Goal: Information Seeking & Learning: Learn about a topic

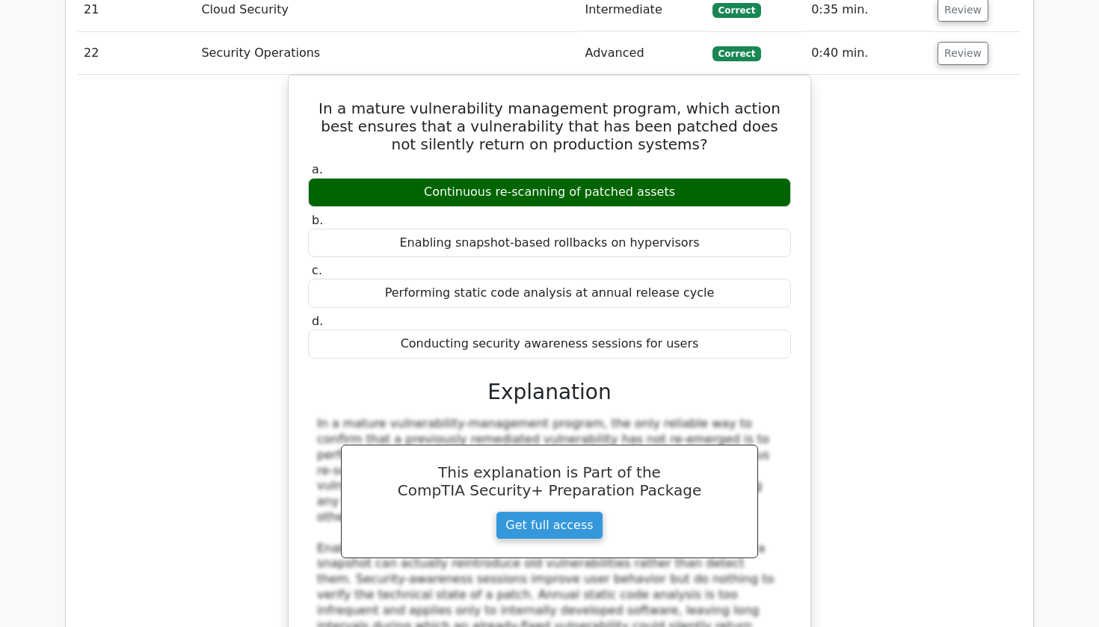
scroll to position [2673, 0]
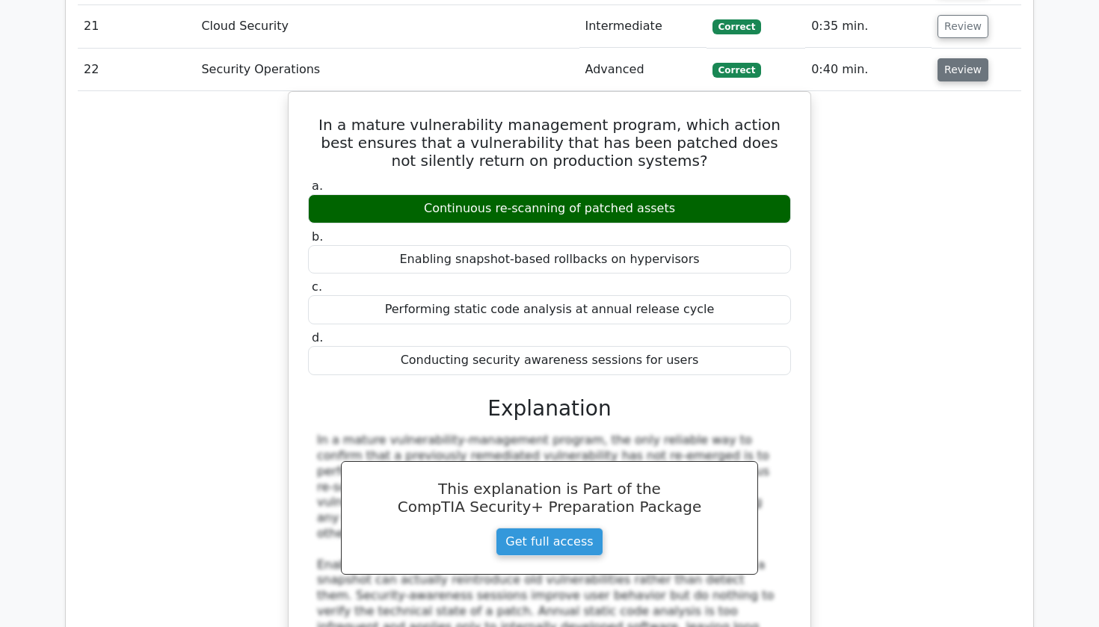
click at [938, 58] on button "Review" at bounding box center [963, 69] width 51 height 23
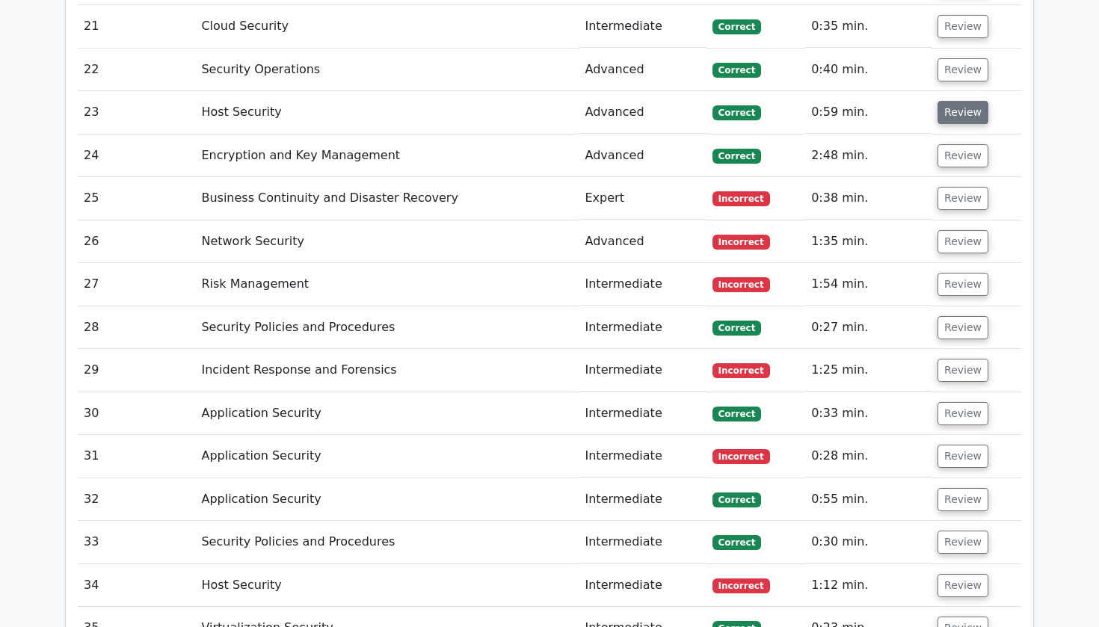
click at [939, 101] on button "Review" at bounding box center [963, 112] width 51 height 23
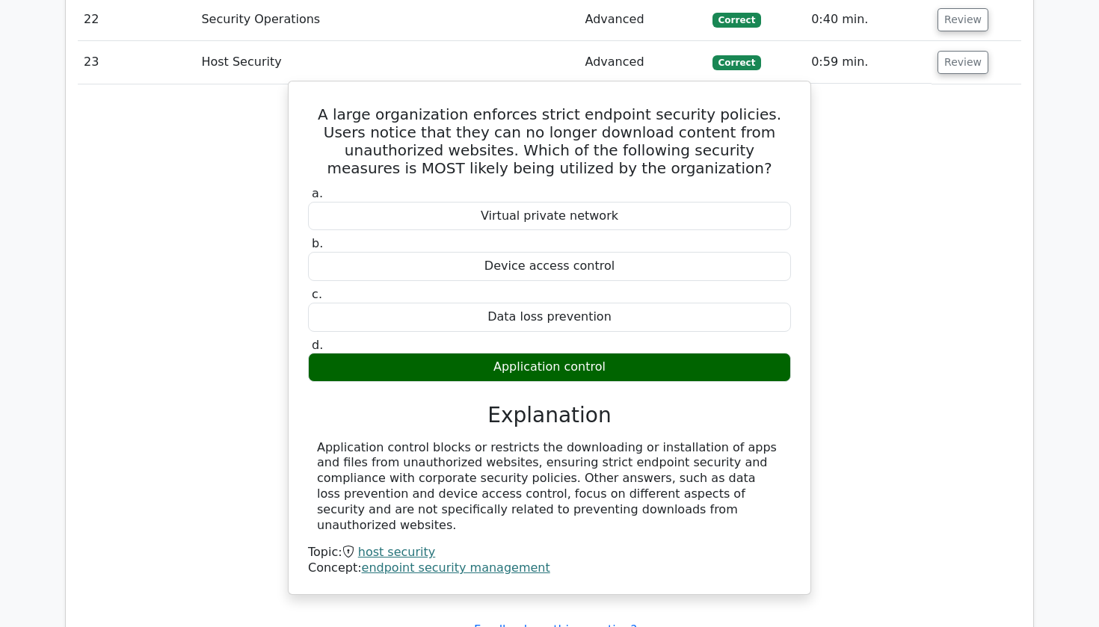
scroll to position [2712, 0]
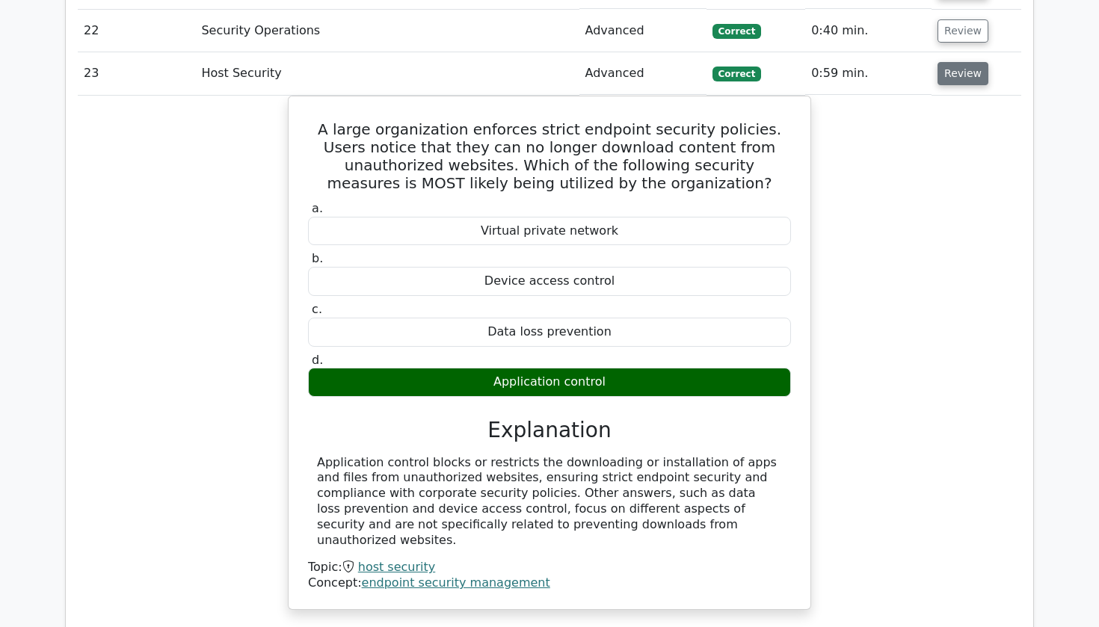
click at [944, 62] on button "Review" at bounding box center [963, 73] width 51 height 23
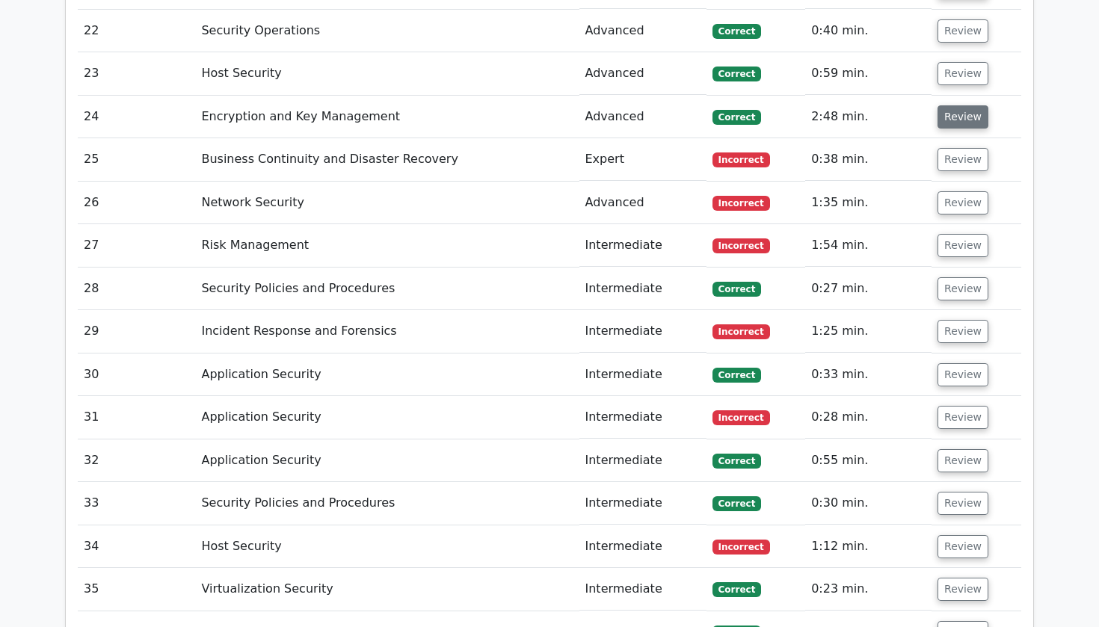
click at [951, 105] on button "Review" at bounding box center [963, 116] width 51 height 23
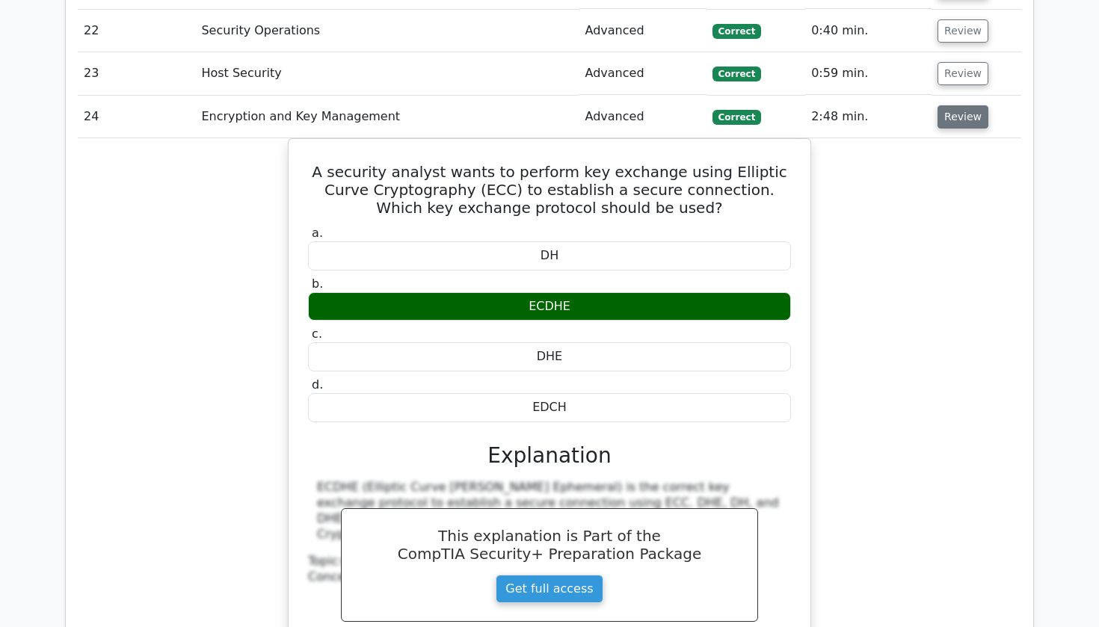
click at [951, 105] on button "Review" at bounding box center [963, 116] width 51 height 23
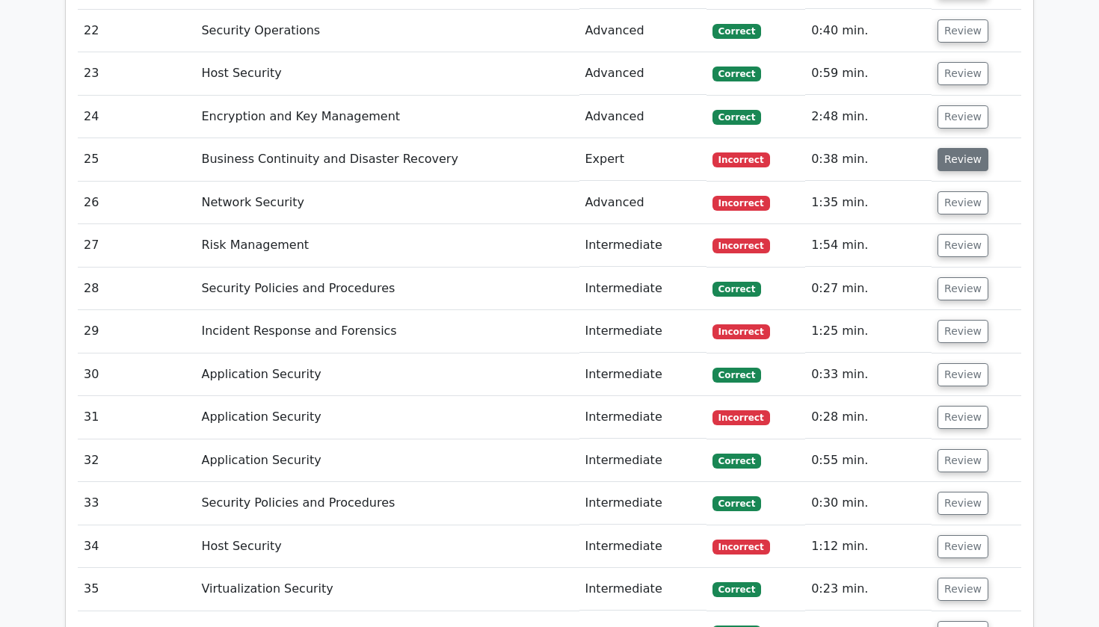
click at [948, 148] on button "Review" at bounding box center [963, 159] width 51 height 23
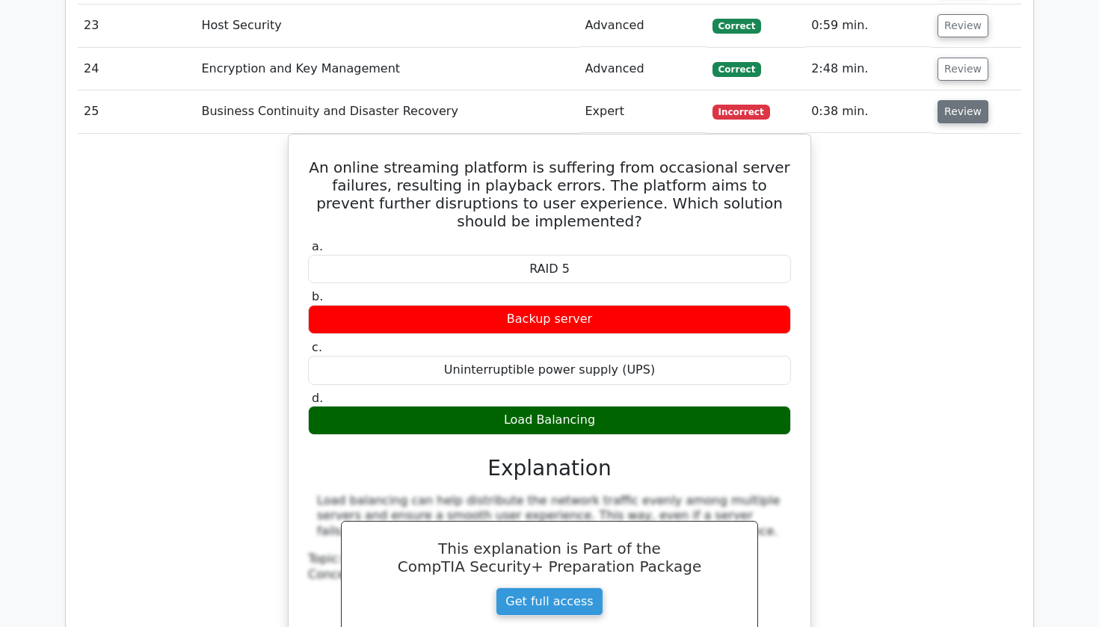
scroll to position [2749, 0]
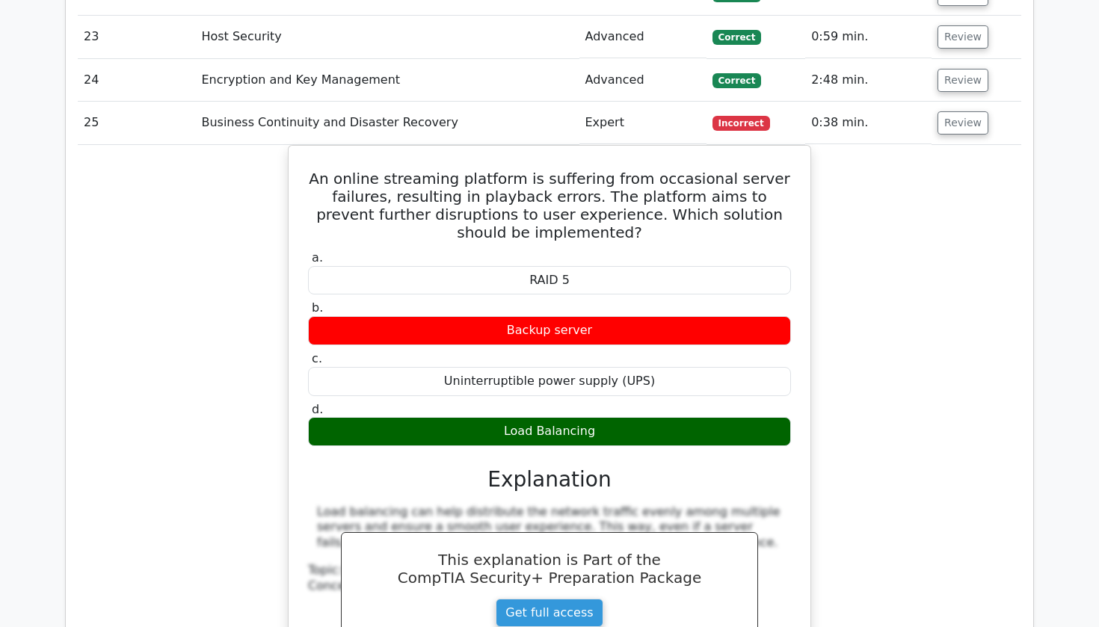
click at [953, 102] on td "Review" at bounding box center [977, 123] width 90 height 43
click at [953, 111] on button "Review" at bounding box center [963, 122] width 51 height 23
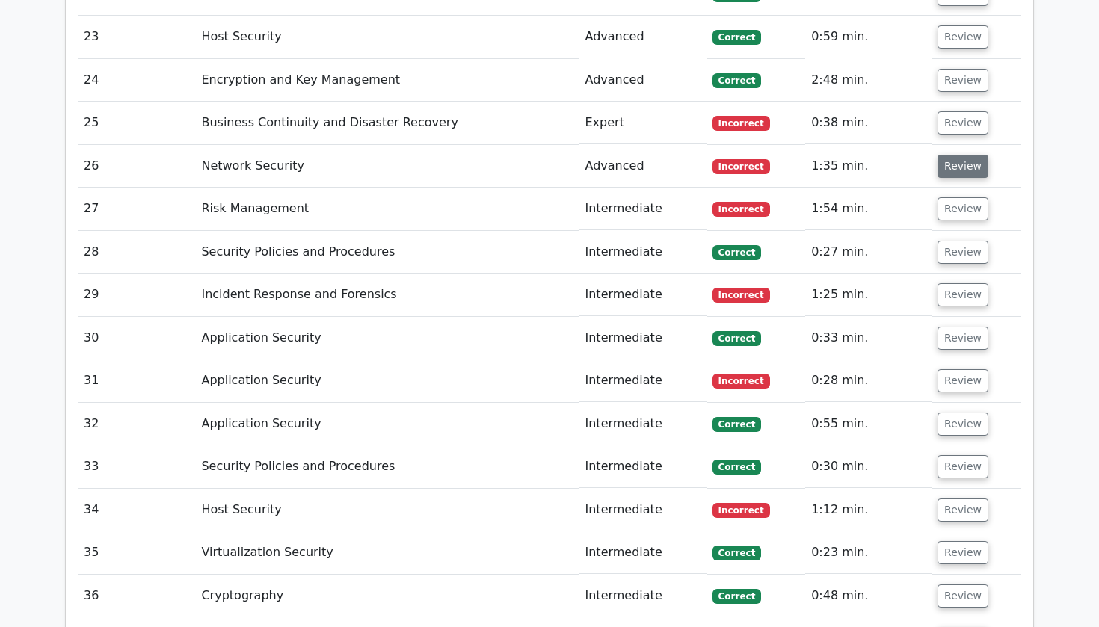
click at [953, 155] on button "Review" at bounding box center [963, 166] width 51 height 23
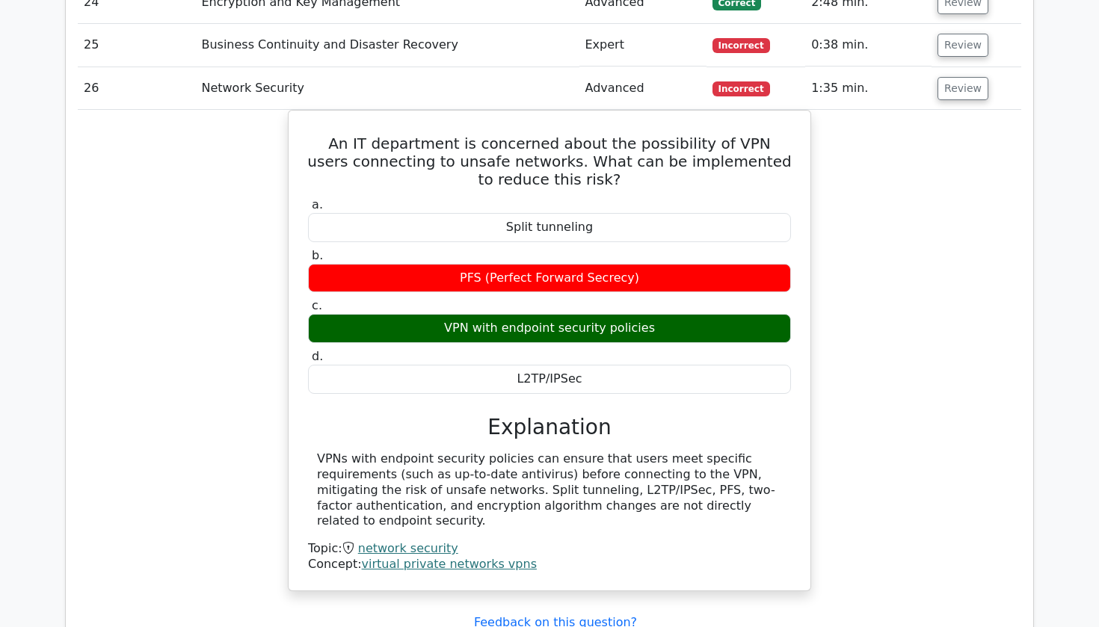
scroll to position [2825, 0]
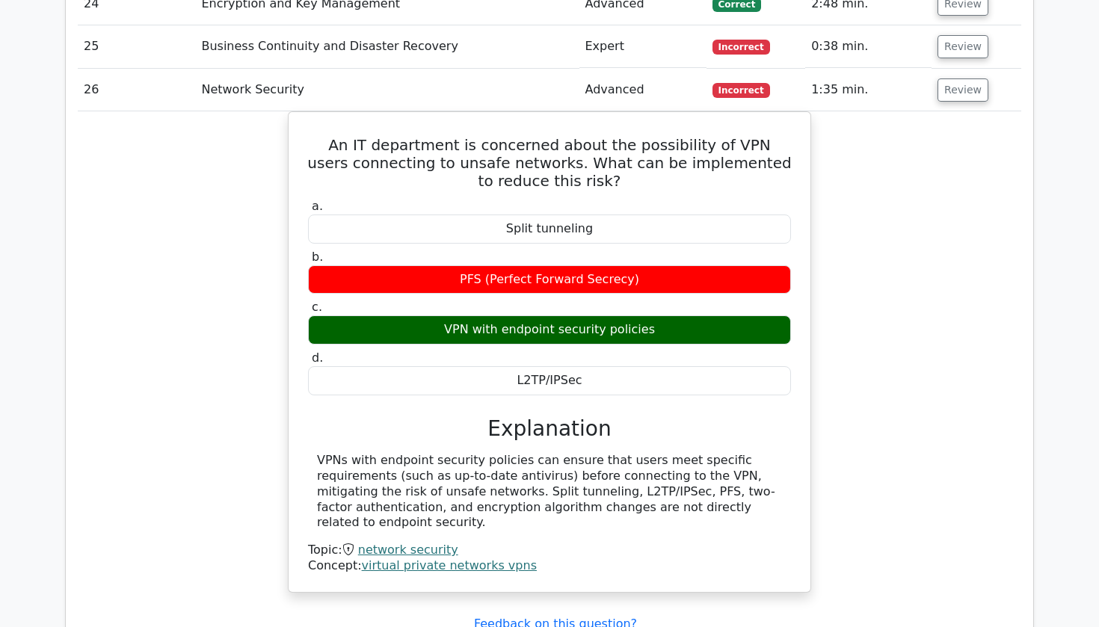
click at [827, 247] on div "An IT department is concerned about the possibility of VPN users connecting to …" at bounding box center [550, 361] width 944 height 500
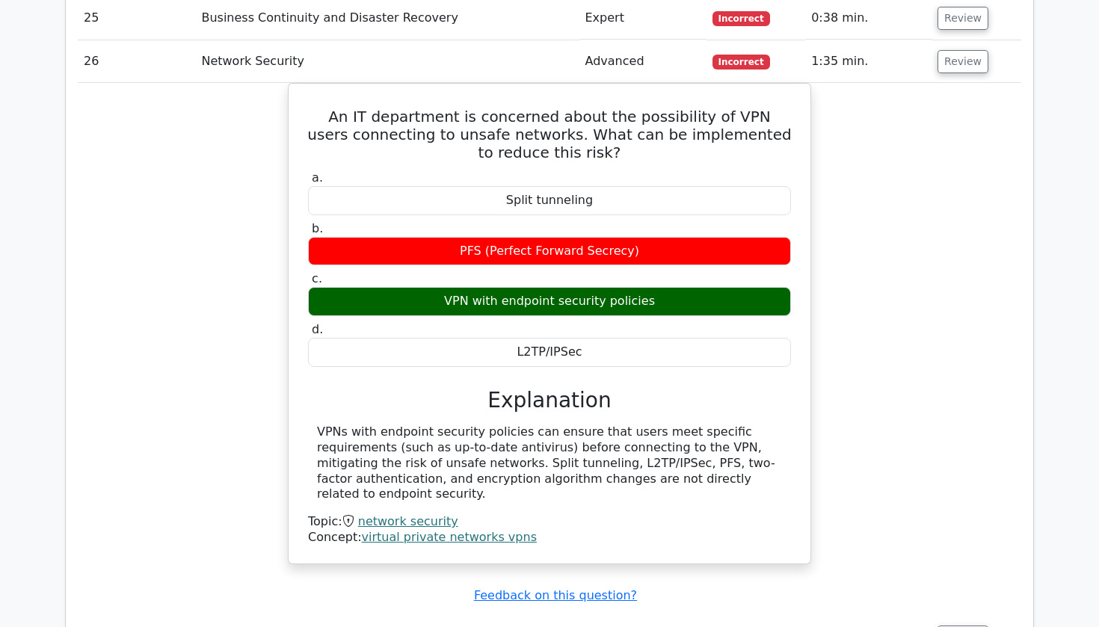
scroll to position [2856, 0]
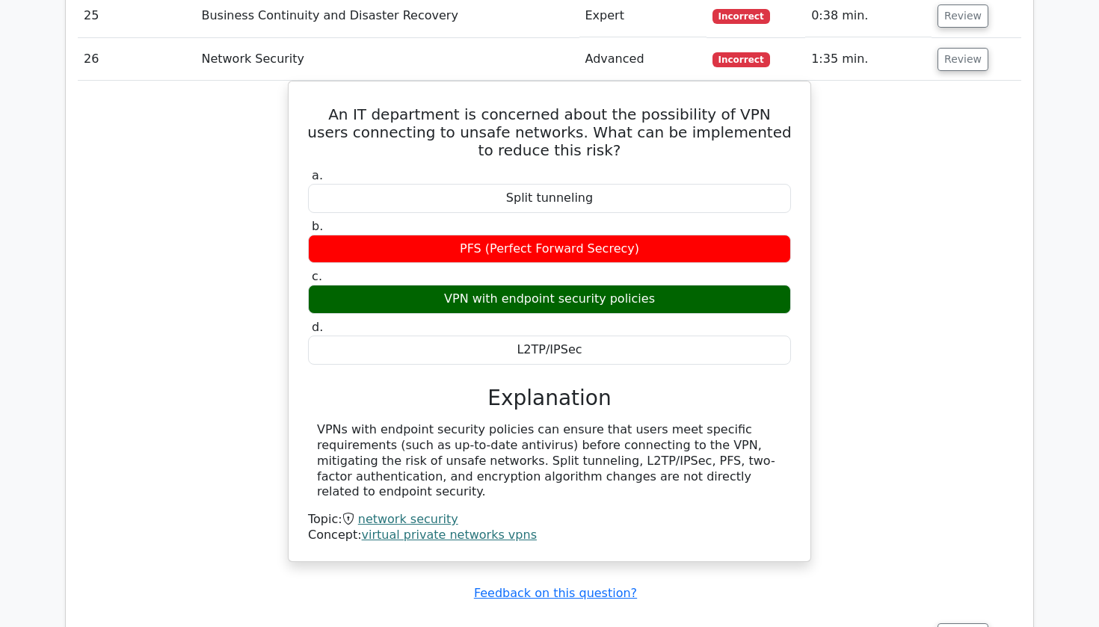
click at [878, 194] on div "An IT department is concerned about the possibility of VPN users connecting to …" at bounding box center [550, 331] width 944 height 500
click at [961, 48] on button "Review" at bounding box center [963, 59] width 51 height 23
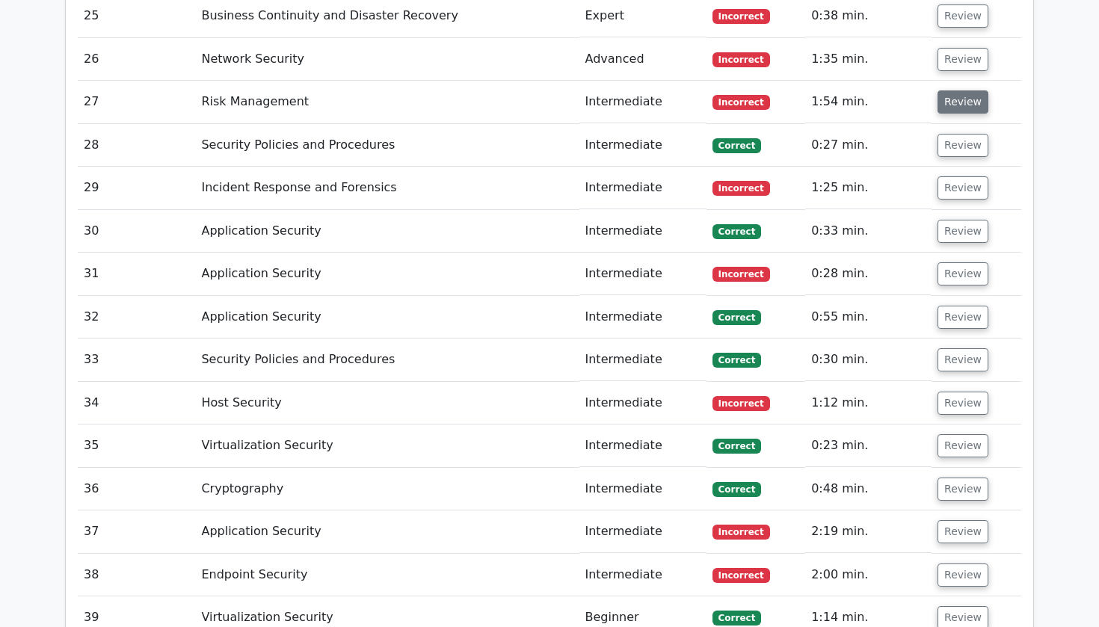
click at [950, 90] on button "Review" at bounding box center [963, 101] width 51 height 23
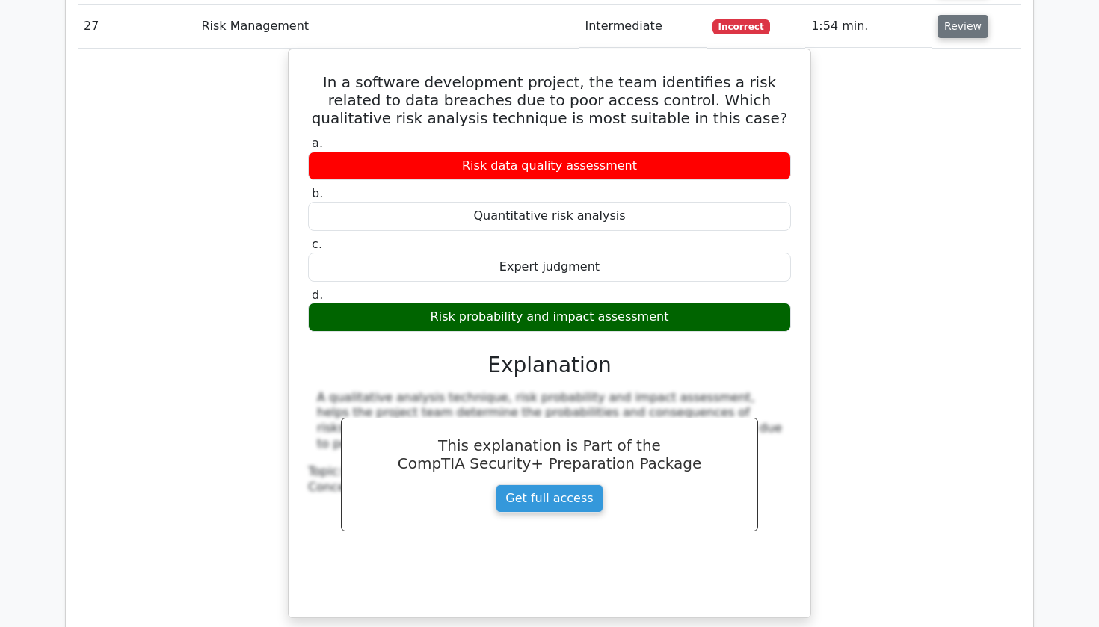
scroll to position [2933, 0]
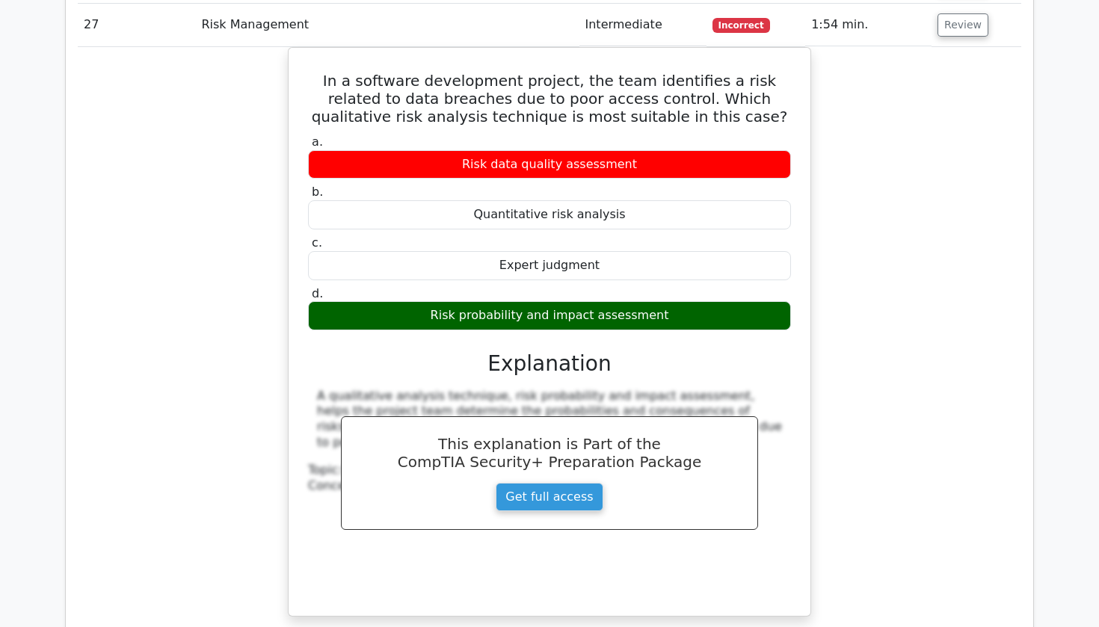
drag, startPoint x: 426, startPoint y: 60, endPoint x: 889, endPoint y: 201, distance: 484.7
click at [889, 201] on div "In a software development project, the team identifies a risk related to data b…" at bounding box center [550, 341] width 944 height 588
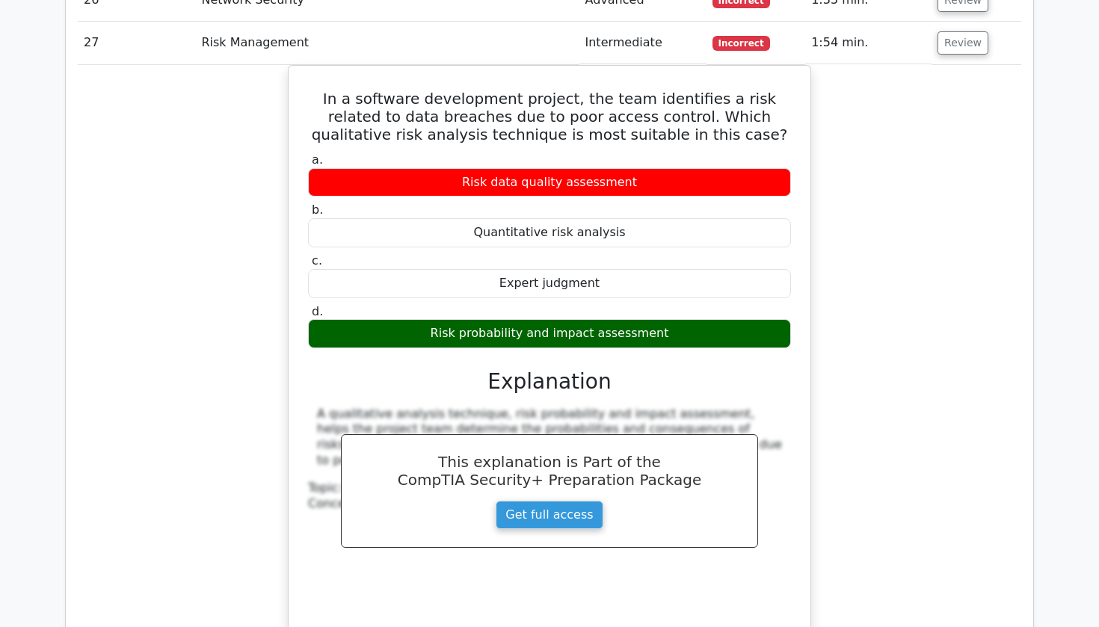
scroll to position [2895, 0]
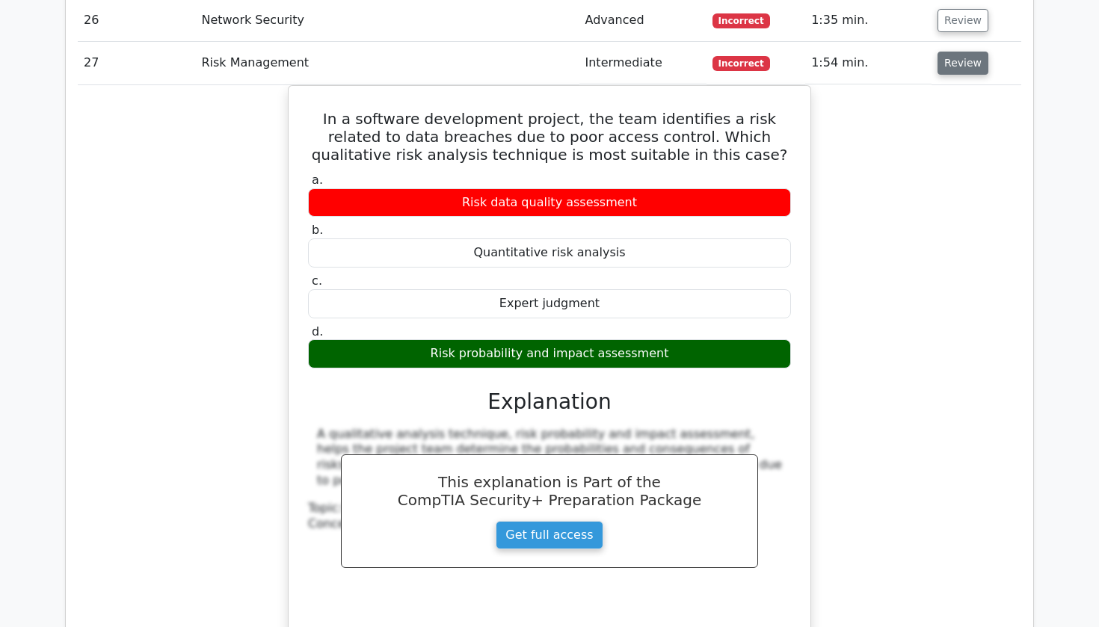
click at [956, 52] on button "Review" at bounding box center [963, 63] width 51 height 23
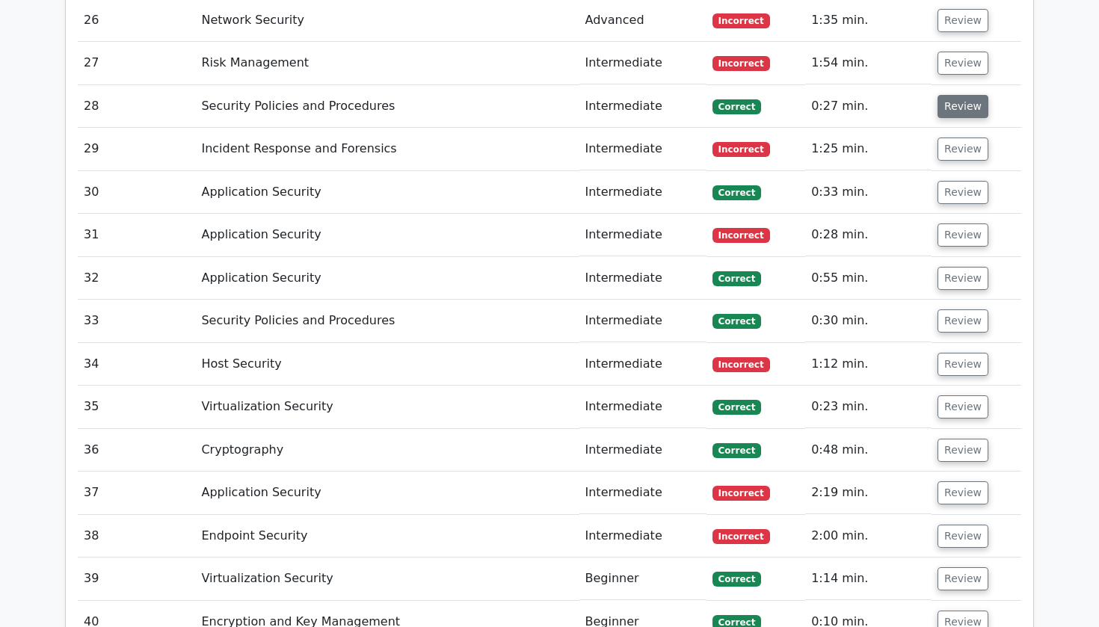
click at [953, 95] on button "Review" at bounding box center [963, 106] width 51 height 23
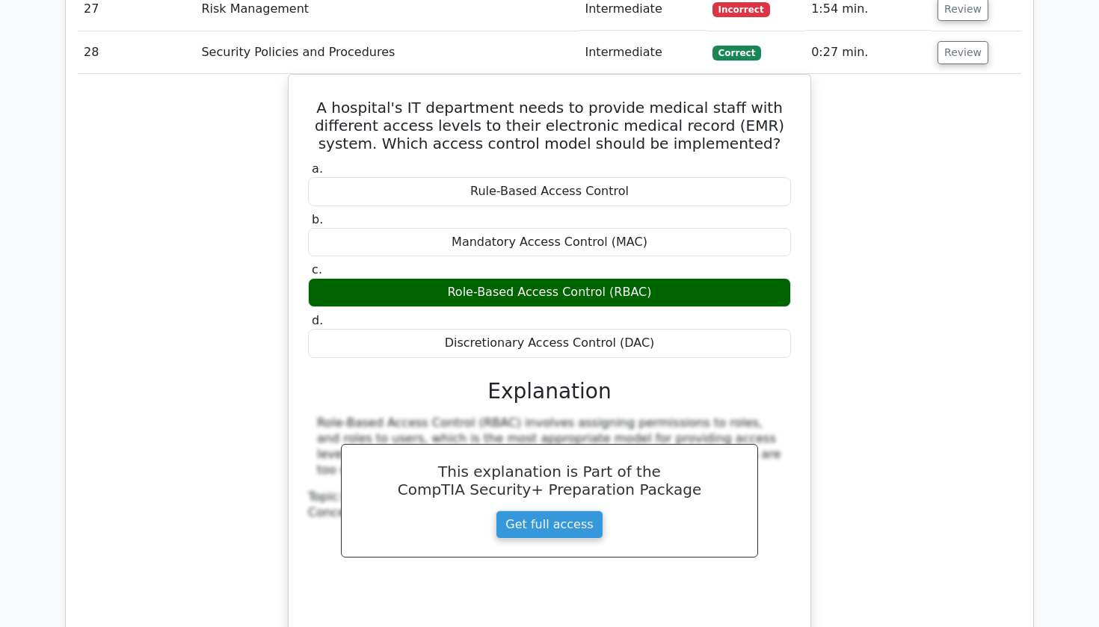
scroll to position [2948, 0]
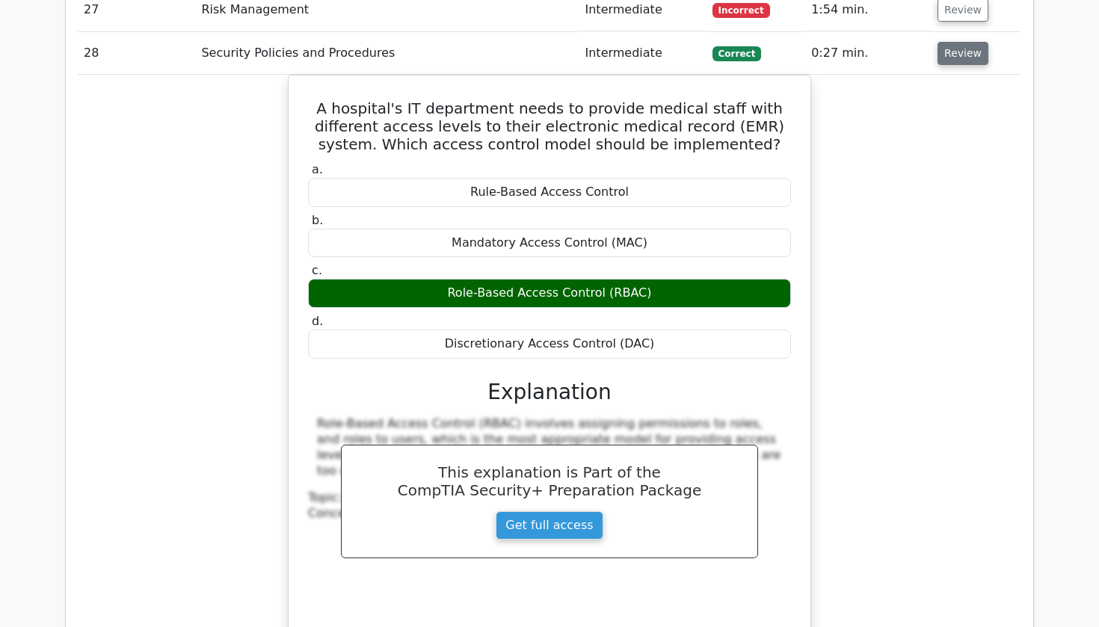
click at [956, 42] on button "Review" at bounding box center [963, 53] width 51 height 23
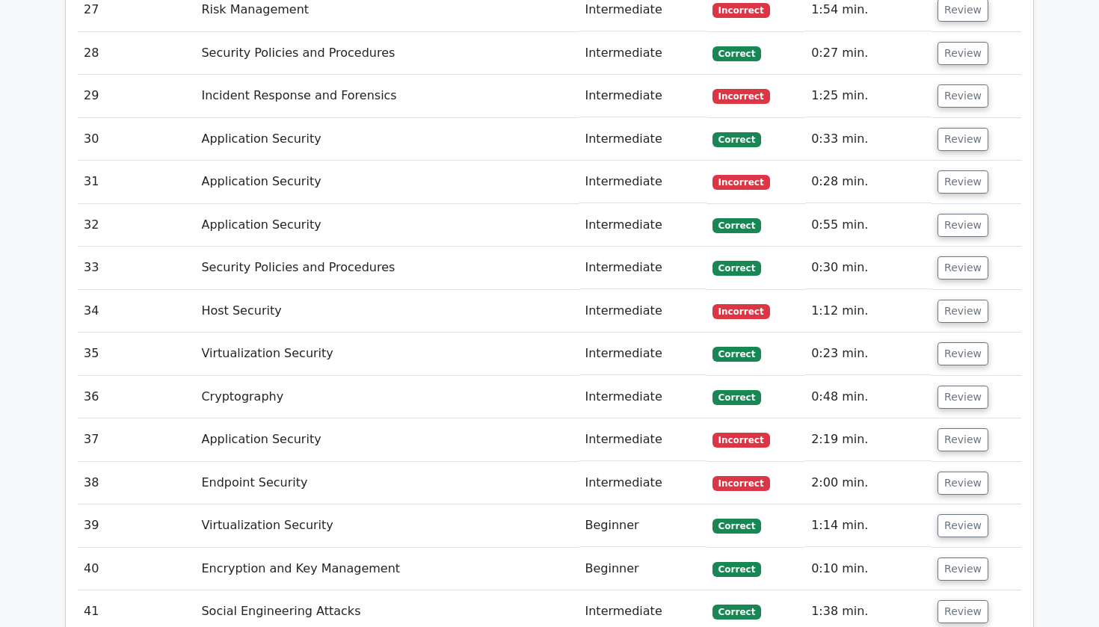
click at [953, 76] on td "Review" at bounding box center [977, 96] width 90 height 43
click at [953, 85] on button "Review" at bounding box center [963, 96] width 51 height 23
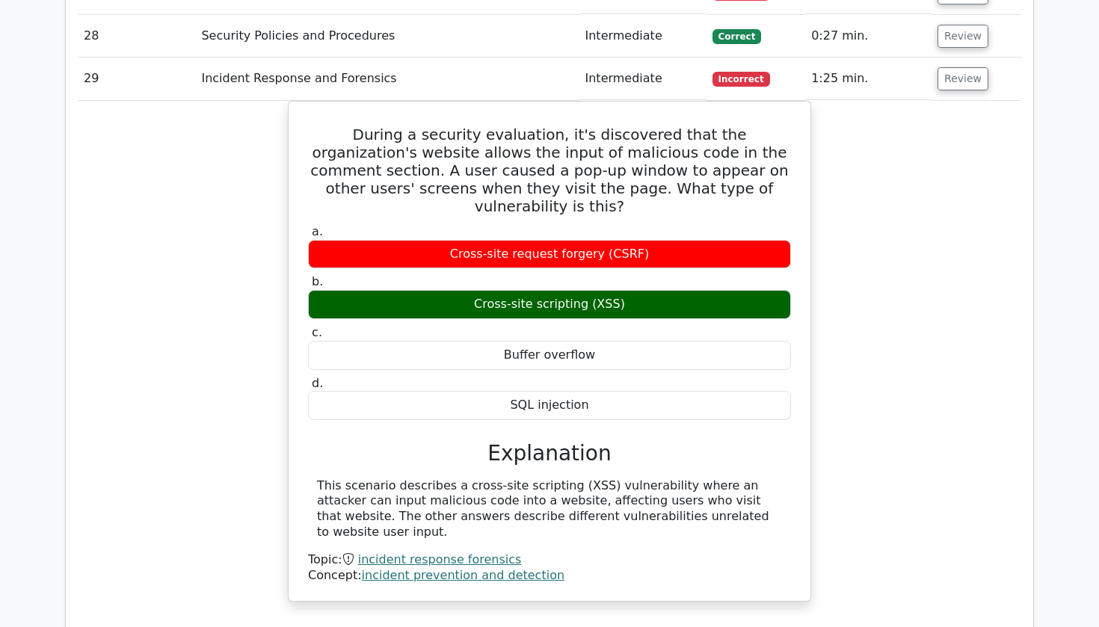
scroll to position [2958, 0]
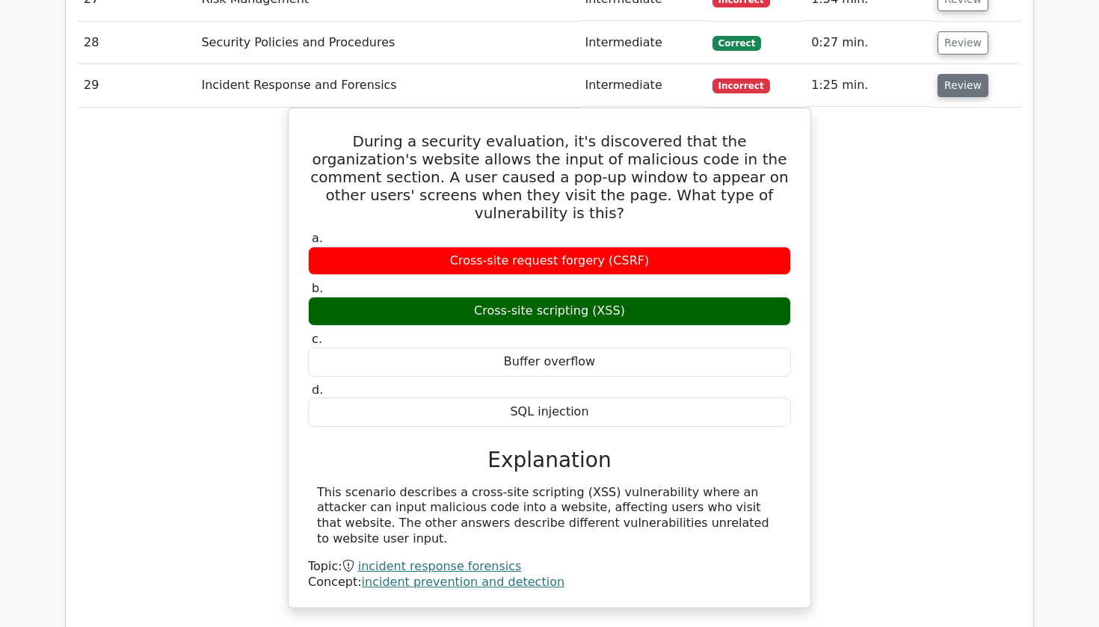
click at [943, 74] on button "Review" at bounding box center [963, 85] width 51 height 23
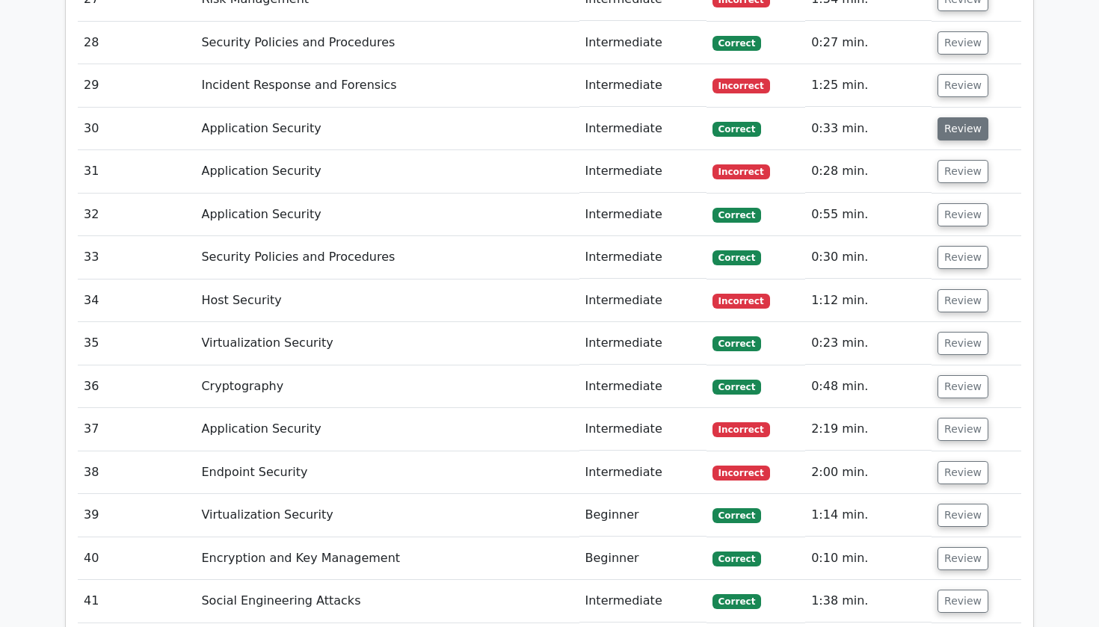
click at [947, 117] on button "Review" at bounding box center [963, 128] width 51 height 23
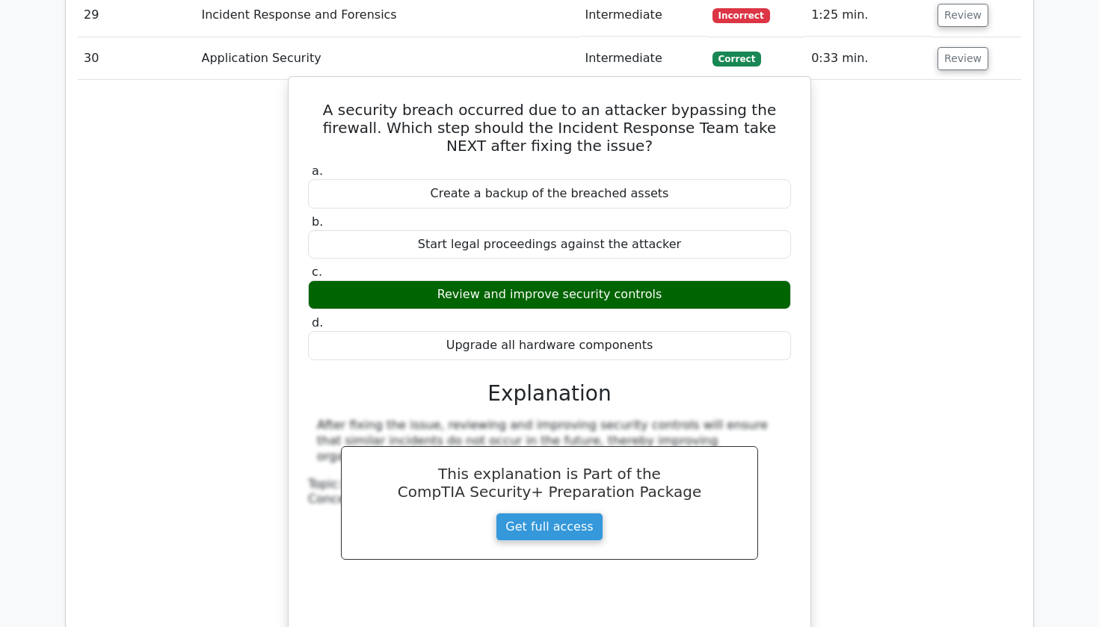
scroll to position [3029, 0]
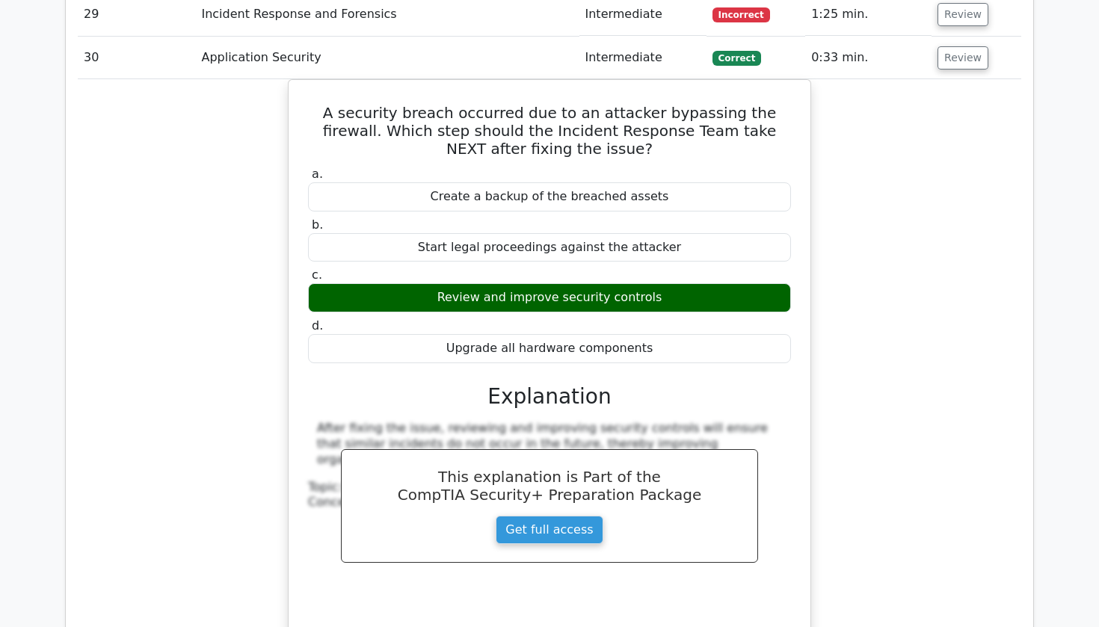
click at [935, 37] on td "Review" at bounding box center [977, 58] width 90 height 43
click at [942, 46] on button "Review" at bounding box center [963, 57] width 51 height 23
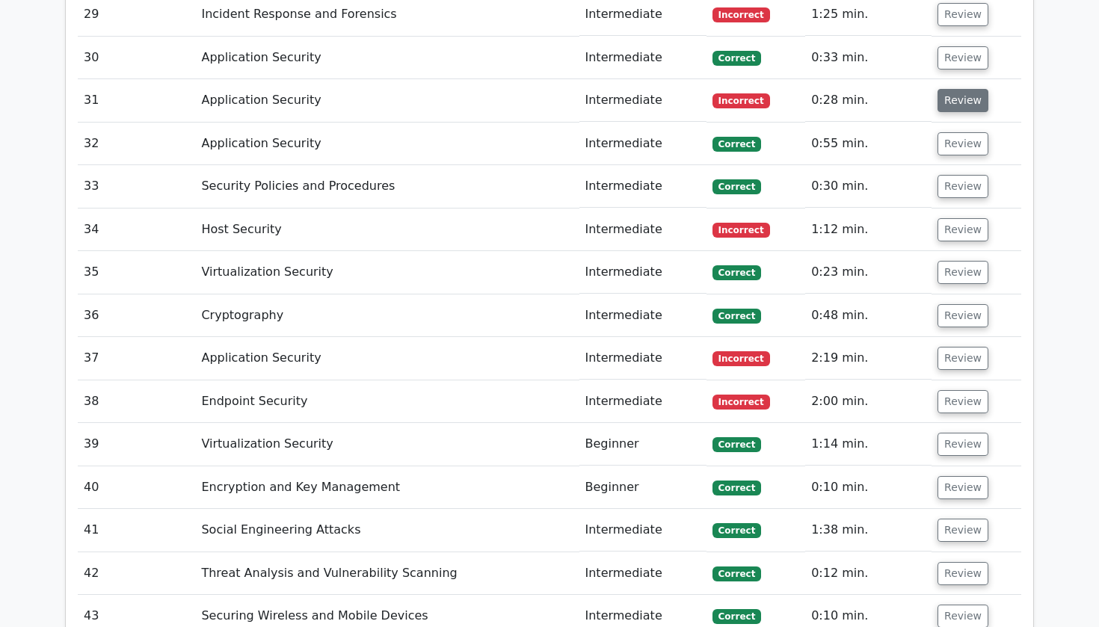
click at [942, 89] on button "Review" at bounding box center [963, 100] width 51 height 23
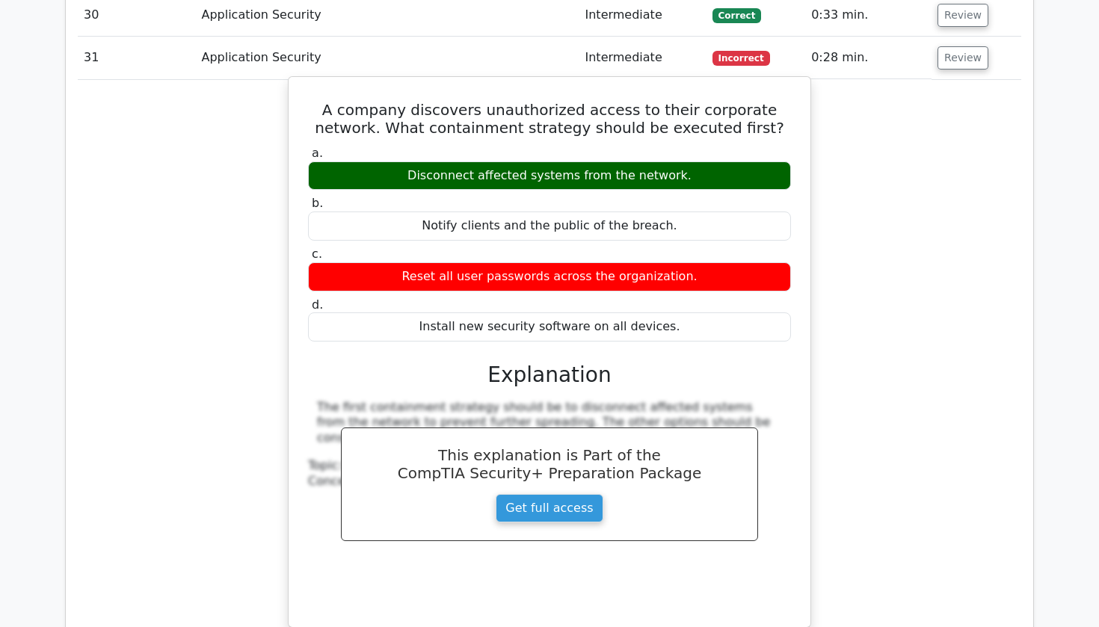
scroll to position [3070, 0]
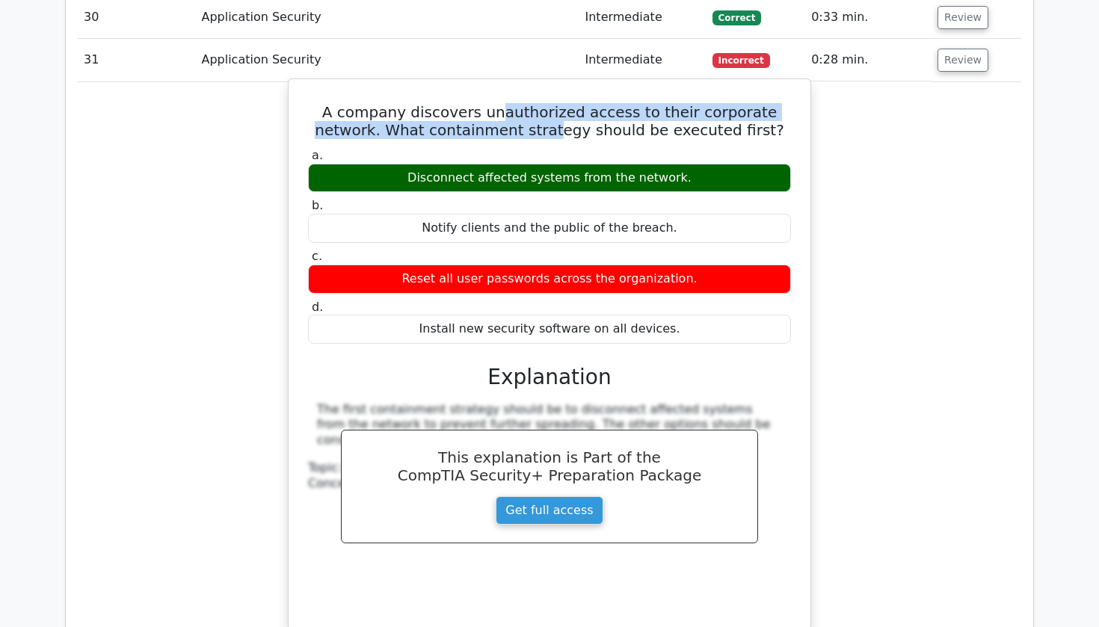
drag, startPoint x: 479, startPoint y: 75, endPoint x: 526, endPoint y: 91, distance: 49.9
click at [528, 103] on h5 "A company discovers unauthorized access to their corporate network. What contai…" at bounding box center [550, 121] width 486 height 36
click at [526, 103] on h5 "A company discovers unauthorized access to their corporate network. What contai…" at bounding box center [550, 121] width 486 height 36
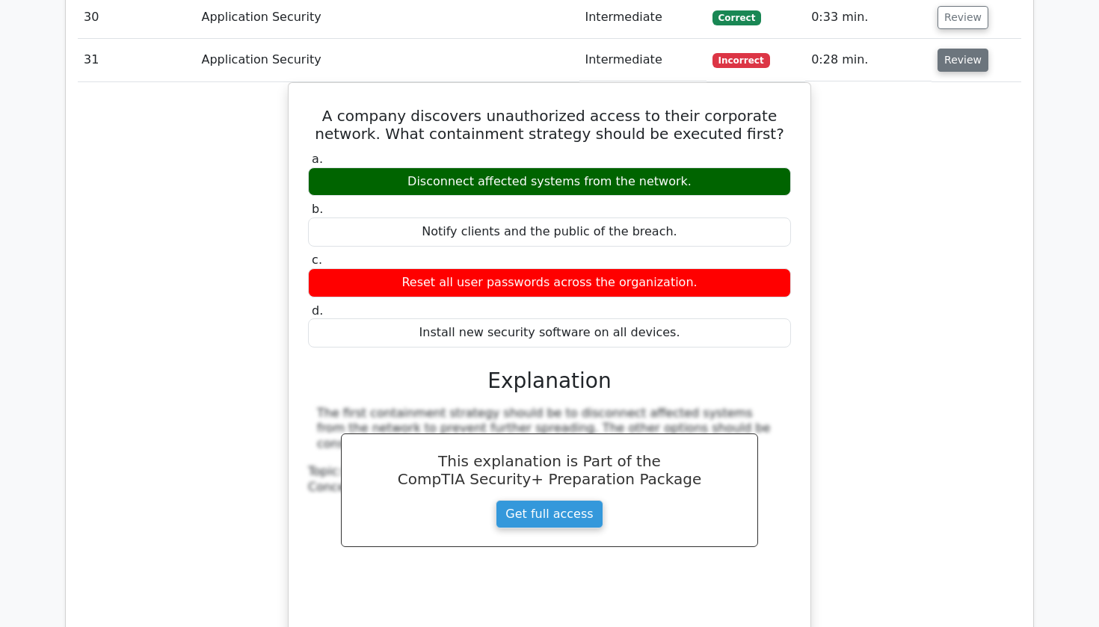
click at [948, 49] on button "Review" at bounding box center [963, 60] width 51 height 23
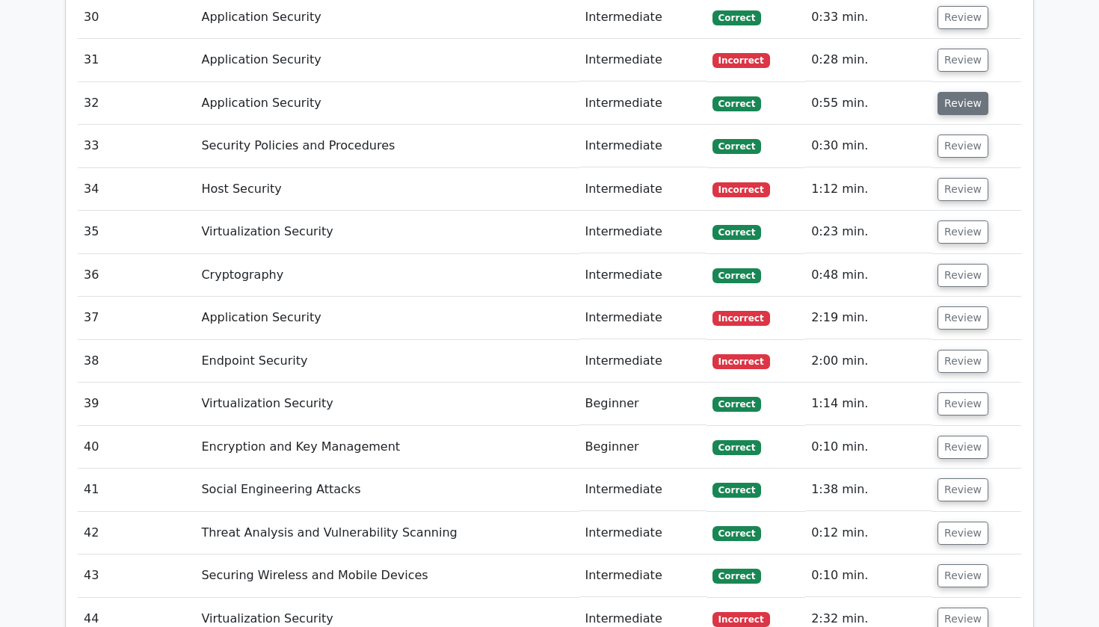
click at [943, 92] on button "Review" at bounding box center [963, 103] width 51 height 23
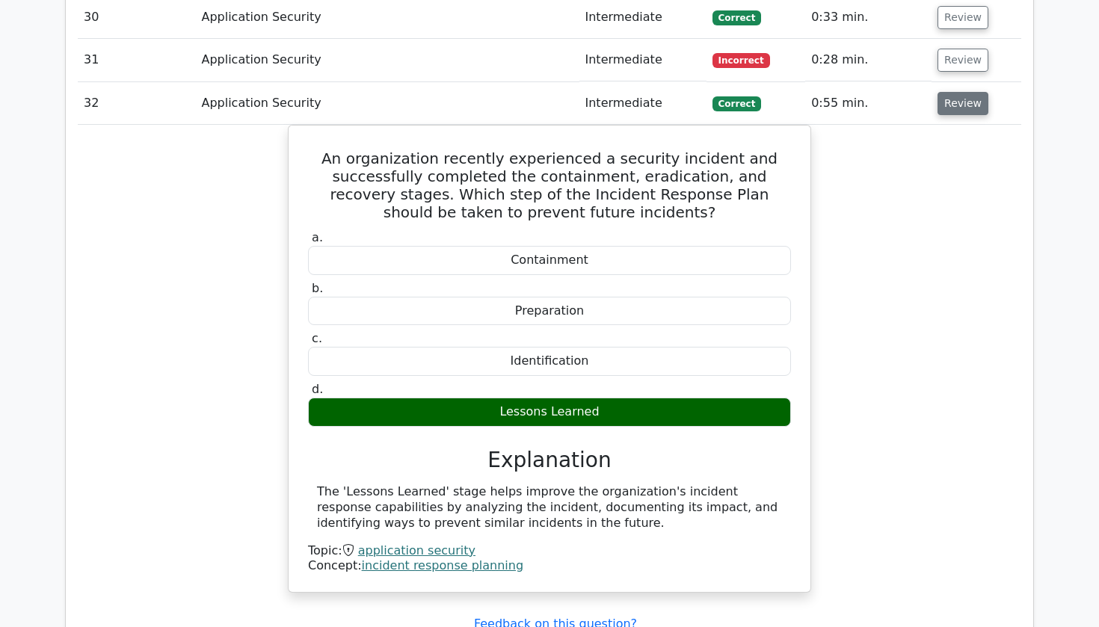
click at [943, 92] on button "Review" at bounding box center [963, 103] width 51 height 23
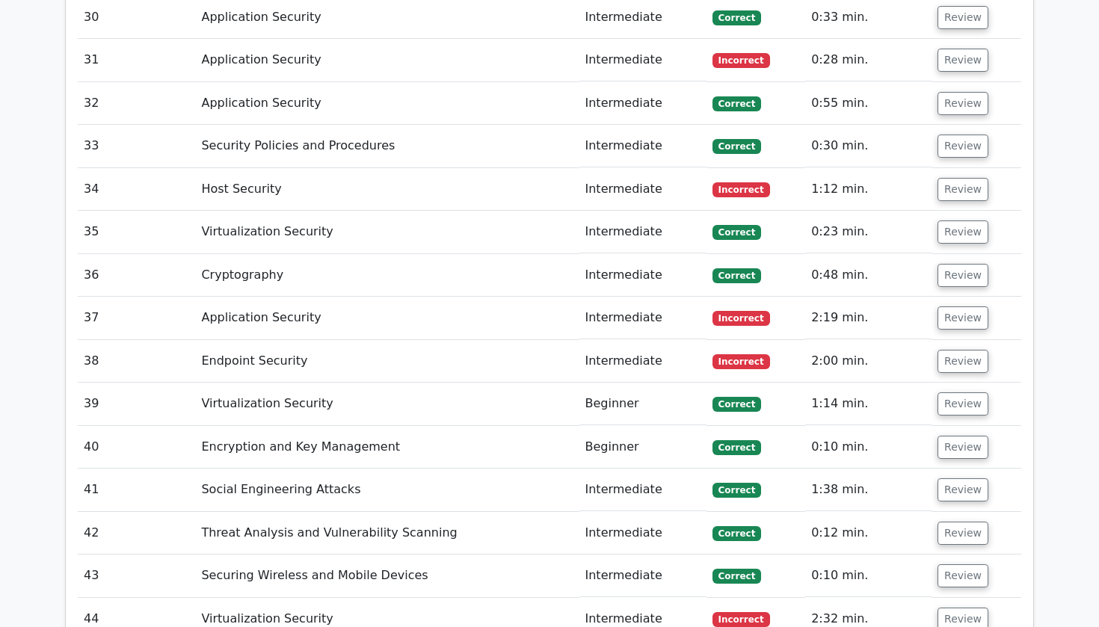
click at [945, 125] on td "Review" at bounding box center [977, 146] width 90 height 43
click at [945, 135] on button "Review" at bounding box center [963, 146] width 51 height 23
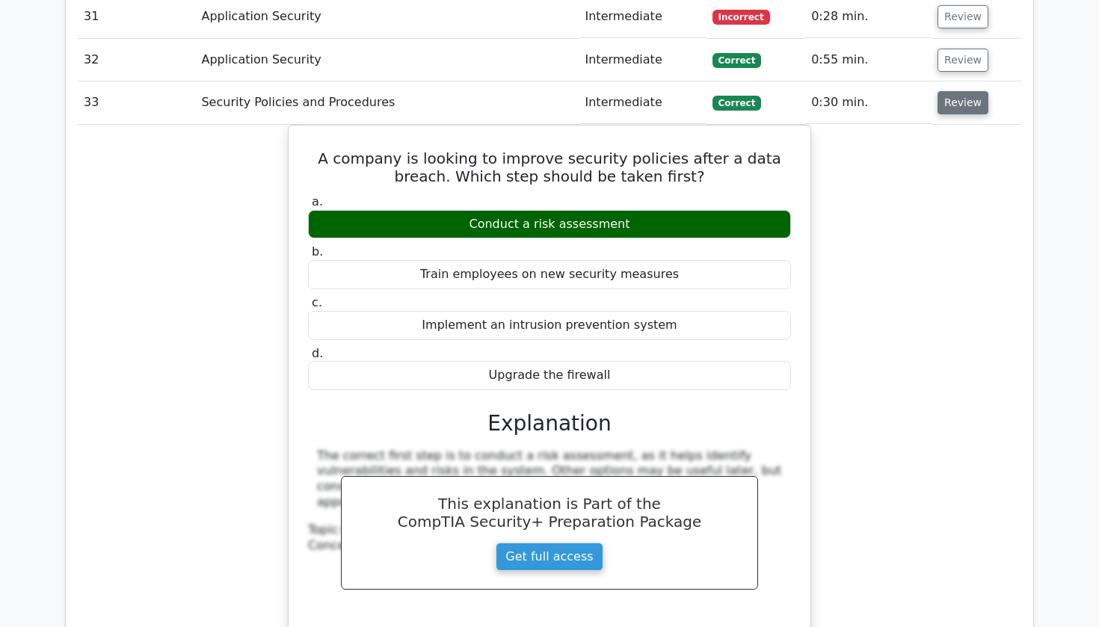
scroll to position [3139, 0]
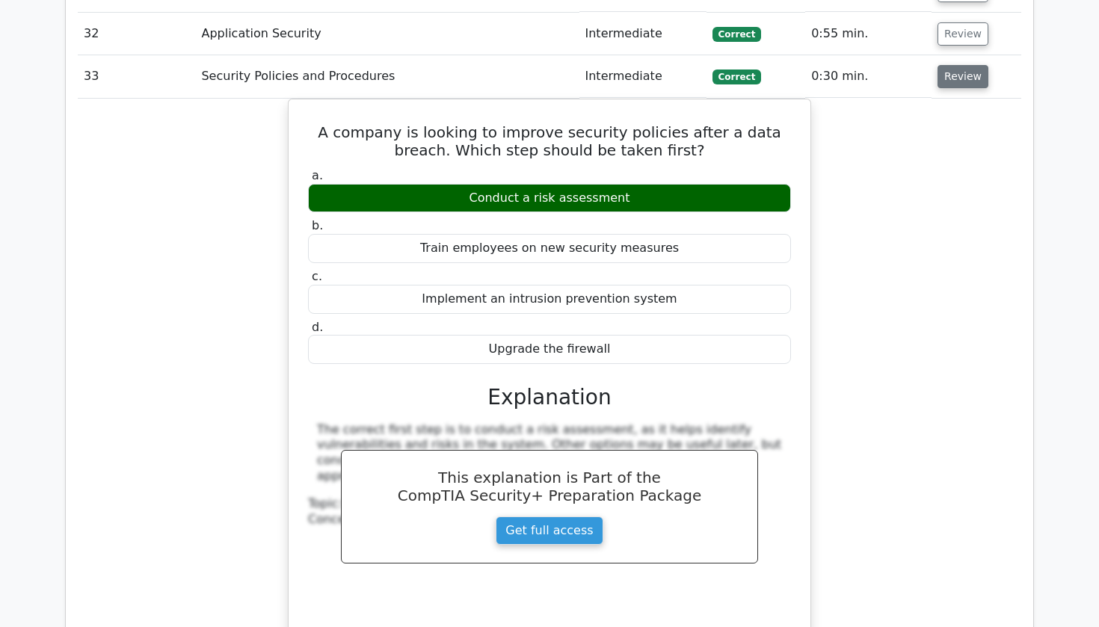
click at [949, 65] on button "Review" at bounding box center [963, 76] width 51 height 23
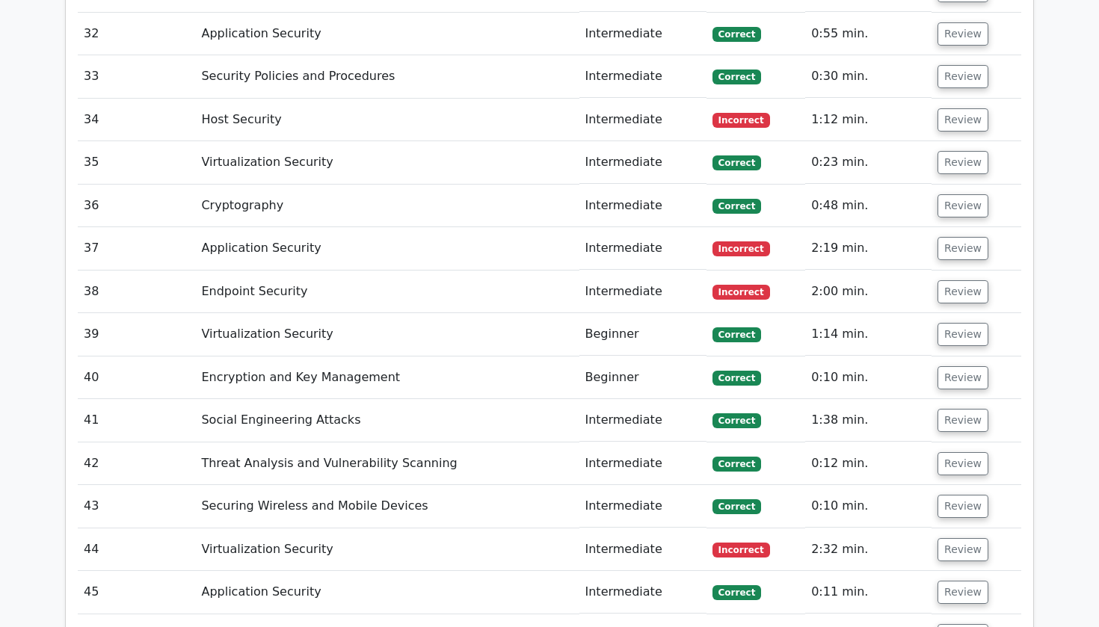
click at [986, 55] on td "Review" at bounding box center [977, 76] width 90 height 43
click at [972, 65] on button "Review" at bounding box center [963, 76] width 51 height 23
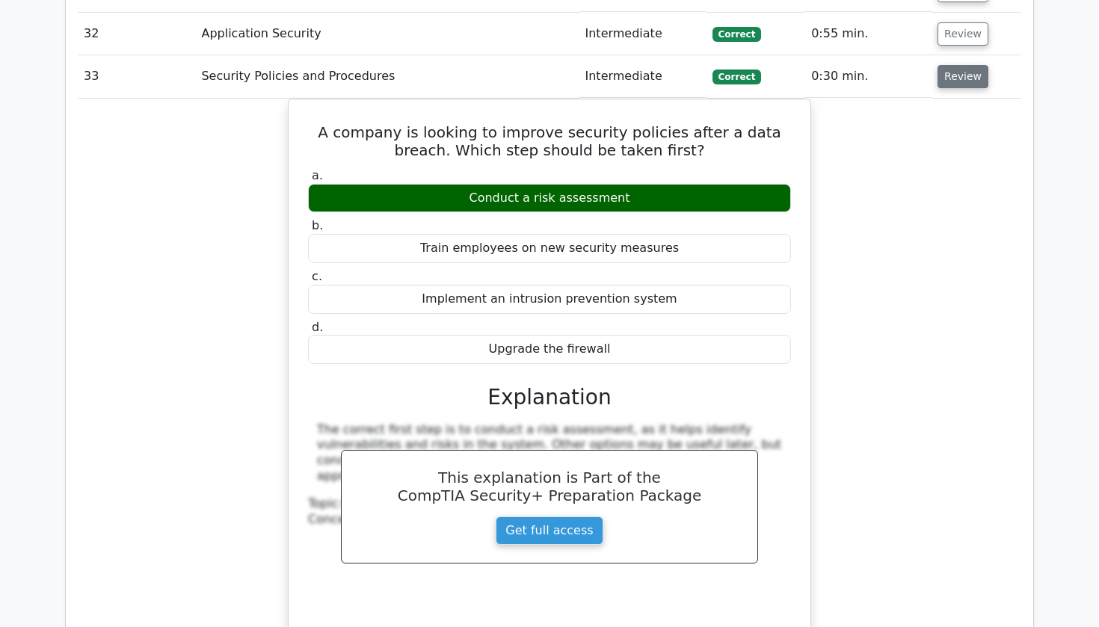
click at [972, 65] on button "Review" at bounding box center [963, 76] width 51 height 23
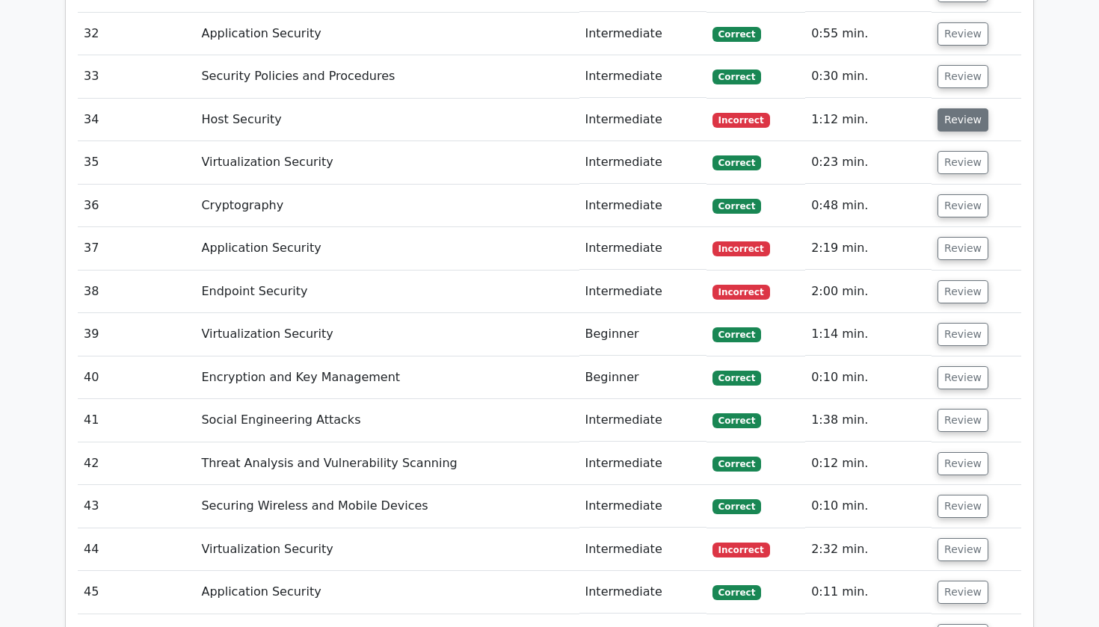
click at [968, 108] on button "Review" at bounding box center [963, 119] width 51 height 23
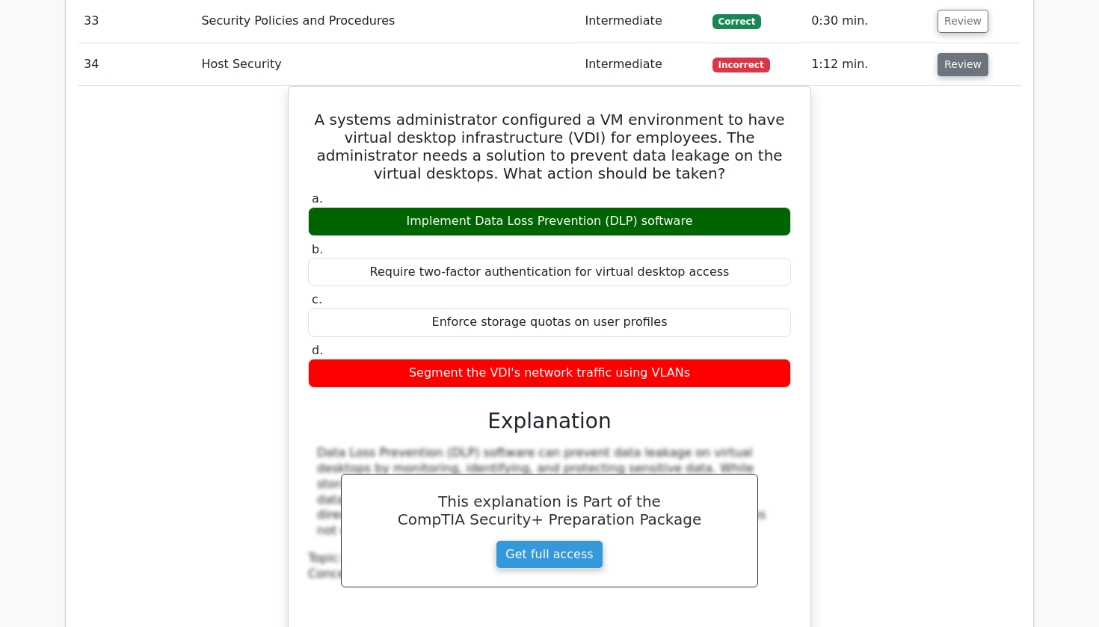
scroll to position [3197, 0]
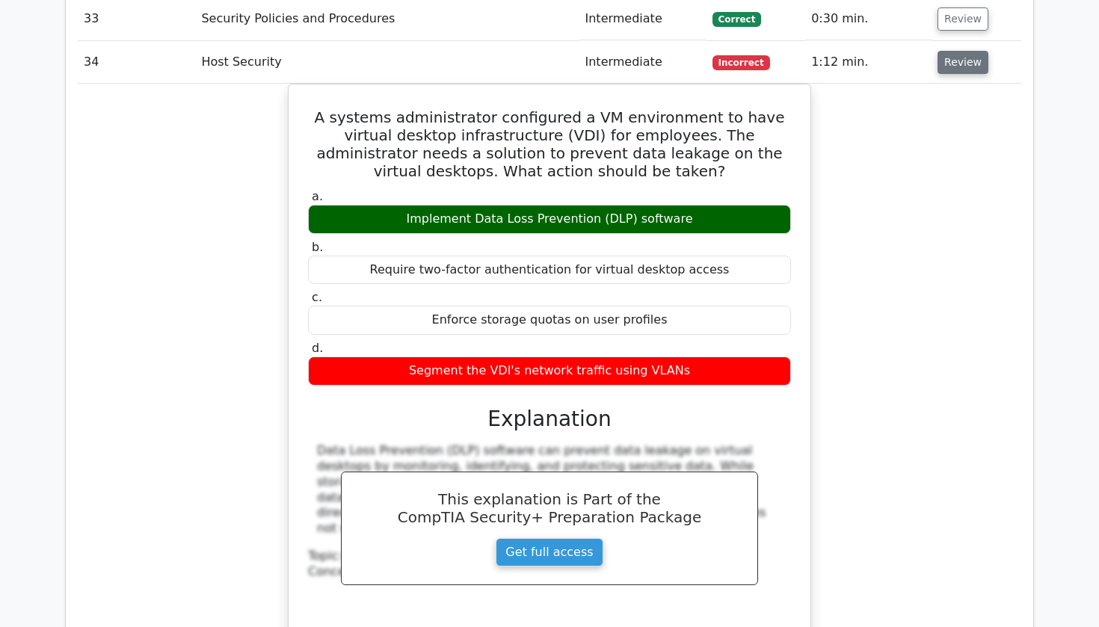
click at [941, 51] on button "Review" at bounding box center [963, 62] width 51 height 23
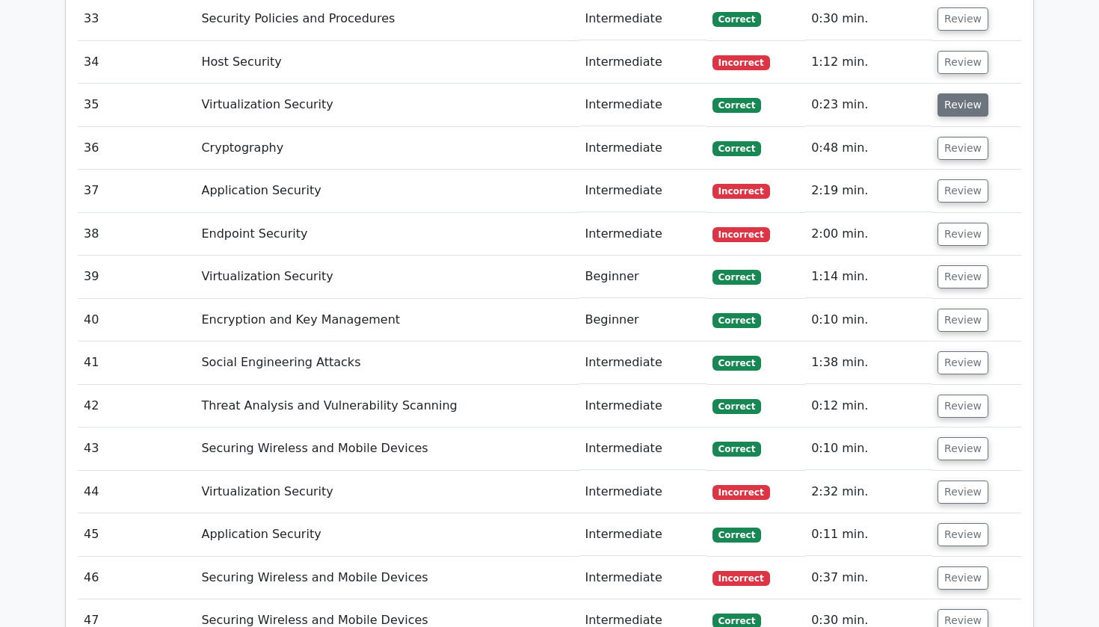
click at [938, 93] on button "Review" at bounding box center [963, 104] width 51 height 23
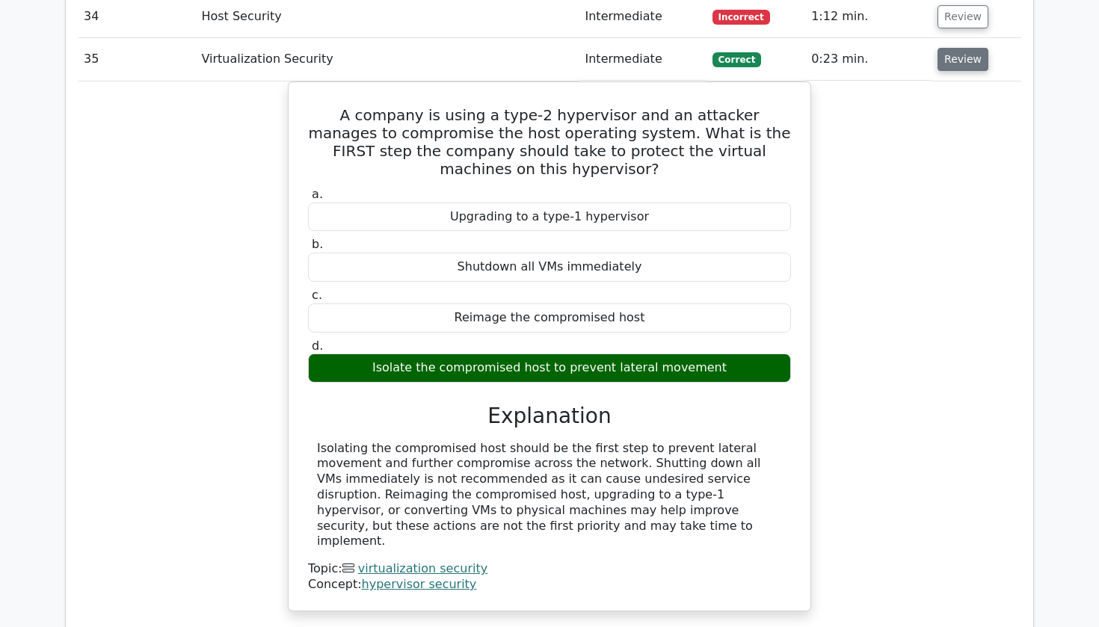
scroll to position [3238, 0]
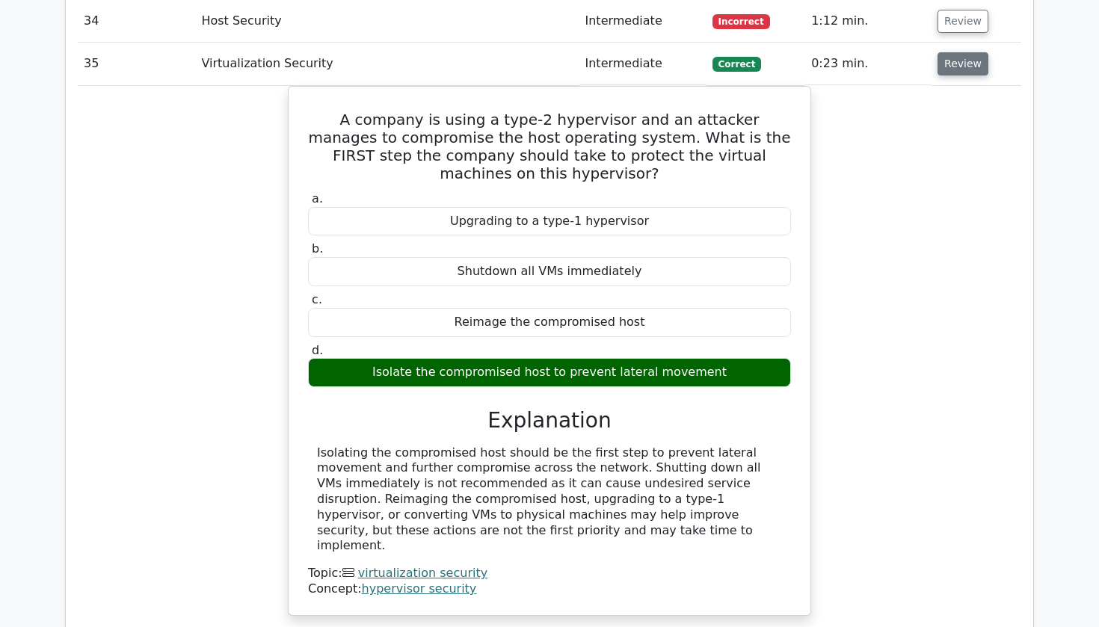
click at [968, 52] on button "Review" at bounding box center [963, 63] width 51 height 23
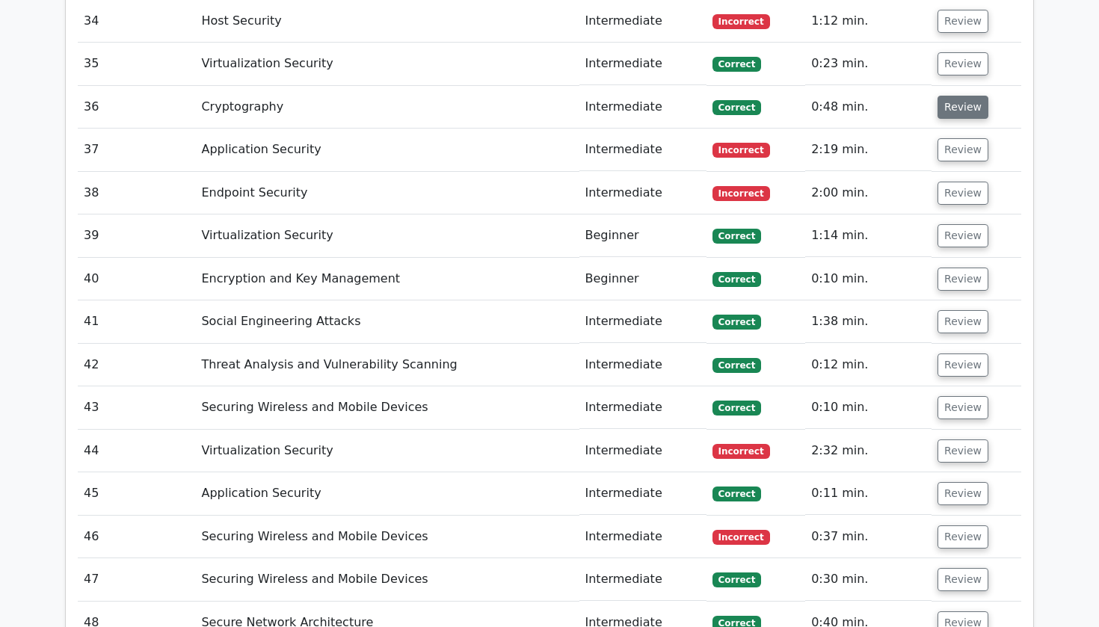
click at [959, 96] on button "Review" at bounding box center [963, 107] width 51 height 23
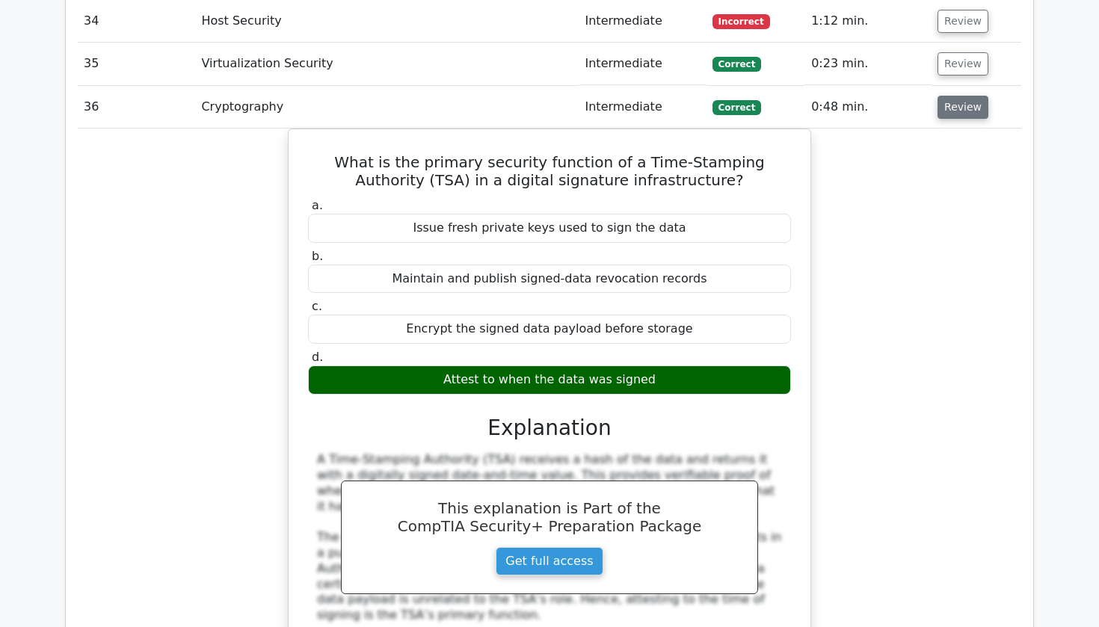
click at [958, 96] on button "Review" at bounding box center [963, 107] width 51 height 23
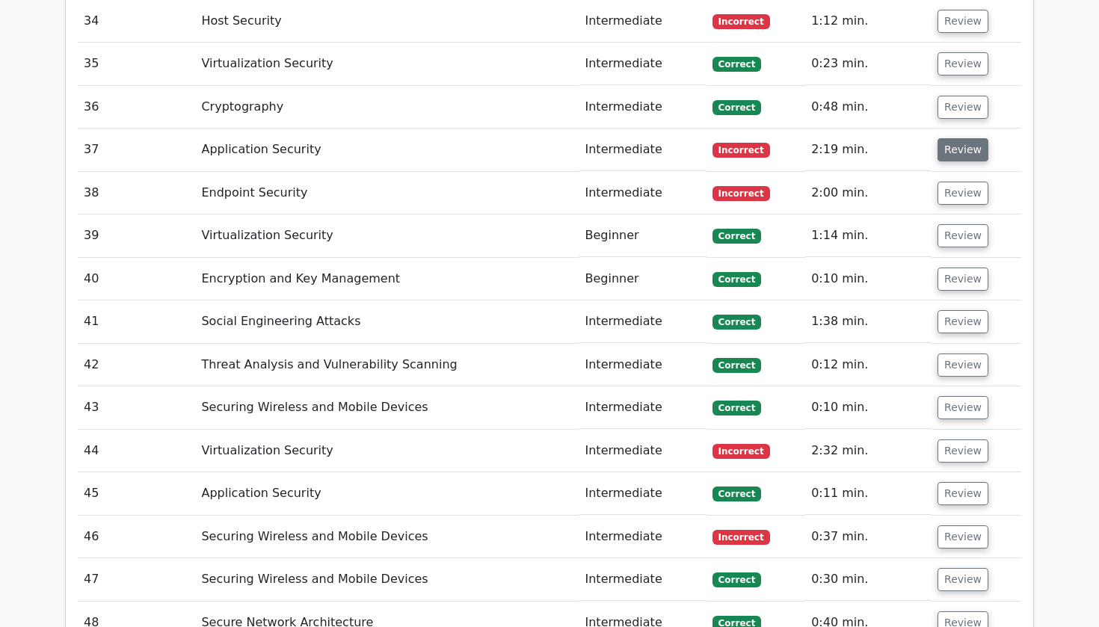
click at [957, 138] on button "Review" at bounding box center [963, 149] width 51 height 23
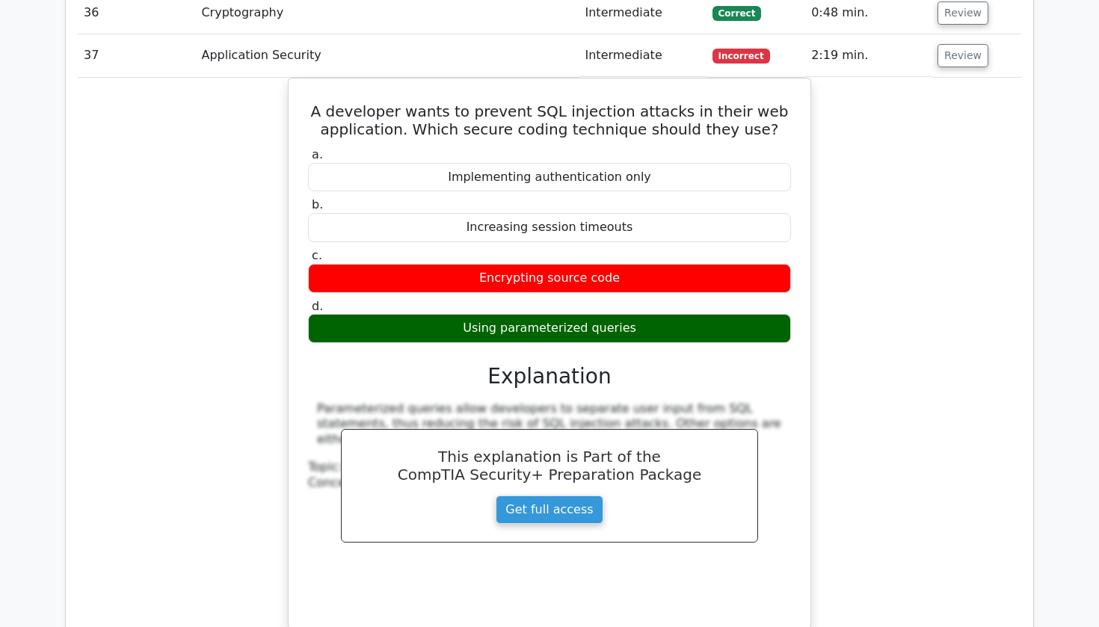
scroll to position [3332, 0]
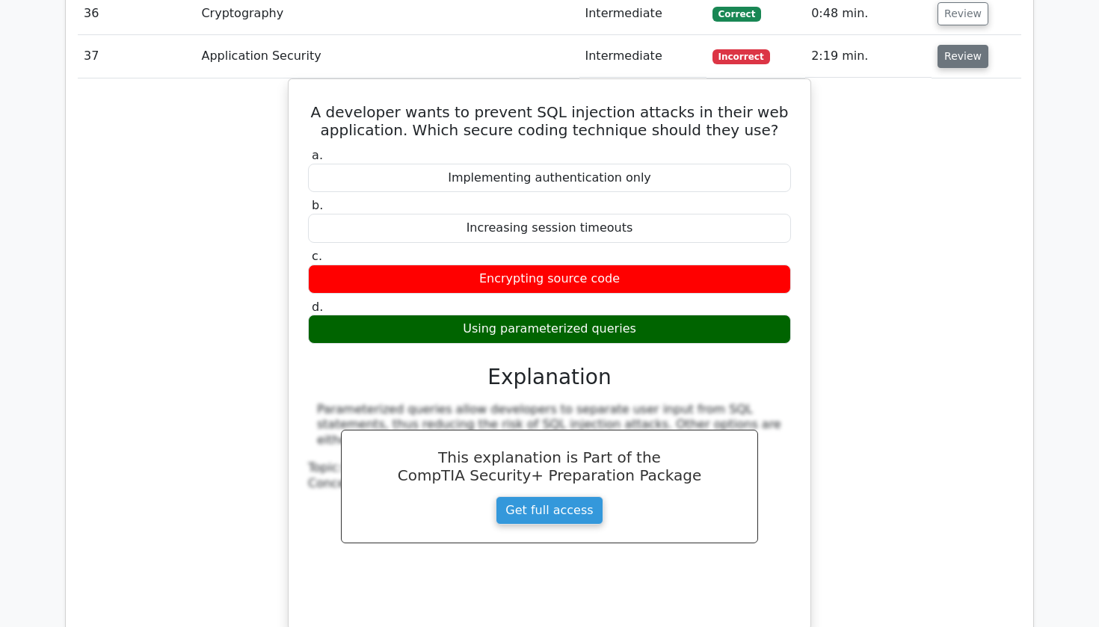
click at [960, 45] on button "Review" at bounding box center [963, 56] width 51 height 23
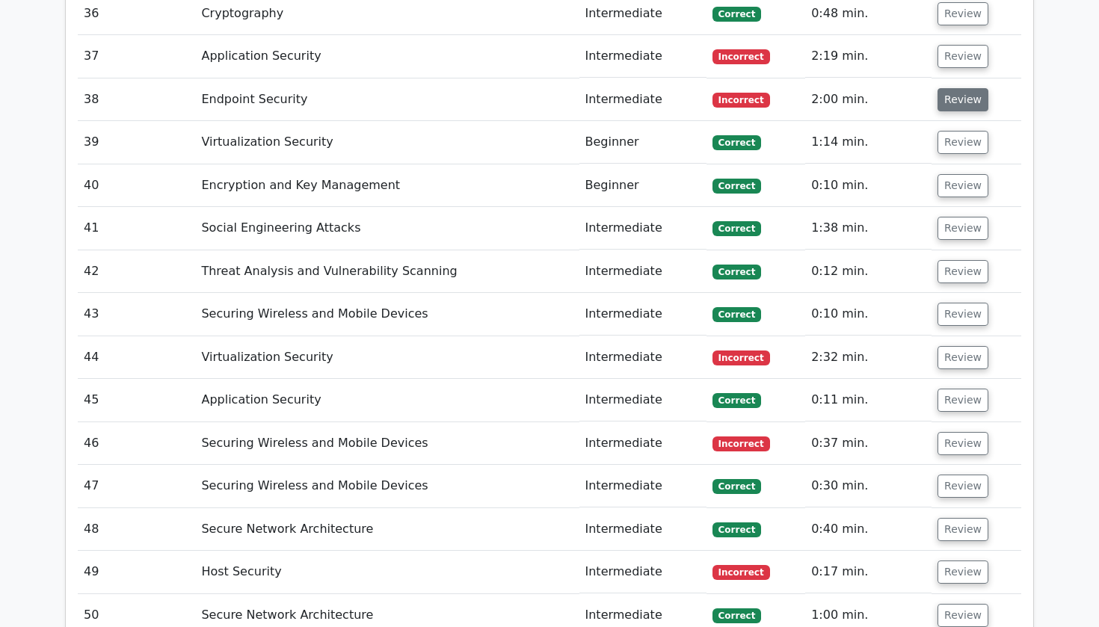
click at [954, 88] on button "Review" at bounding box center [963, 99] width 51 height 23
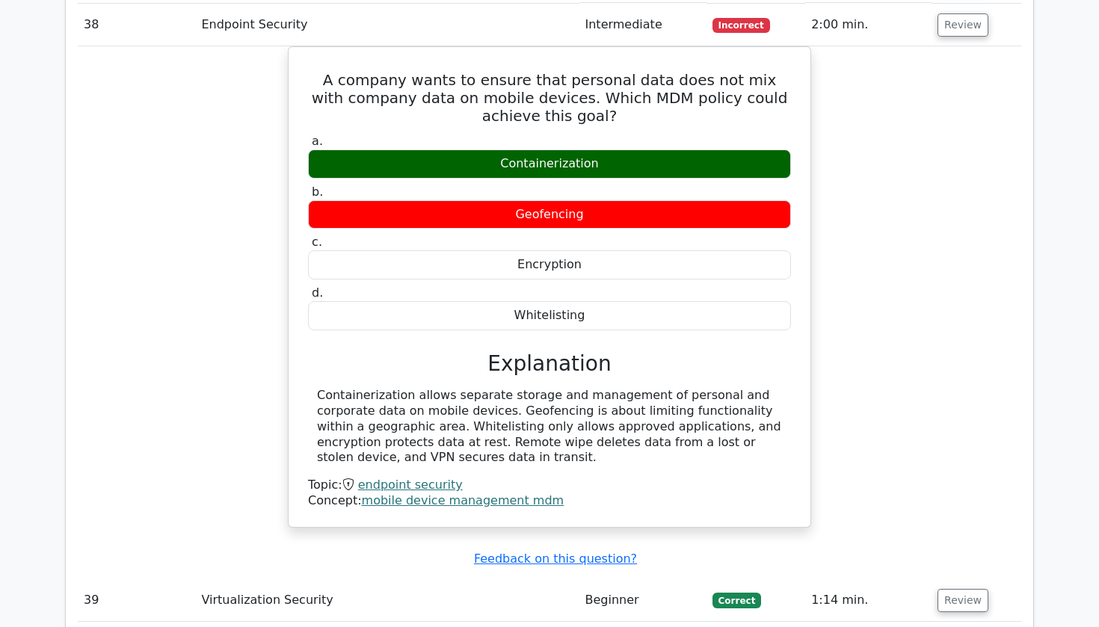
scroll to position [3406, 0]
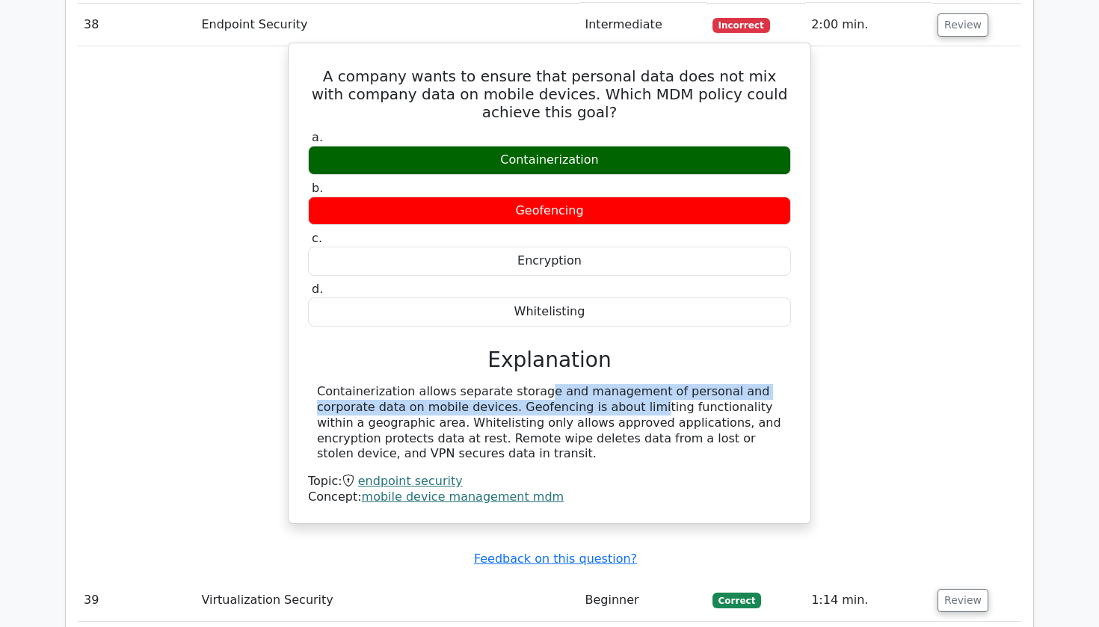
drag, startPoint x: 437, startPoint y: 354, endPoint x: 493, endPoint y: 364, distance: 56.9
click at [494, 384] on div "Containerization allows separate storage and management of personal and corpora…" at bounding box center [549, 423] width 465 height 78
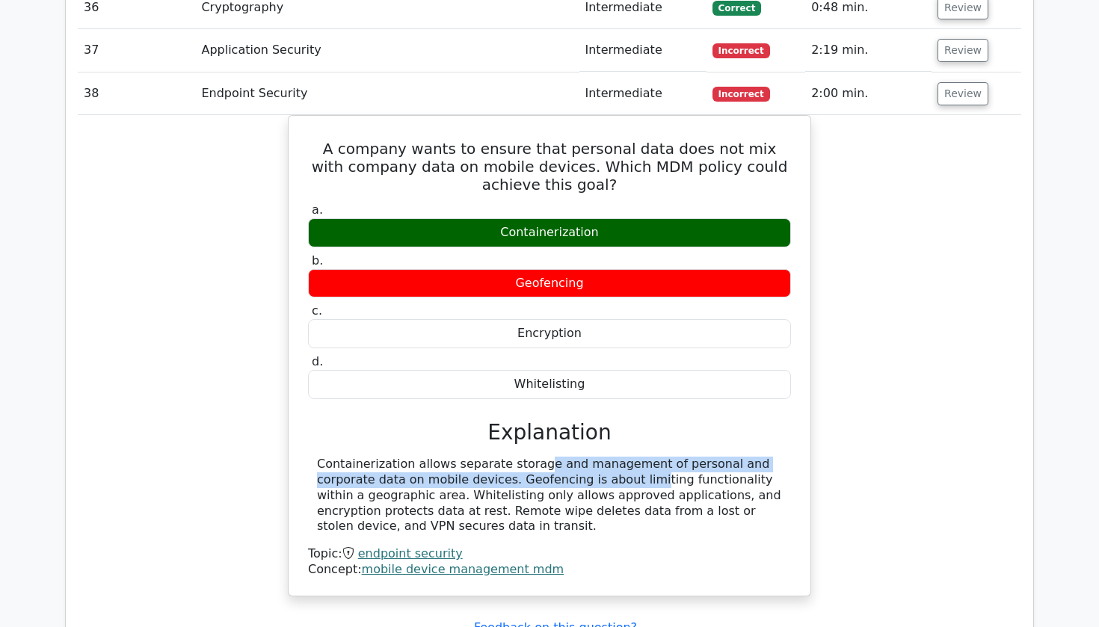
scroll to position [3335, 0]
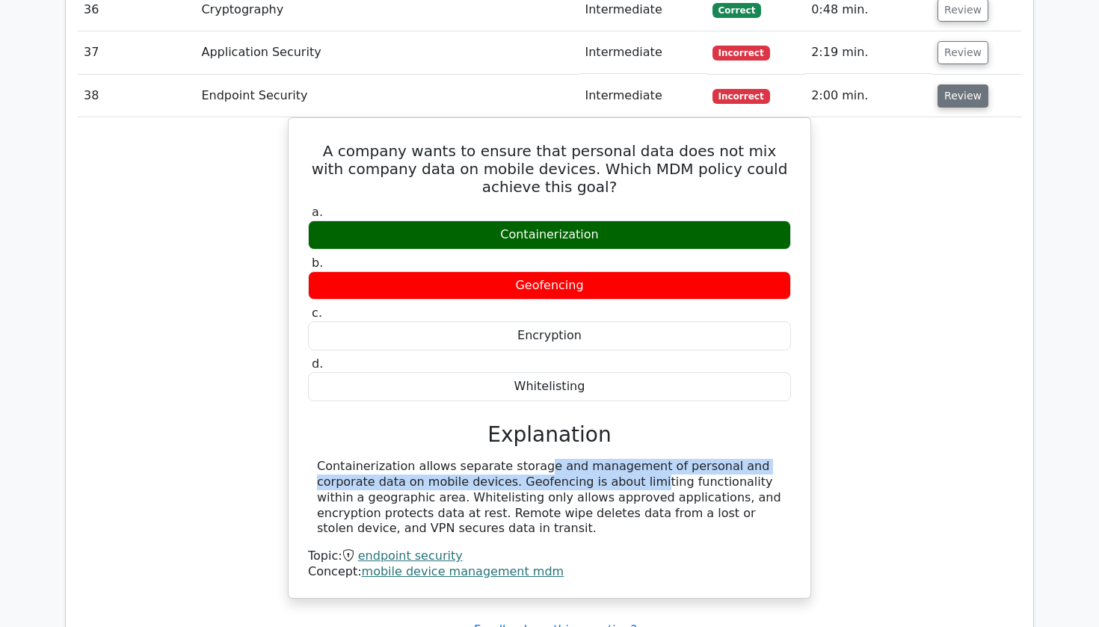
click at [971, 85] on button "Review" at bounding box center [963, 96] width 51 height 23
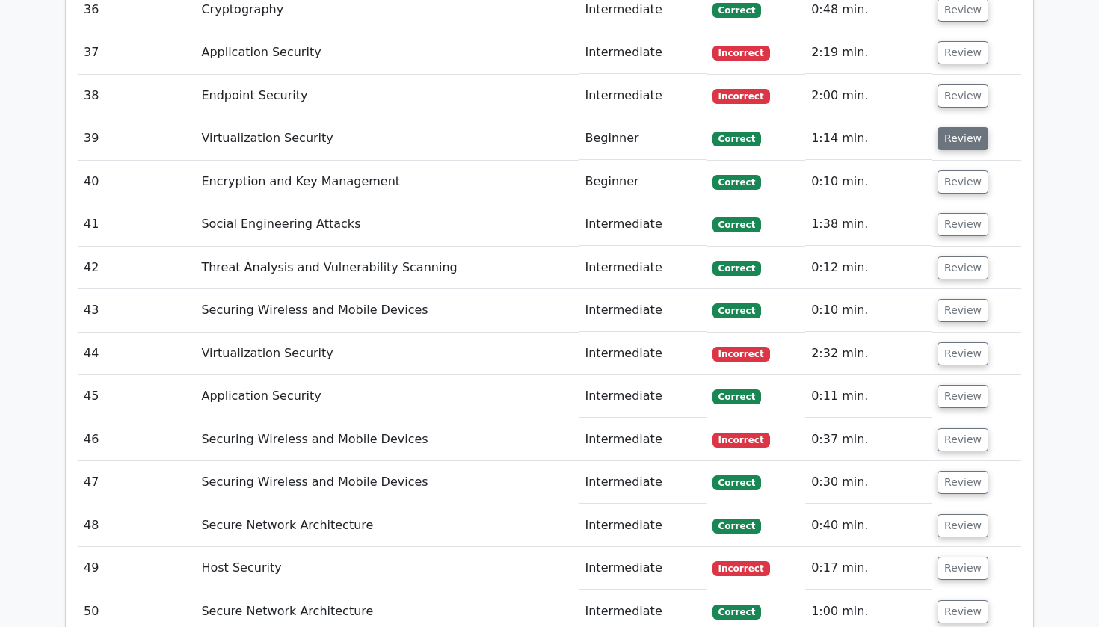
click at [966, 127] on button "Review" at bounding box center [963, 138] width 51 height 23
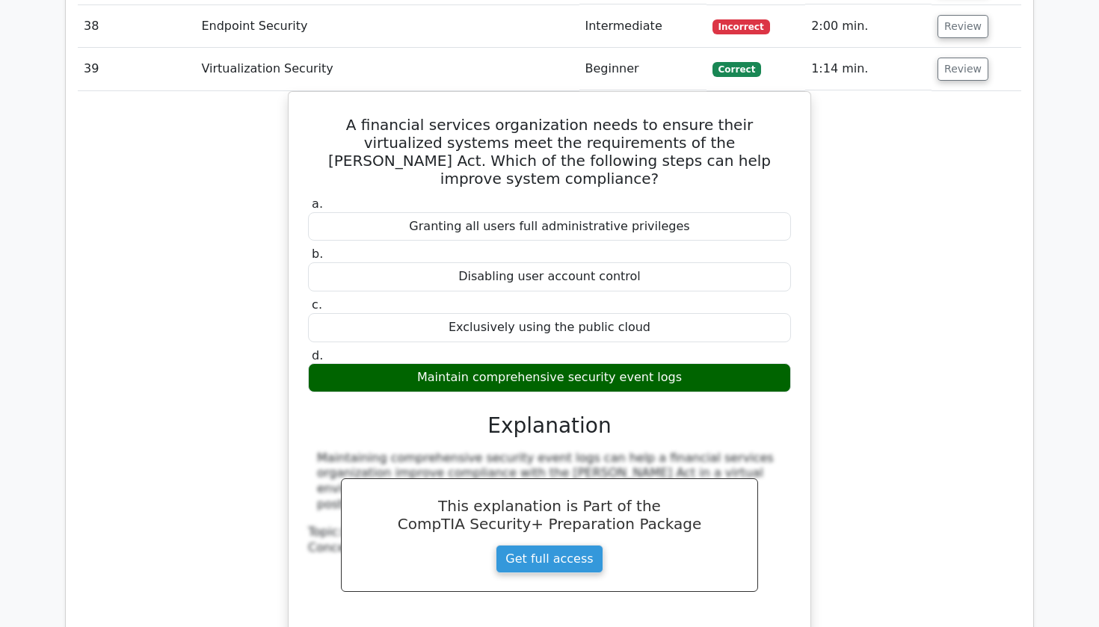
scroll to position [3364, 0]
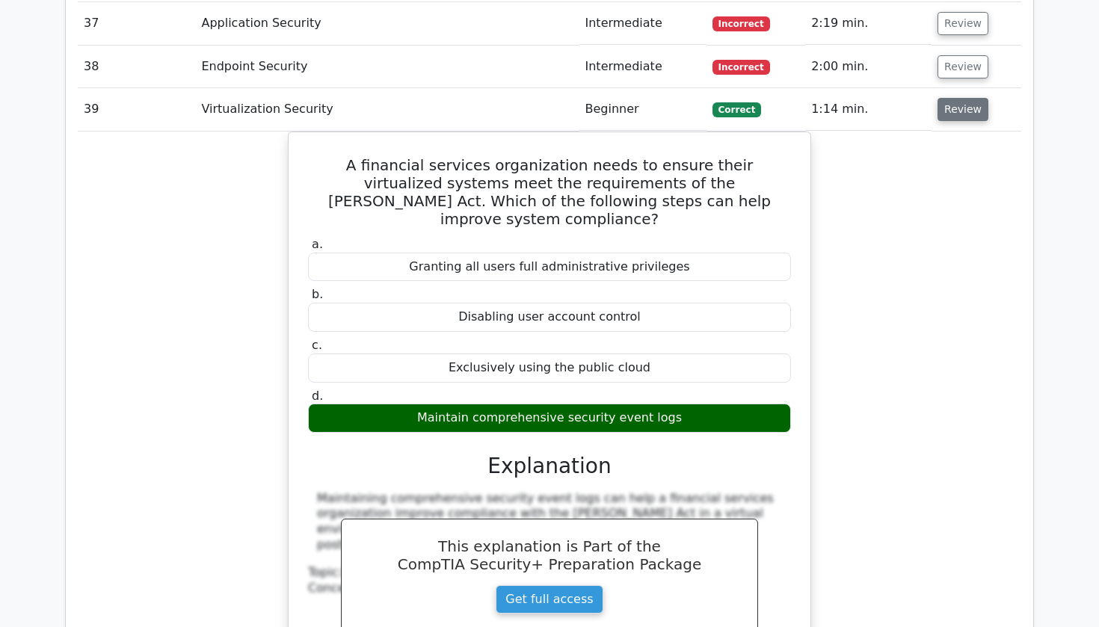
click at [967, 98] on button "Review" at bounding box center [963, 109] width 51 height 23
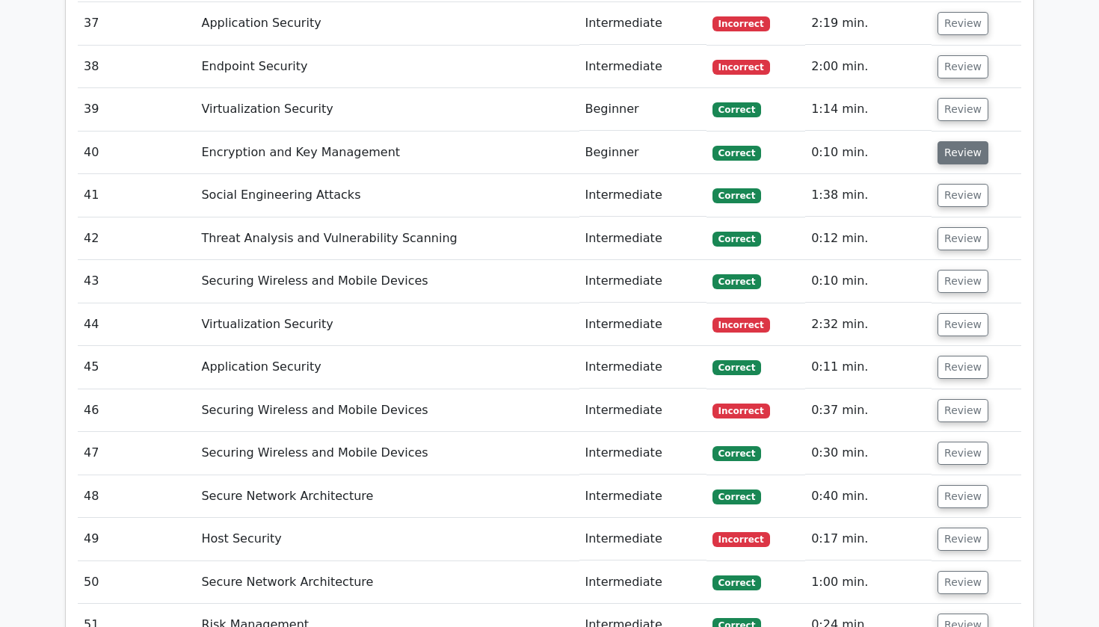
click at [950, 141] on button "Review" at bounding box center [963, 152] width 51 height 23
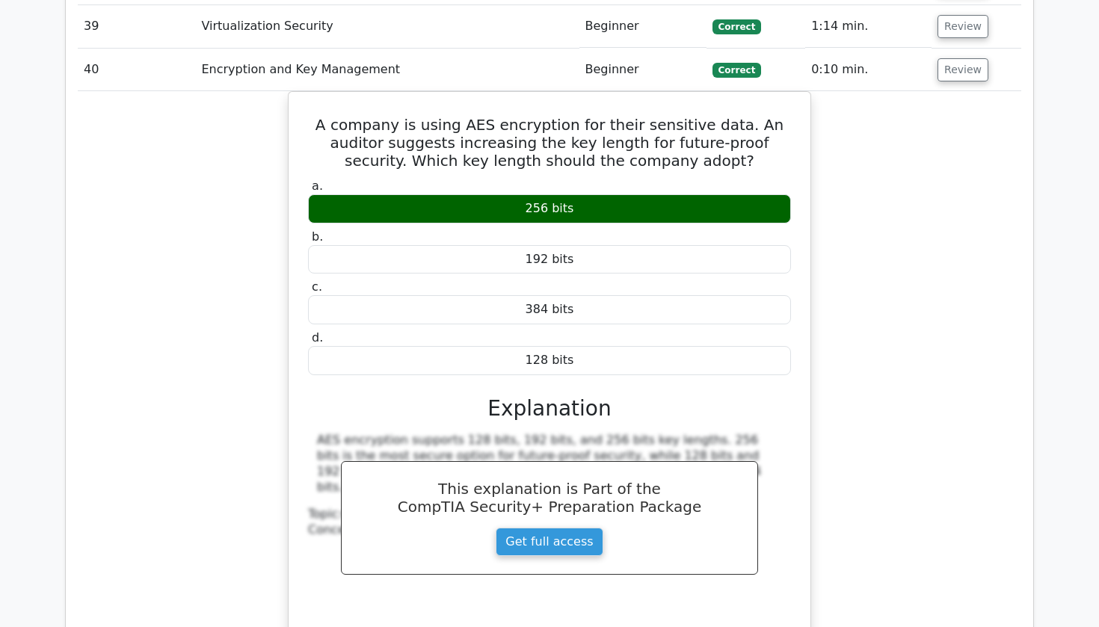
scroll to position [3456, 0]
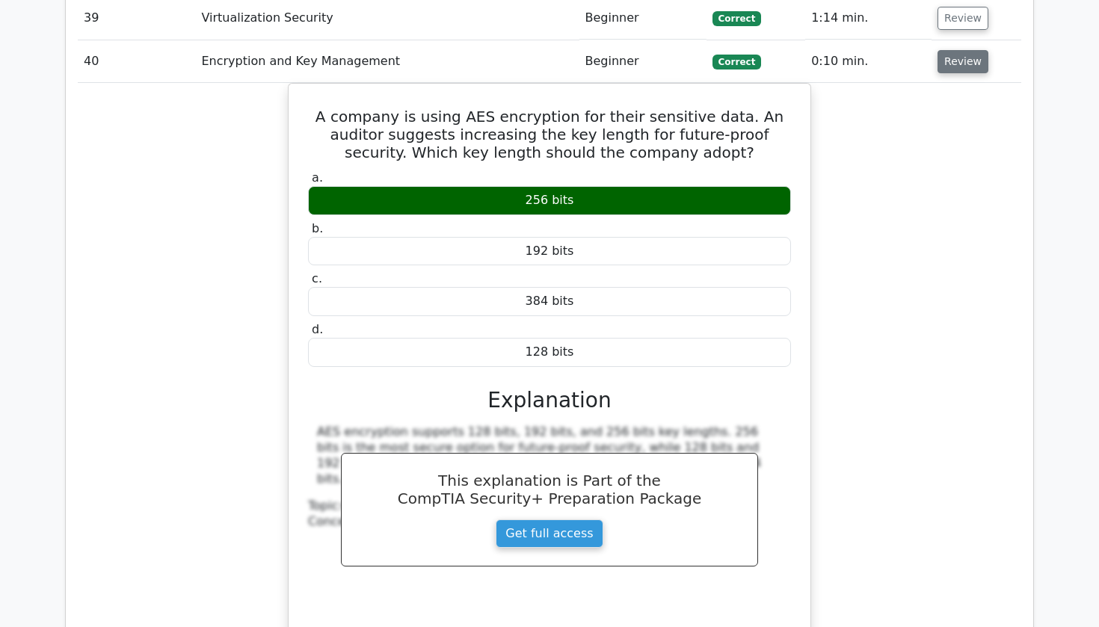
click at [953, 50] on button "Review" at bounding box center [963, 61] width 51 height 23
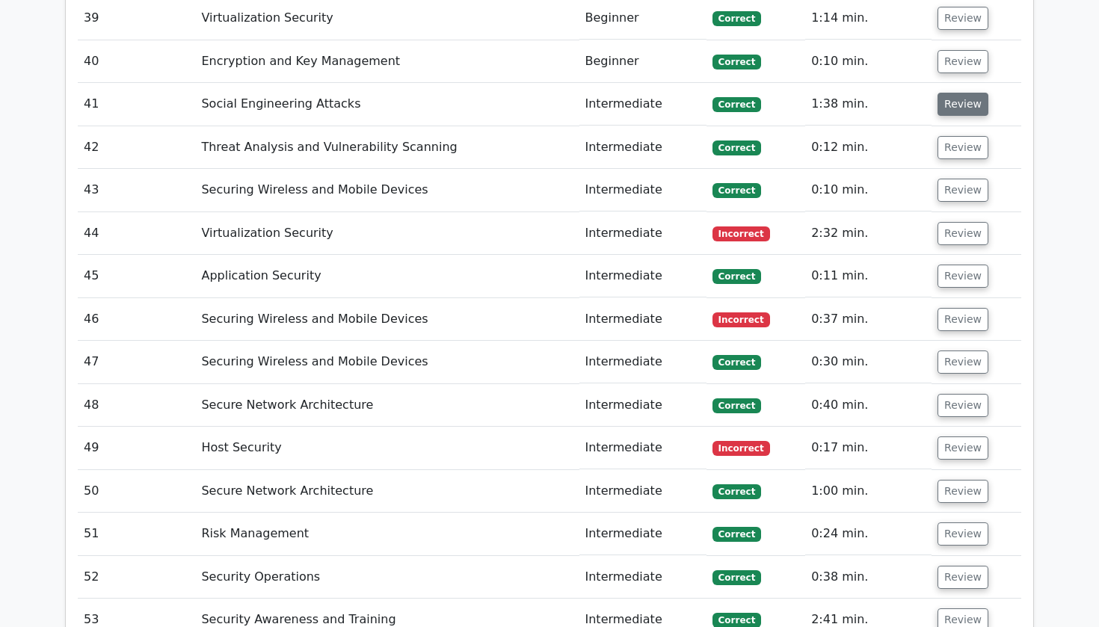
click at [943, 93] on button "Review" at bounding box center [963, 104] width 51 height 23
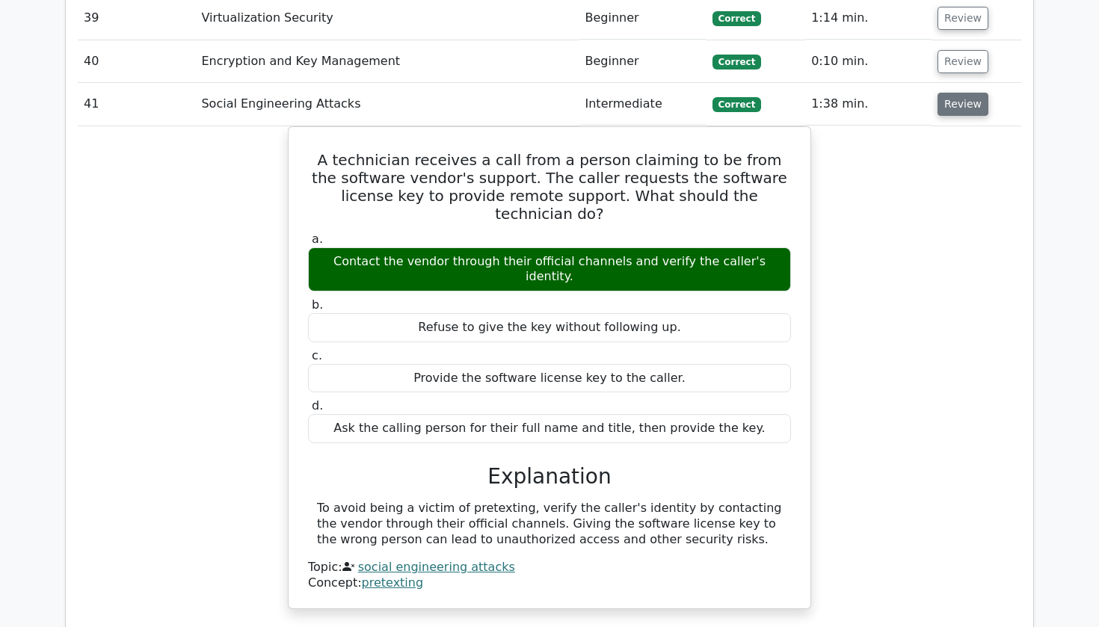
click at [943, 93] on button "Review" at bounding box center [963, 104] width 51 height 23
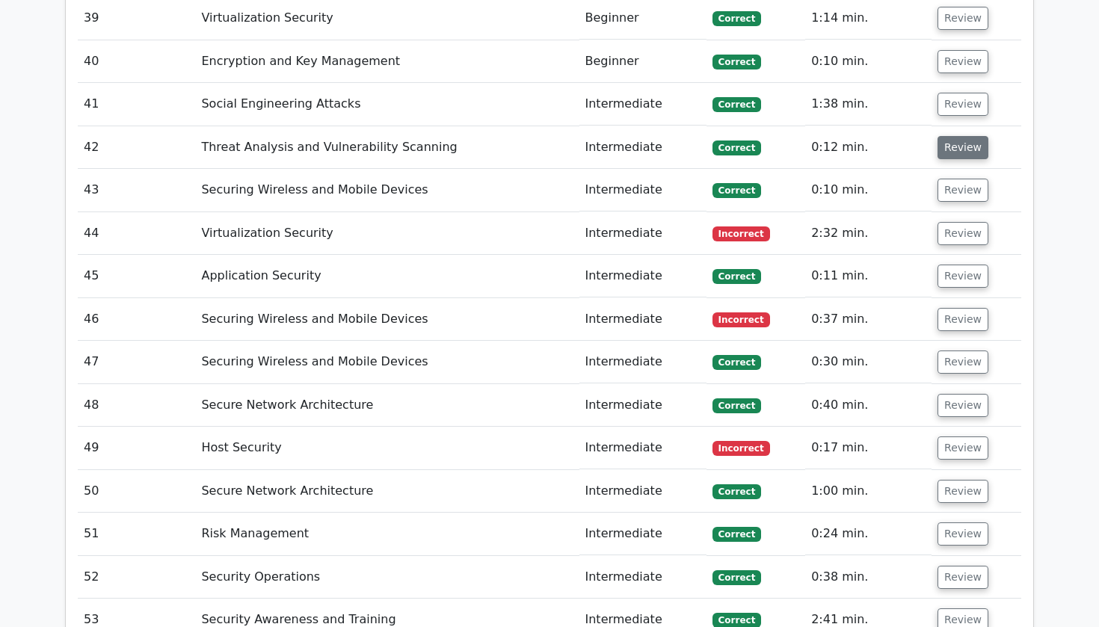
click at [947, 136] on button "Review" at bounding box center [963, 147] width 51 height 23
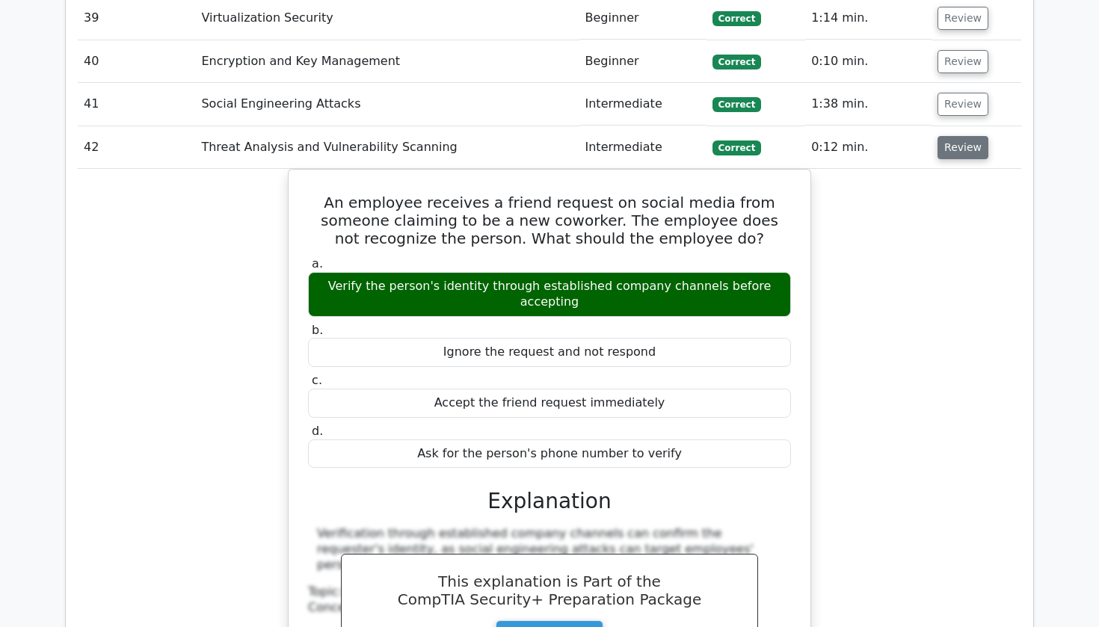
click at [947, 136] on button "Review" at bounding box center [963, 147] width 51 height 23
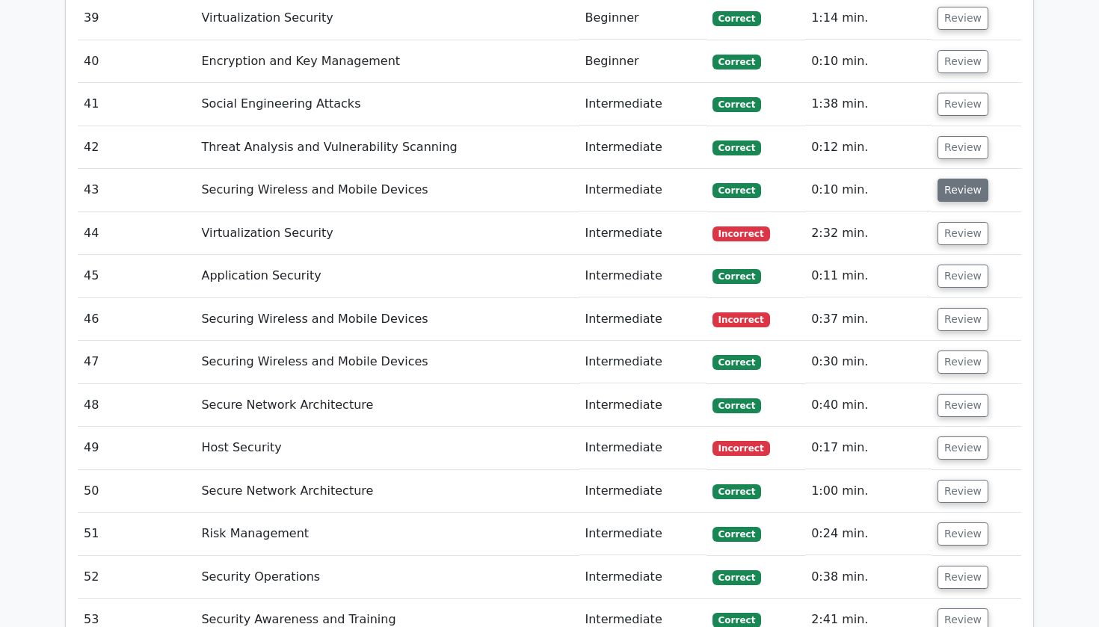
click at [949, 179] on button "Review" at bounding box center [963, 190] width 51 height 23
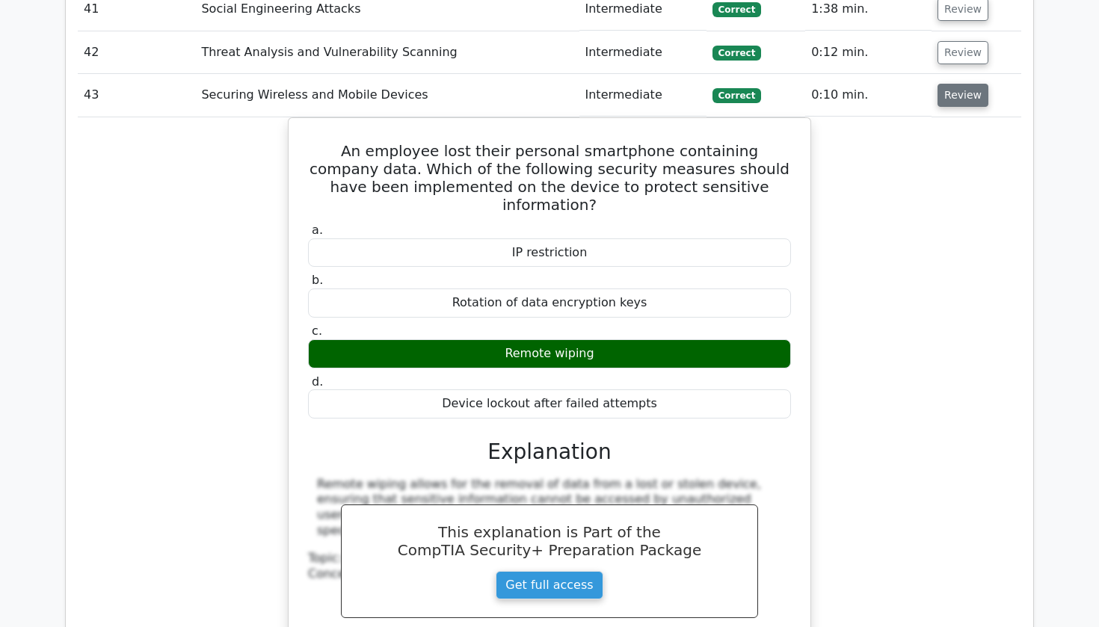
scroll to position [3552, 0]
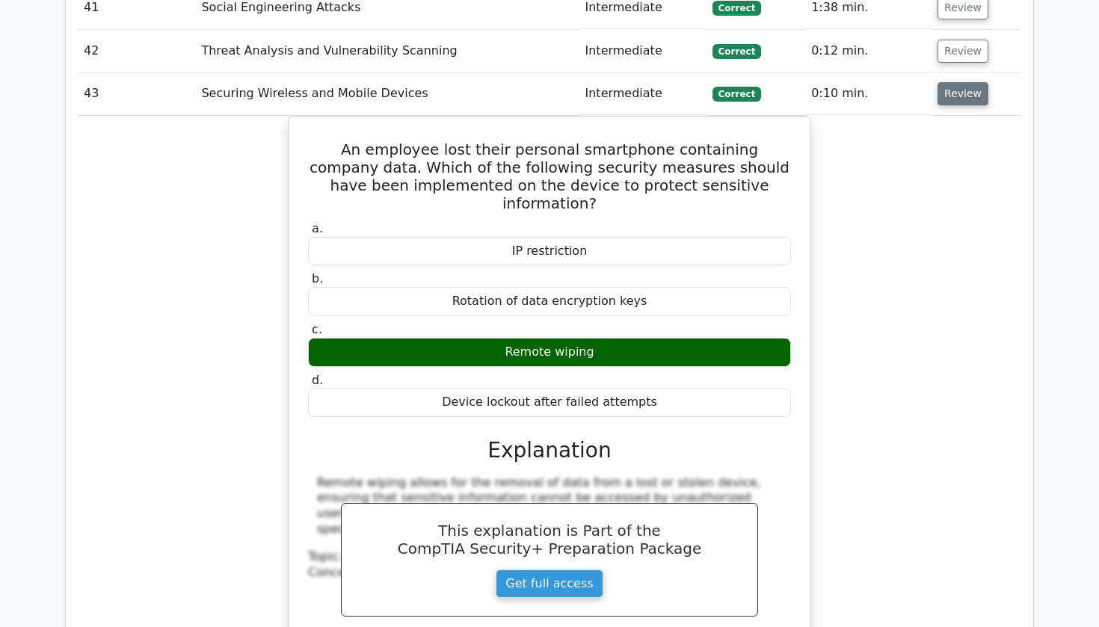
click at [961, 82] on button "Review" at bounding box center [963, 93] width 51 height 23
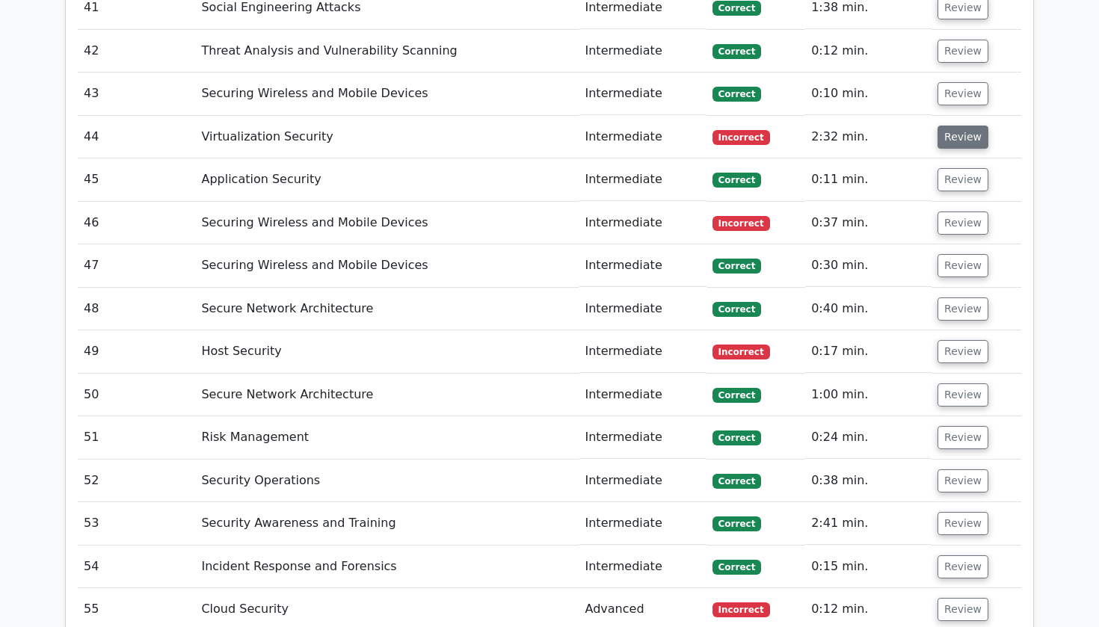
click at [953, 126] on button "Review" at bounding box center [963, 137] width 51 height 23
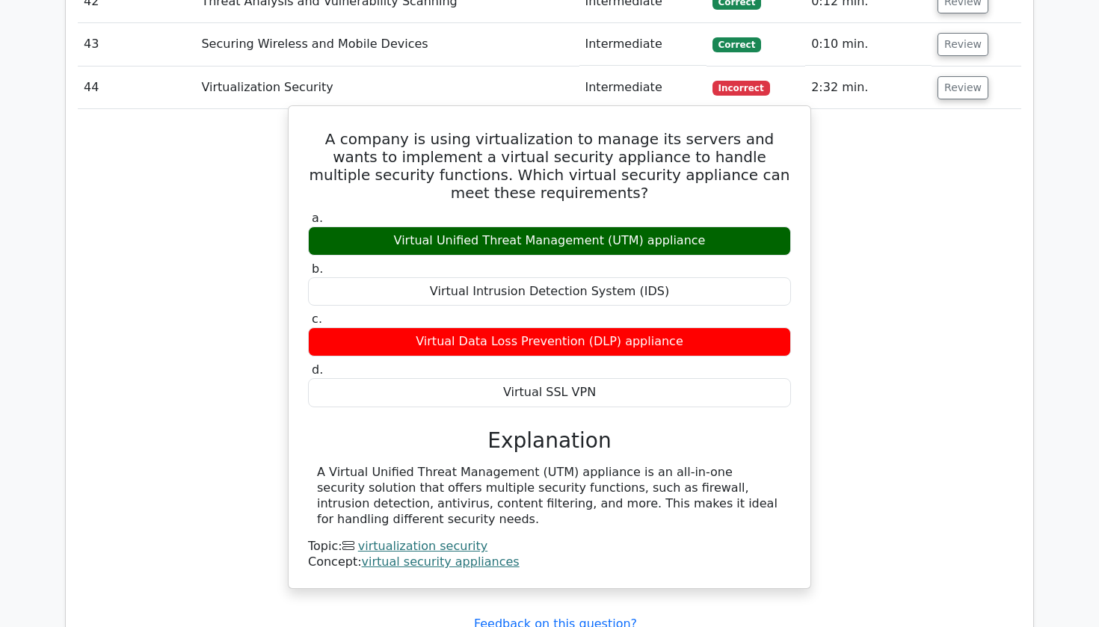
scroll to position [0, 1]
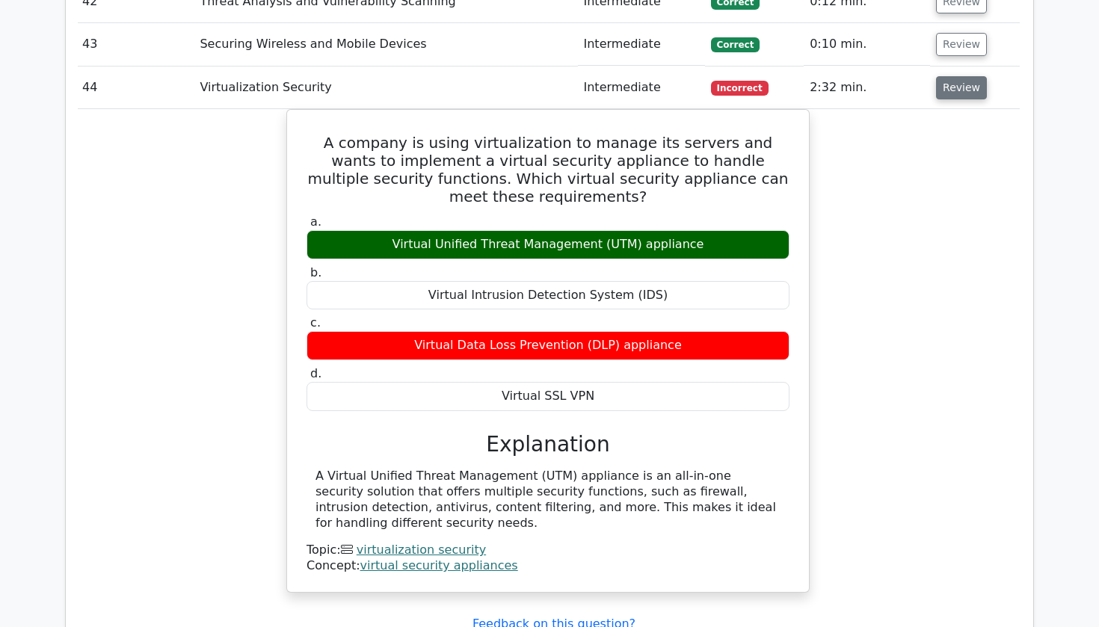
click at [953, 76] on button "Review" at bounding box center [961, 87] width 51 height 23
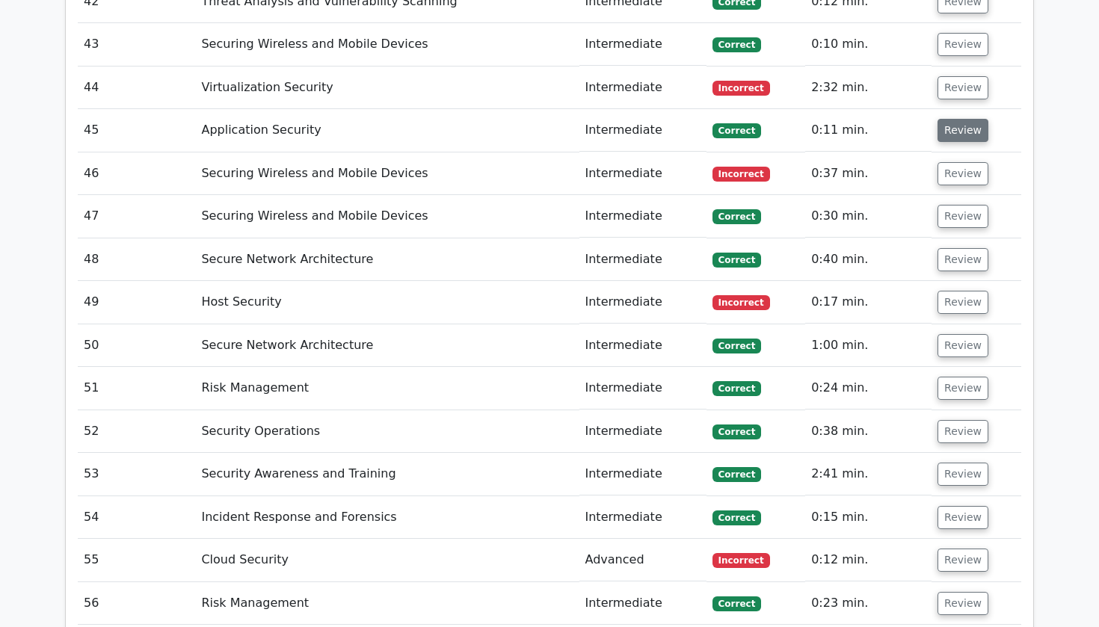
click at [945, 119] on button "Review" at bounding box center [963, 130] width 51 height 23
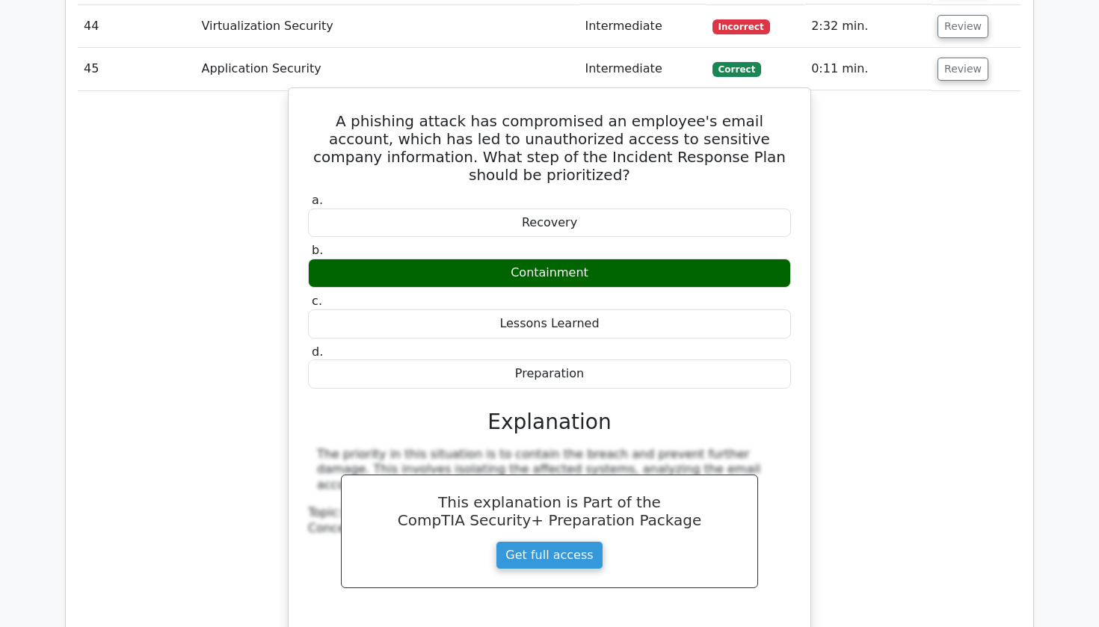
scroll to position [3661, 0]
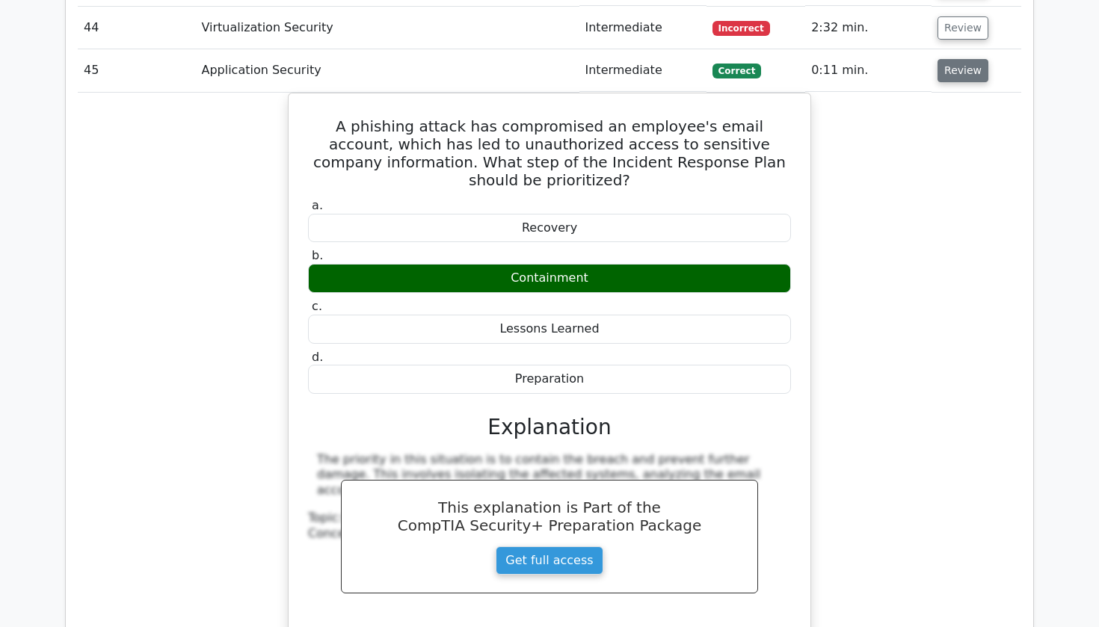
click at [945, 59] on button "Review" at bounding box center [963, 70] width 51 height 23
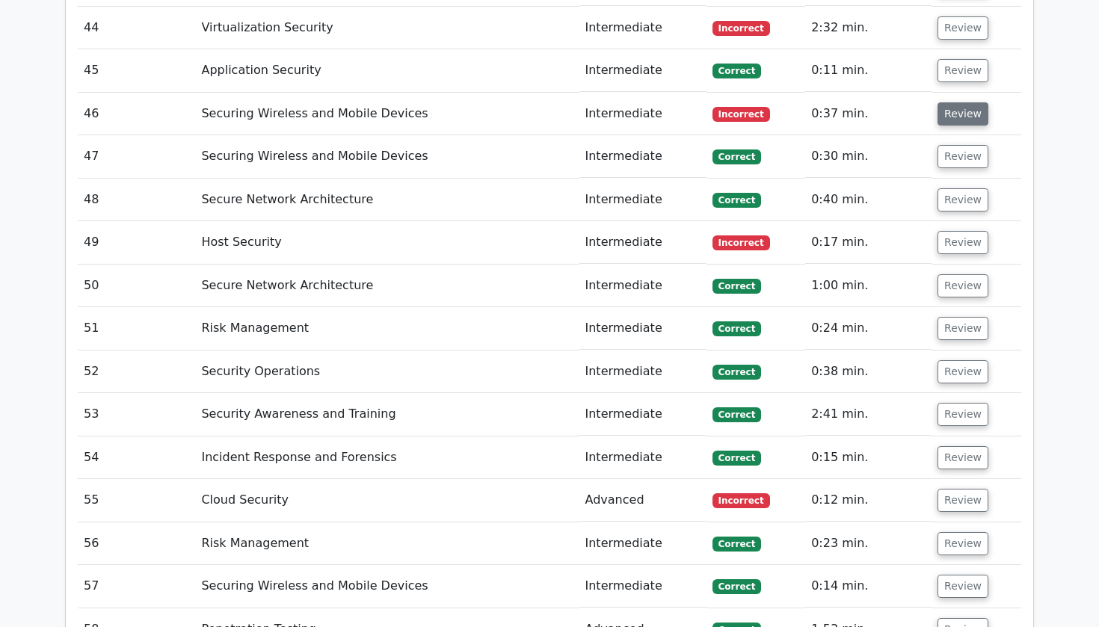
click at [945, 102] on button "Review" at bounding box center [963, 113] width 51 height 23
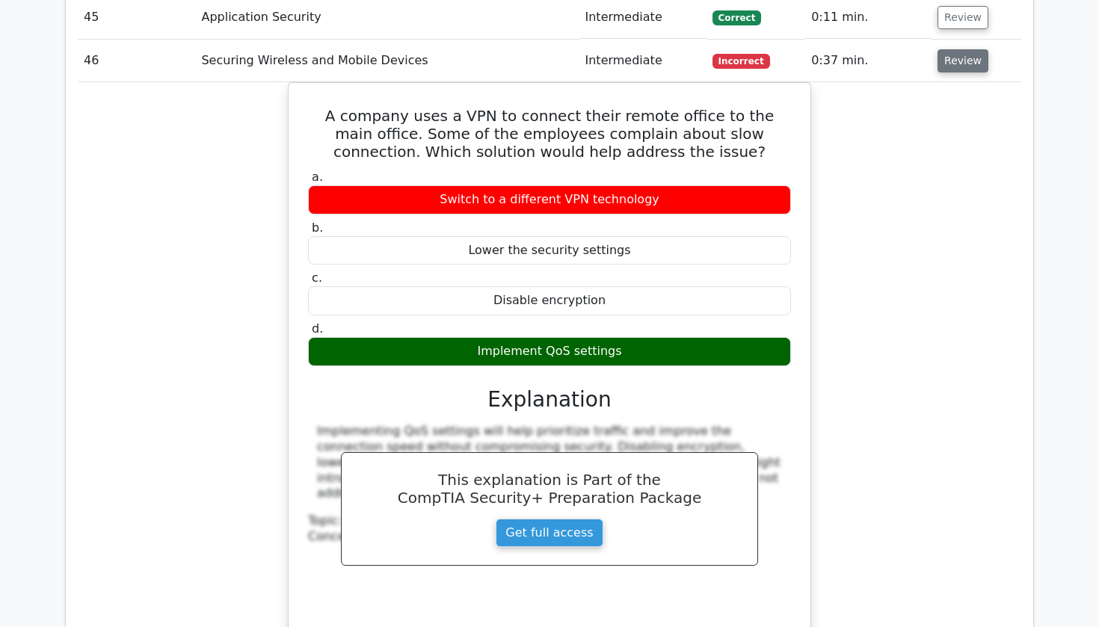
scroll to position [3722, 0]
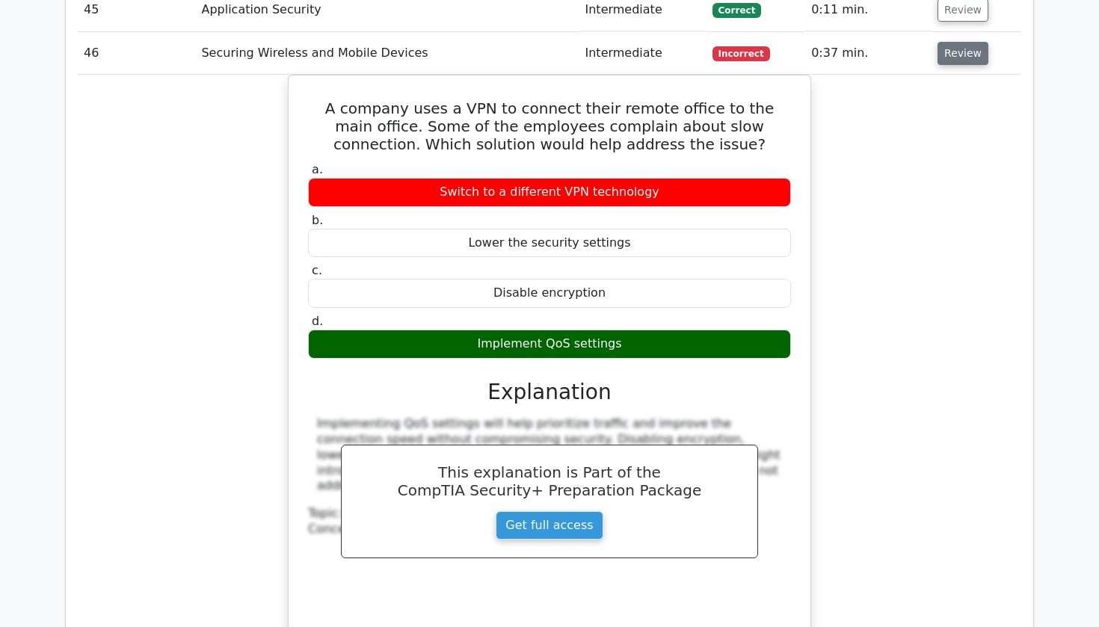
click at [943, 42] on button "Review" at bounding box center [963, 53] width 51 height 23
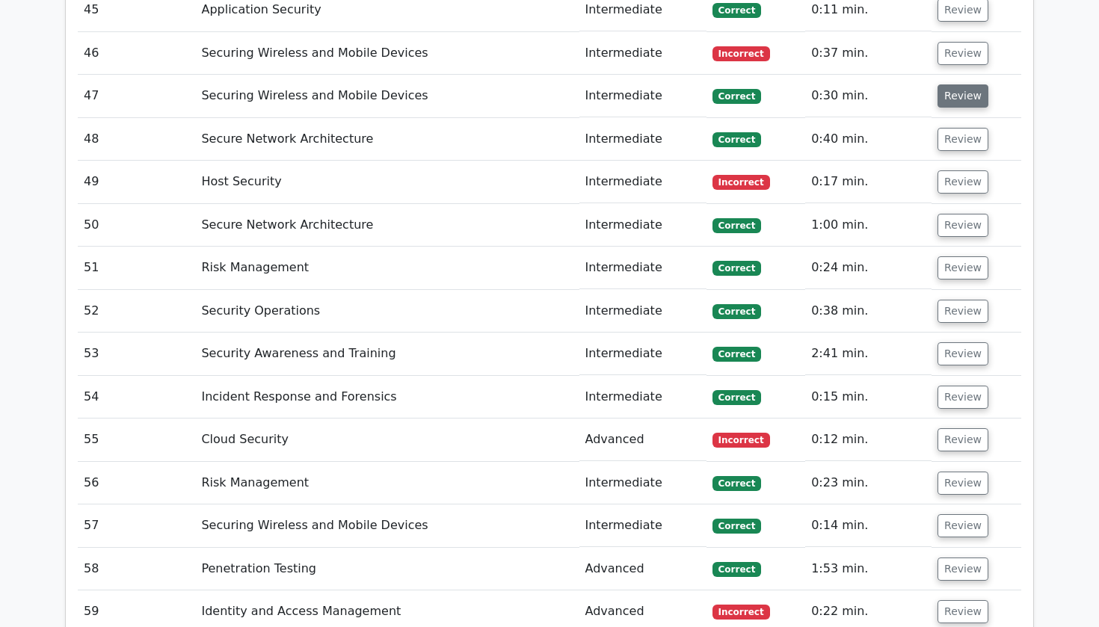
click at [942, 85] on button "Review" at bounding box center [963, 96] width 51 height 23
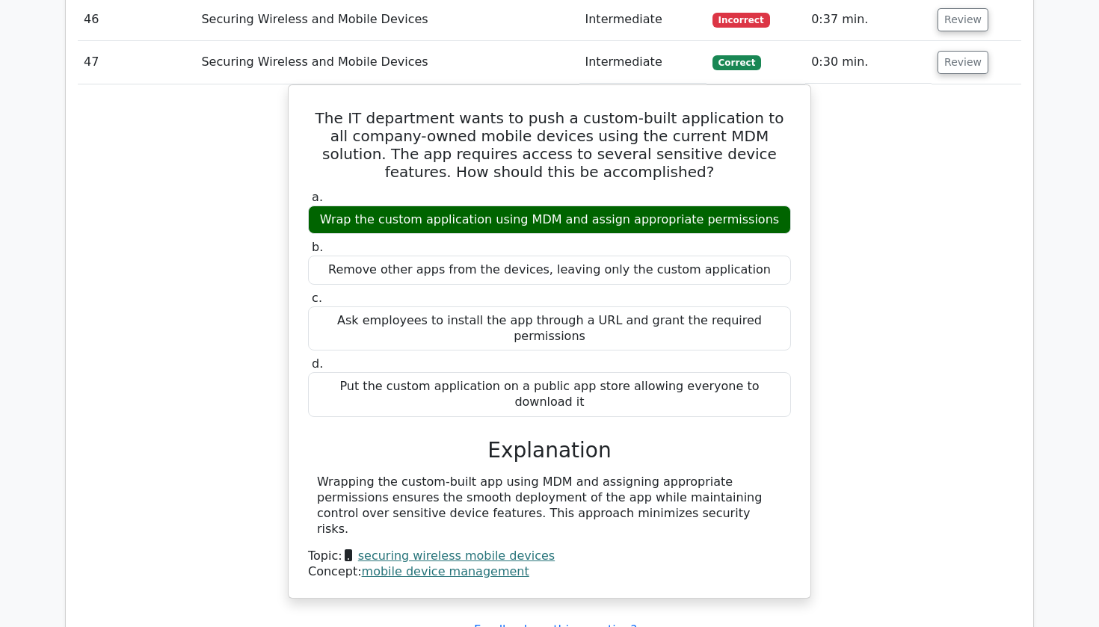
scroll to position [3748, 0]
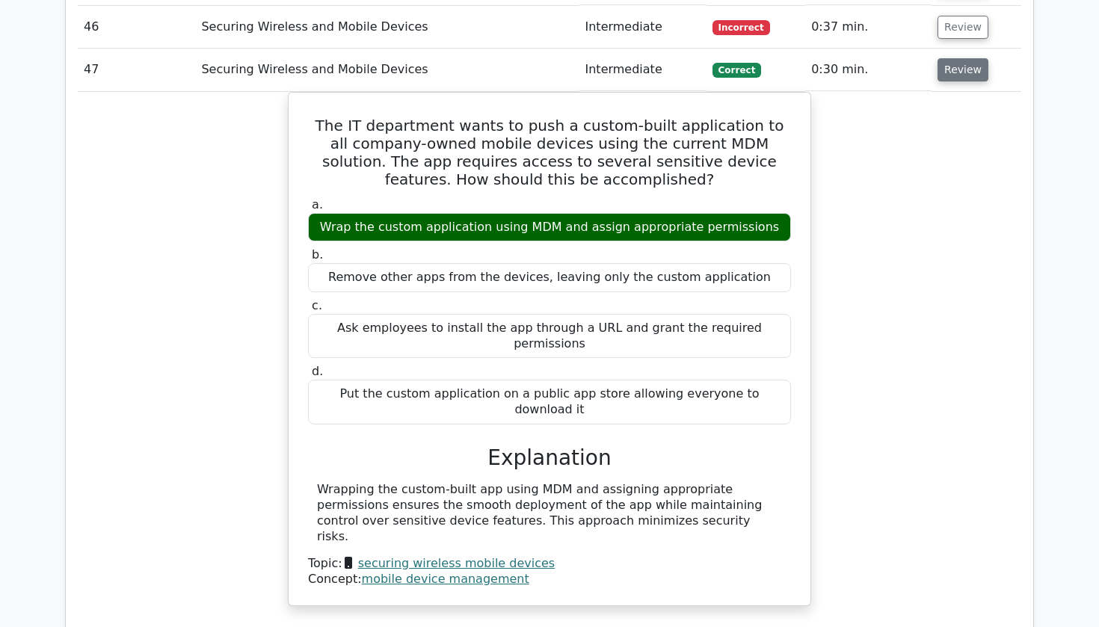
click at [942, 58] on button "Review" at bounding box center [963, 69] width 51 height 23
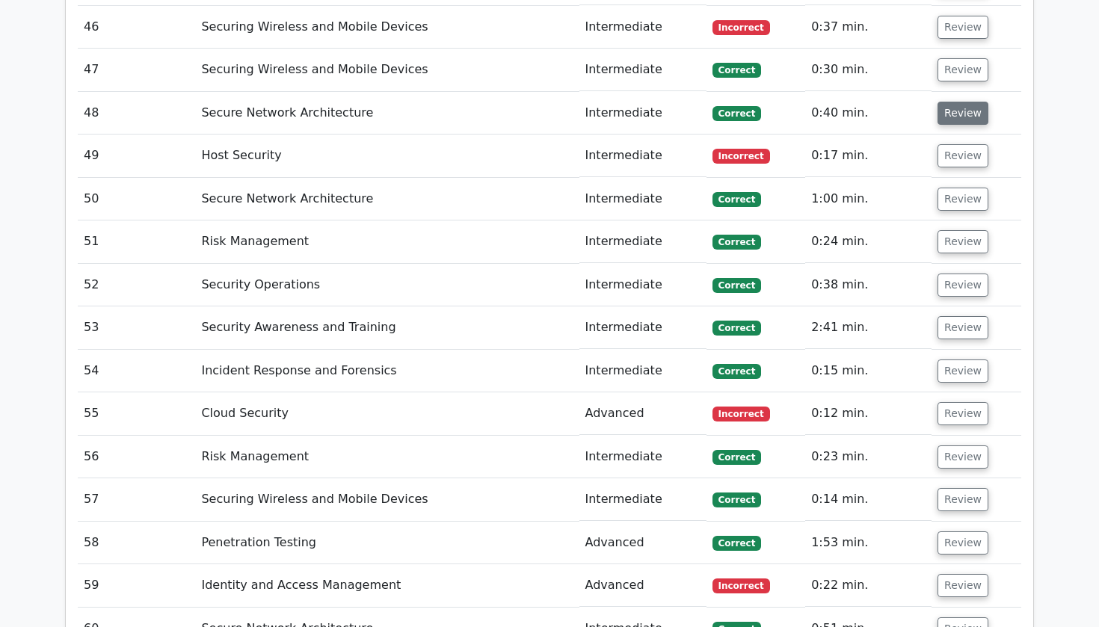
click at [946, 102] on button "Review" at bounding box center [963, 113] width 51 height 23
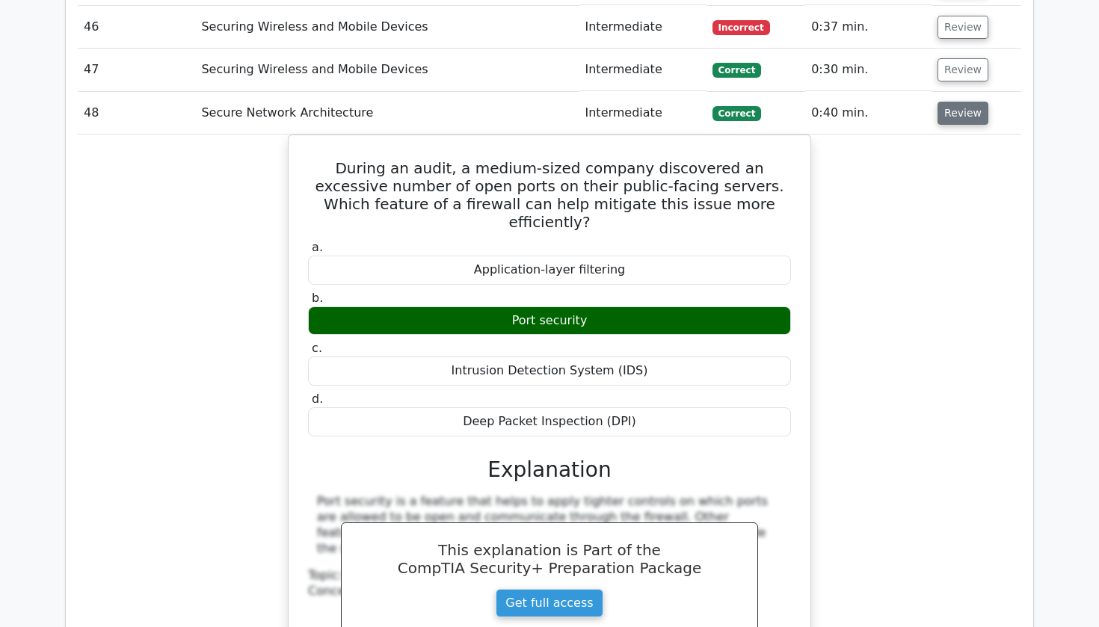
click at [946, 102] on button "Review" at bounding box center [963, 113] width 51 height 23
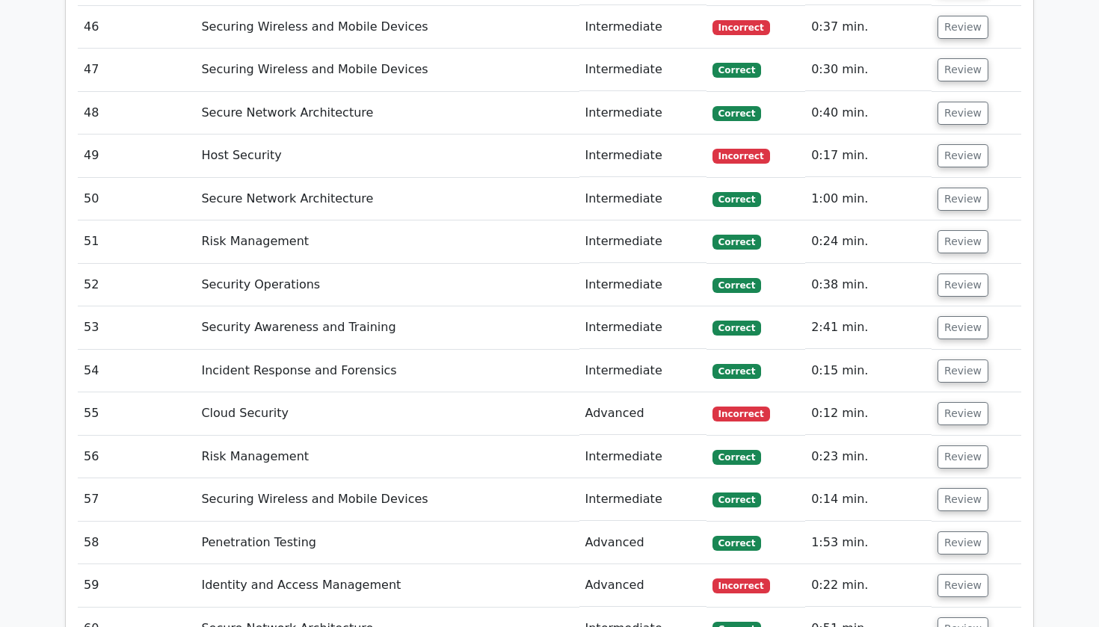
click at [955, 135] on td "Review" at bounding box center [977, 156] width 90 height 43
click at [955, 144] on button "Review" at bounding box center [963, 155] width 51 height 23
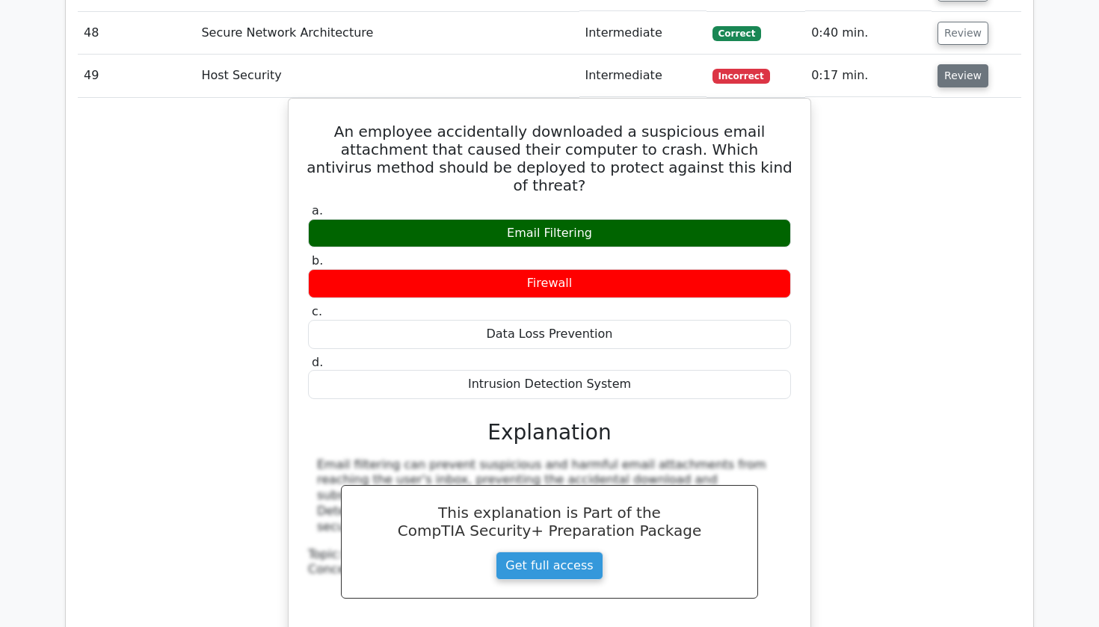
scroll to position [3831, 0]
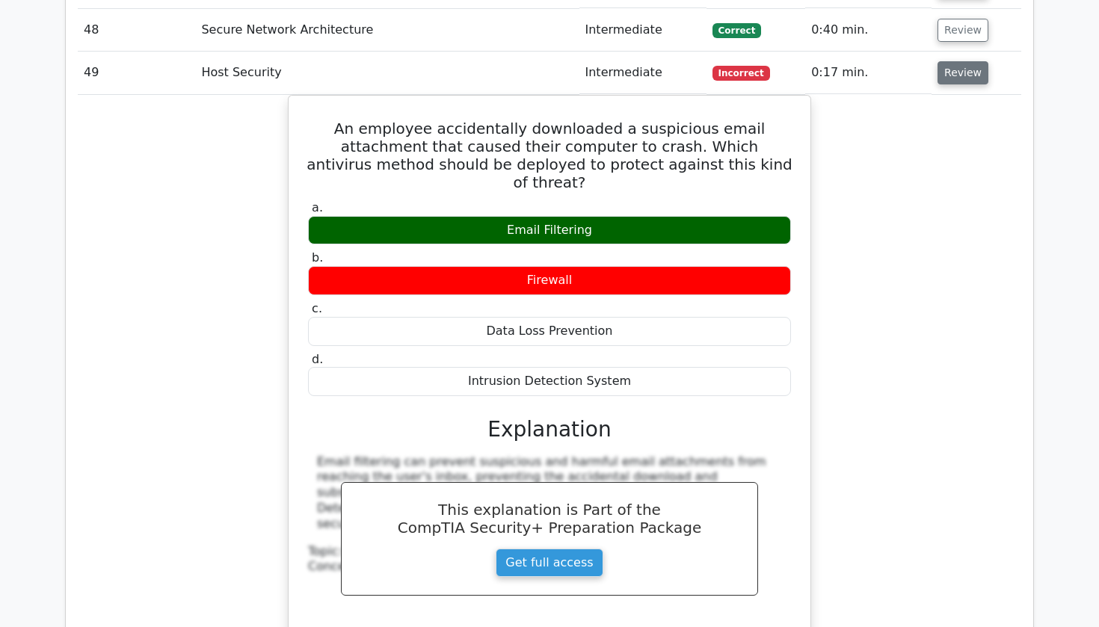
click at [945, 61] on button "Review" at bounding box center [963, 72] width 51 height 23
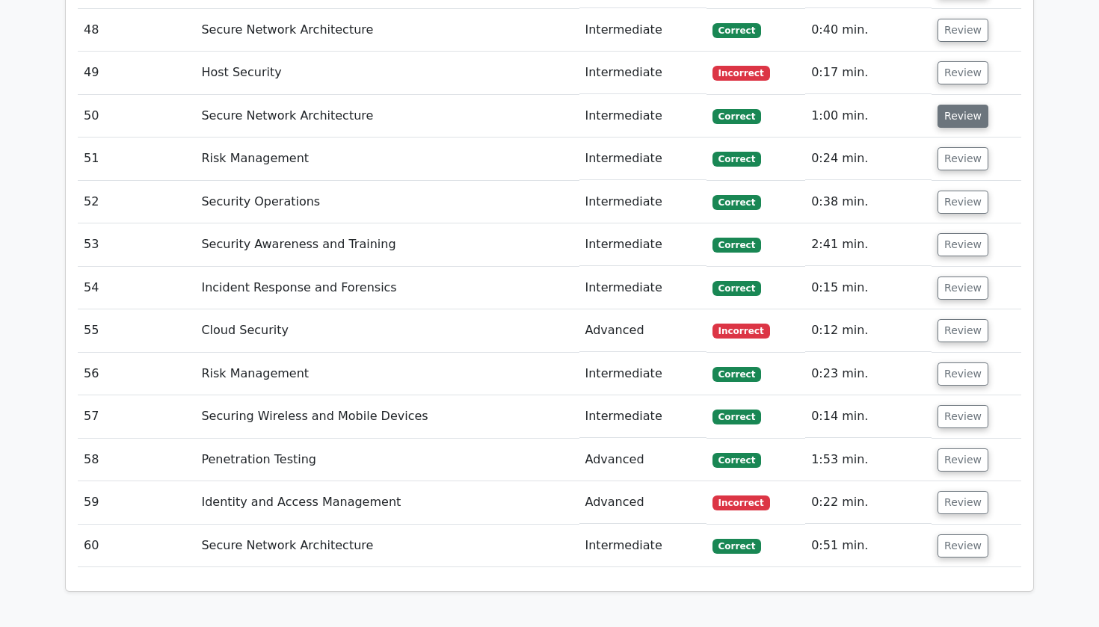
click at [945, 105] on button "Review" at bounding box center [963, 116] width 51 height 23
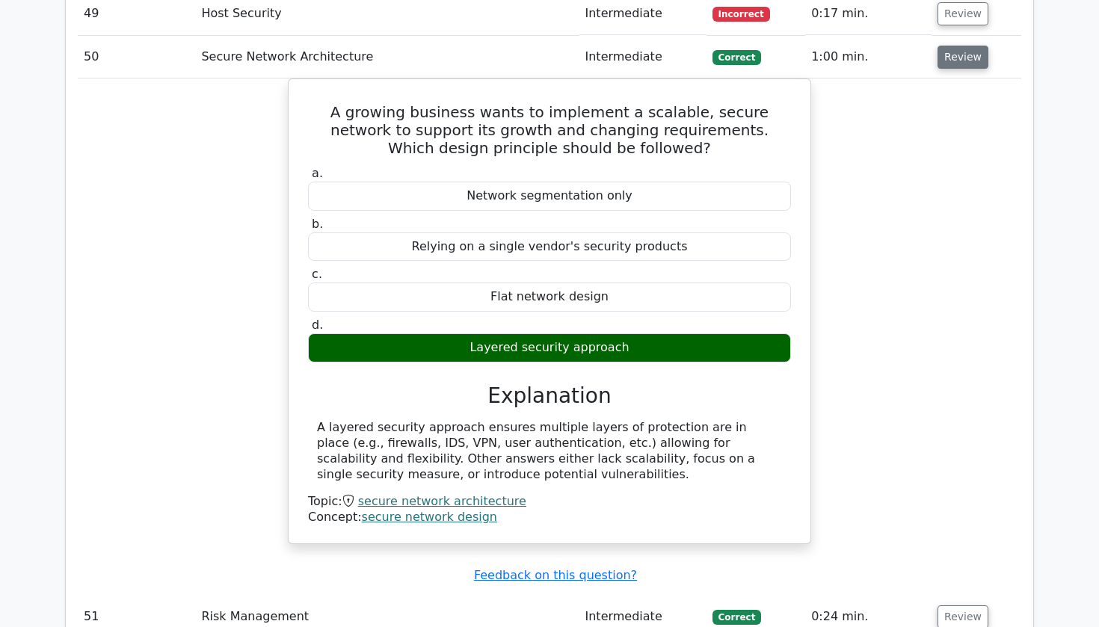
scroll to position [3892, 0]
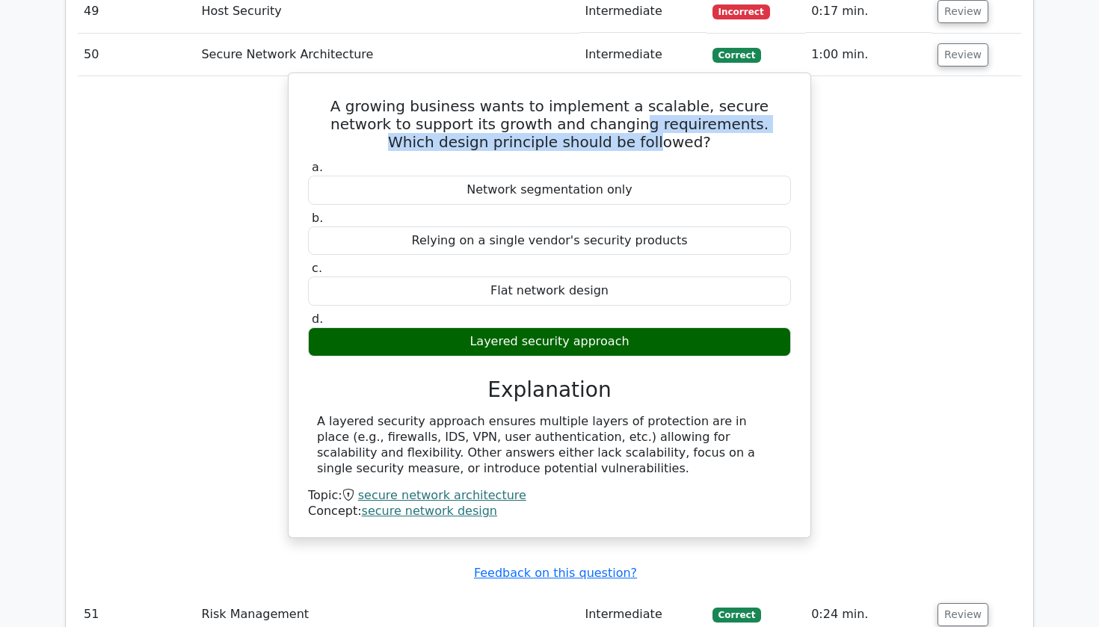
drag, startPoint x: 520, startPoint y: 80, endPoint x: 573, endPoint y: 103, distance: 57.9
click at [573, 103] on h5 "A growing business wants to implement a scalable, secure network to support its…" at bounding box center [550, 124] width 486 height 54
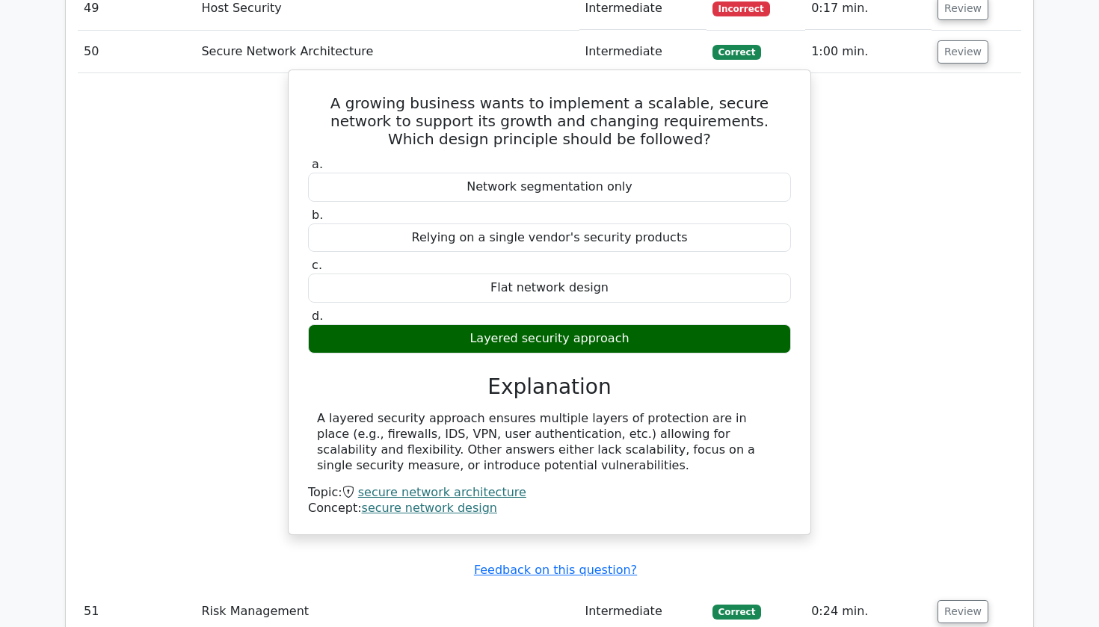
scroll to position [3894, 0]
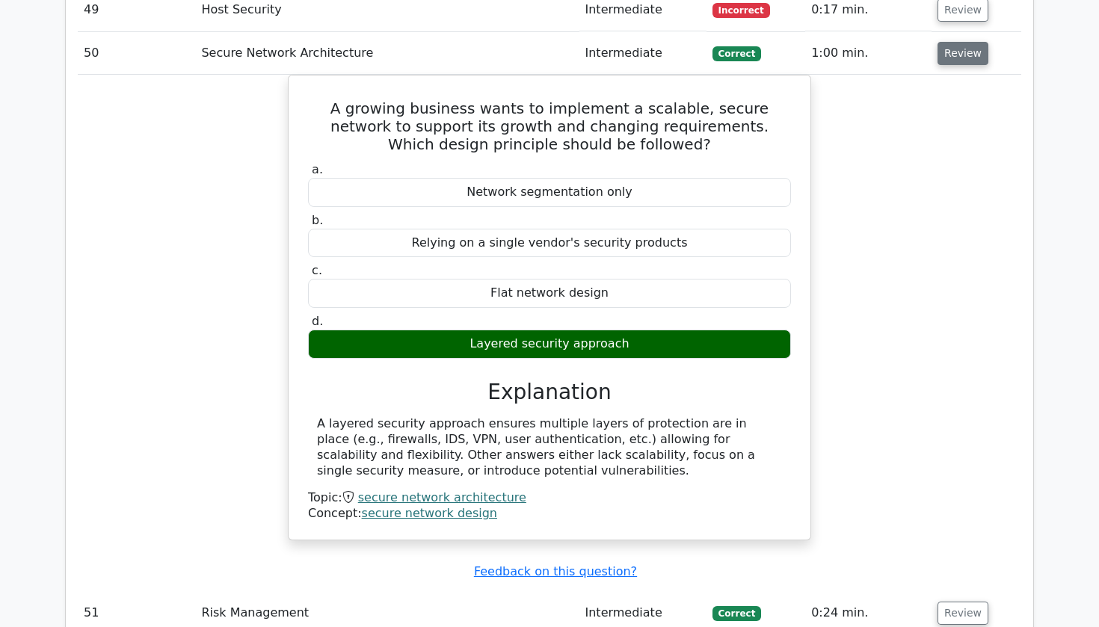
click at [970, 42] on button "Review" at bounding box center [963, 53] width 51 height 23
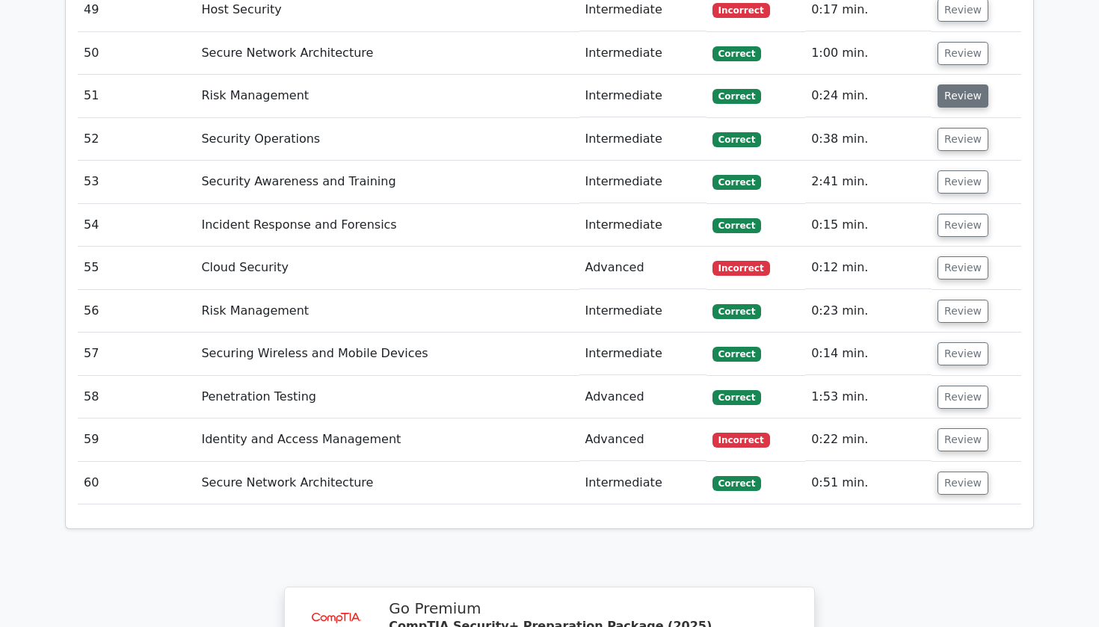
click at [968, 85] on button "Review" at bounding box center [963, 96] width 51 height 23
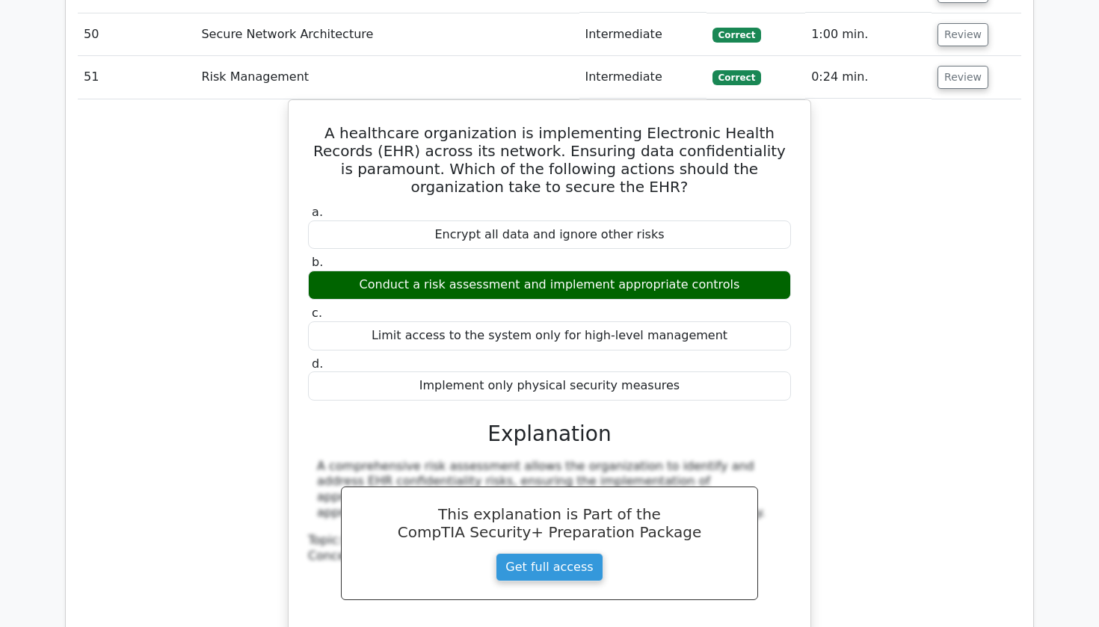
scroll to position [3916, 0]
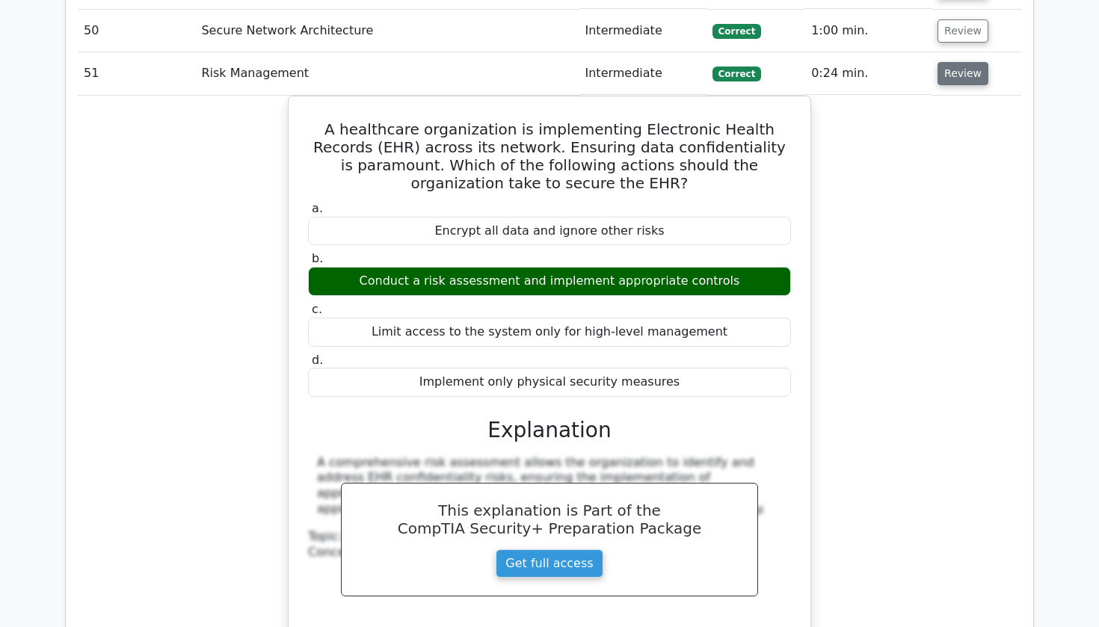
click at [953, 62] on button "Review" at bounding box center [963, 73] width 51 height 23
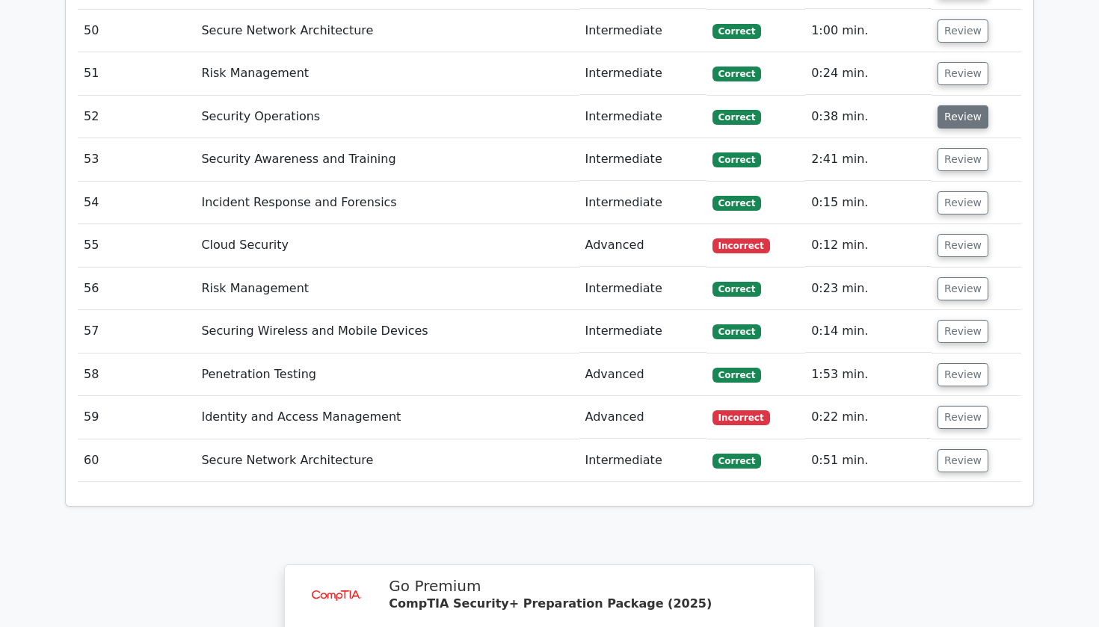
click at [947, 105] on button "Review" at bounding box center [963, 116] width 51 height 23
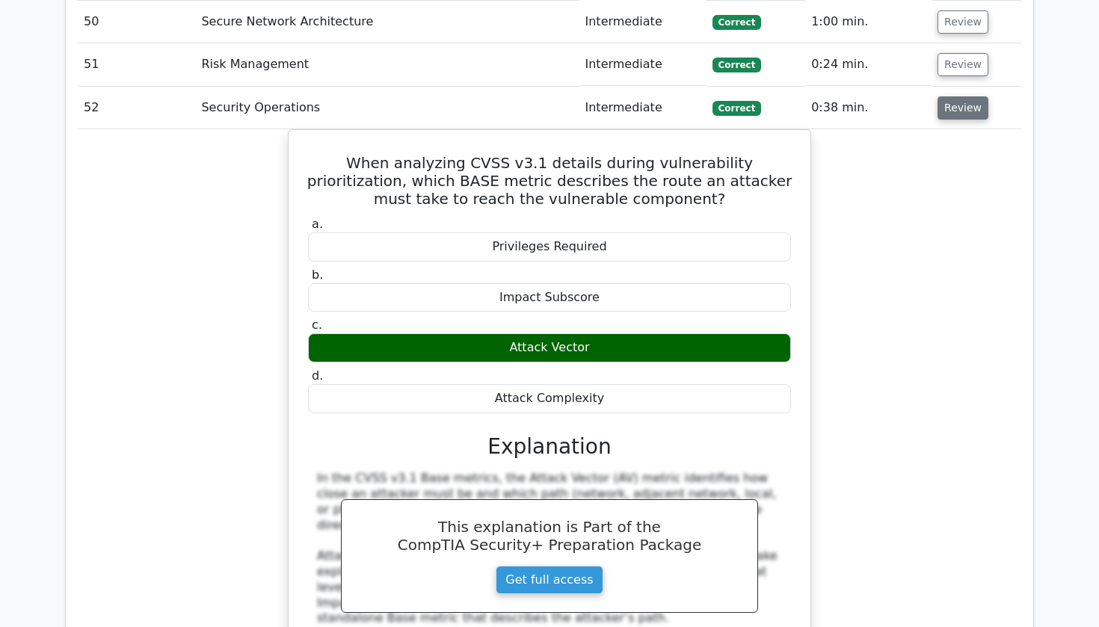
scroll to position [3926, 0]
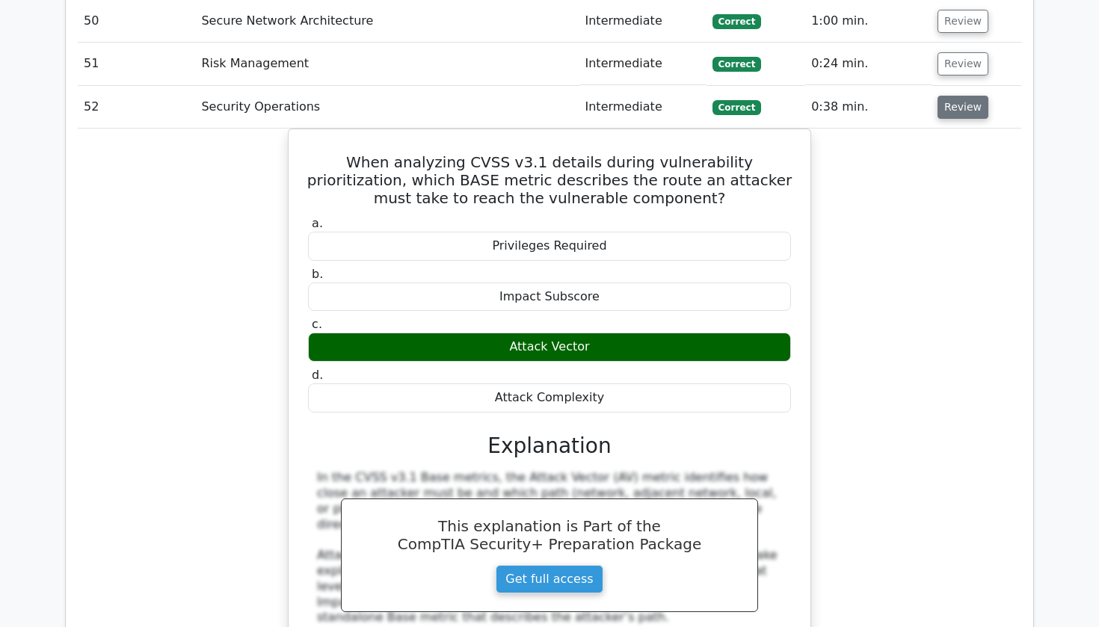
click at [948, 96] on button "Review" at bounding box center [963, 107] width 51 height 23
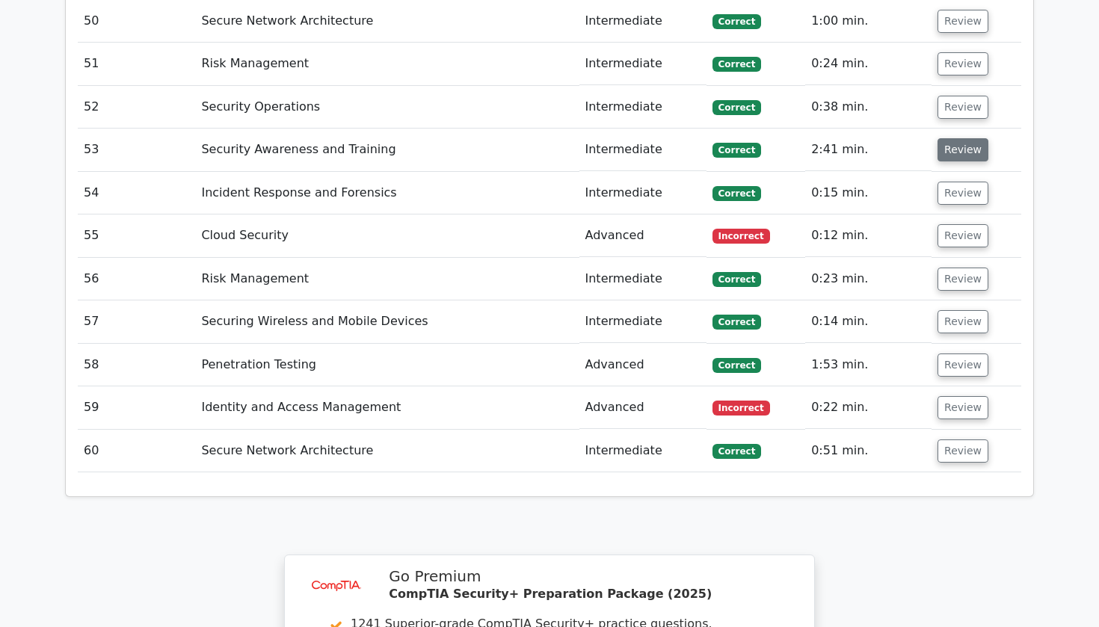
click at [948, 138] on button "Review" at bounding box center [963, 149] width 51 height 23
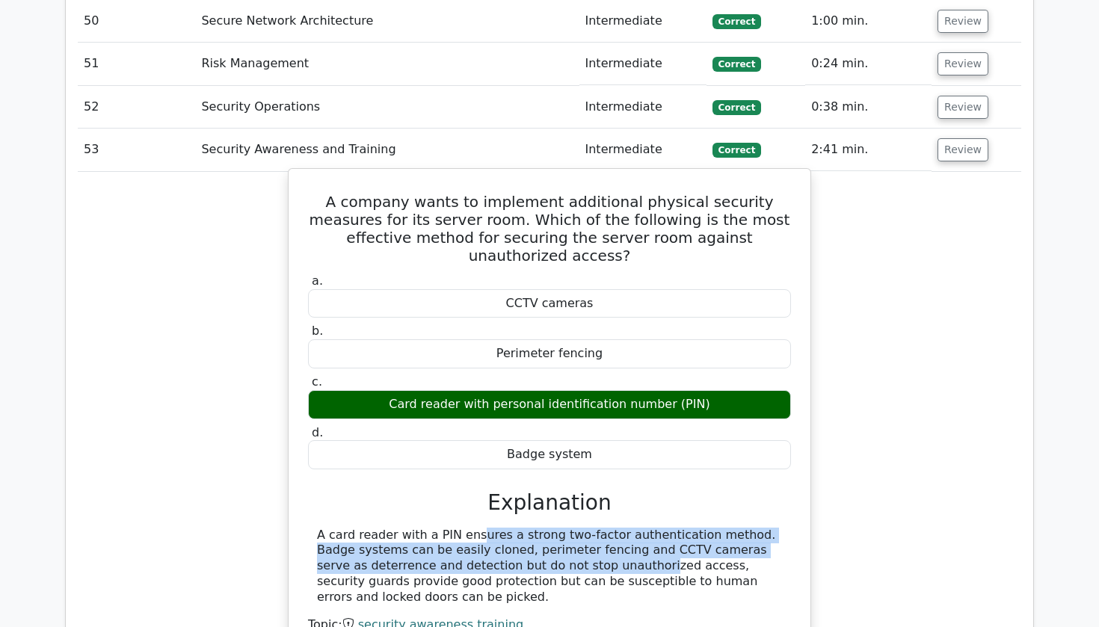
drag, startPoint x: 381, startPoint y: 467, endPoint x: 501, endPoint y: 506, distance: 125.6
click at [501, 528] on div "A card reader with a PIN ensures a strong two-factor authentication method. Bad…" at bounding box center [549, 567] width 465 height 78
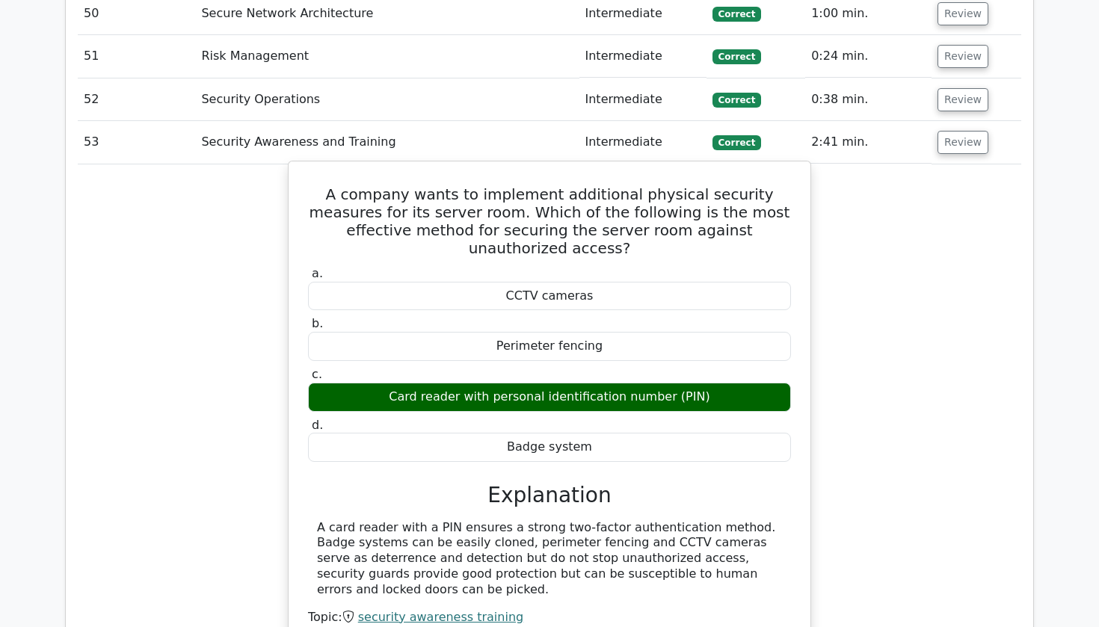
scroll to position [3935, 0]
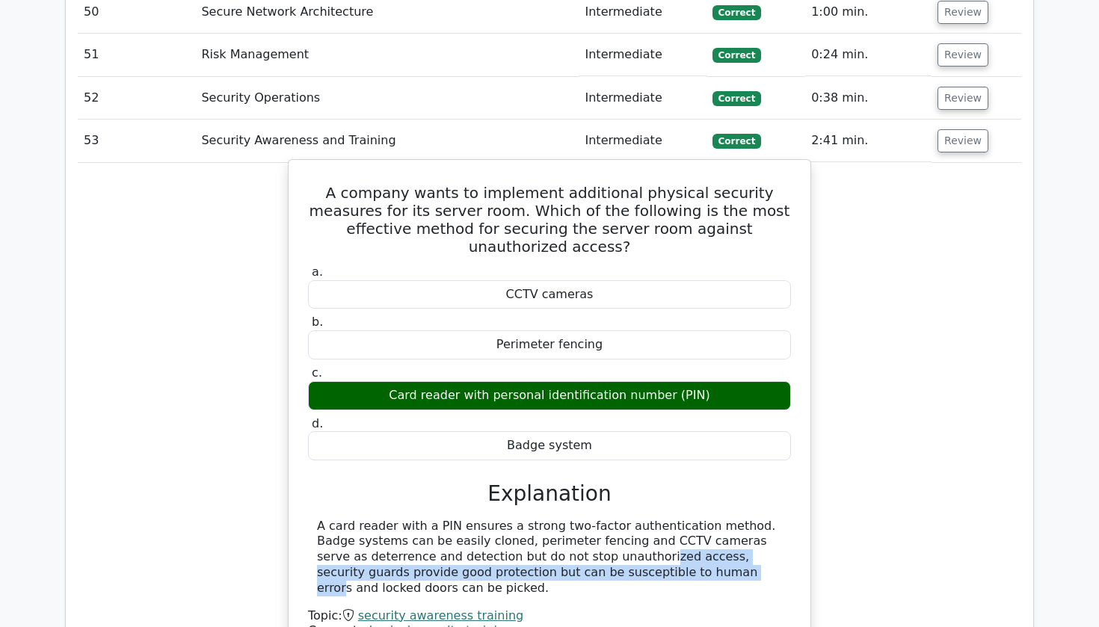
drag, startPoint x: 504, startPoint y: 491, endPoint x: 562, endPoint y: 509, distance: 60.5
click at [562, 519] on div "A card reader with a PIN ensures a strong two-factor authentication method. Bad…" at bounding box center [549, 558] width 465 height 78
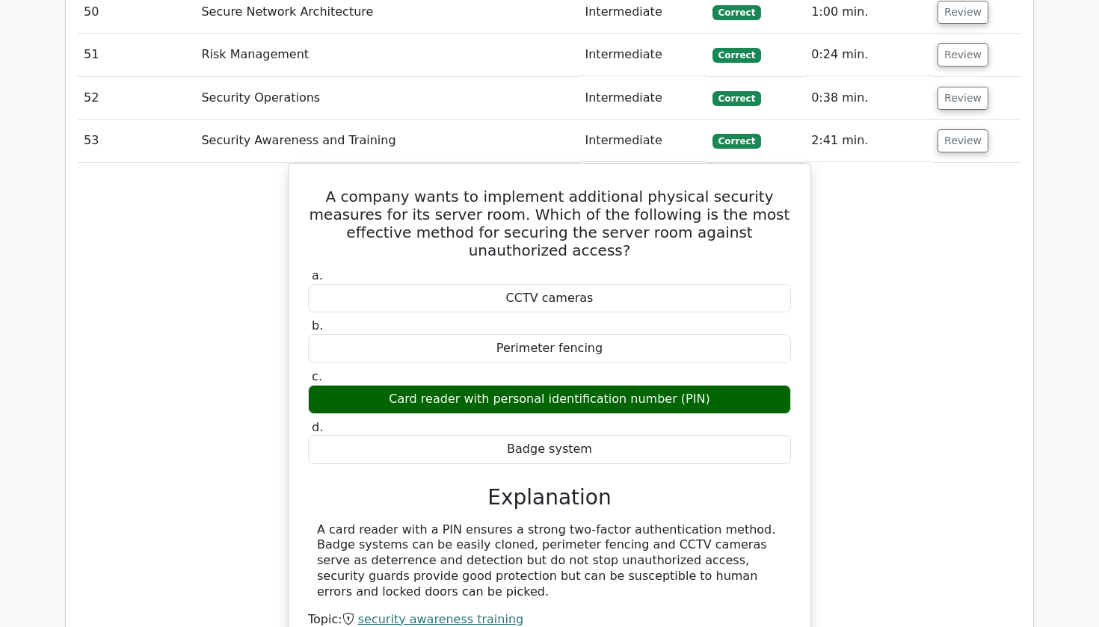
click at [887, 282] on div "A company wants to implement additional physical security measures for its serv…" at bounding box center [550, 421] width 944 height 517
click at [953, 129] on button "Review" at bounding box center [963, 140] width 51 height 23
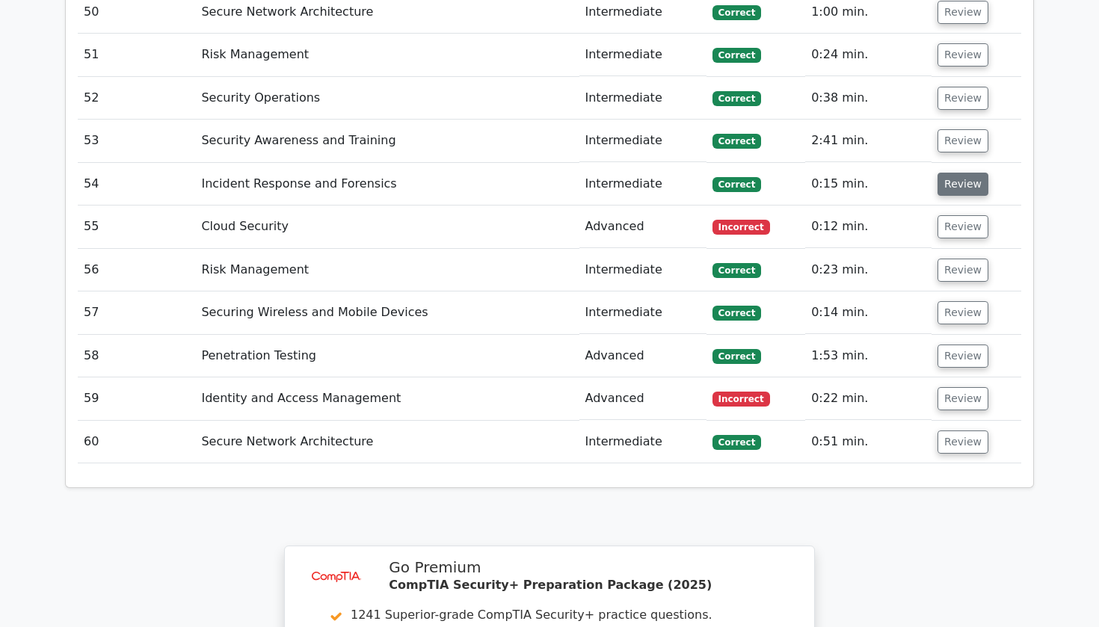
click at [947, 173] on button "Review" at bounding box center [963, 184] width 51 height 23
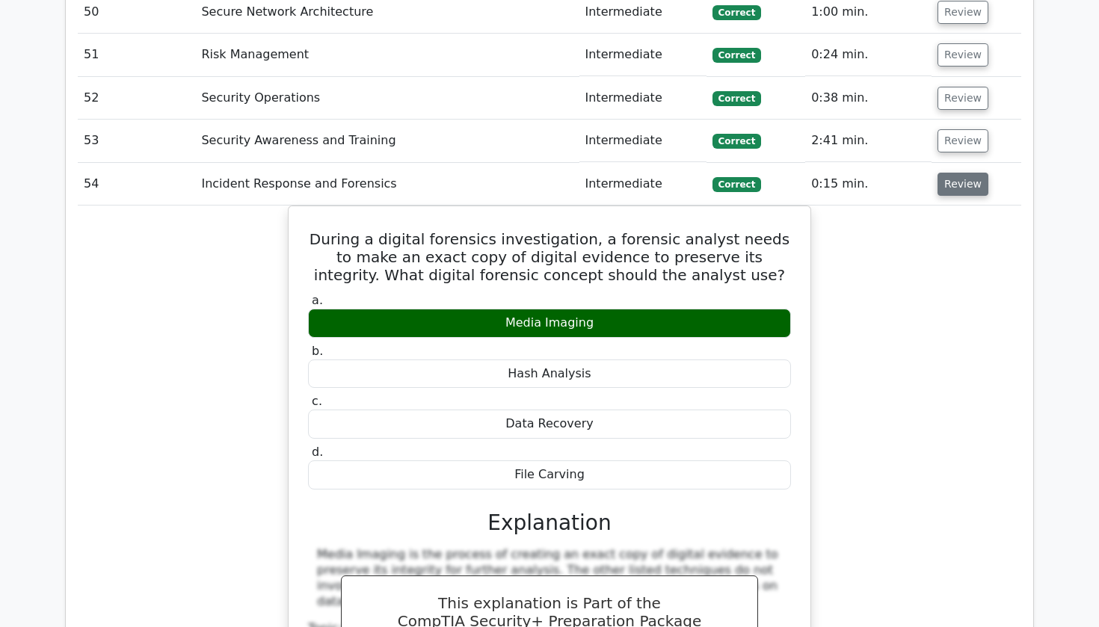
click at [947, 173] on button "Review" at bounding box center [963, 184] width 51 height 23
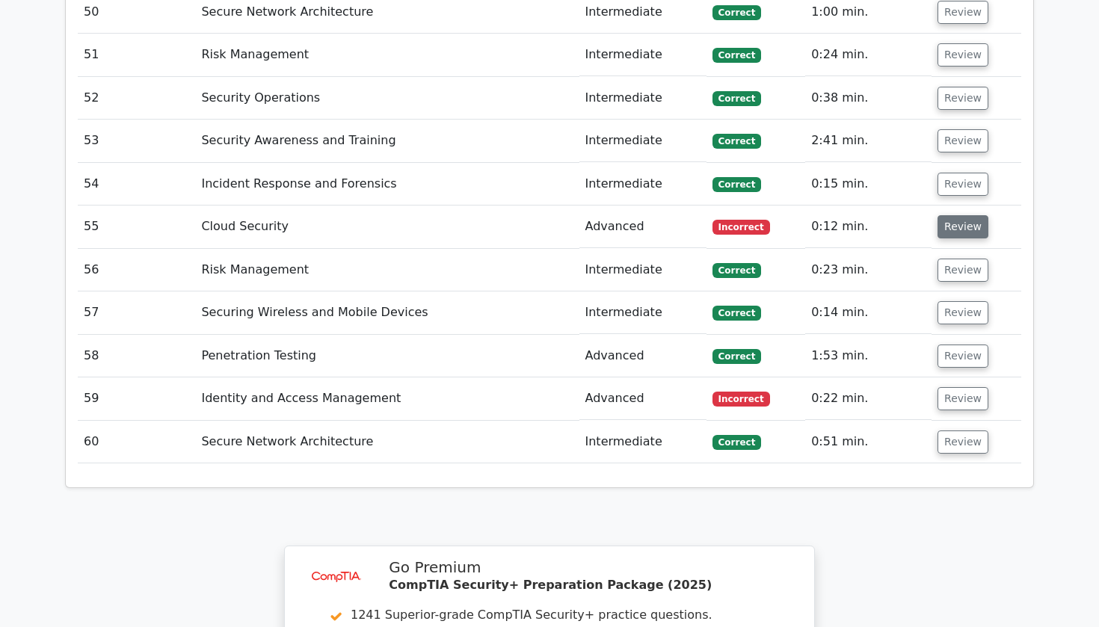
click at [951, 215] on button "Review" at bounding box center [963, 226] width 51 height 23
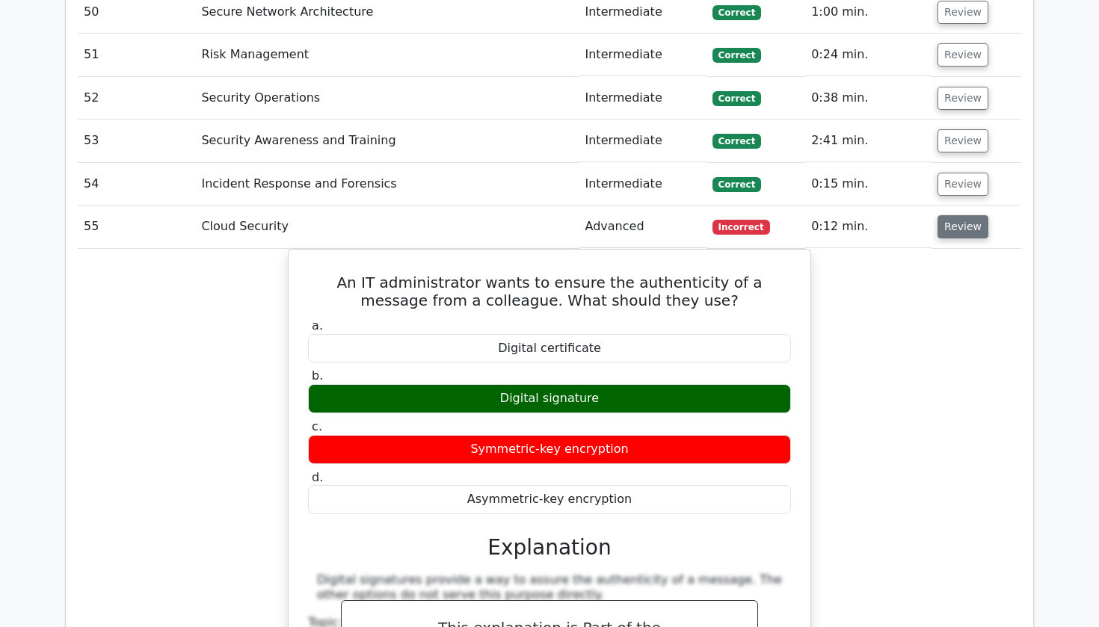
click at [951, 215] on button "Review" at bounding box center [963, 226] width 51 height 23
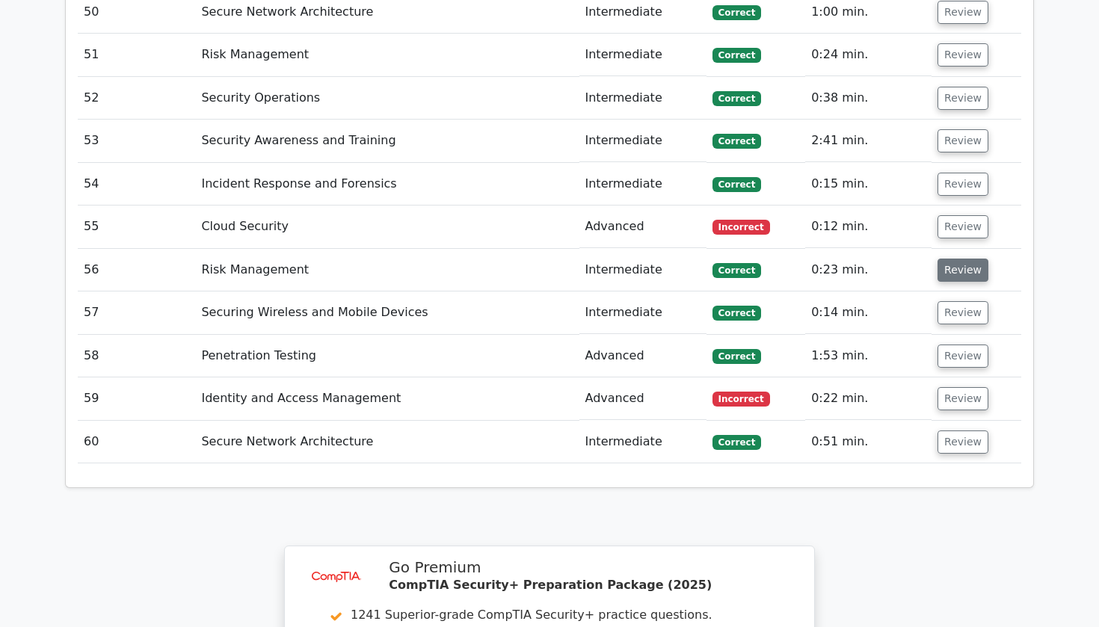
click at [952, 259] on button "Review" at bounding box center [963, 270] width 51 height 23
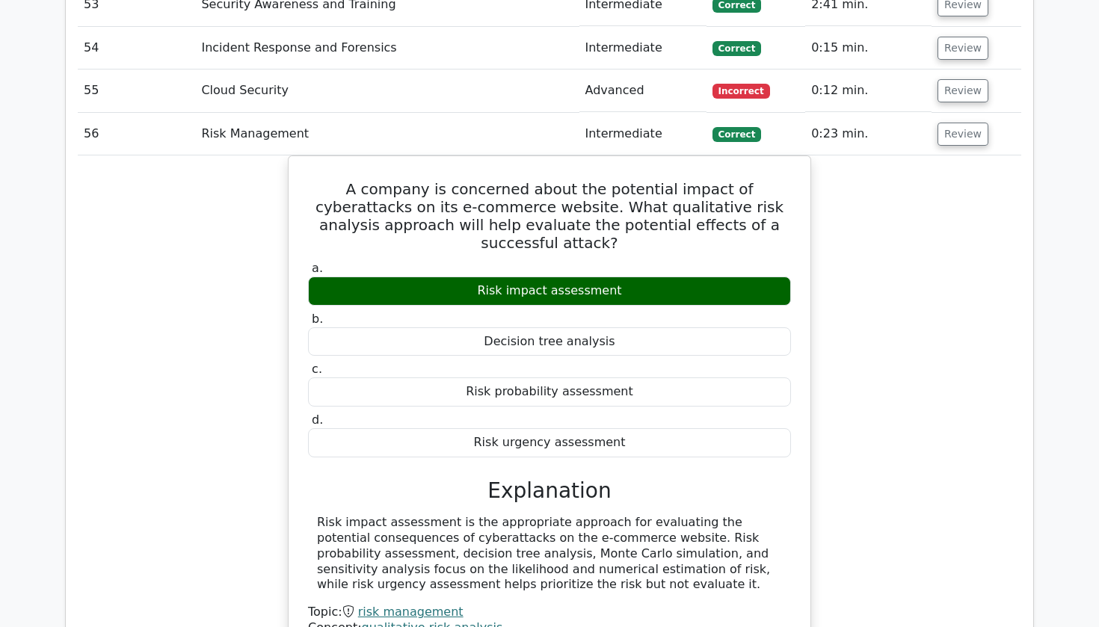
scroll to position [4074, 0]
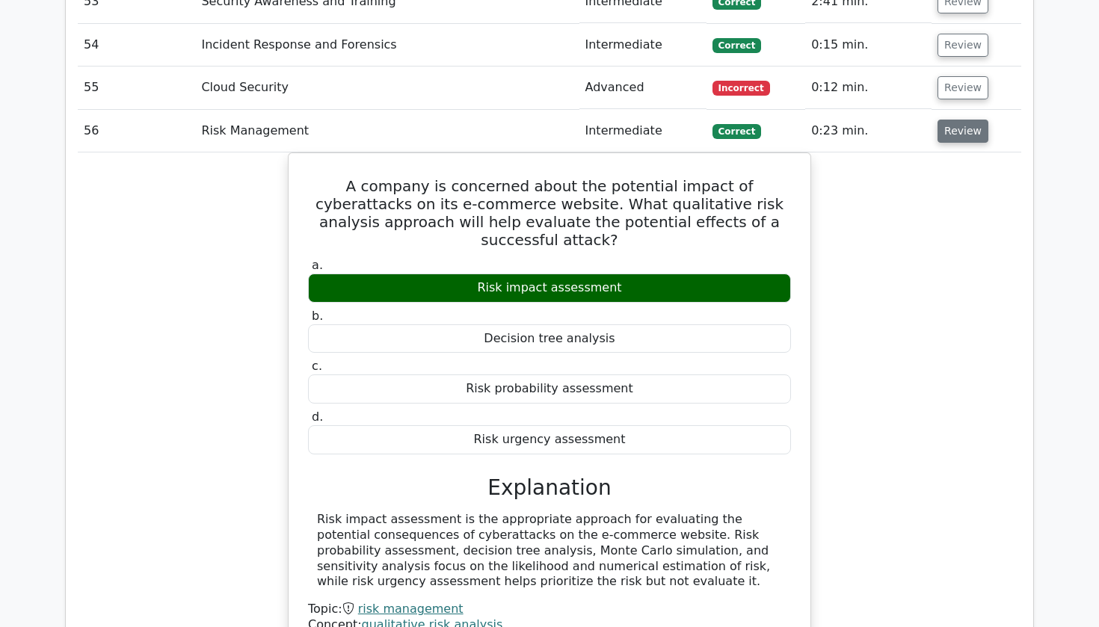
click at [939, 120] on button "Review" at bounding box center [963, 131] width 51 height 23
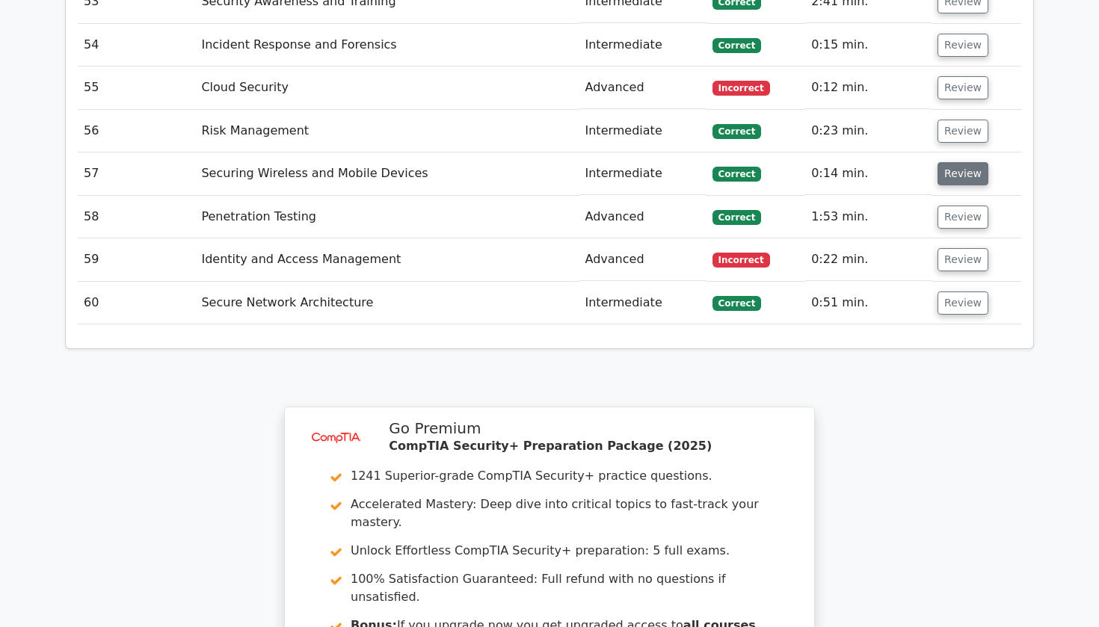
click at [942, 162] on button "Review" at bounding box center [963, 173] width 51 height 23
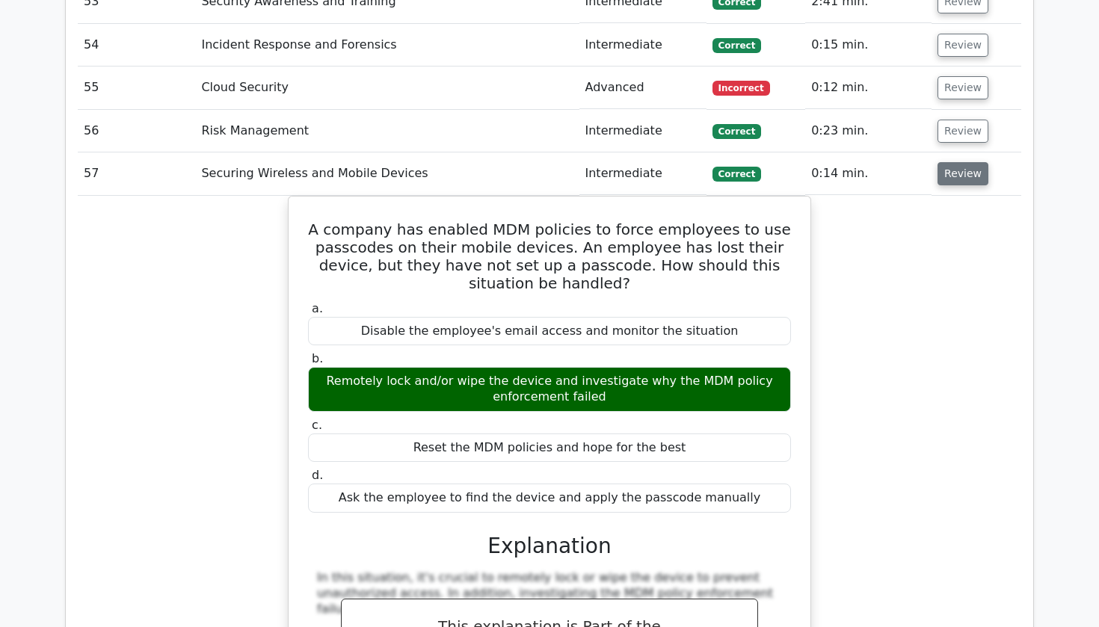
click at [944, 162] on button "Review" at bounding box center [963, 173] width 51 height 23
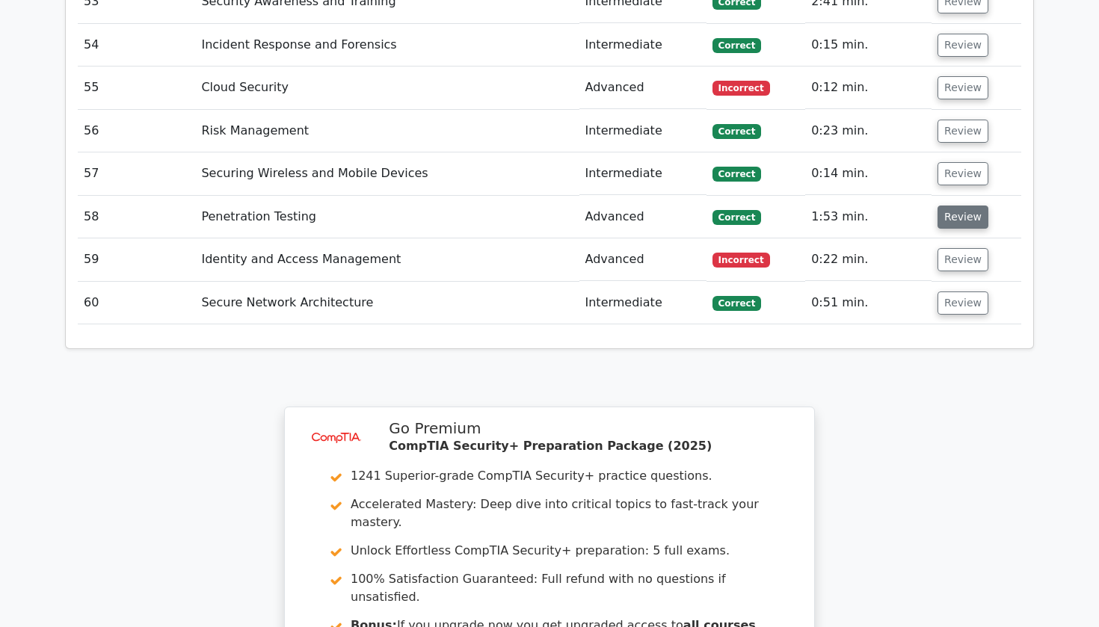
click at [944, 206] on button "Review" at bounding box center [963, 217] width 51 height 23
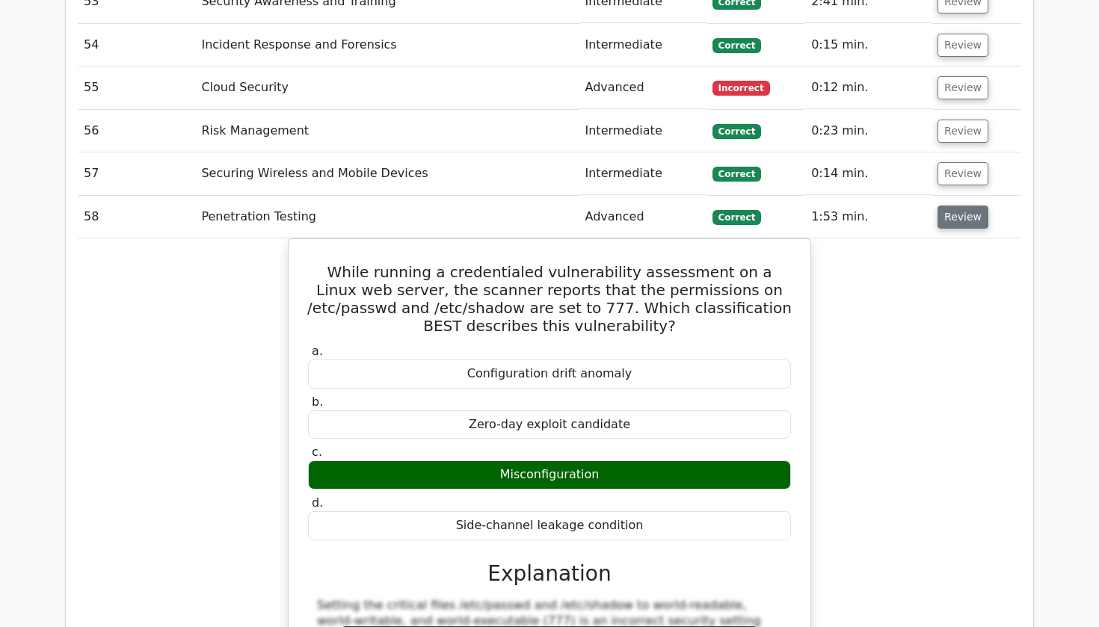
click at [944, 206] on button "Review" at bounding box center [963, 217] width 51 height 23
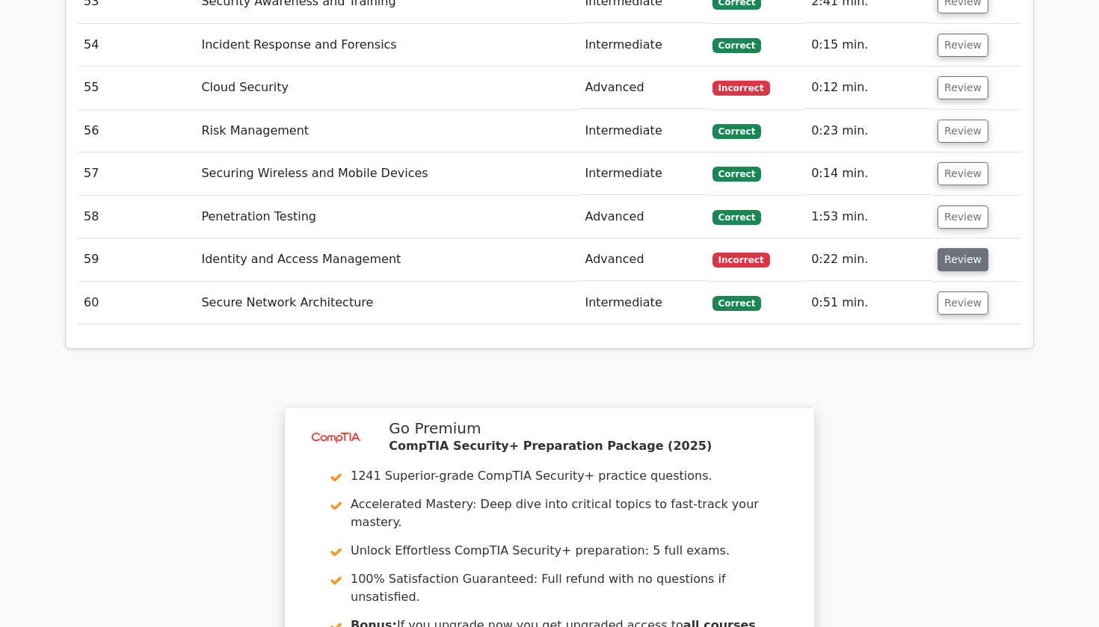
click at [951, 248] on button "Review" at bounding box center [963, 259] width 51 height 23
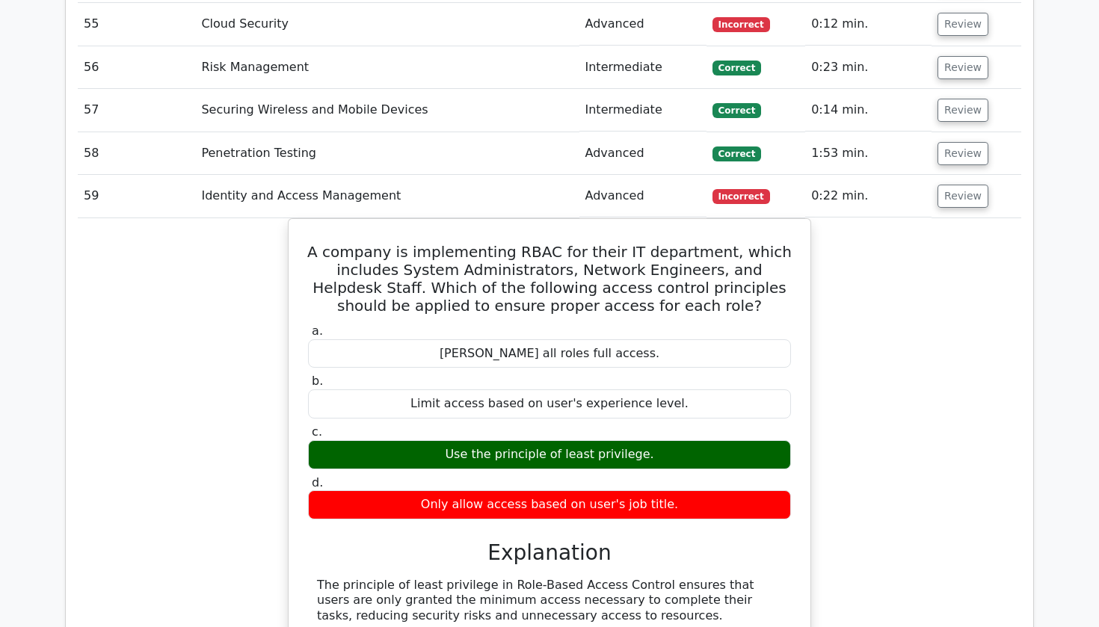
scroll to position [4139, 0]
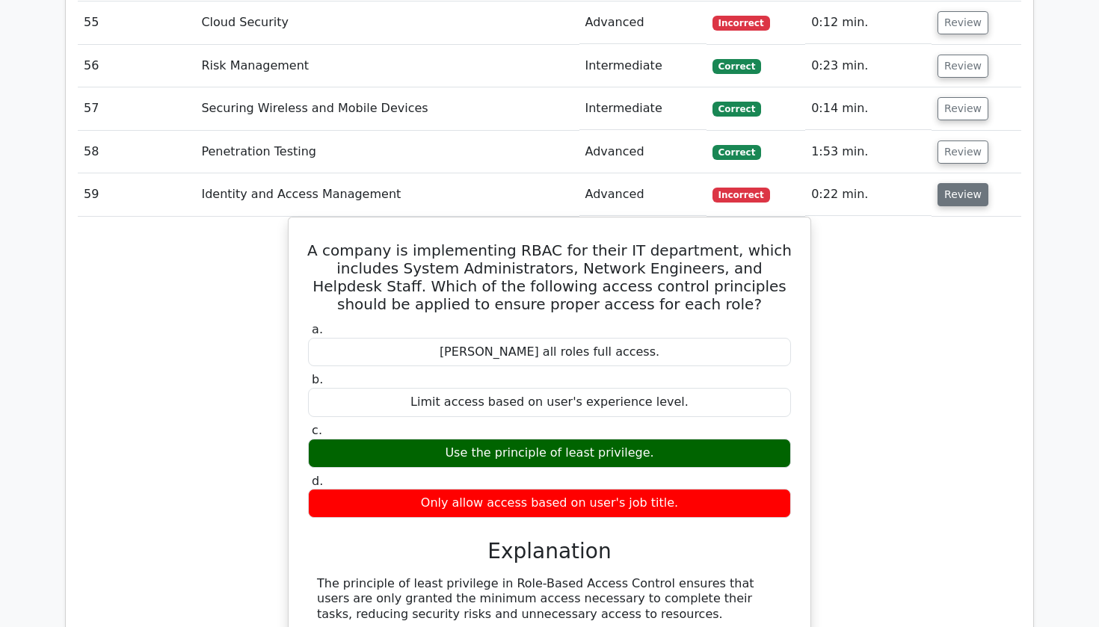
click at [953, 183] on button "Review" at bounding box center [963, 194] width 51 height 23
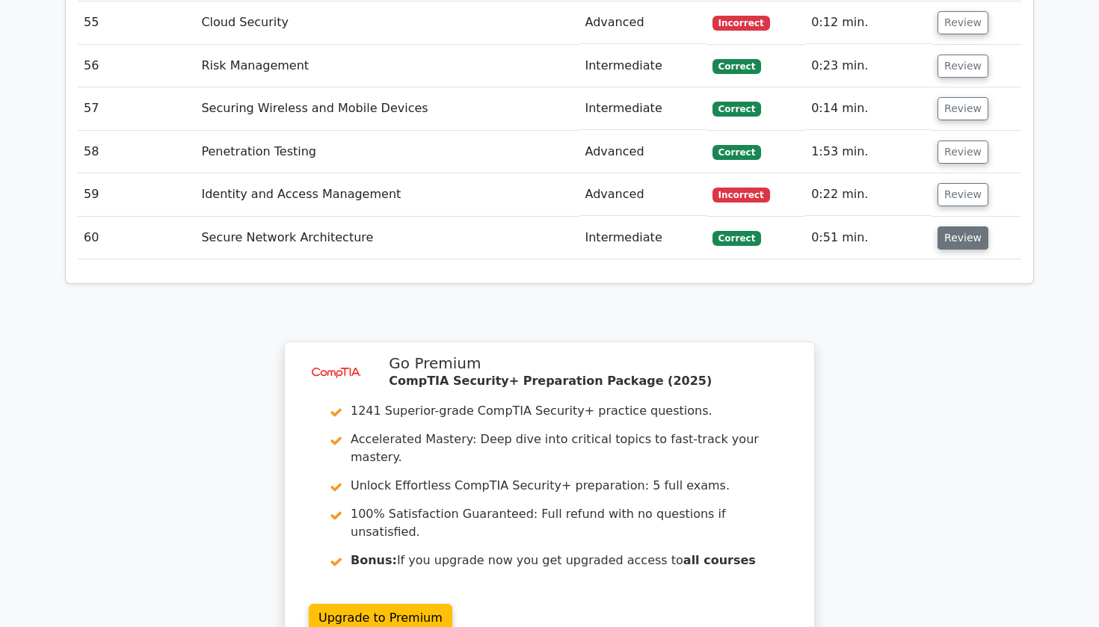
click at [953, 227] on button "Review" at bounding box center [963, 238] width 51 height 23
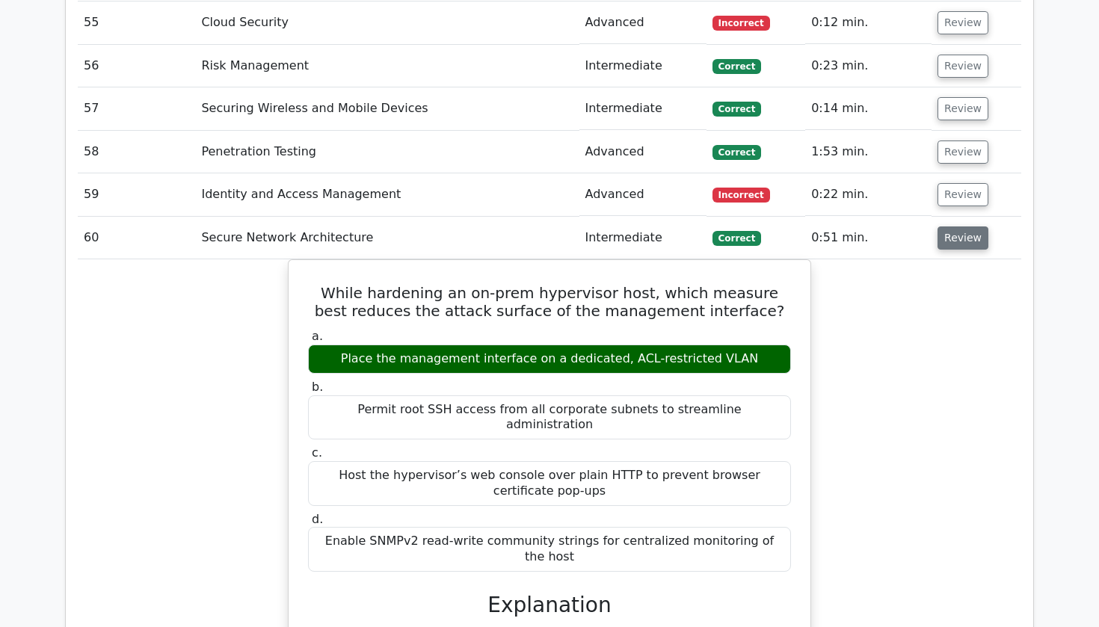
click at [953, 227] on button "Review" at bounding box center [963, 238] width 51 height 23
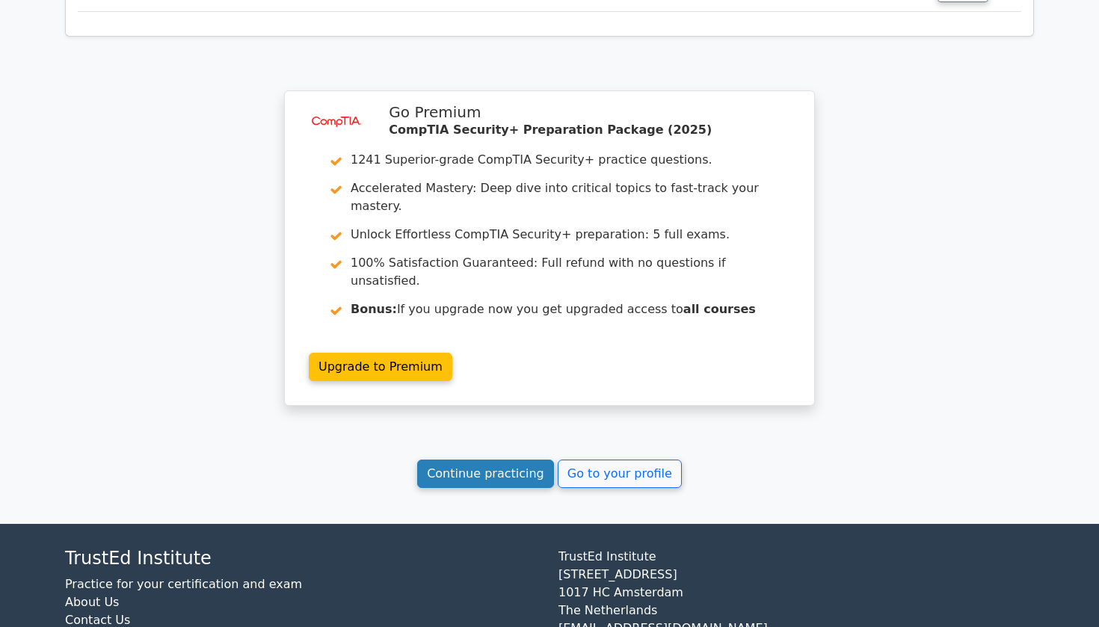
scroll to position [4390, 0]
click at [527, 461] on link "Continue practicing" at bounding box center [485, 475] width 137 height 28
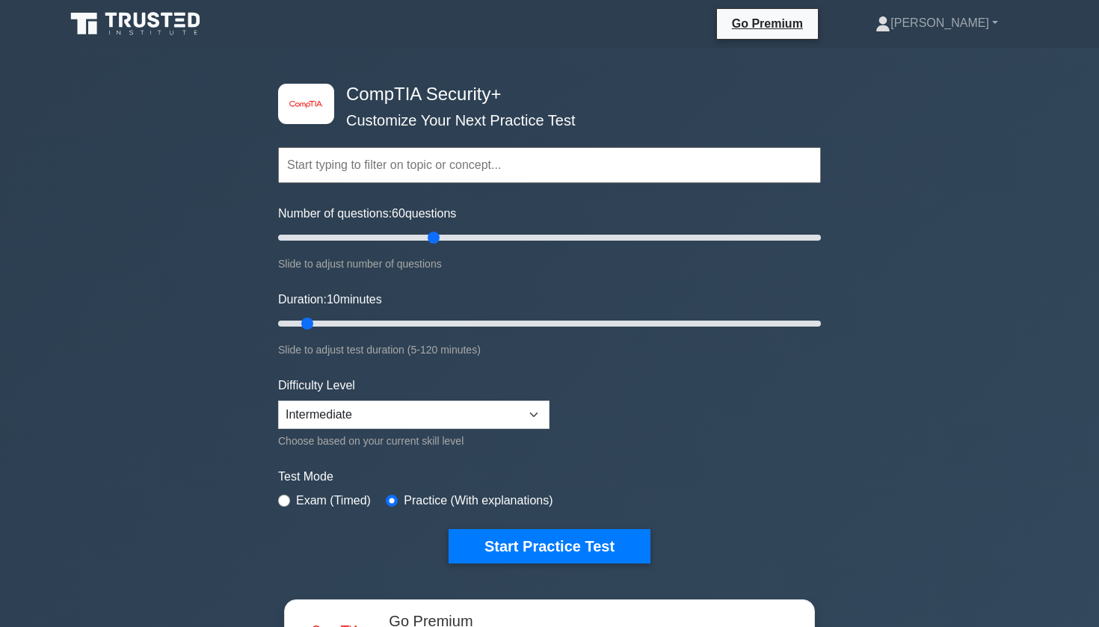
drag, startPoint x: 305, startPoint y: 236, endPoint x: 440, endPoint y: 230, distance: 134.8
type input "60"
click at [440, 230] on input "Number of questions: 60 questions" at bounding box center [549, 238] width 543 height 18
drag, startPoint x: 306, startPoint y: 330, endPoint x: 845, endPoint y: 322, distance: 539.2
type input "120"
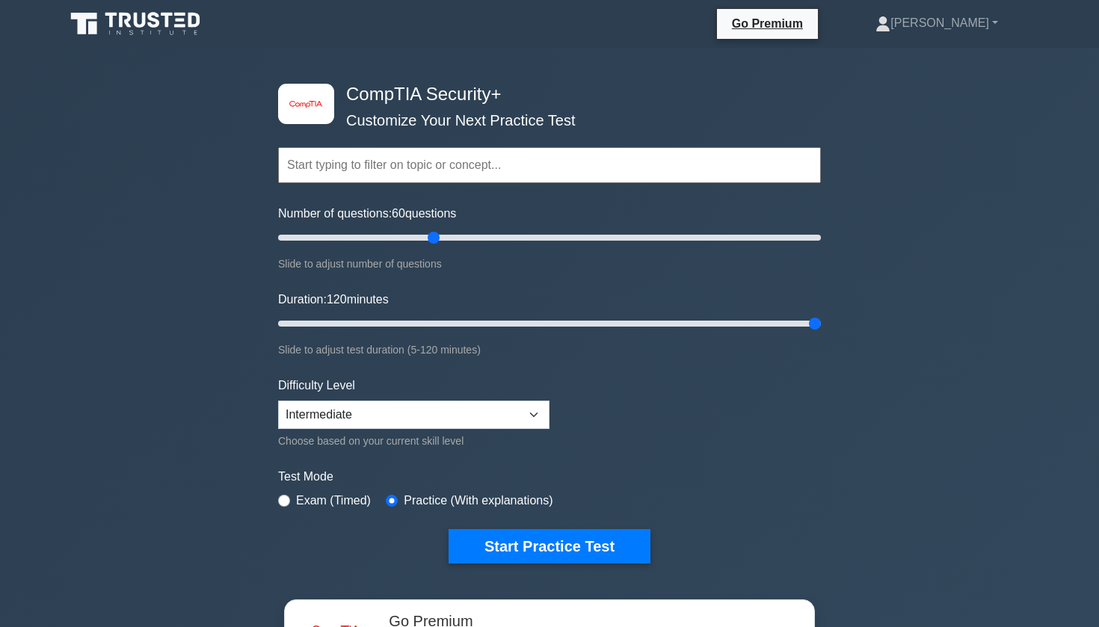
click at [845, 322] on div "image/svg+xml CompTIA Security+ Customize Your Next Practice Test Topics Crypto…" at bounding box center [549, 474] width 1099 height 853
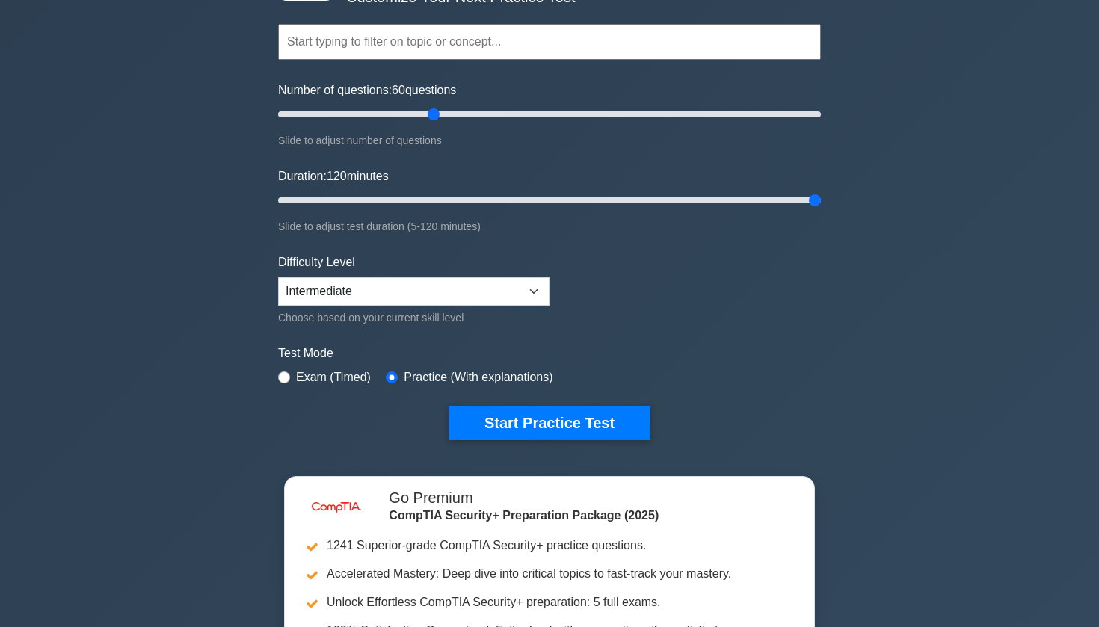
scroll to position [141, 0]
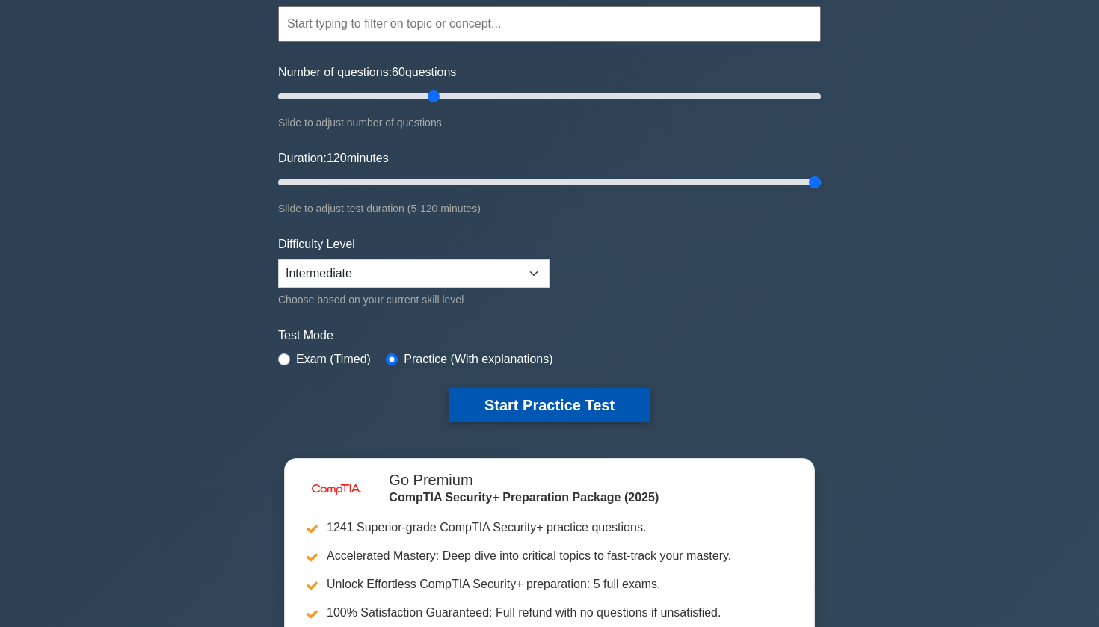
click at [601, 404] on button "Start Practice Test" at bounding box center [550, 405] width 202 height 34
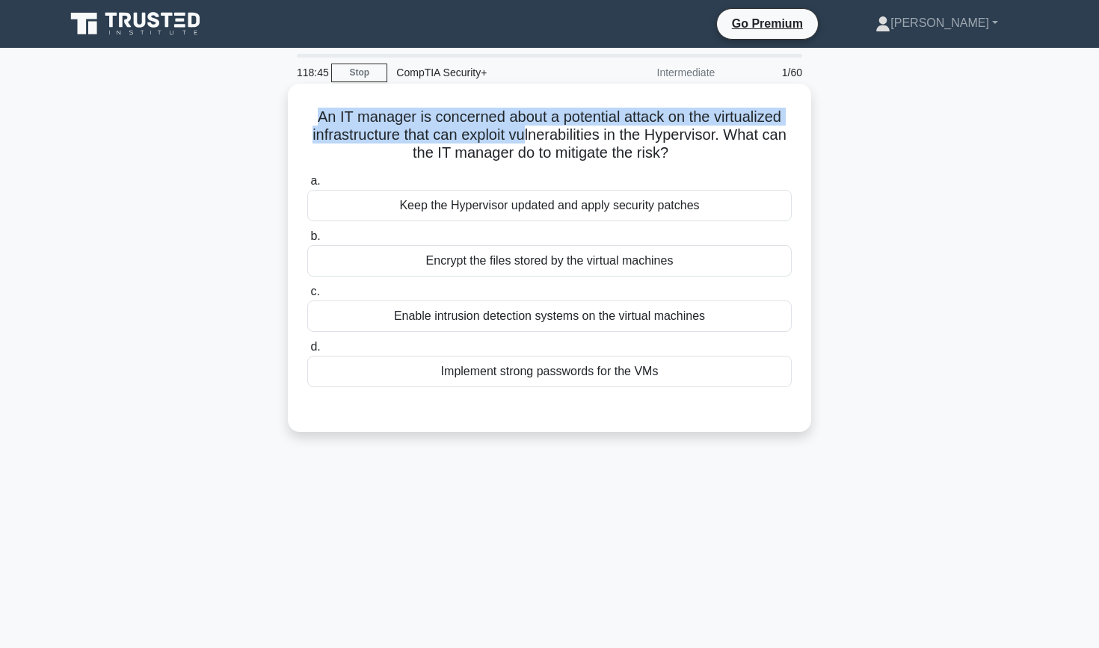
drag, startPoint x: 310, startPoint y: 115, endPoint x: 526, endPoint y: 129, distance: 216.5
click at [526, 129] on h5 "An IT manager is concerned about a potential attack on the virtualized infrastr…" at bounding box center [550, 135] width 488 height 55
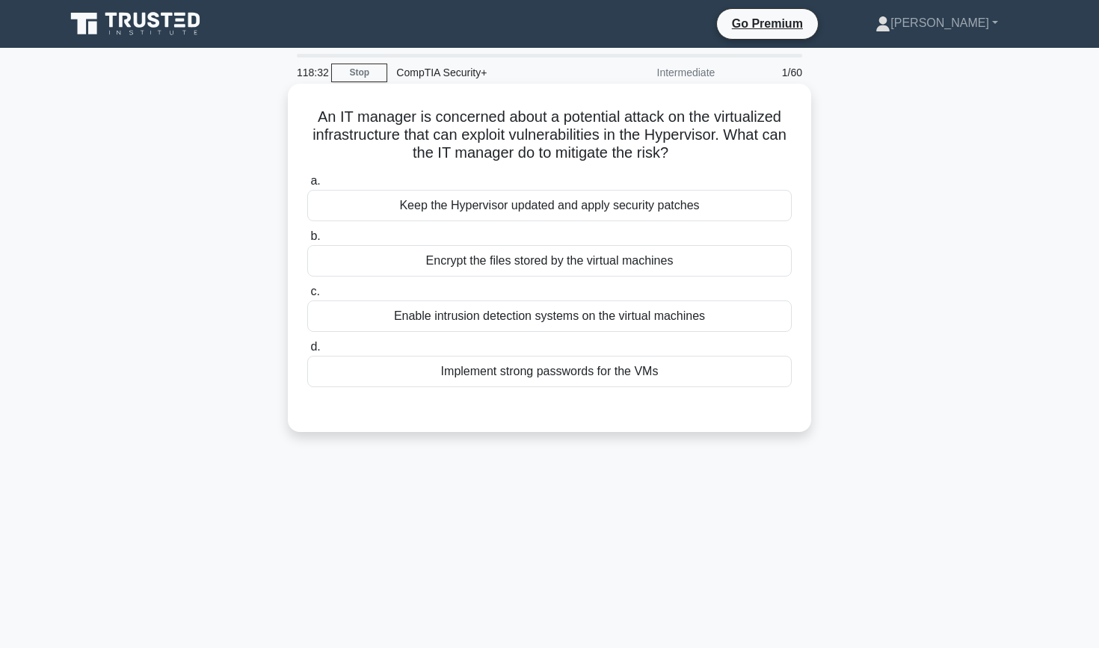
click at [614, 217] on div "Keep the Hypervisor updated and apply security patches" at bounding box center [549, 205] width 485 height 31
click at [307, 186] on input "a. Keep the Hypervisor updated and apply security patches" at bounding box center [307, 181] width 0 height 10
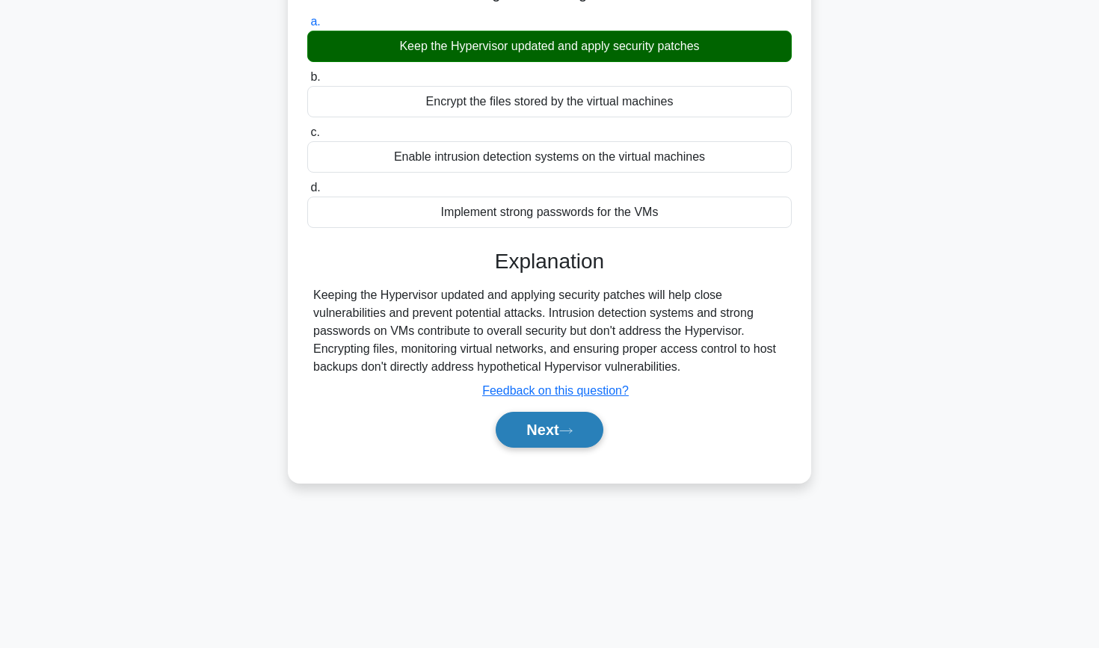
scroll to position [159, 0]
click at [547, 438] on button "Next" at bounding box center [549, 430] width 107 height 36
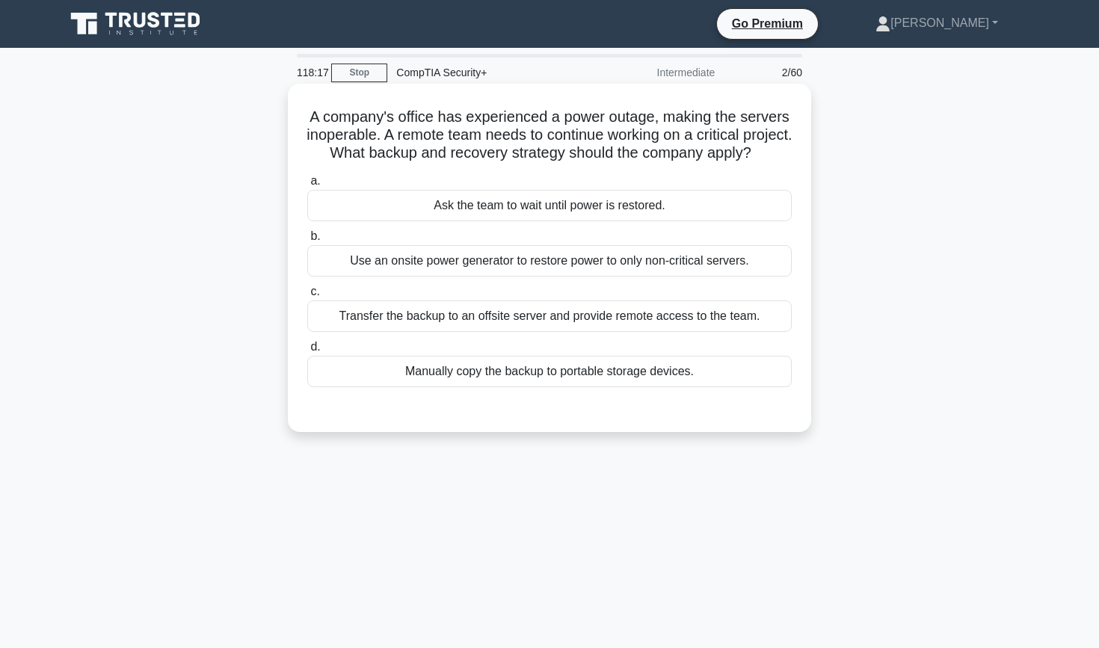
scroll to position [0, 0]
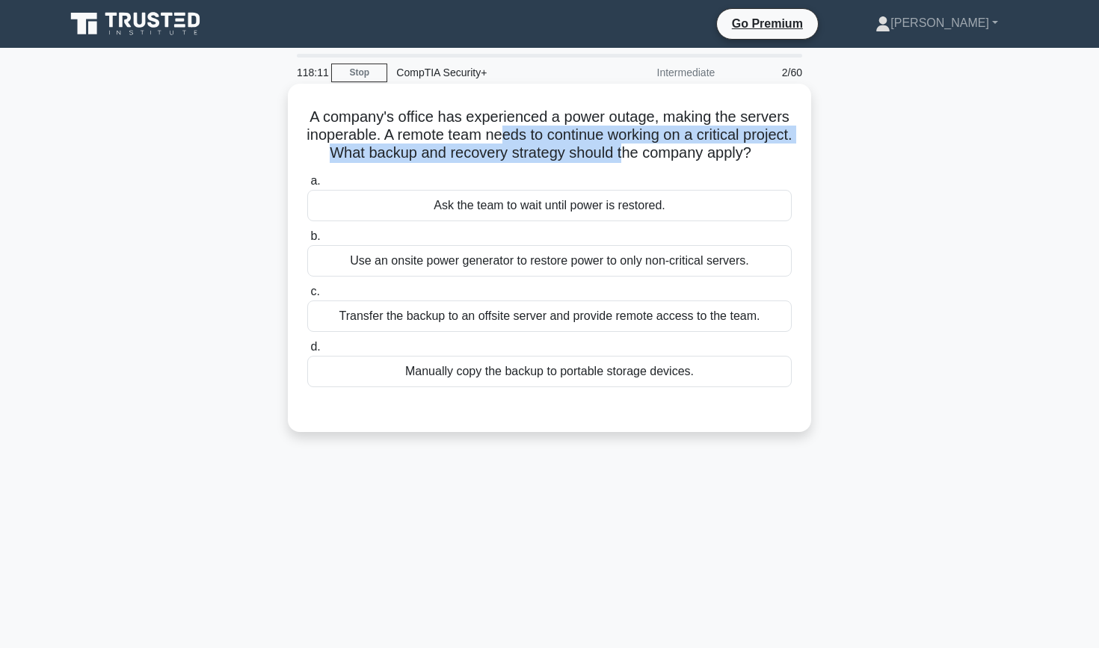
drag, startPoint x: 529, startPoint y: 135, endPoint x: 660, endPoint y: 159, distance: 133.6
click at [660, 159] on h5 "A company's office has experienced a power outage, making the servers inoperabl…" at bounding box center [550, 135] width 488 height 55
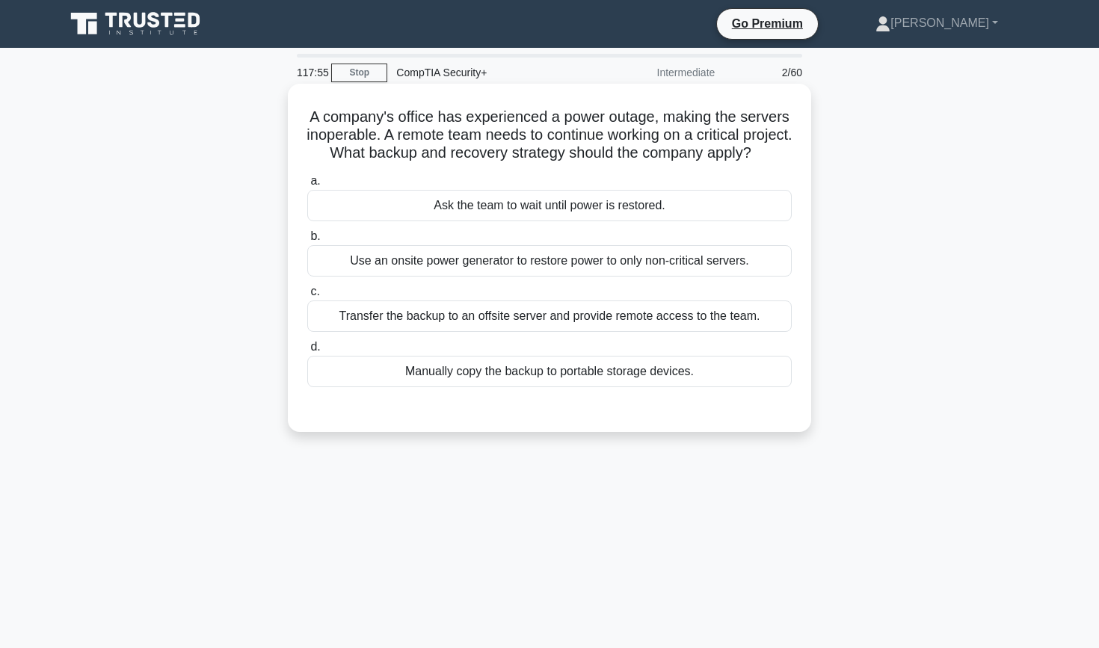
click at [503, 322] on div "Transfer the backup to an offsite server and provide remote access to the team." at bounding box center [549, 316] width 485 height 31
click at [307, 297] on input "c. Transfer the backup to an offsite server and provide remote access to the te…" at bounding box center [307, 292] width 0 height 10
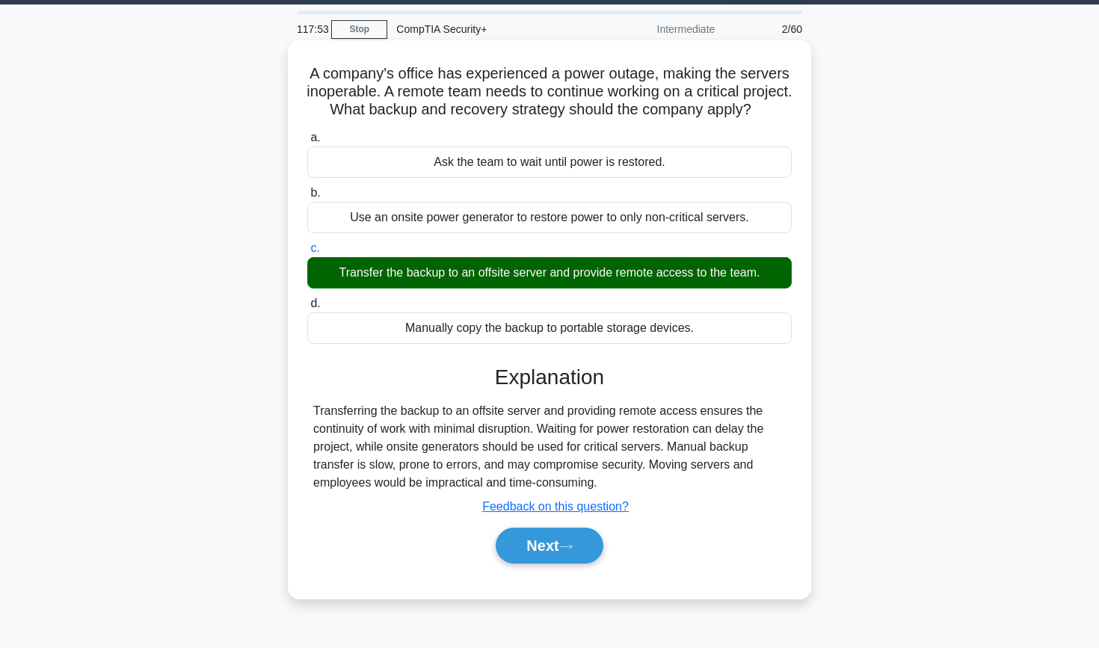
scroll to position [47, 0]
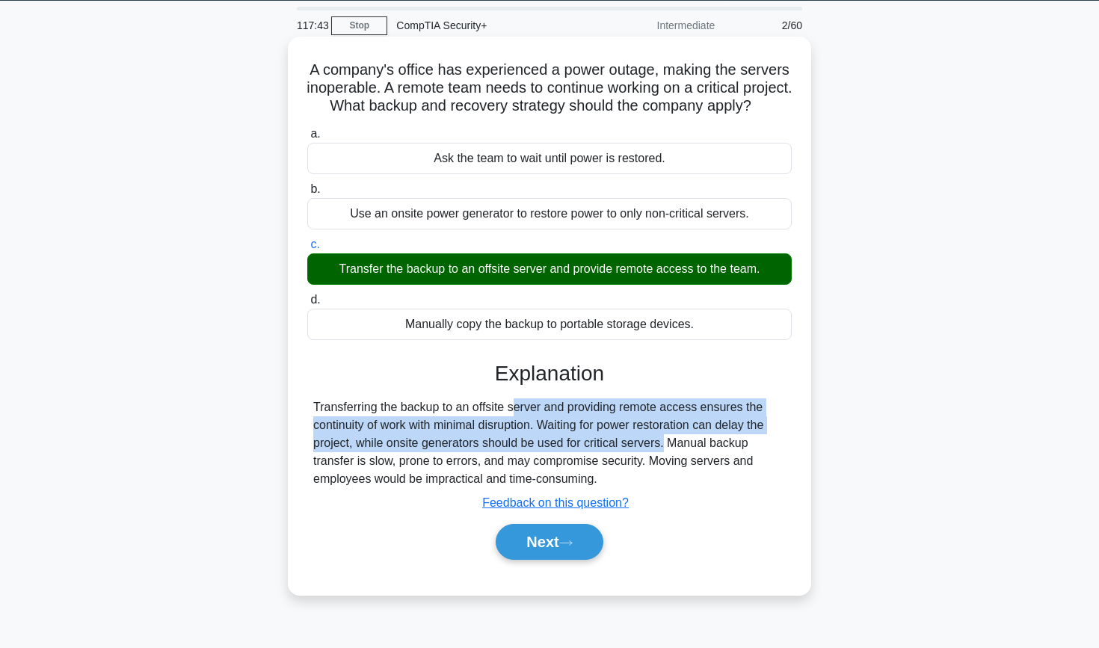
drag, startPoint x: 429, startPoint y: 425, endPoint x: 585, endPoint y: 464, distance: 161.2
click at [585, 464] on div "Transferring the backup to an offsite server and providing remote access ensure…" at bounding box center [549, 444] width 473 height 90
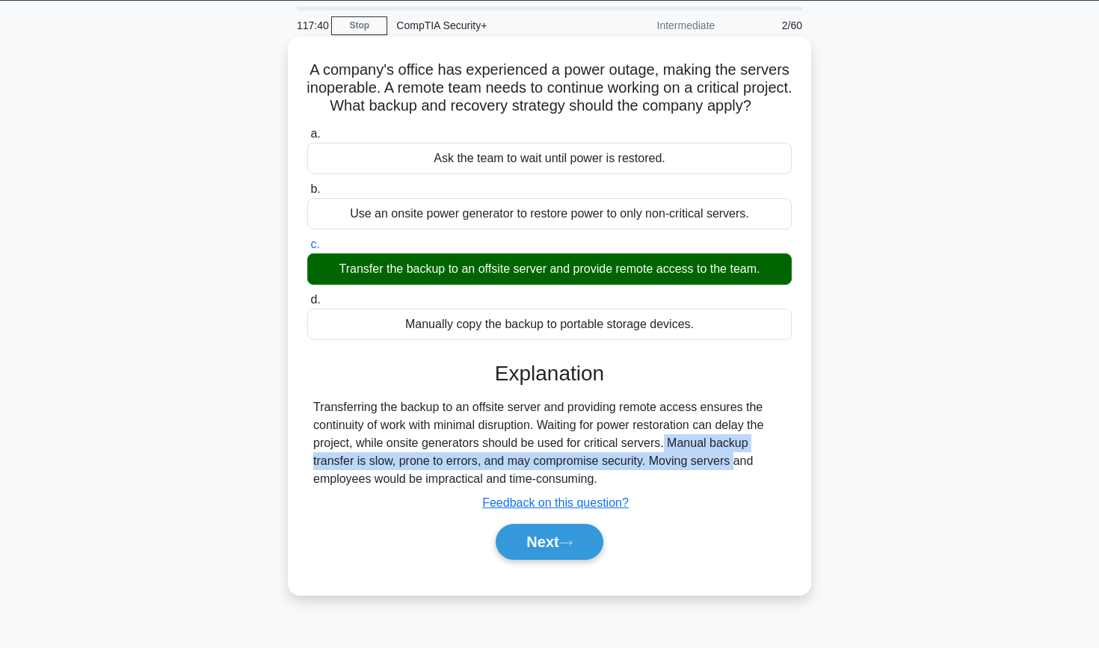
drag, startPoint x: 586, startPoint y: 464, endPoint x: 612, endPoint y: 482, distance: 30.7
click at [612, 482] on div "Transferring the backup to an offsite server and providing remote access ensure…" at bounding box center [549, 444] width 473 height 90
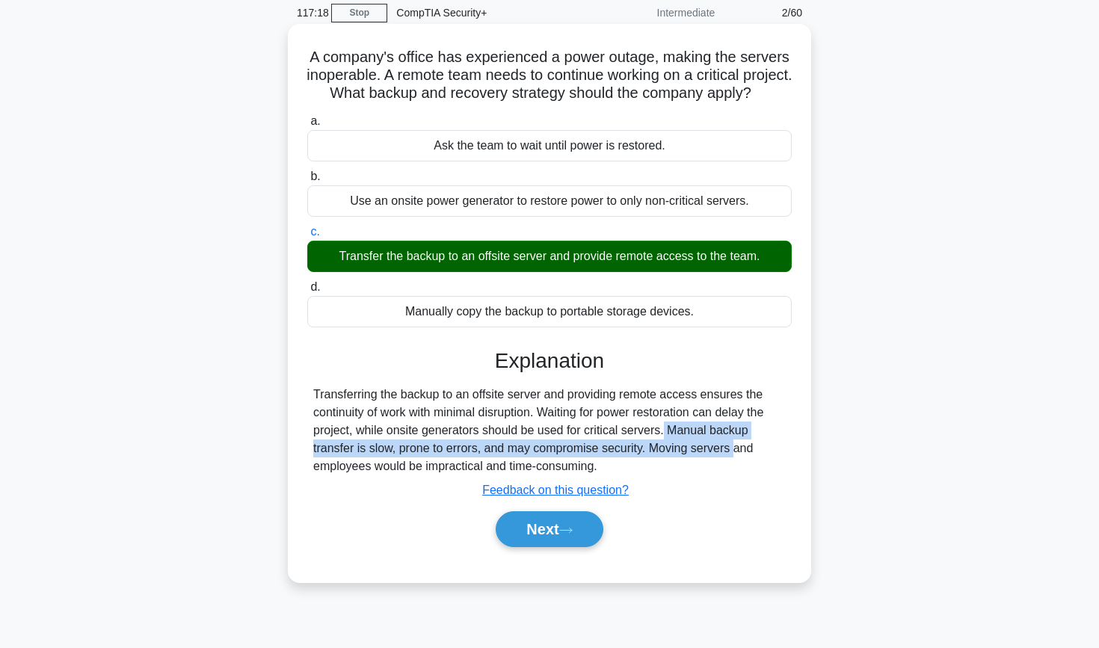
scroll to position [59, 0]
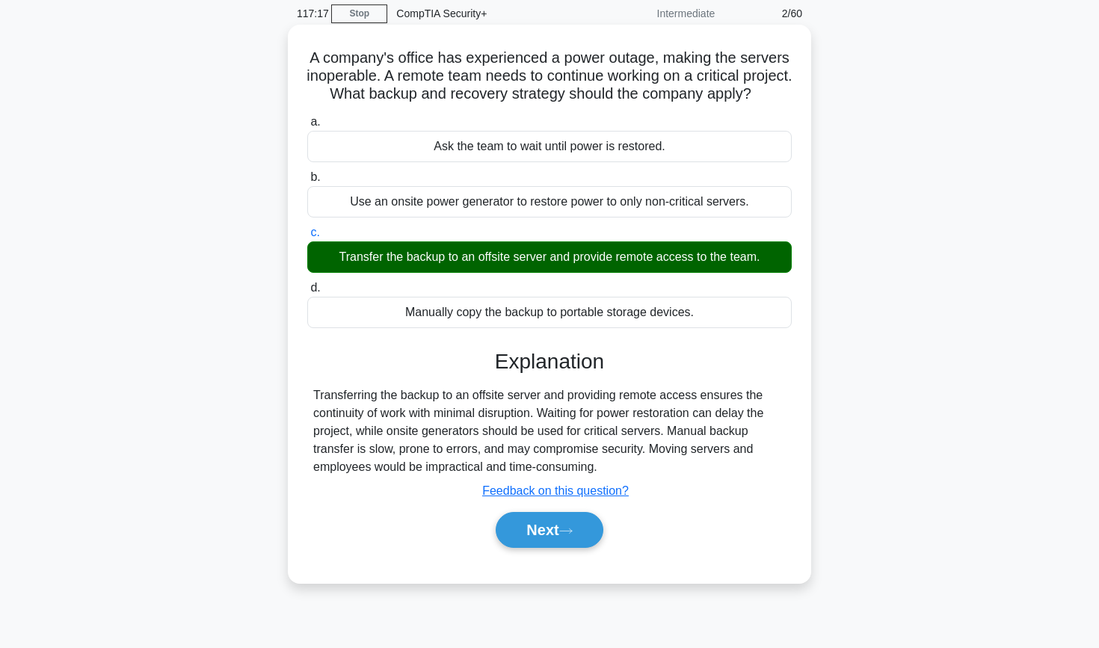
click at [408, 400] on div "Explanation Transferring the backup to an offsite server and providing remote a…" at bounding box center [549, 451] width 485 height 205
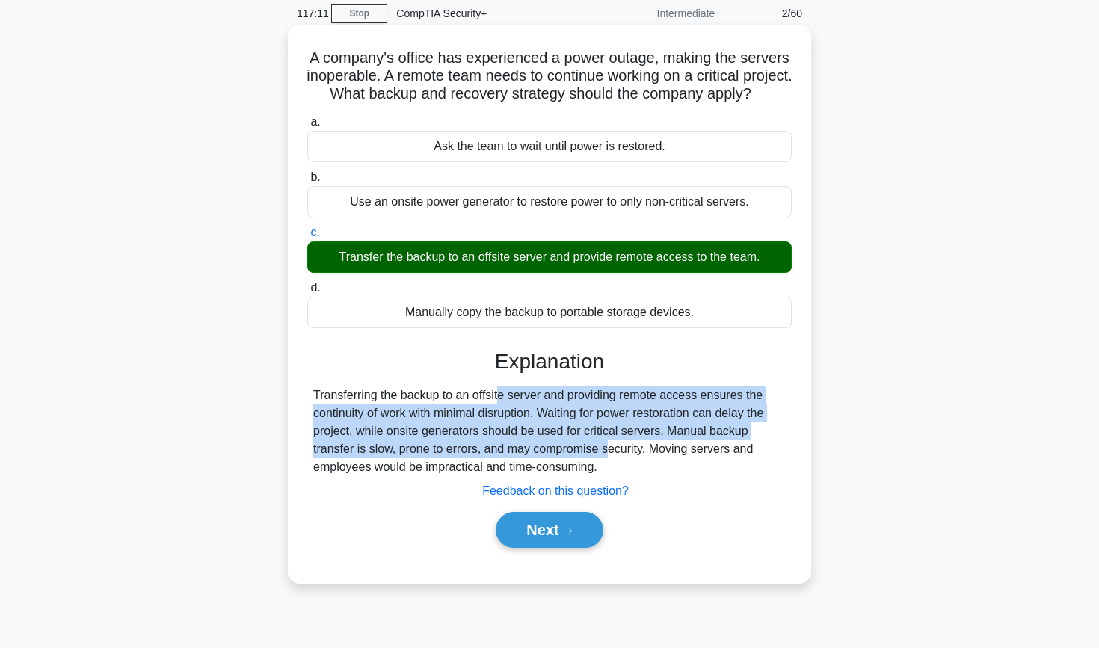
drag, startPoint x: 414, startPoint y: 415, endPoint x: 504, endPoint y: 467, distance: 103.5
click at [504, 467] on div "Transferring the backup to an offsite server and providing remote access ensure…" at bounding box center [549, 432] width 473 height 90
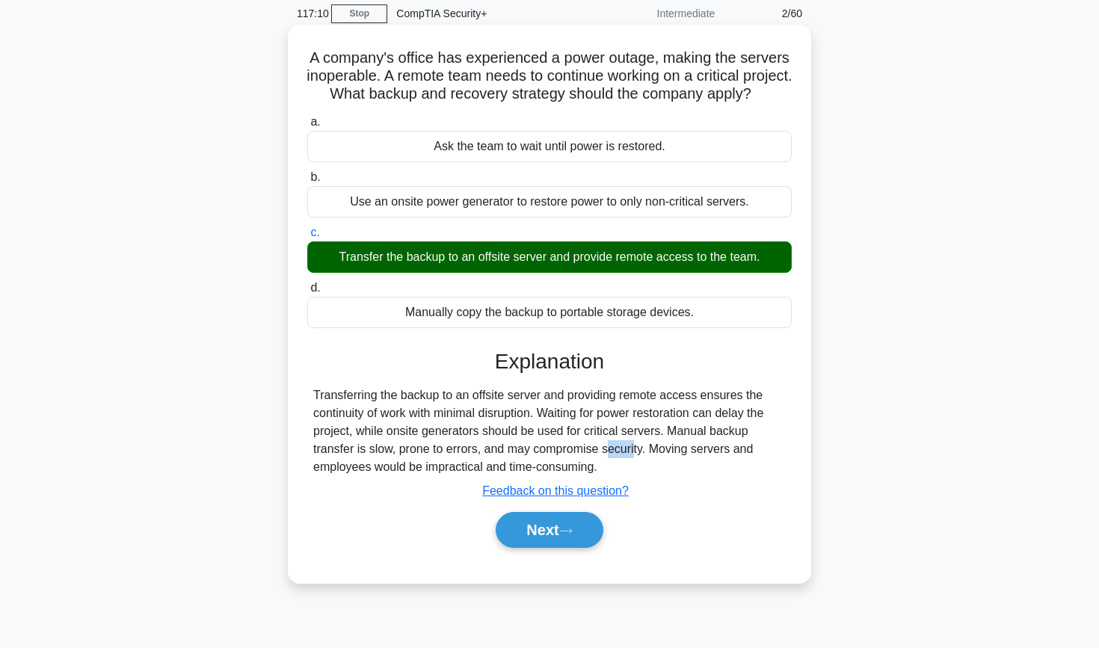
drag, startPoint x: 504, startPoint y: 467, endPoint x: 532, endPoint y: 466, distance: 27.7
click at [532, 466] on div "Transferring the backup to an offsite server and providing remote access ensure…" at bounding box center [549, 432] width 473 height 90
click at [533, 548] on button "Next" at bounding box center [549, 530] width 107 height 36
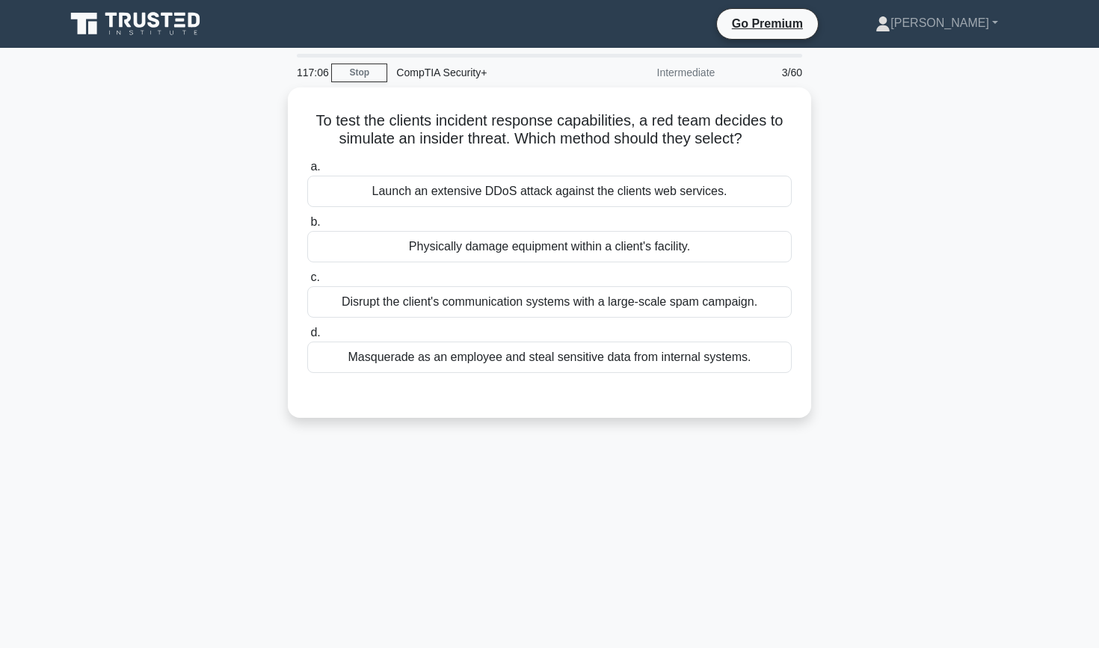
scroll to position [0, 0]
drag, startPoint x: 925, startPoint y: 93, endPoint x: 903, endPoint y: 197, distance: 105.6
click at [903, 197] on div "To test the clients incident response capabilities, a red team decides to simul…" at bounding box center [549, 261] width 987 height 348
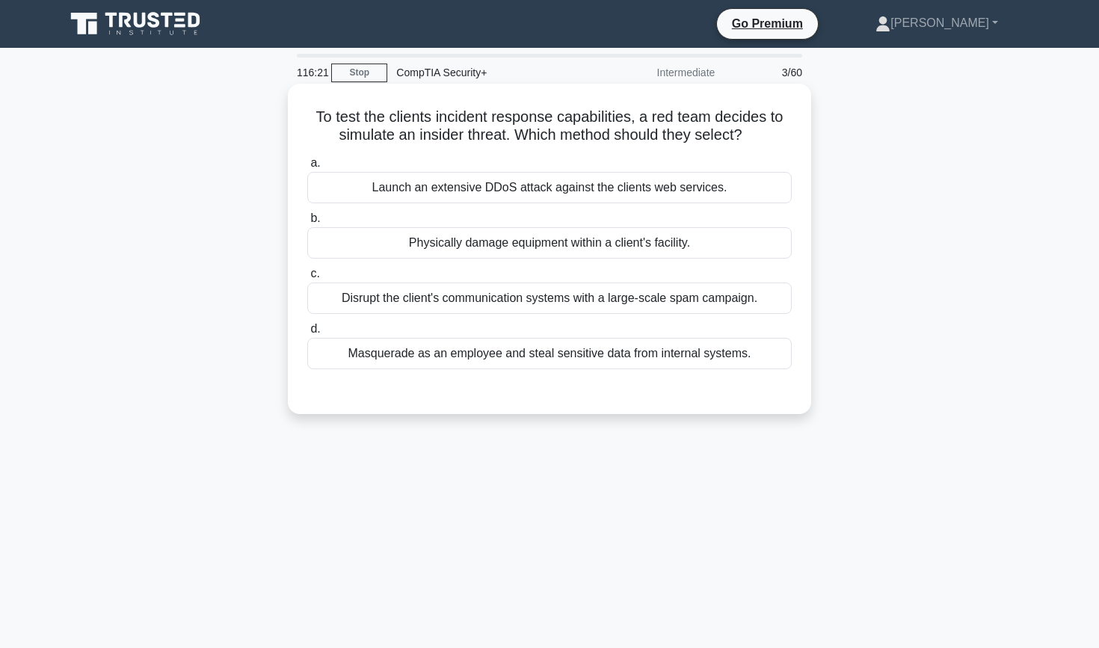
click at [576, 189] on div "Launch an extensive DDoS attack against the clients web services." at bounding box center [549, 187] width 485 height 31
click at [307, 168] on input "a. Launch an extensive DDoS attack against the clients web services." at bounding box center [307, 164] width 0 height 10
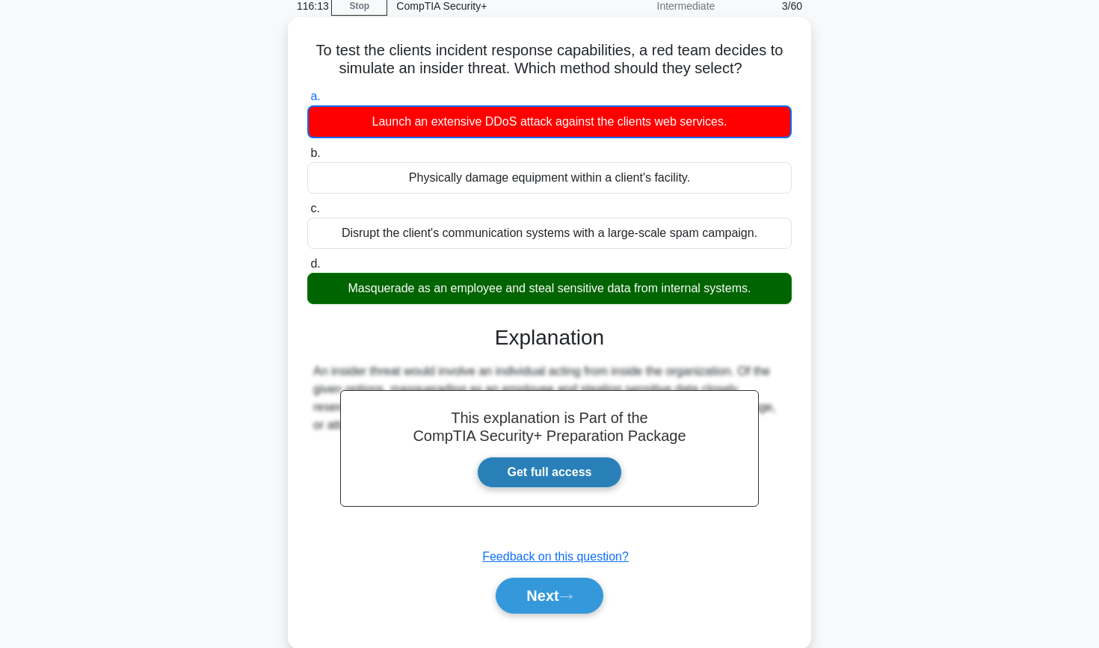
scroll to position [84, 0]
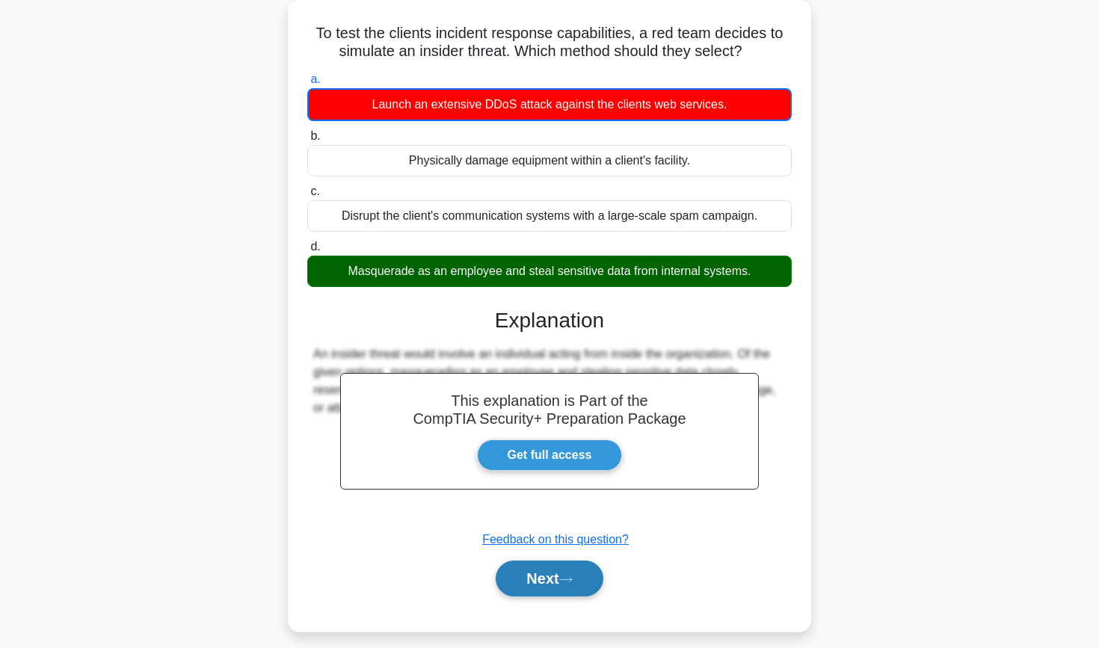
click at [540, 581] on button "Next" at bounding box center [549, 579] width 107 height 36
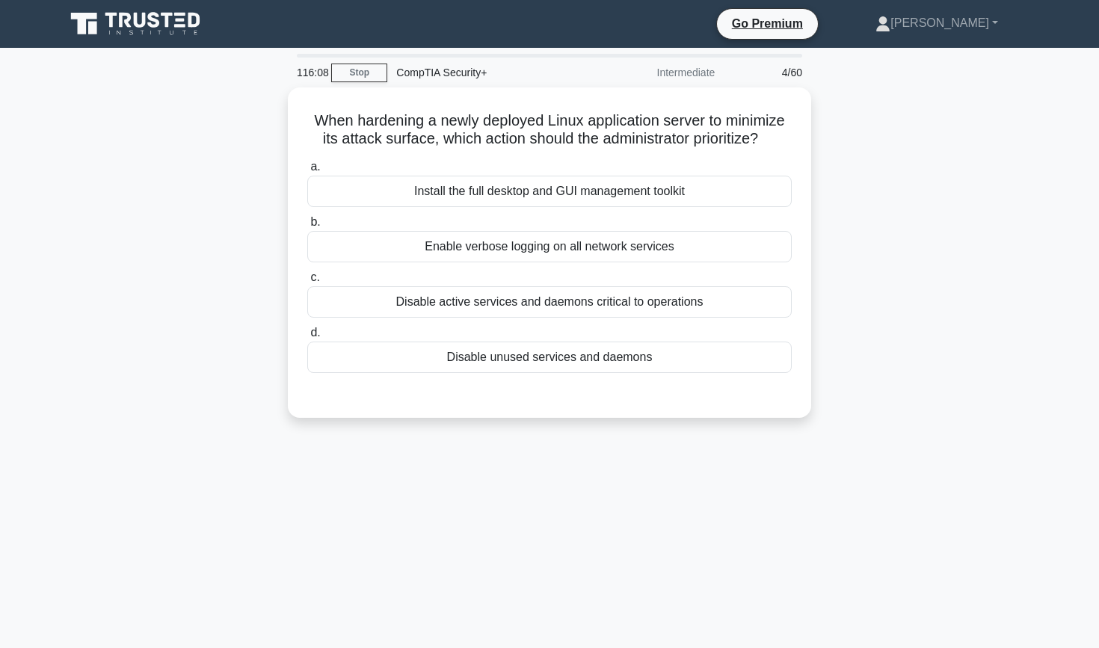
scroll to position [0, 0]
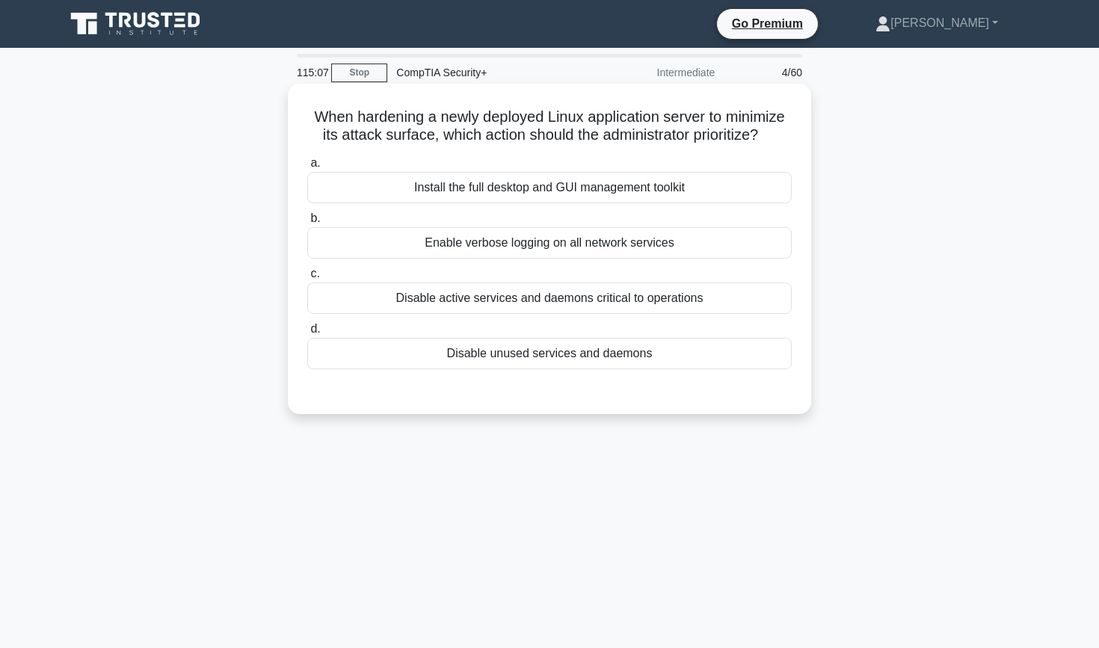
click at [561, 354] on div "Disable unused services and daemons" at bounding box center [549, 353] width 485 height 31
click at [307, 334] on input "d. Disable unused services and daemons" at bounding box center [307, 330] width 0 height 10
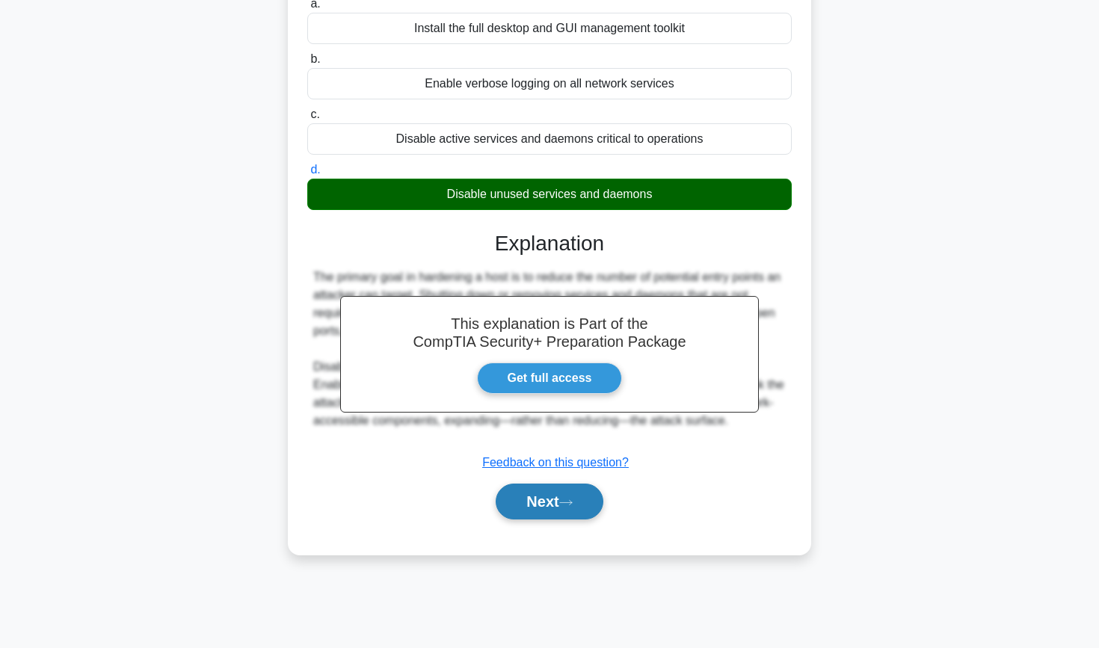
click at [537, 503] on button "Next" at bounding box center [549, 502] width 107 height 36
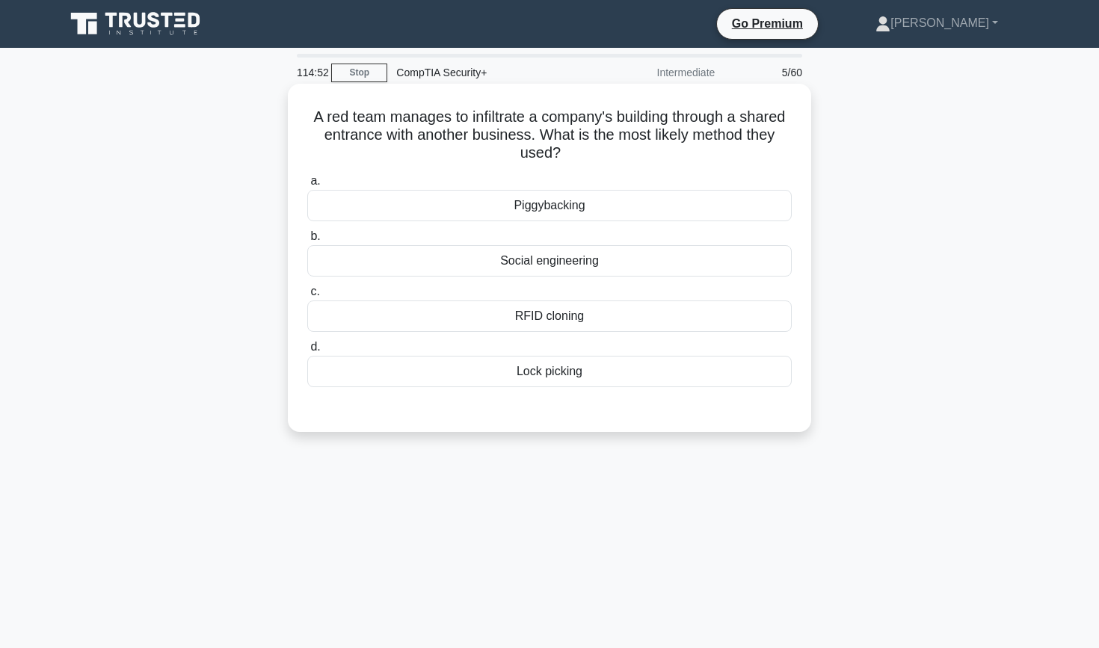
click at [524, 210] on div "Piggybacking" at bounding box center [549, 205] width 485 height 31
click at [307, 186] on input "a. Piggybacking" at bounding box center [307, 181] width 0 height 10
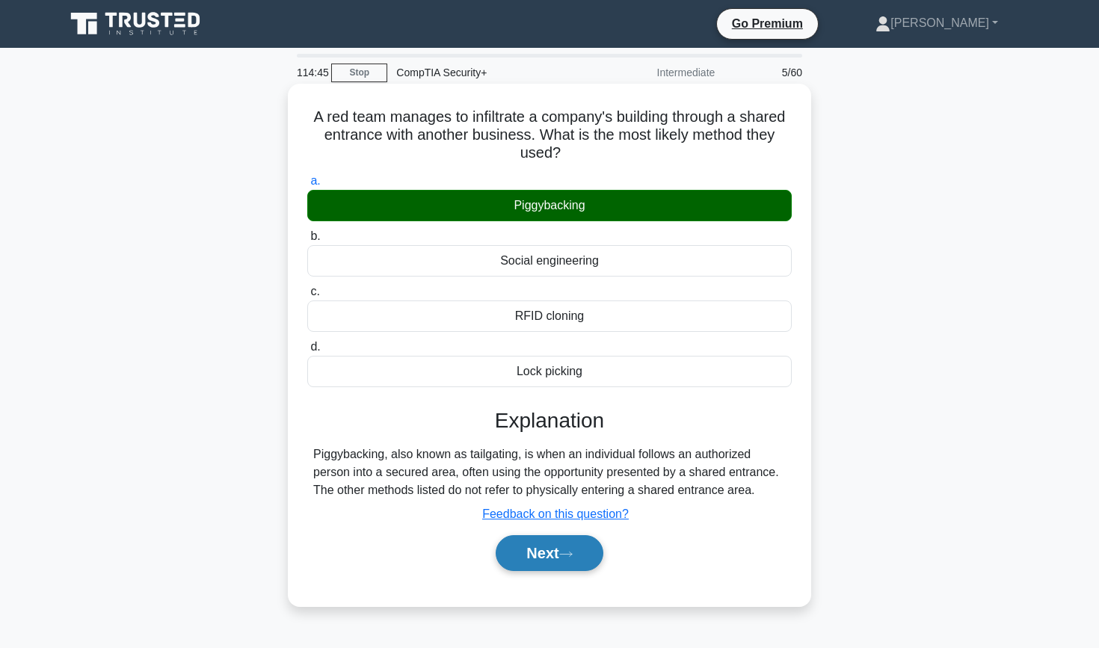
click at [552, 556] on button "Next" at bounding box center [549, 553] width 107 height 36
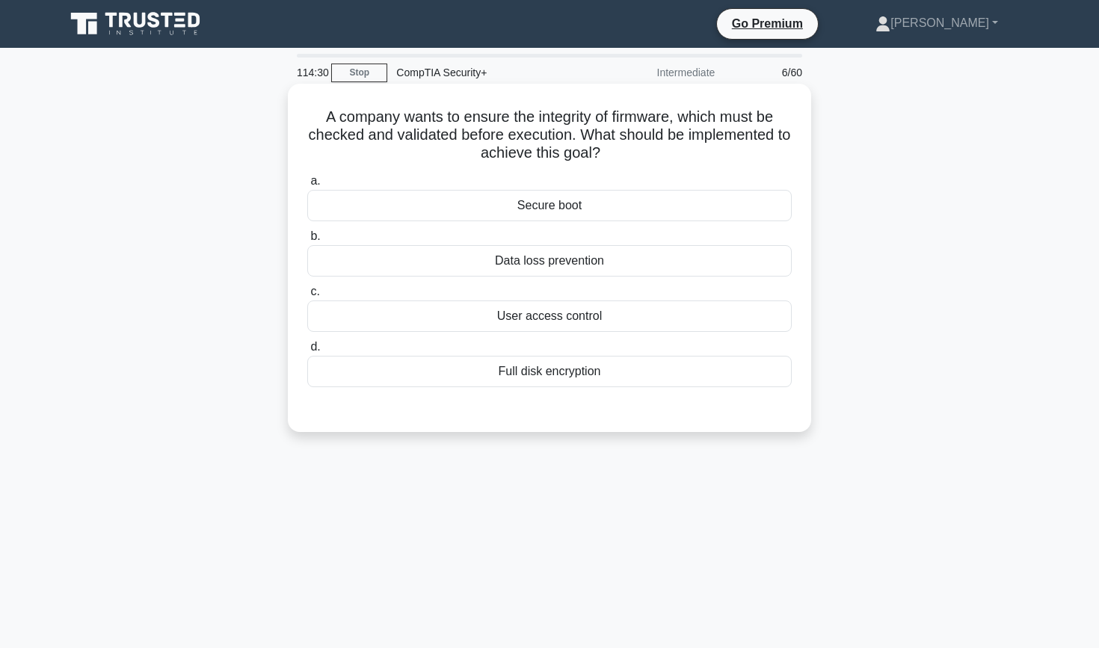
click at [589, 208] on div "Secure boot" at bounding box center [549, 205] width 485 height 31
click at [307, 186] on input "a. Secure boot" at bounding box center [307, 181] width 0 height 10
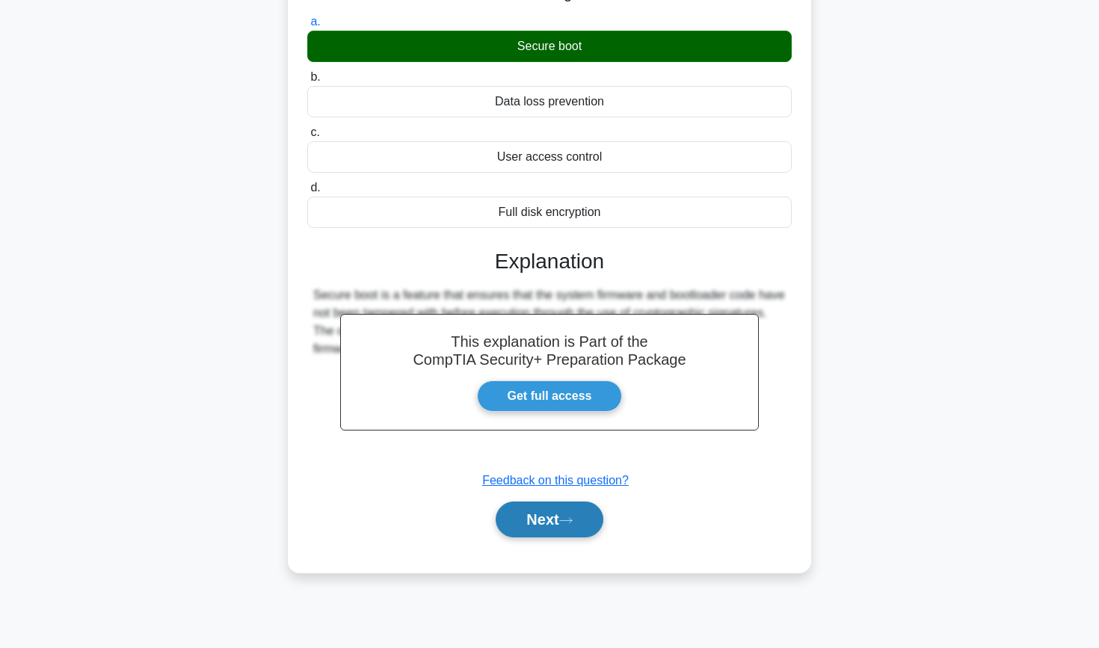
click at [542, 532] on button "Next" at bounding box center [549, 520] width 107 height 36
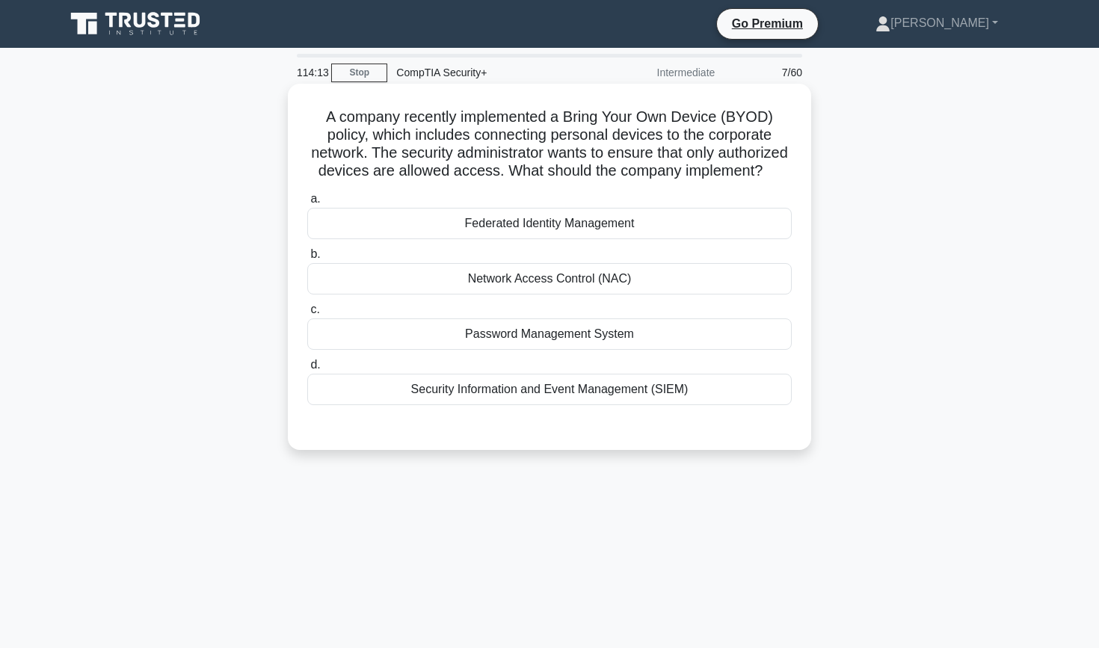
click at [572, 277] on div "Network Access Control (NAC)" at bounding box center [549, 278] width 485 height 31
click at [307, 259] on input "b. Network Access Control (NAC)" at bounding box center [307, 255] width 0 height 10
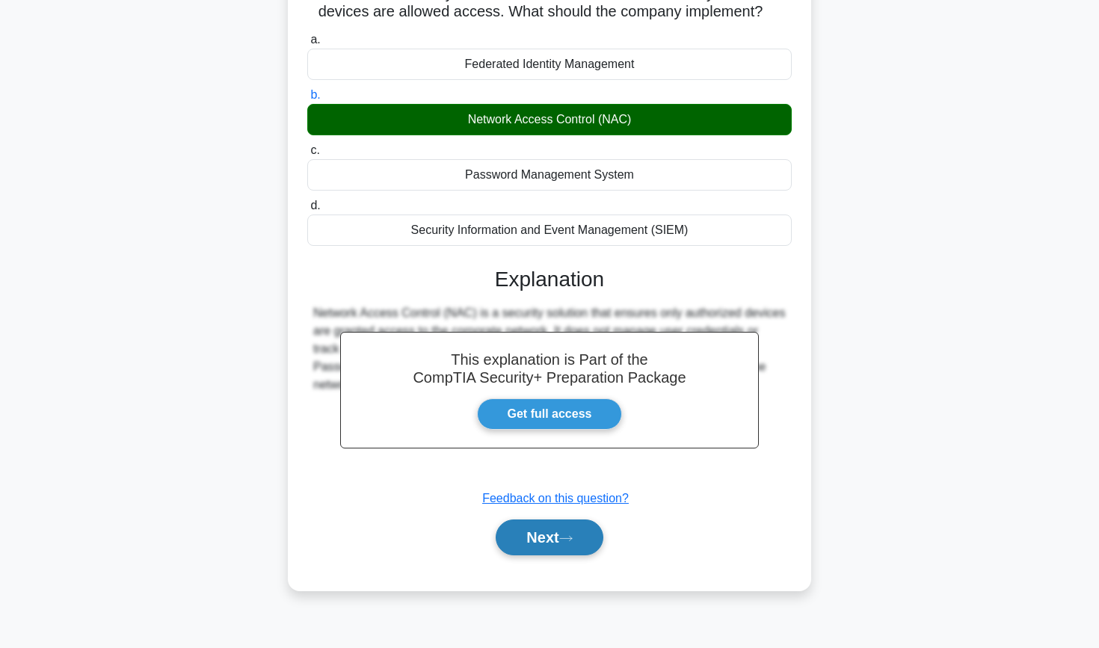
scroll to position [159, 0]
click at [531, 545] on button "Next" at bounding box center [549, 538] width 107 height 36
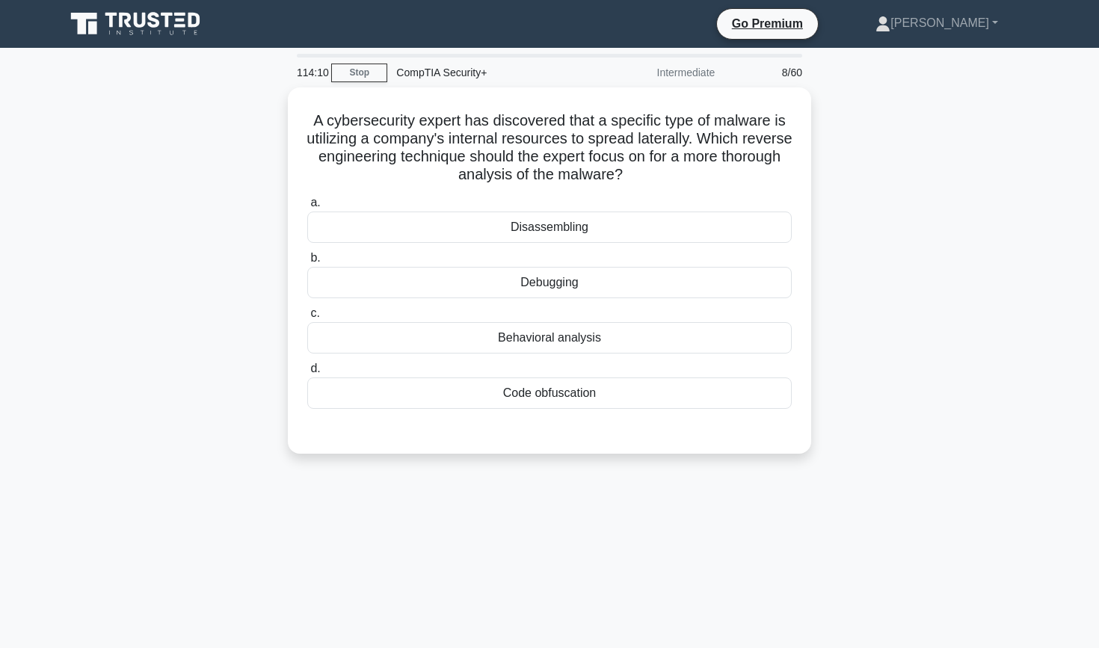
scroll to position [0, 0]
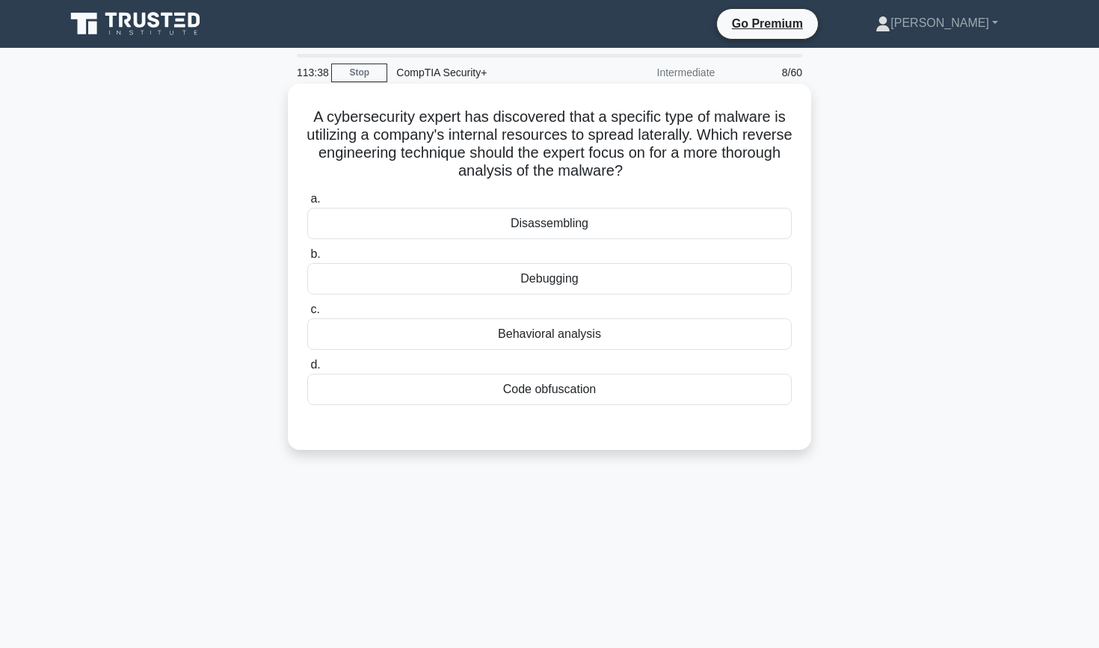
click at [531, 337] on div "Behavioral analysis" at bounding box center [549, 334] width 485 height 31
click at [307, 315] on input "c. Behavioral analysis" at bounding box center [307, 310] width 0 height 10
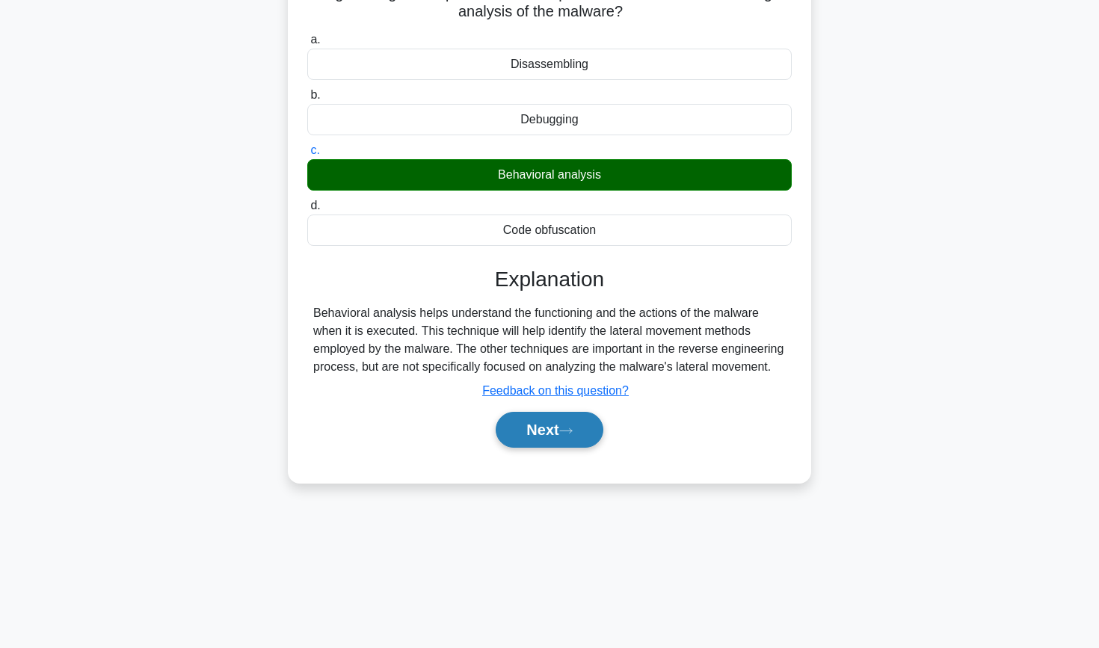
scroll to position [159, 0]
click at [536, 448] on button "Next" at bounding box center [549, 430] width 107 height 36
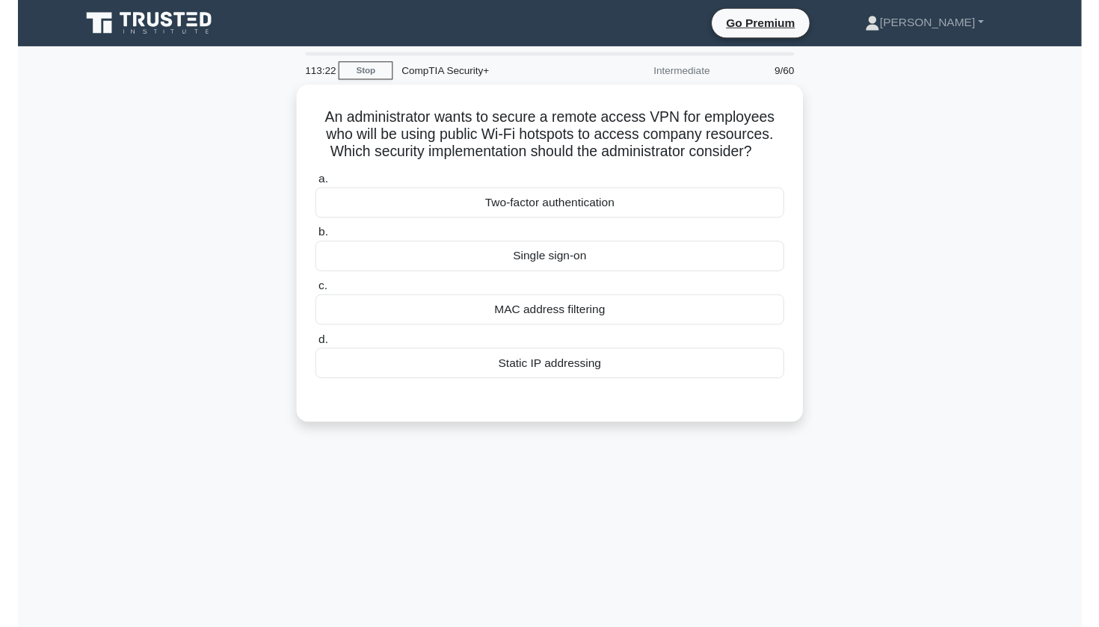
scroll to position [0, 0]
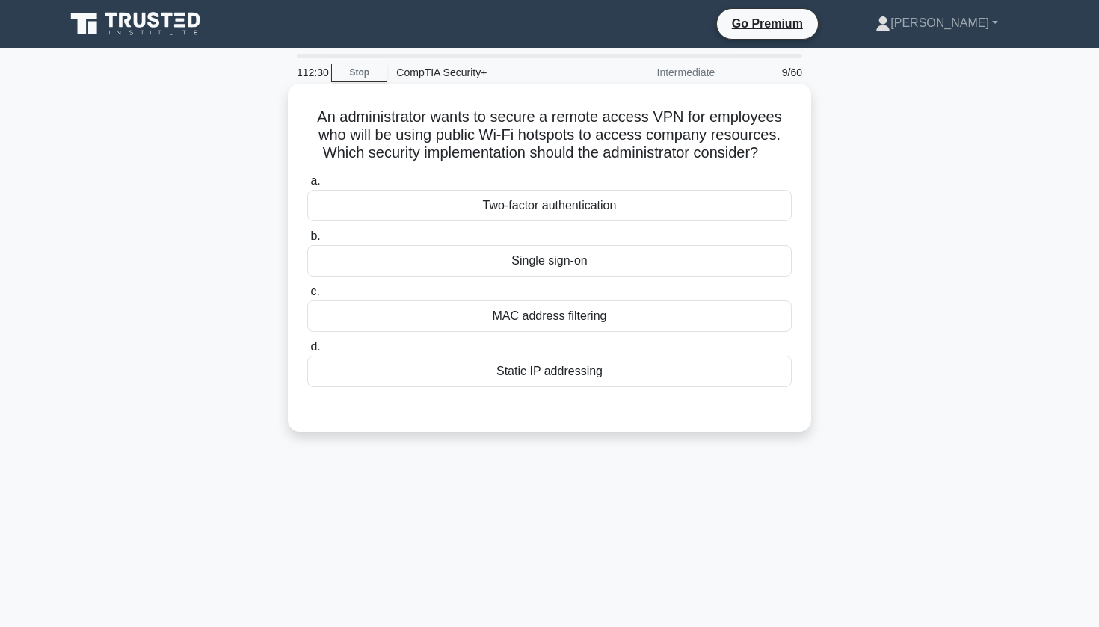
click at [556, 368] on div "Static IP addressing" at bounding box center [549, 371] width 485 height 31
click at [307, 352] on input "d. Static IP addressing" at bounding box center [307, 348] width 0 height 10
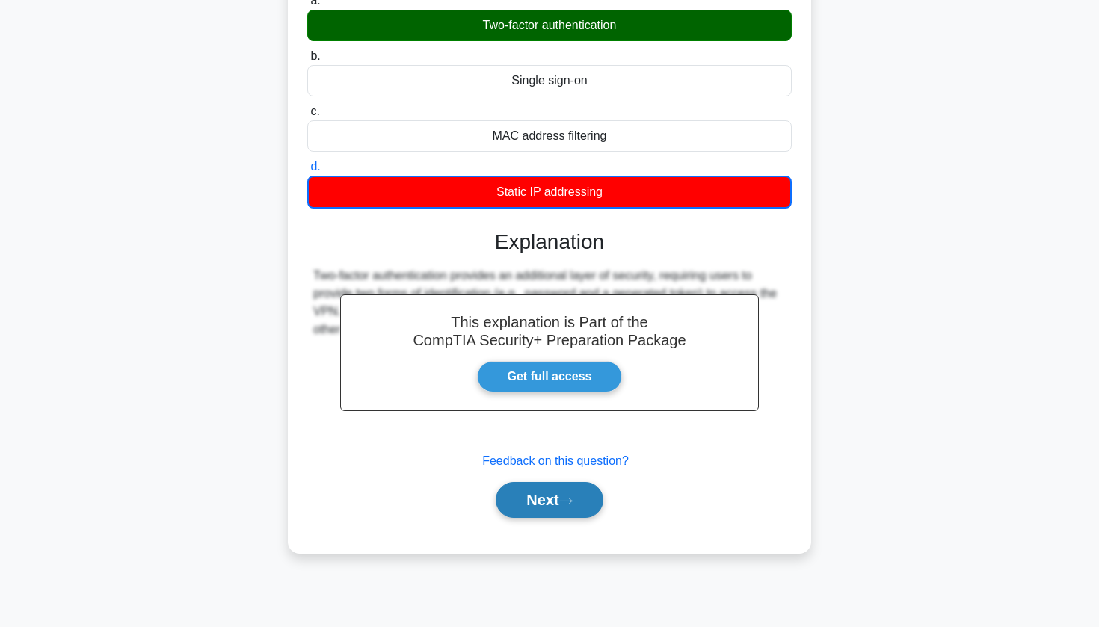
click at [543, 510] on button "Next" at bounding box center [549, 500] width 107 height 36
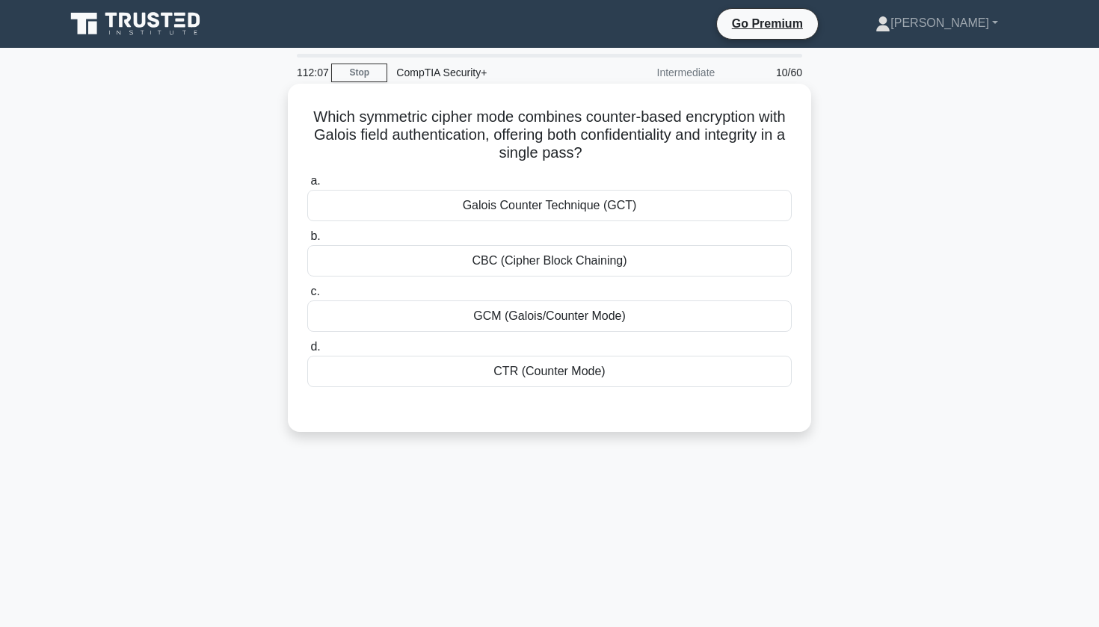
click at [558, 308] on div "GCM (Galois/Counter Mode)" at bounding box center [549, 316] width 485 height 31
click at [307, 297] on input "c. GCM (Galois/Counter Mode)" at bounding box center [307, 292] width 0 height 10
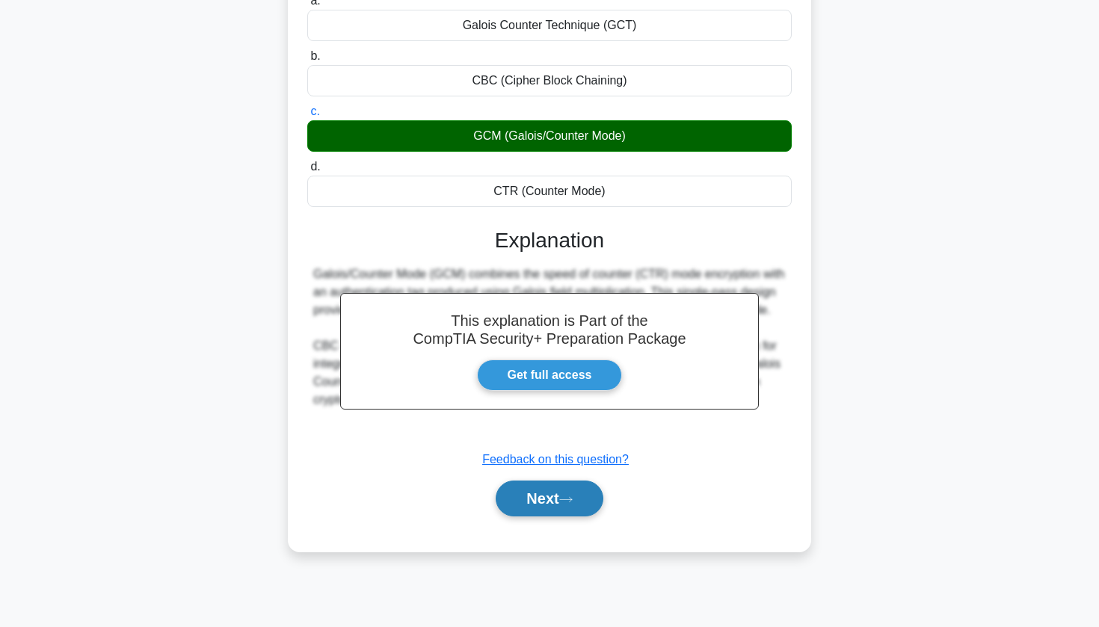
click at [544, 497] on button "Next" at bounding box center [549, 499] width 107 height 36
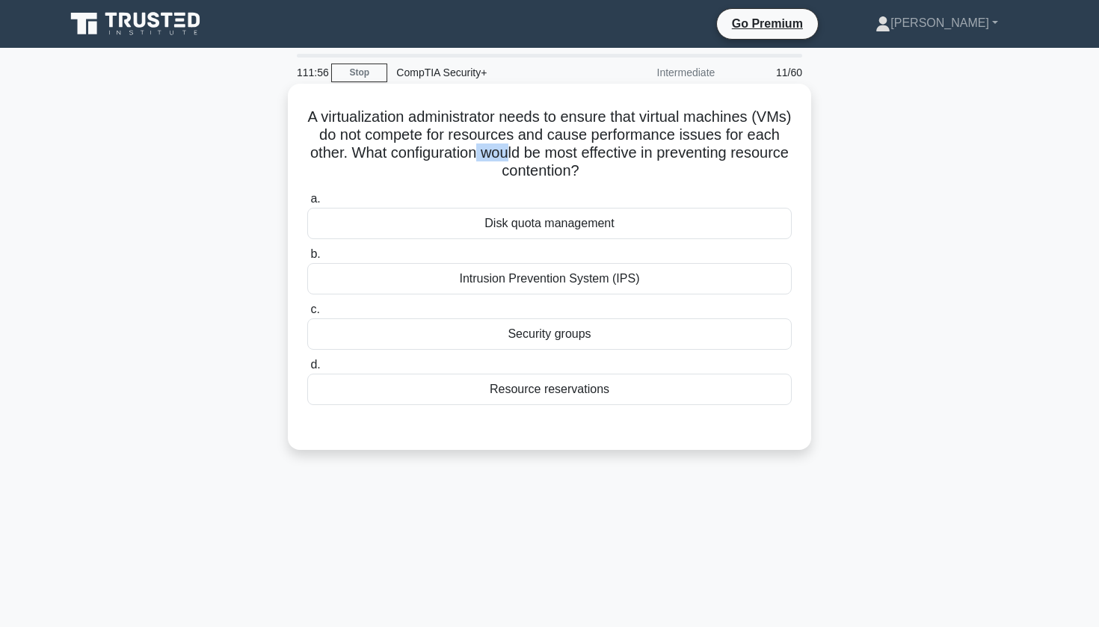
drag, startPoint x: 476, startPoint y: 153, endPoint x: 510, endPoint y: 153, distance: 33.7
click at [510, 153] on h5 "A virtualization administrator needs to ensure that virtual machines (VMs) do n…" at bounding box center [550, 144] width 488 height 73
click at [597, 386] on div "Resource reservations" at bounding box center [549, 389] width 485 height 31
click at [307, 370] on input "d. Resource reservations" at bounding box center [307, 365] width 0 height 10
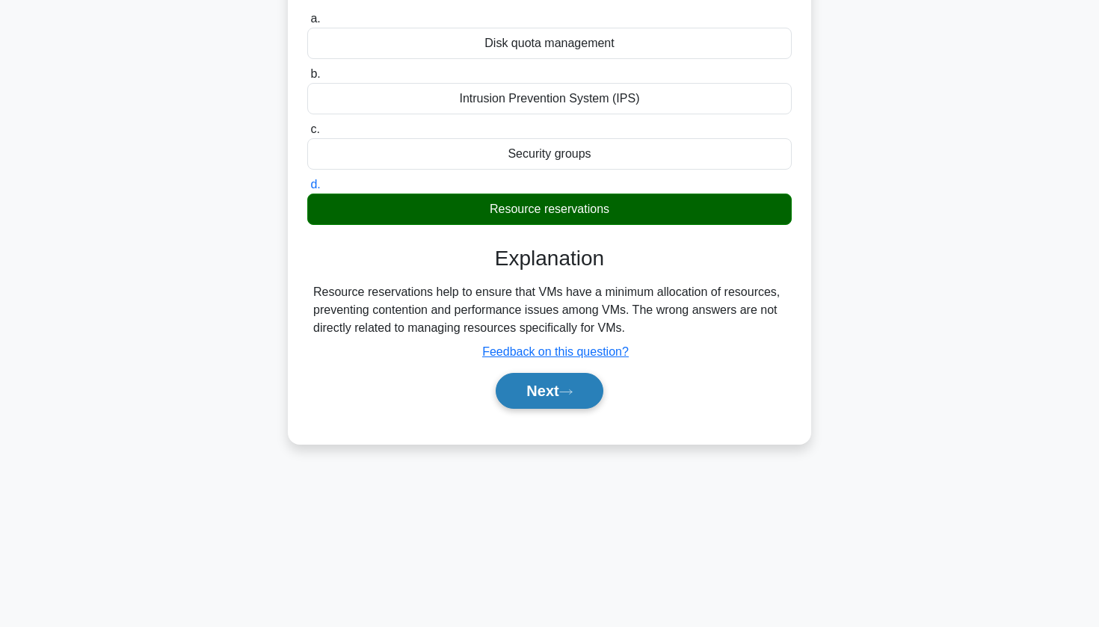
scroll to position [180, 0]
click at [561, 398] on button "Next" at bounding box center [549, 391] width 107 height 36
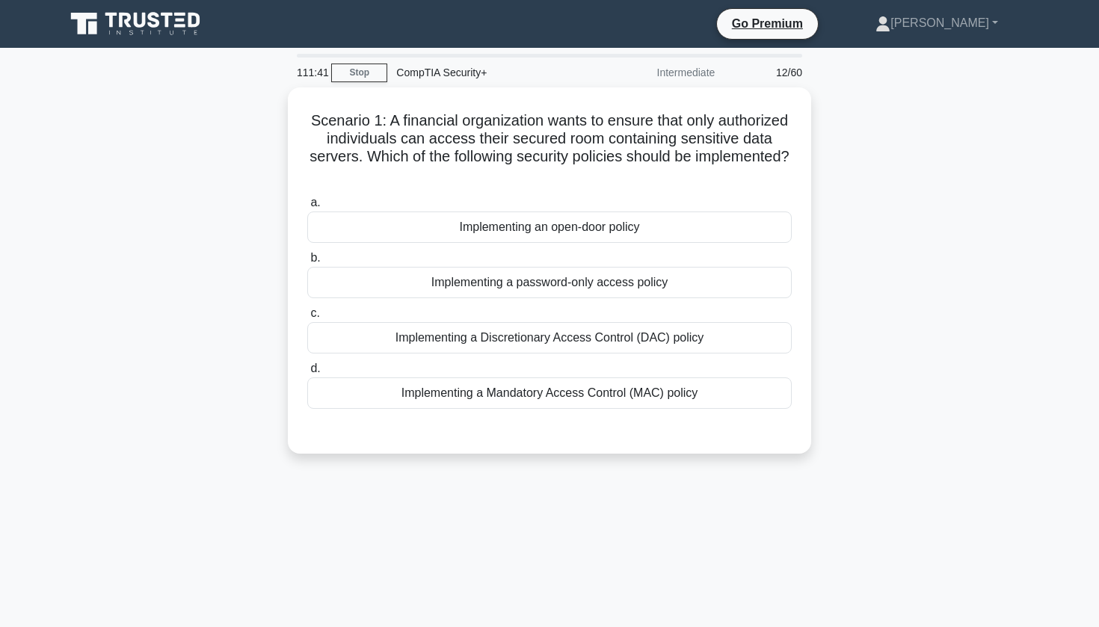
scroll to position [0, 0]
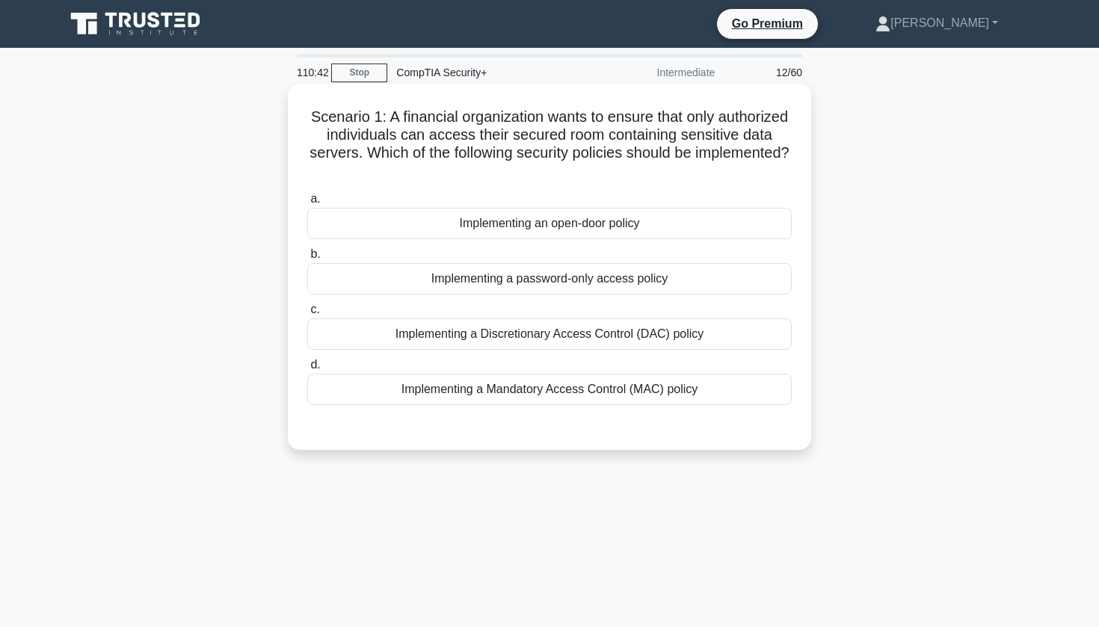
click at [519, 396] on div "Implementing a Mandatory Access Control (MAC) policy" at bounding box center [549, 389] width 485 height 31
click at [307, 370] on input "d. Implementing a Mandatory Access Control (MAC) policy" at bounding box center [307, 365] width 0 height 10
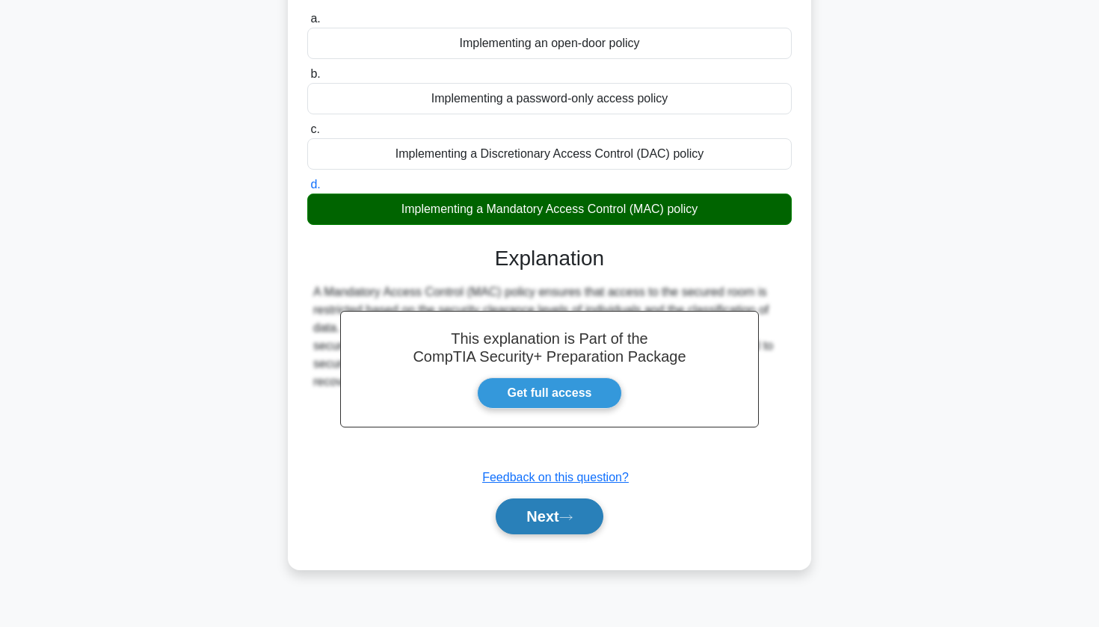
click at [503, 529] on button "Next" at bounding box center [549, 517] width 107 height 36
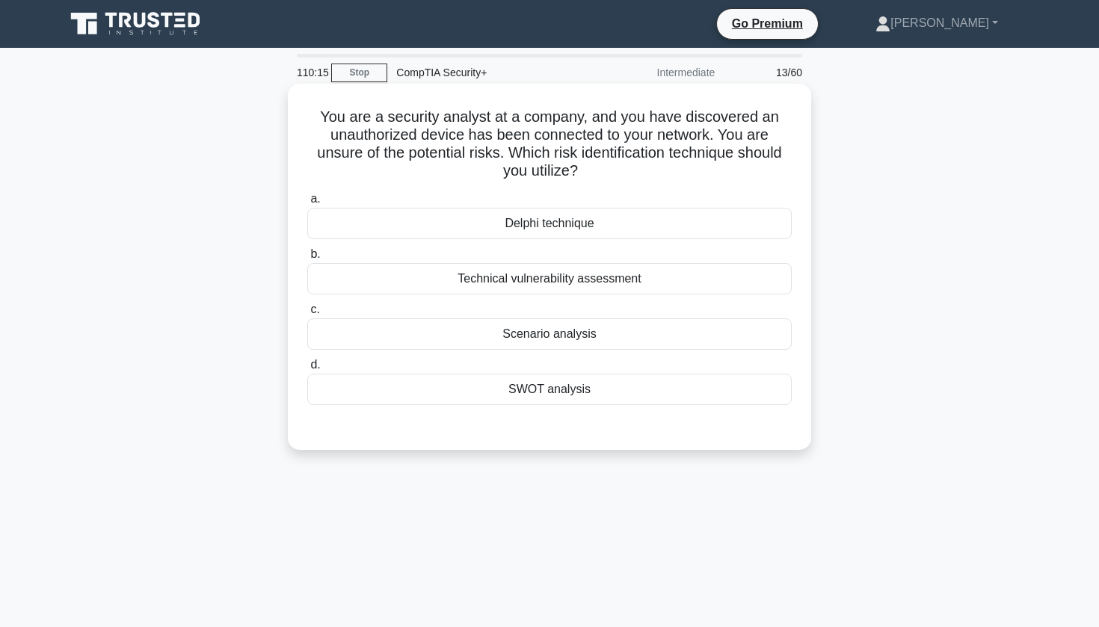
click at [582, 272] on div "Technical vulnerability assessment" at bounding box center [549, 278] width 485 height 31
click at [307, 259] on input "b. Technical vulnerability assessment" at bounding box center [307, 255] width 0 height 10
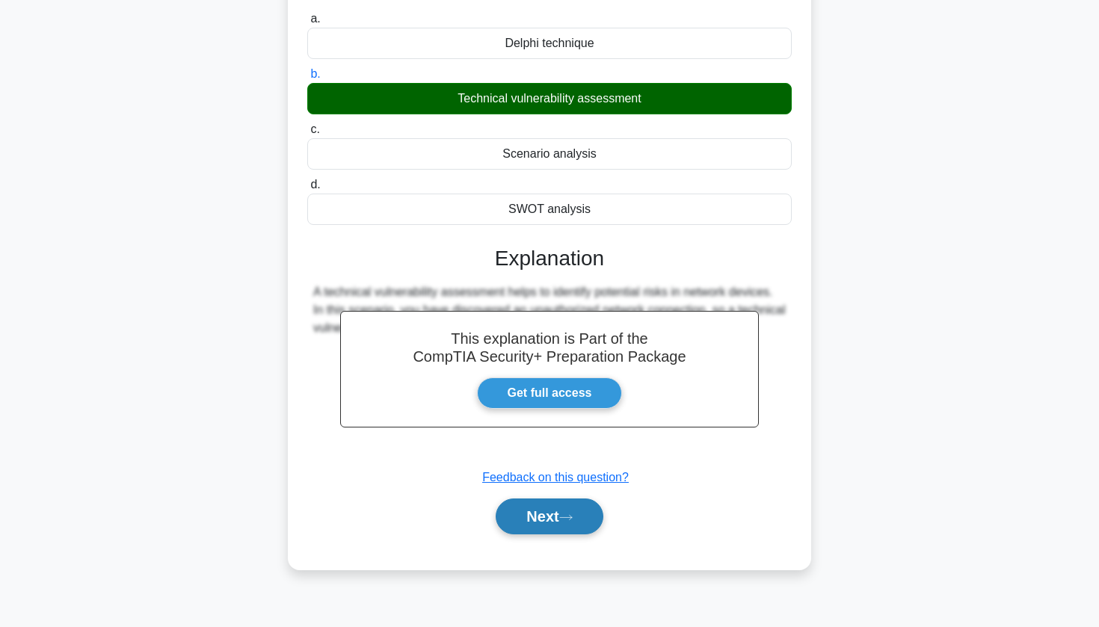
click at [538, 512] on button "Next" at bounding box center [549, 517] width 107 height 36
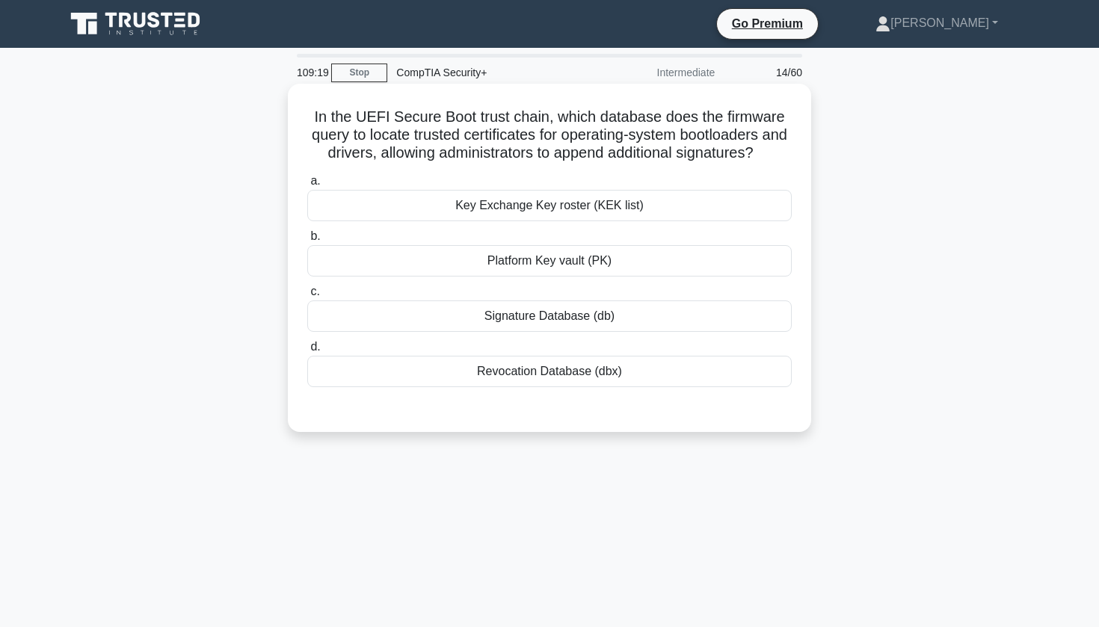
click at [476, 311] on div "Signature Database (db)" at bounding box center [549, 316] width 485 height 31
click at [307, 297] on input "c. Signature Database (db)" at bounding box center [307, 292] width 0 height 10
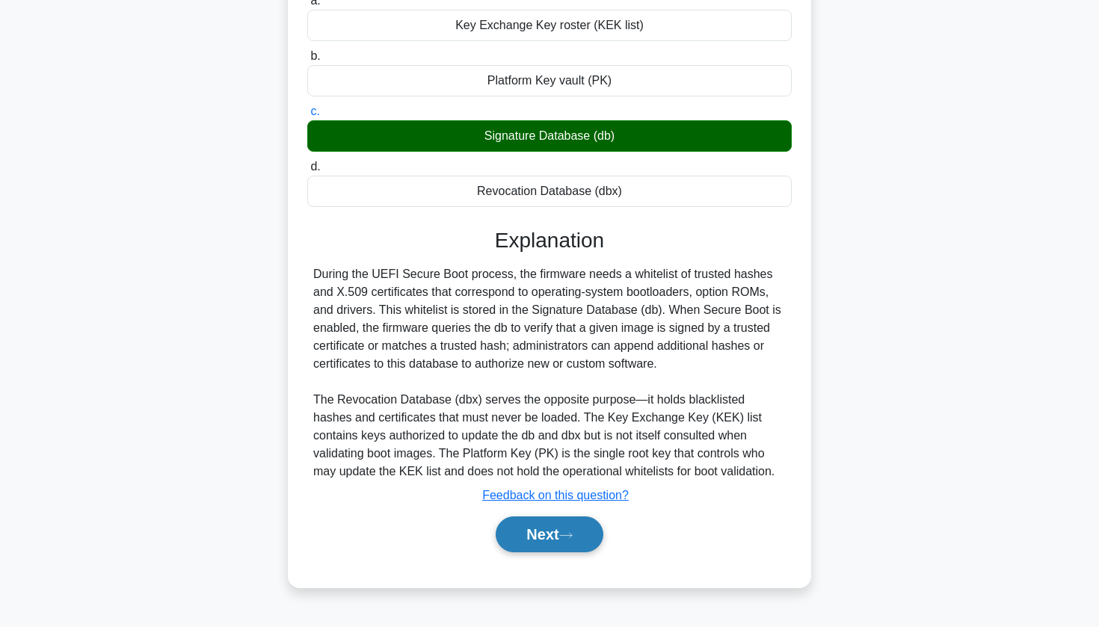
click at [528, 548] on button "Next" at bounding box center [549, 535] width 107 height 36
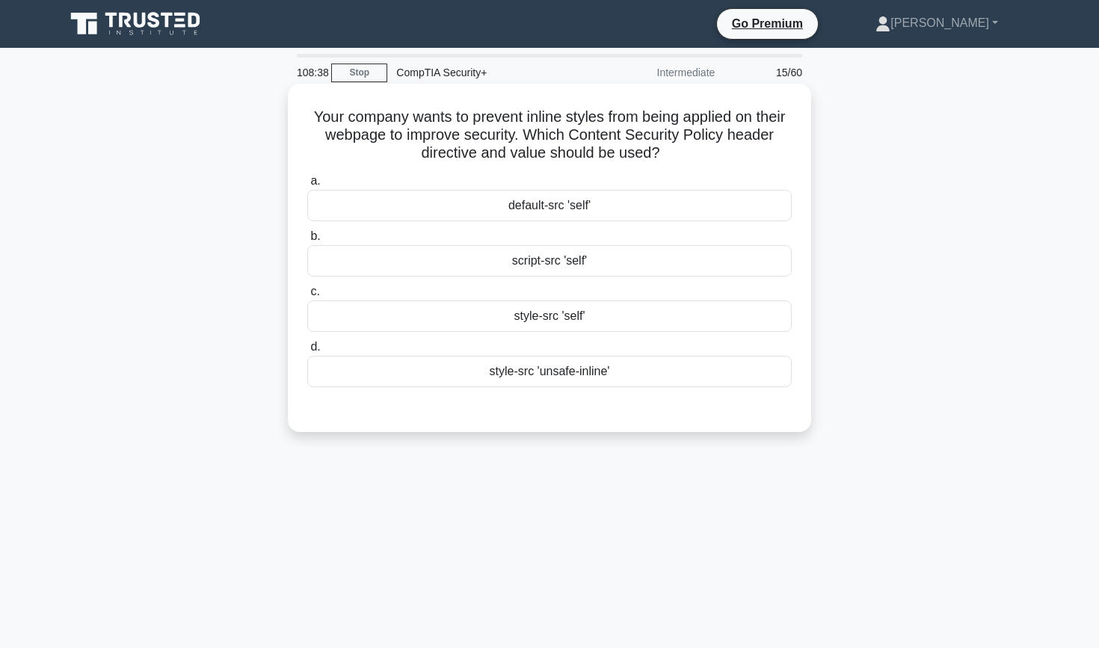
click at [646, 323] on div "style-src 'self'" at bounding box center [549, 316] width 485 height 31
click at [307, 297] on input "c. style-src 'self'" at bounding box center [307, 292] width 0 height 10
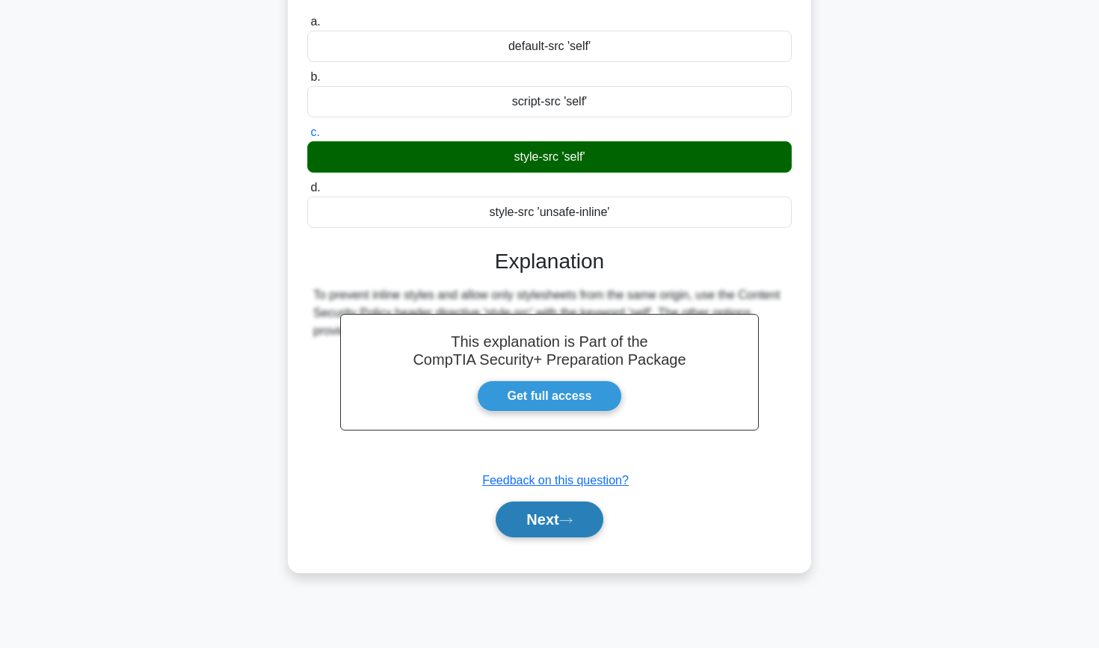
click at [561, 521] on button "Next" at bounding box center [549, 520] width 107 height 36
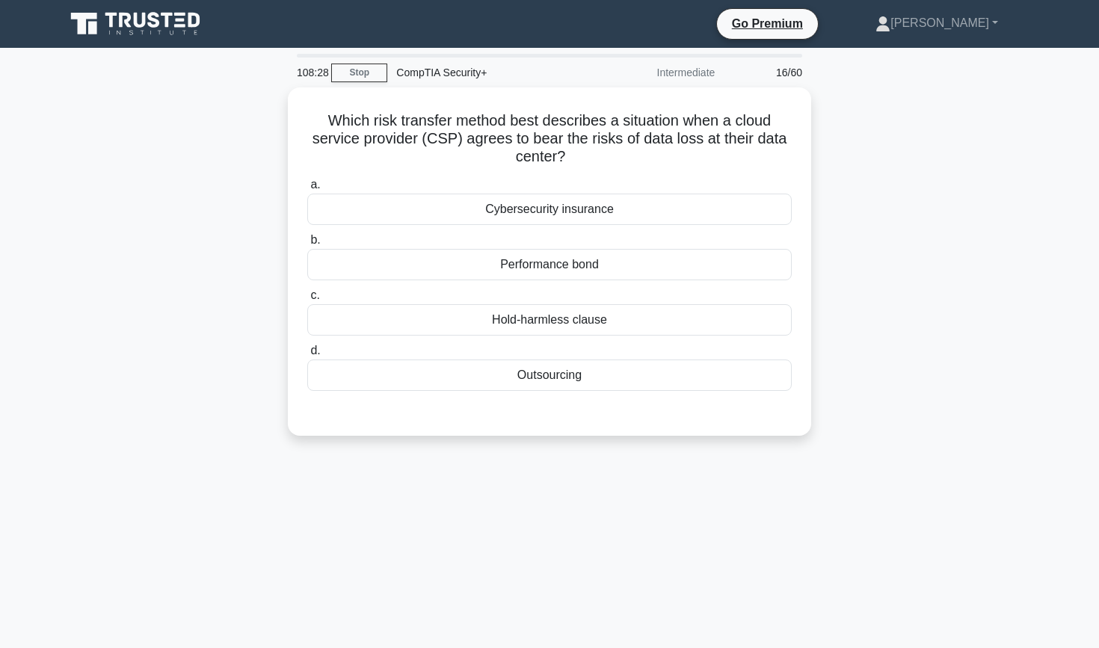
click at [826, 169] on div "Which risk transfer method best describes a situation when a cloud service prov…" at bounding box center [549, 270] width 987 height 366
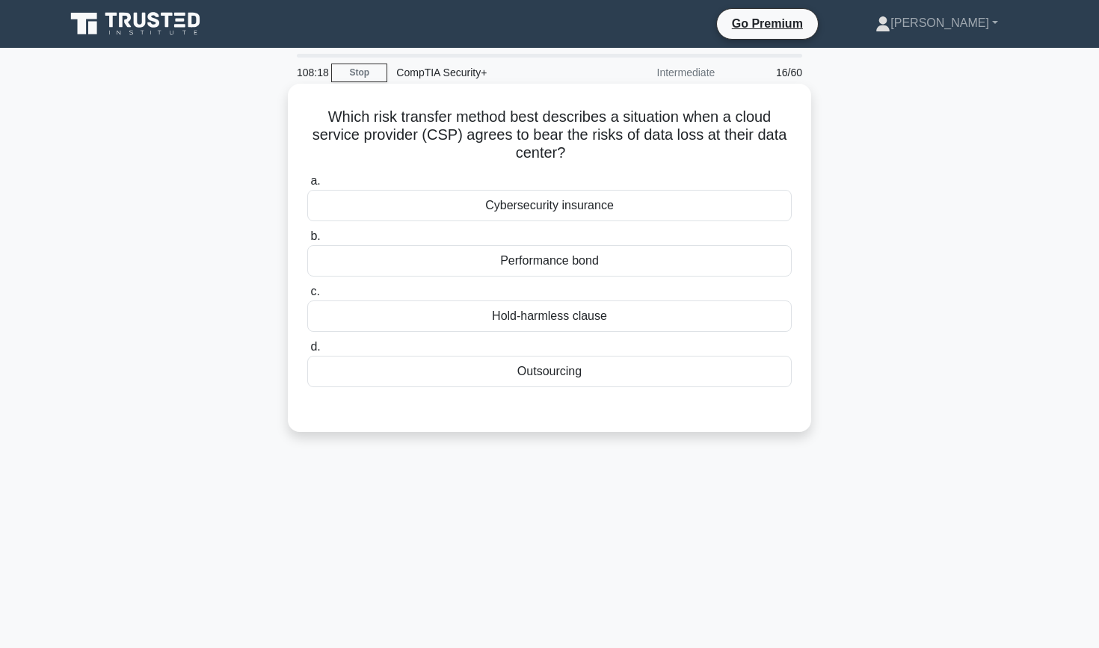
click at [556, 201] on div "Cybersecurity insurance" at bounding box center [549, 205] width 485 height 31
click at [307, 186] on input "a. Cybersecurity insurance" at bounding box center [307, 181] width 0 height 10
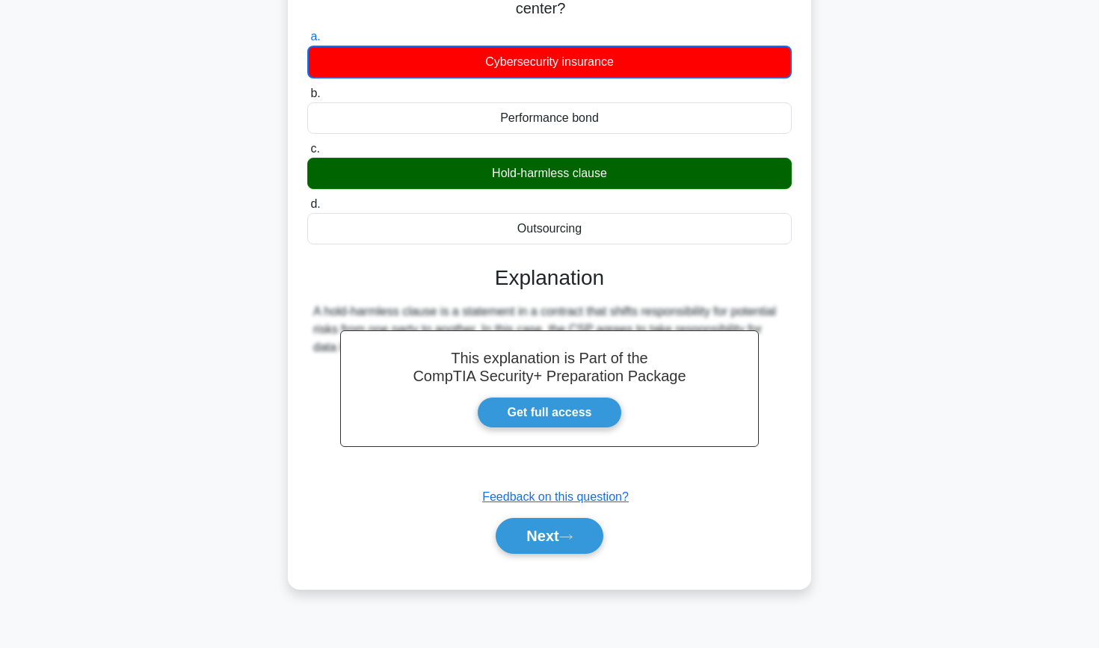
scroll to position [146, 0]
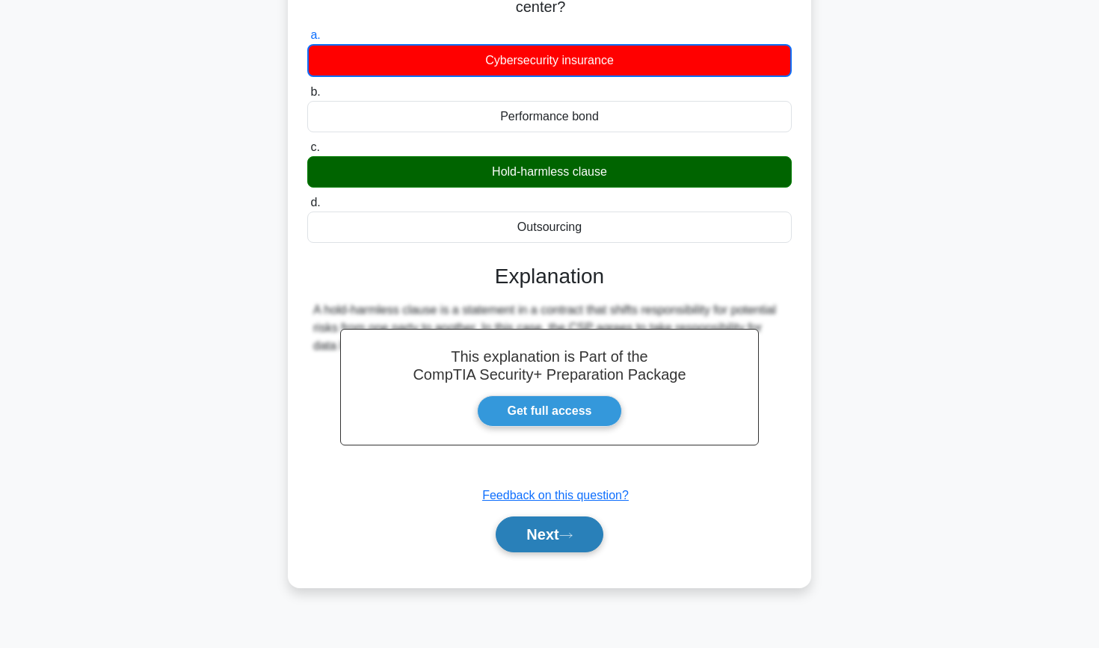
click at [540, 543] on button "Next" at bounding box center [549, 535] width 107 height 36
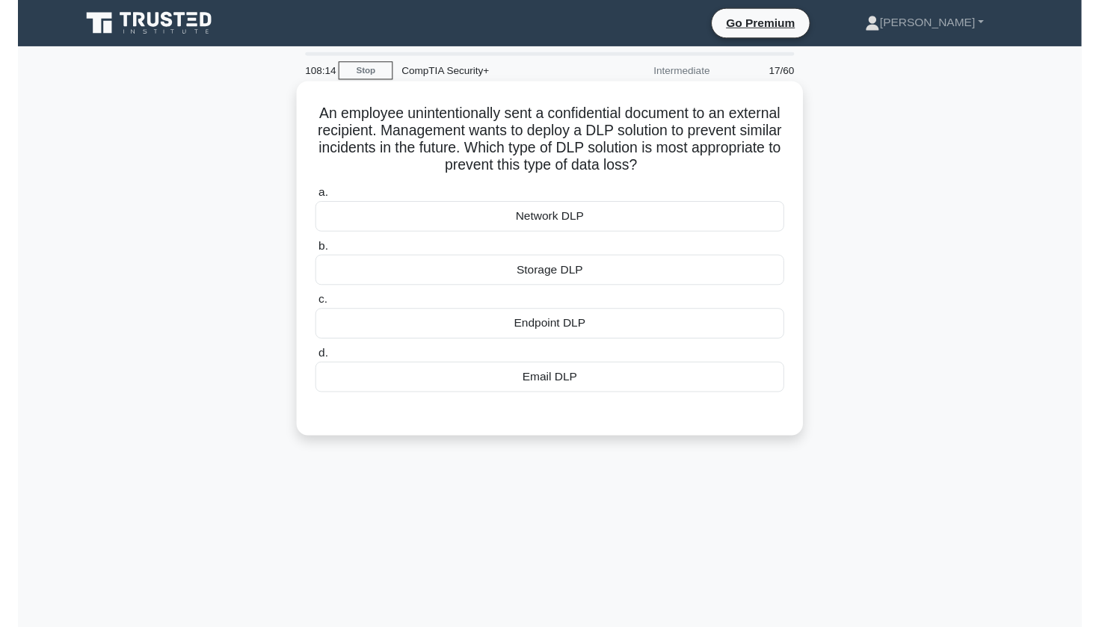
scroll to position [0, 0]
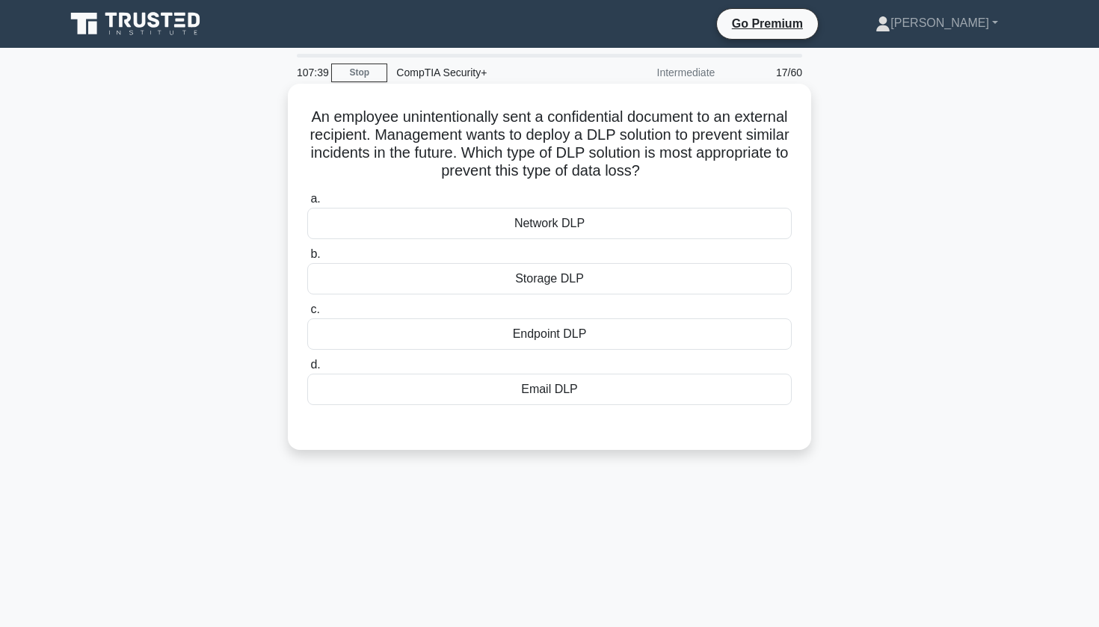
click at [482, 338] on div "Endpoint DLP" at bounding box center [549, 334] width 485 height 31
click at [307, 315] on input "c. Endpoint DLP" at bounding box center [307, 310] width 0 height 10
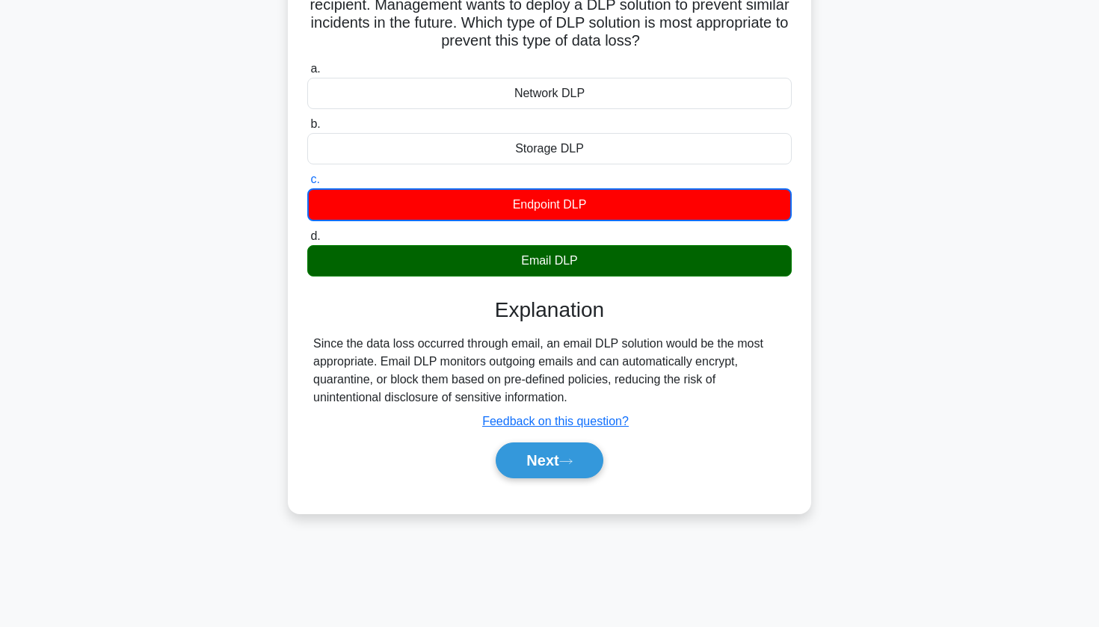
scroll to position [132, 0]
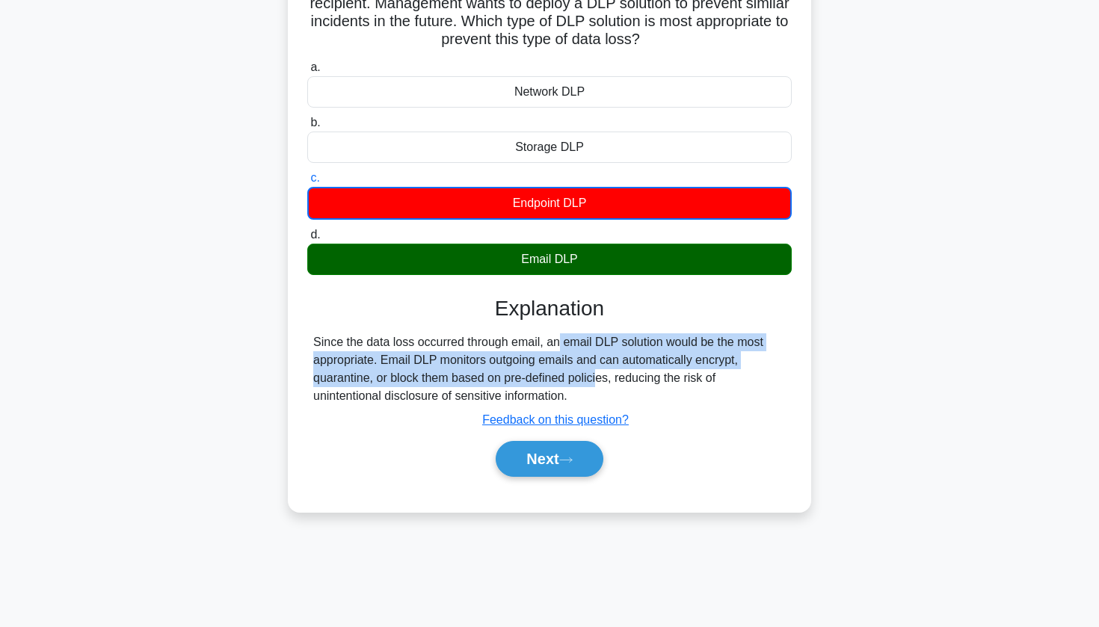
drag, startPoint x: 467, startPoint y: 337, endPoint x: 503, endPoint y: 369, distance: 47.7
click at [507, 369] on div "Since the data loss occurred through email, an email DLP solution would be the …" at bounding box center [549, 370] width 473 height 72
click at [517, 455] on button "Next" at bounding box center [549, 459] width 107 height 36
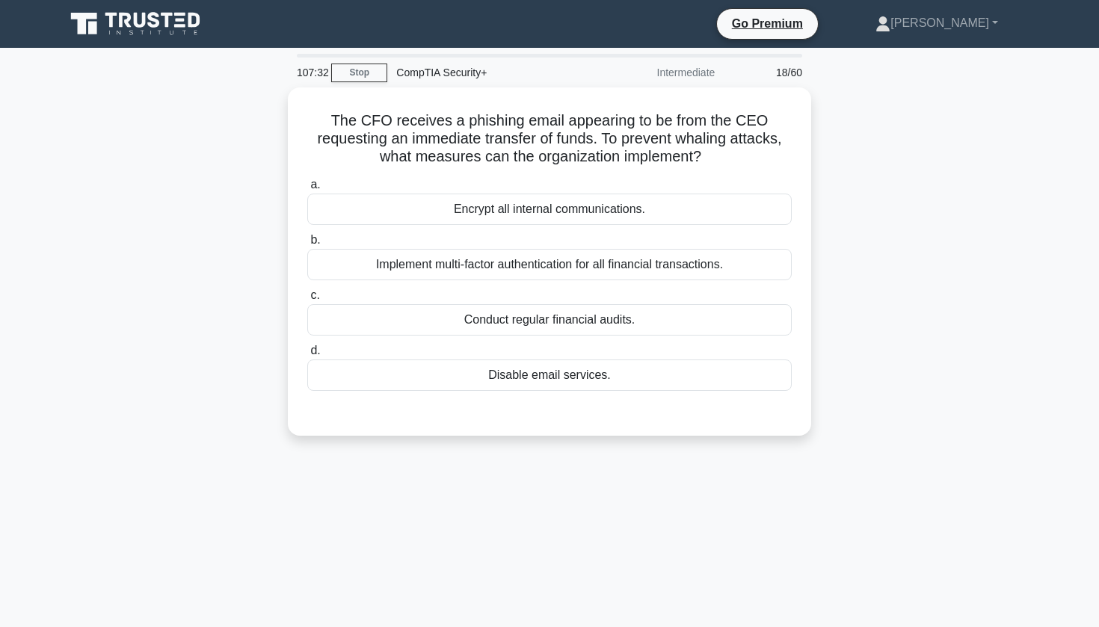
scroll to position [0, 0]
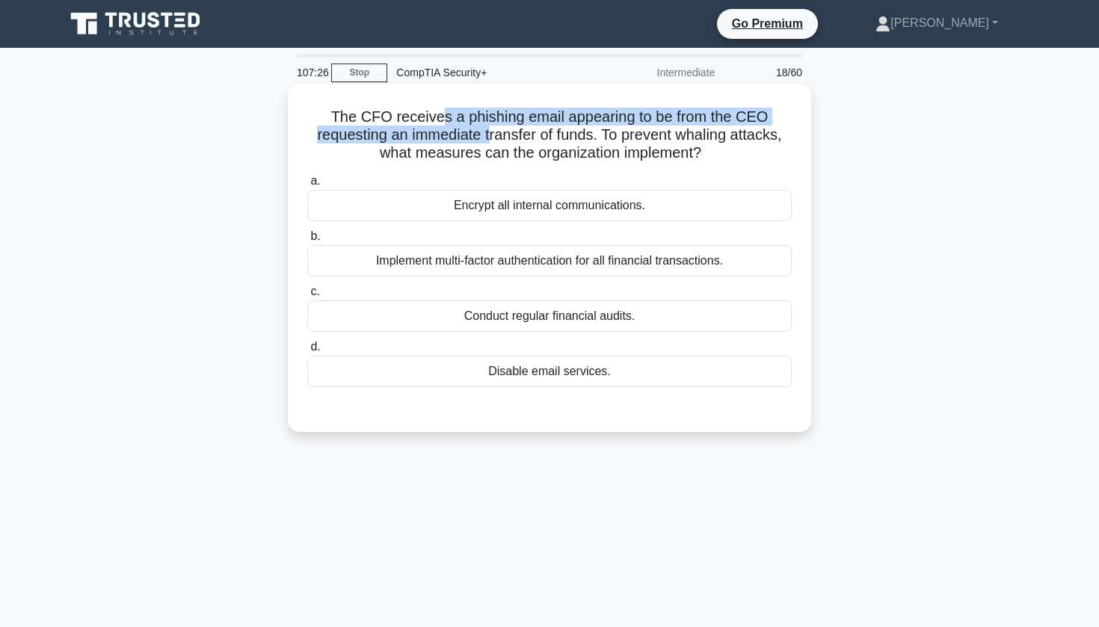
drag, startPoint x: 444, startPoint y: 117, endPoint x: 486, endPoint y: 138, distance: 46.8
click at [486, 138] on h5 "The CFO receives a phishing email appearing to be from the CEO requesting an im…" at bounding box center [550, 135] width 488 height 55
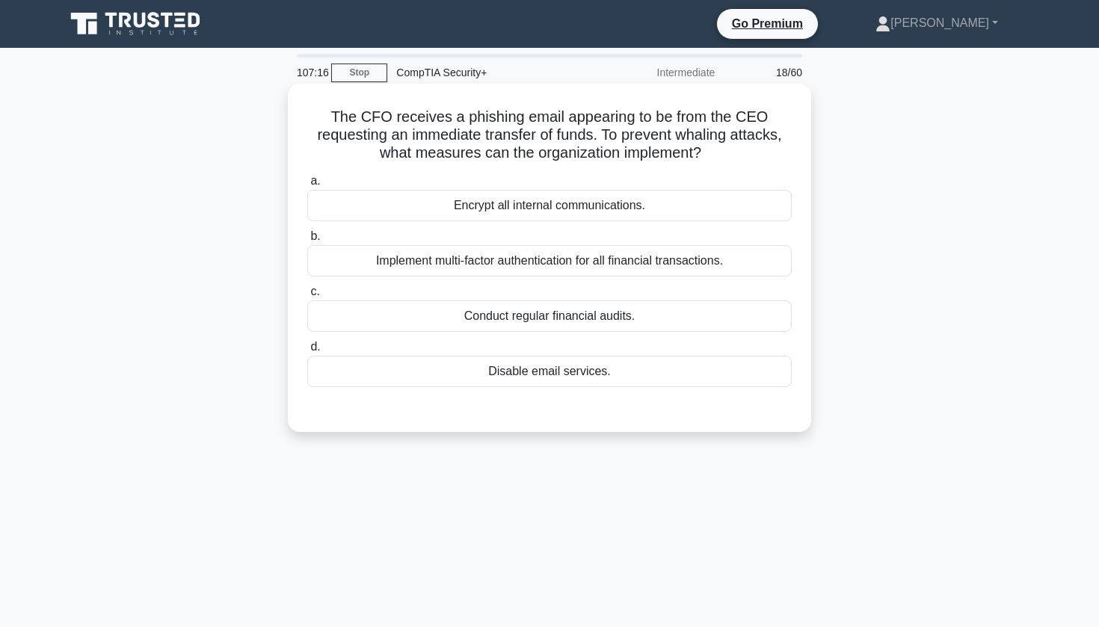
click at [536, 209] on div "Encrypt all internal communications." at bounding box center [549, 205] width 485 height 31
click at [307, 186] on input "a. Encrypt all internal communications." at bounding box center [307, 181] width 0 height 10
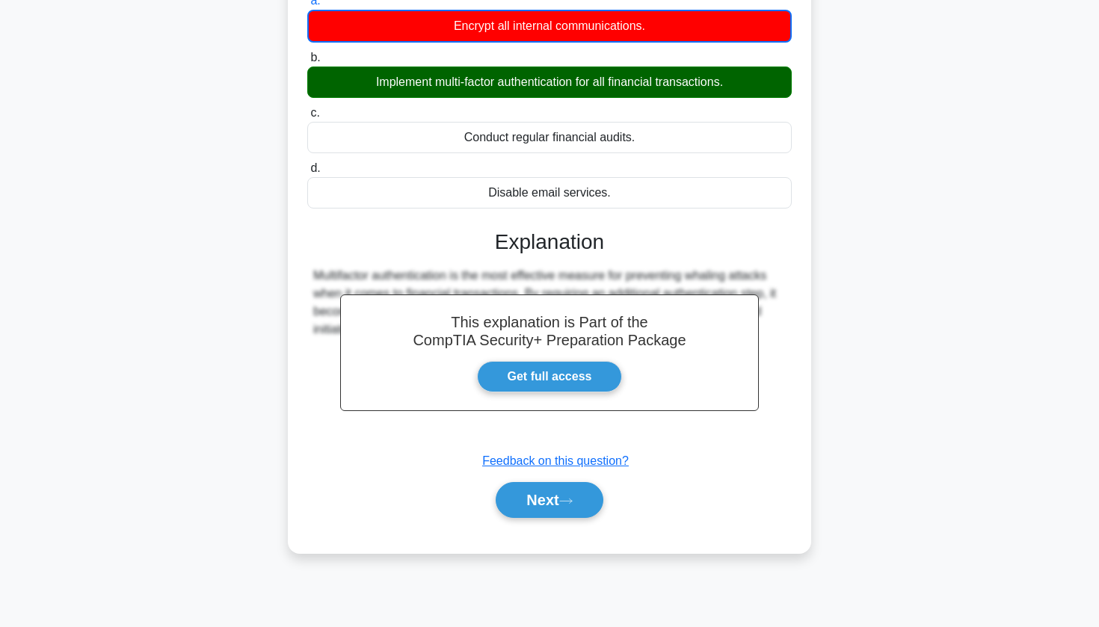
scroll to position [180, 0]
click at [517, 502] on button "Next" at bounding box center [549, 500] width 107 height 36
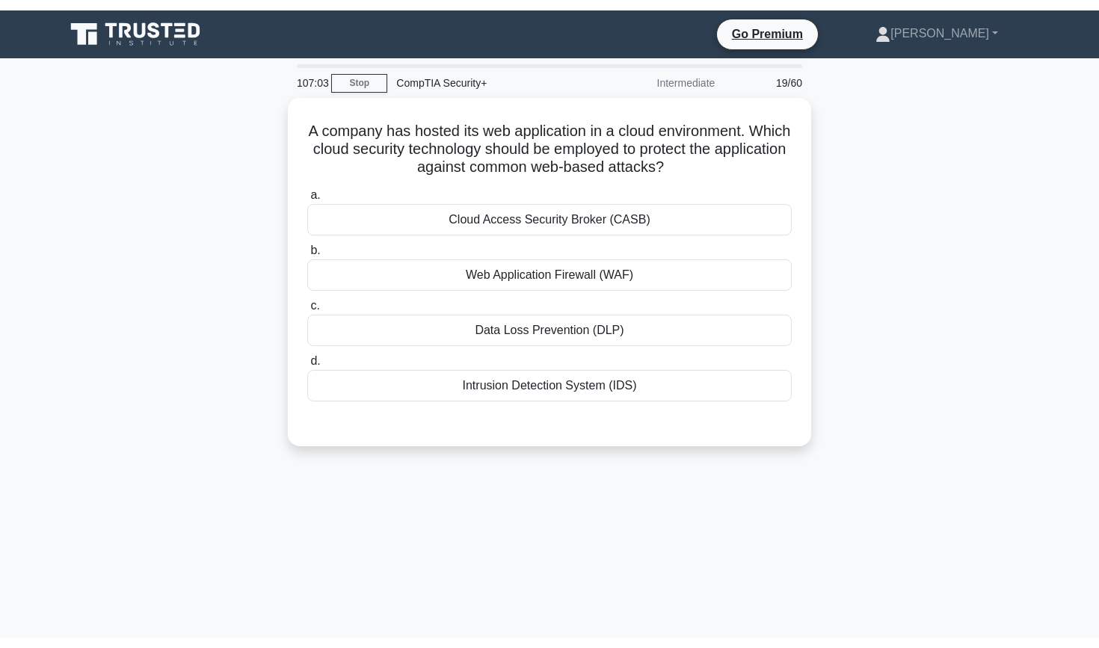
scroll to position [0, 0]
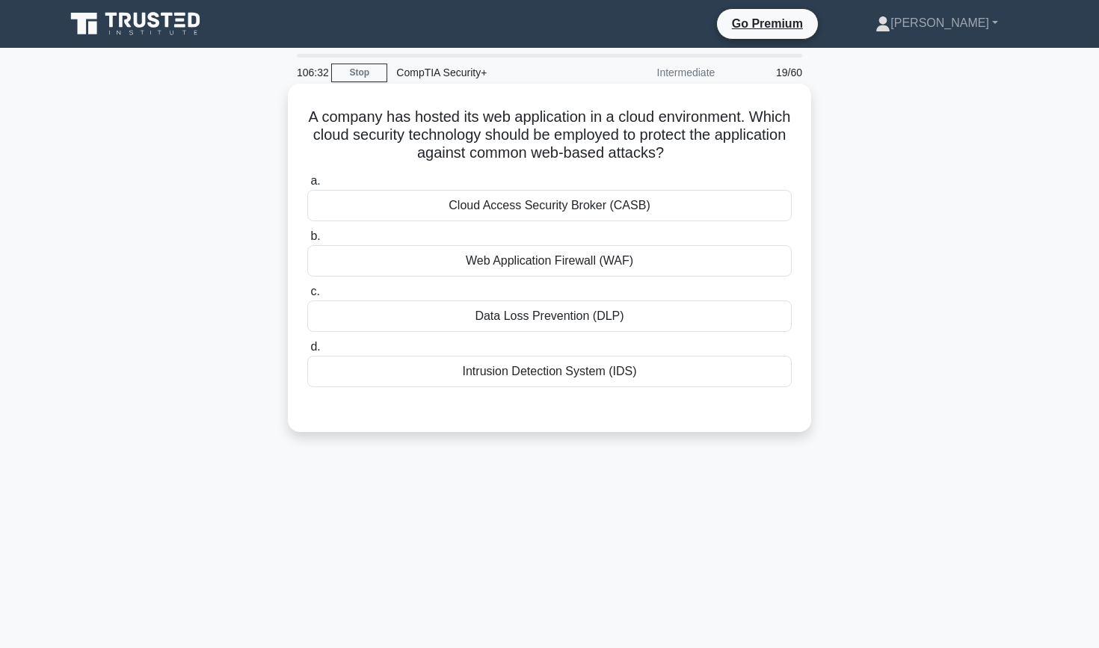
click at [521, 263] on div "Web Application Firewall (WAF)" at bounding box center [549, 260] width 485 height 31
click at [307, 242] on input "b. Web Application Firewall (WAF)" at bounding box center [307, 237] width 0 height 10
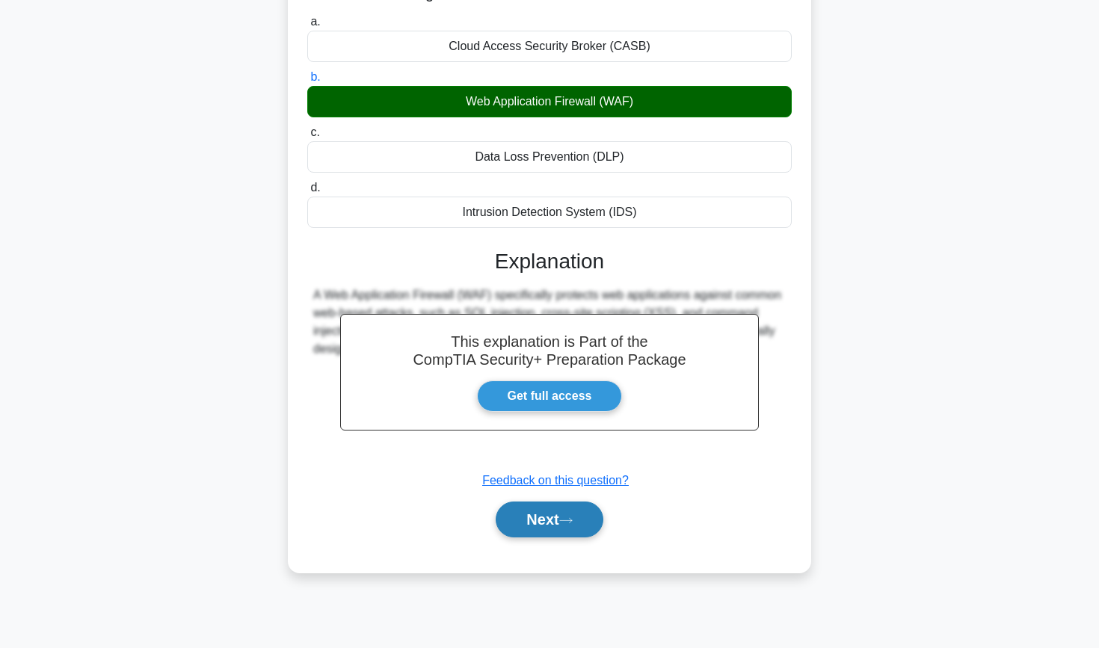
click at [523, 523] on button "Next" at bounding box center [549, 520] width 107 height 36
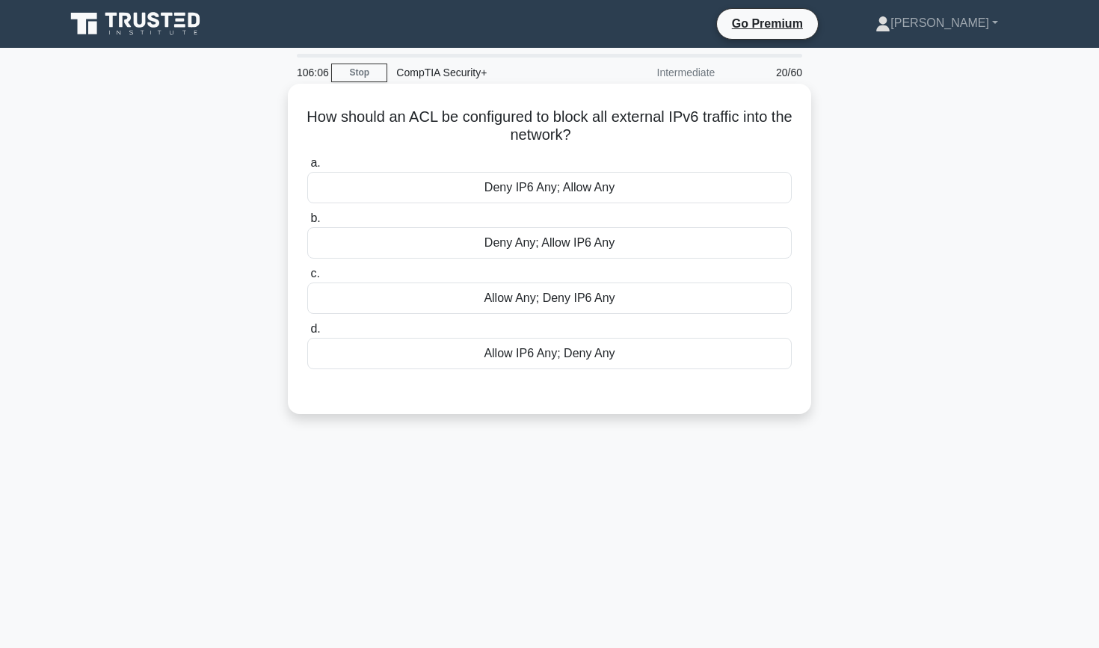
click at [526, 174] on div "Deny IP6 Any; Allow Any" at bounding box center [549, 187] width 485 height 31
click at [307, 168] on input "a. Deny IP6 Any; Allow Any" at bounding box center [307, 164] width 0 height 10
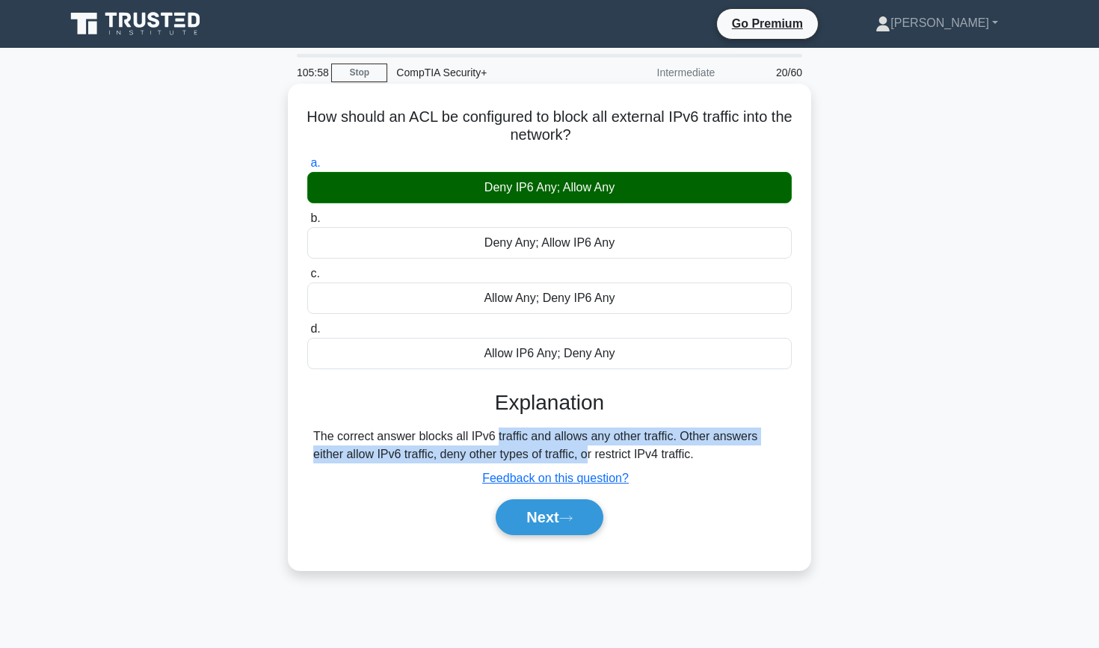
drag, startPoint x: 417, startPoint y: 433, endPoint x: 510, endPoint y: 448, distance: 94.7
click at [510, 449] on div "The correct answer blocks all IPv6 traffic and allows any other traffic. Other …" at bounding box center [549, 446] width 473 height 36
click at [510, 448] on div "The correct answer blocks all IPv6 traffic and allows any other traffic. Other …" at bounding box center [549, 446] width 473 height 36
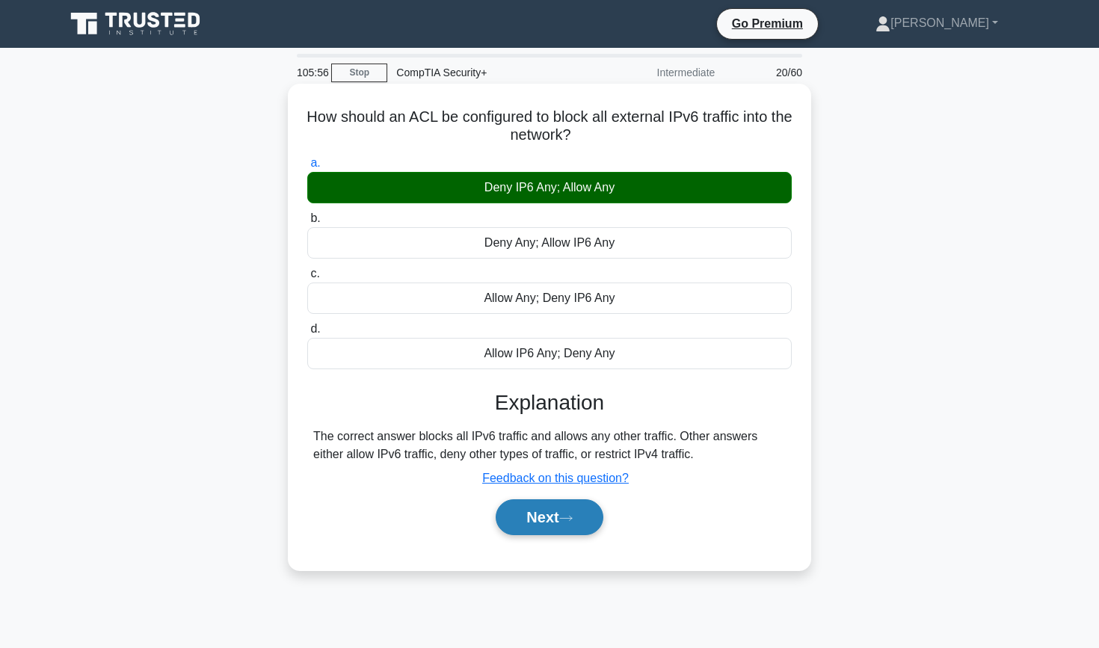
click at [543, 528] on button "Next" at bounding box center [549, 518] width 107 height 36
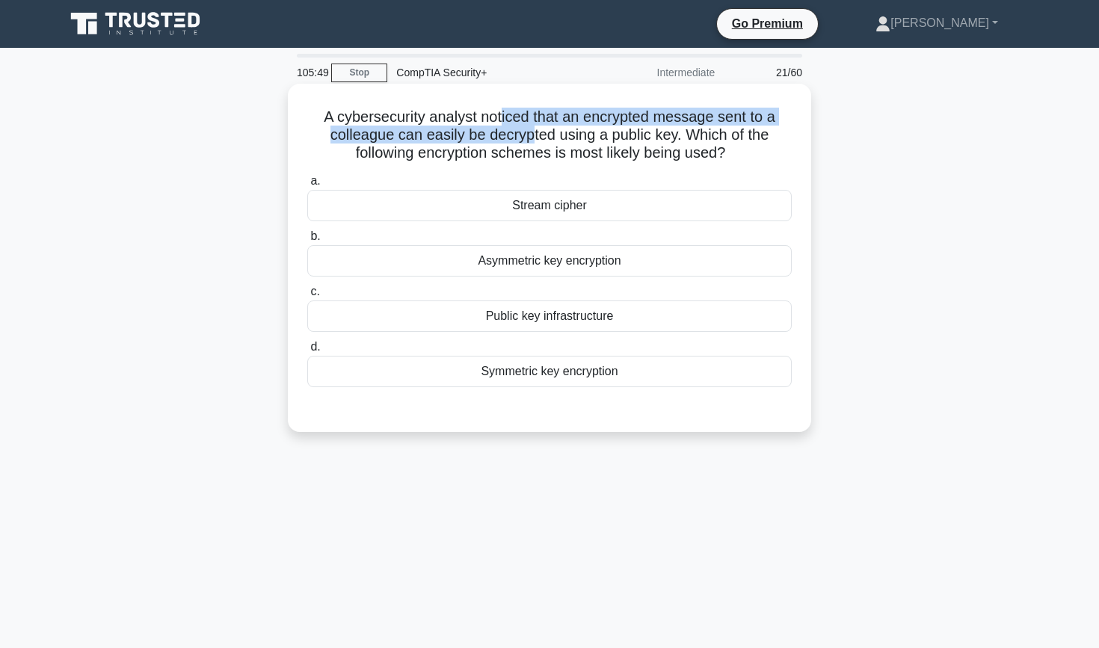
drag, startPoint x: 503, startPoint y: 120, endPoint x: 532, endPoint y: 130, distance: 31.0
click at [532, 130] on h5 "A cybersecurity analyst noticed that an encrypted message sent to a colleague c…" at bounding box center [550, 135] width 488 height 55
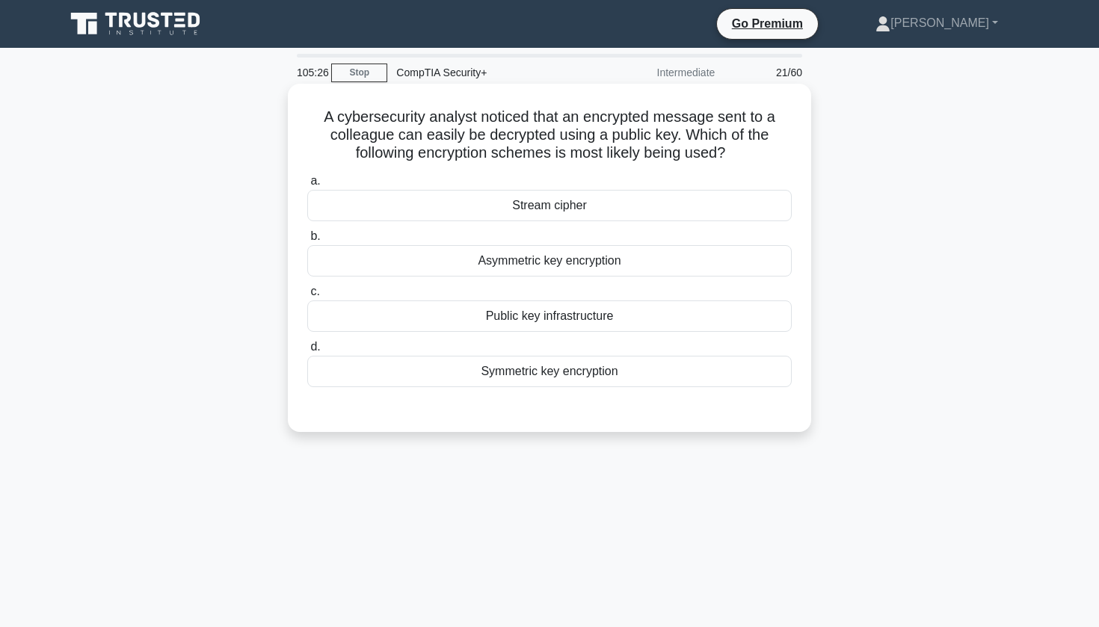
click at [495, 209] on div "Stream cipher" at bounding box center [549, 205] width 485 height 31
click at [307, 186] on input "a. Stream cipher" at bounding box center [307, 181] width 0 height 10
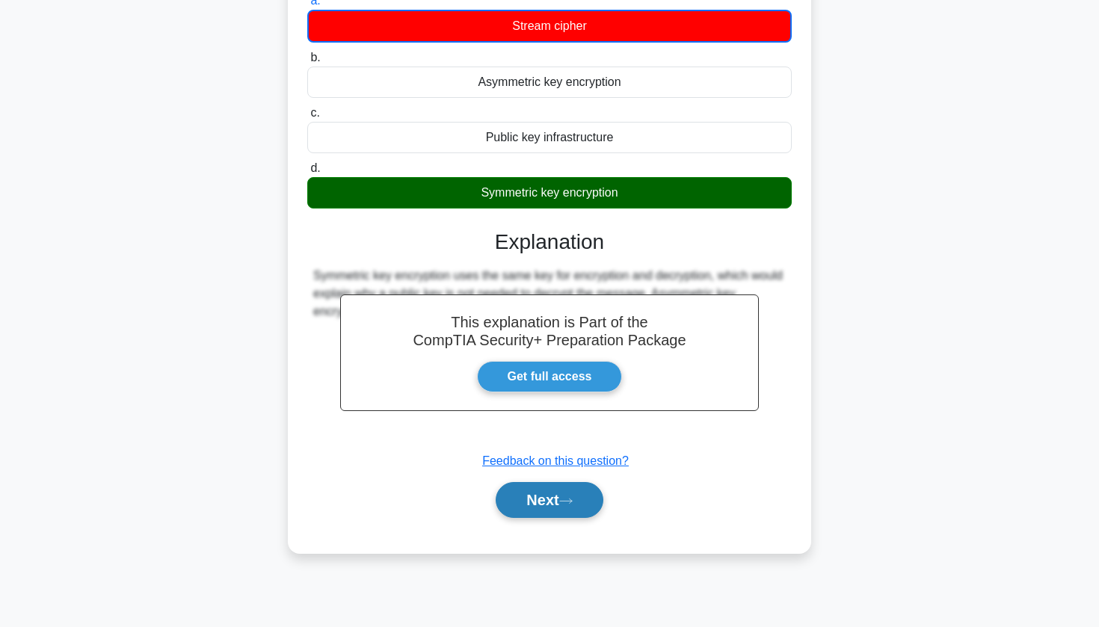
click at [521, 512] on button "Next" at bounding box center [549, 500] width 107 height 36
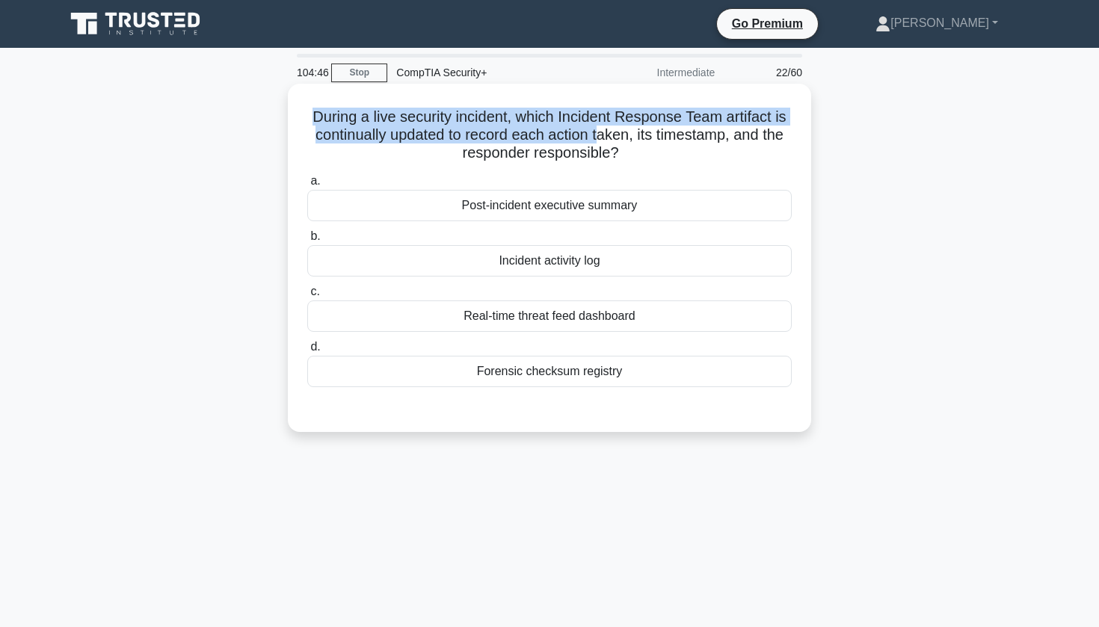
drag, startPoint x: 503, startPoint y: 105, endPoint x: 598, endPoint y: 139, distance: 101.7
click at [598, 140] on div "During a live security incident, which Incident Response Team artifact is conti…" at bounding box center [550, 258] width 512 height 337
click at [598, 139] on h5 "During a live security incident, which Incident Response Team artifact is conti…" at bounding box center [550, 135] width 488 height 55
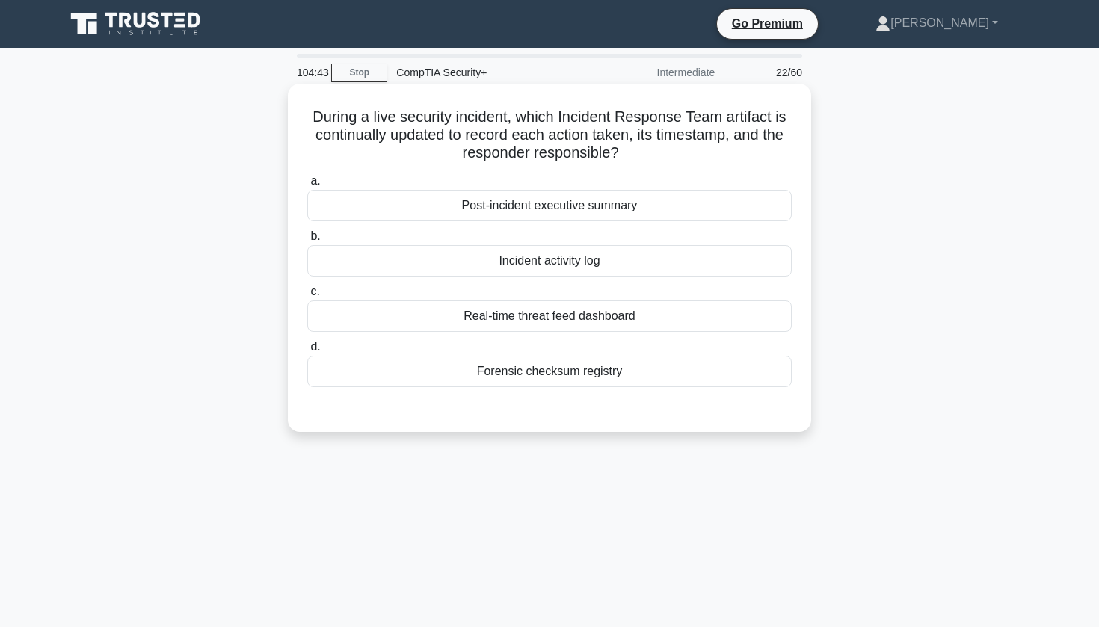
click at [537, 260] on div "Incident activity log" at bounding box center [549, 260] width 485 height 31
click at [307, 242] on input "b. Incident activity log" at bounding box center [307, 237] width 0 height 10
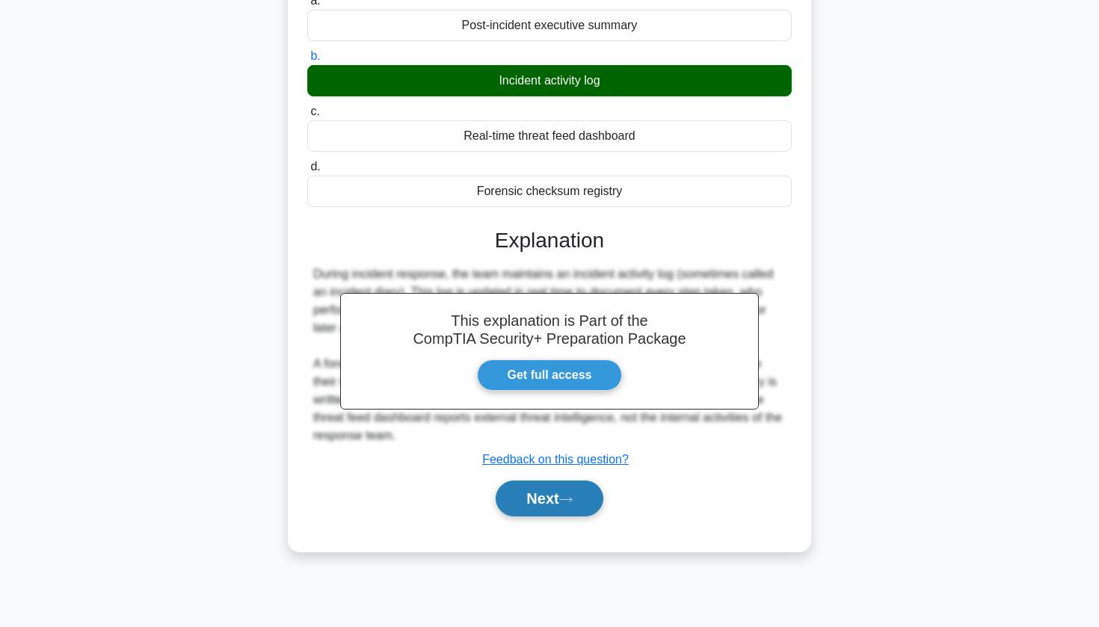
click at [509, 496] on button "Next" at bounding box center [549, 499] width 107 height 36
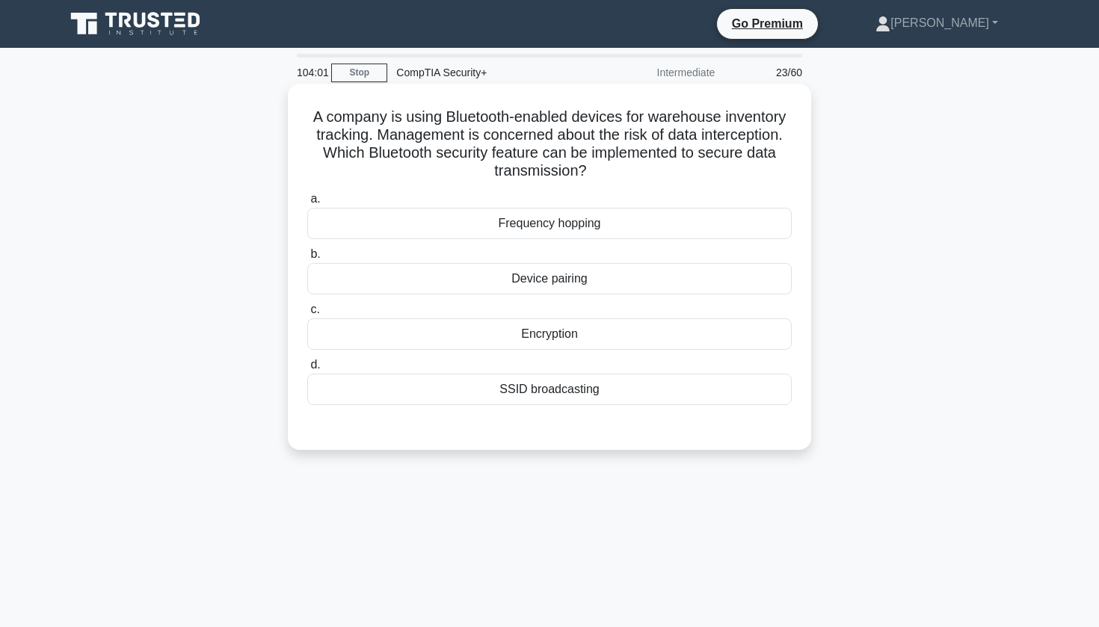
click at [535, 341] on div "Encryption" at bounding box center [549, 334] width 485 height 31
click at [307, 315] on input "c. Encryption" at bounding box center [307, 310] width 0 height 10
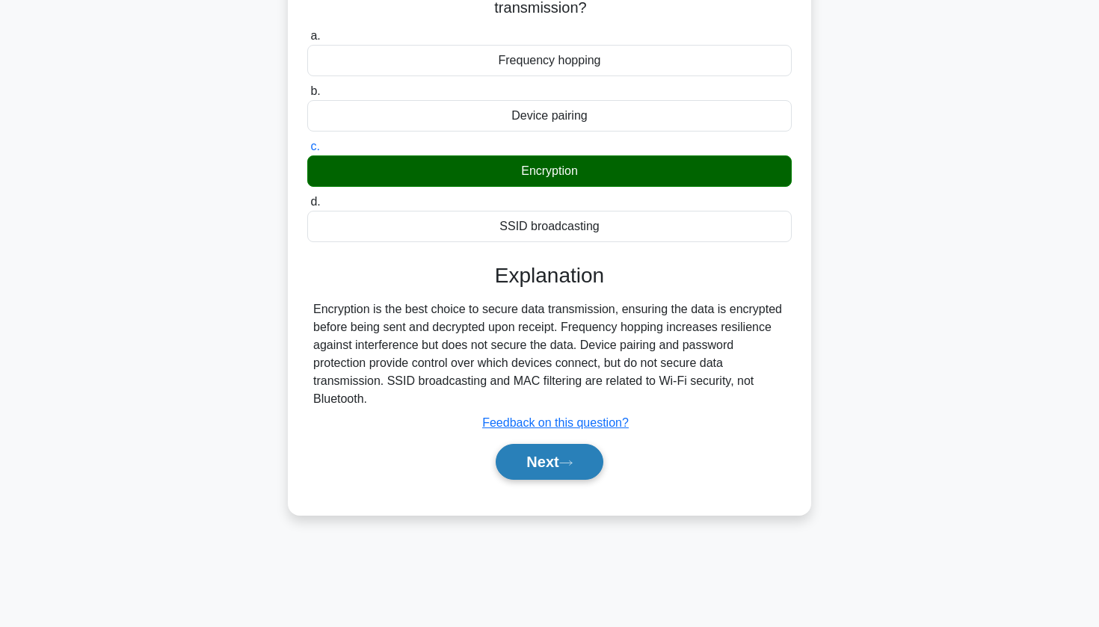
scroll to position [161, 0]
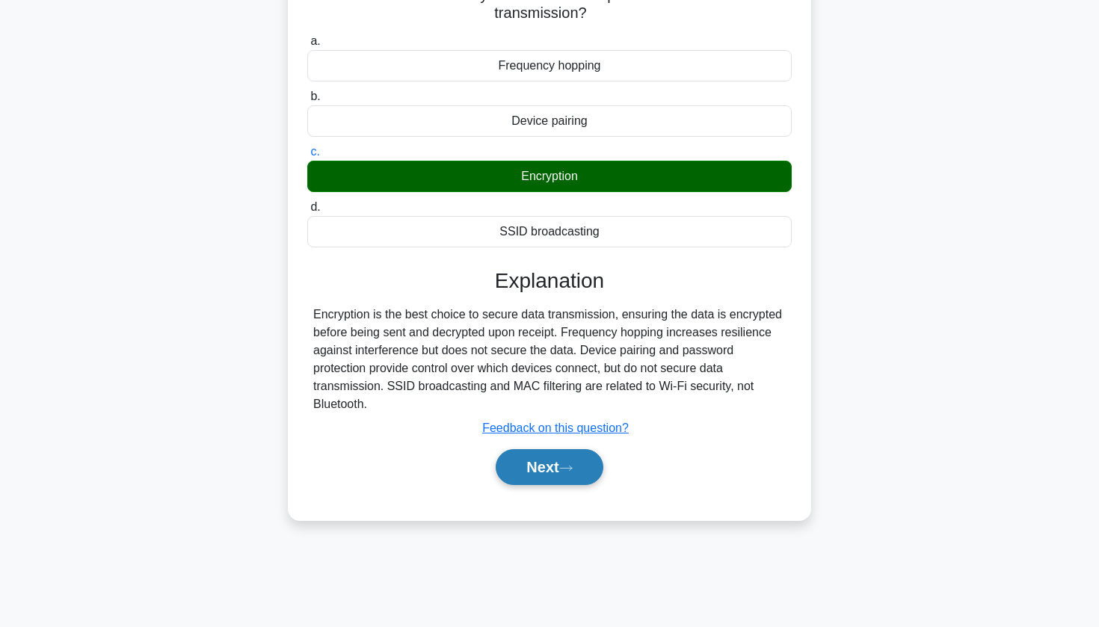
click at [523, 463] on button "Next" at bounding box center [549, 467] width 107 height 36
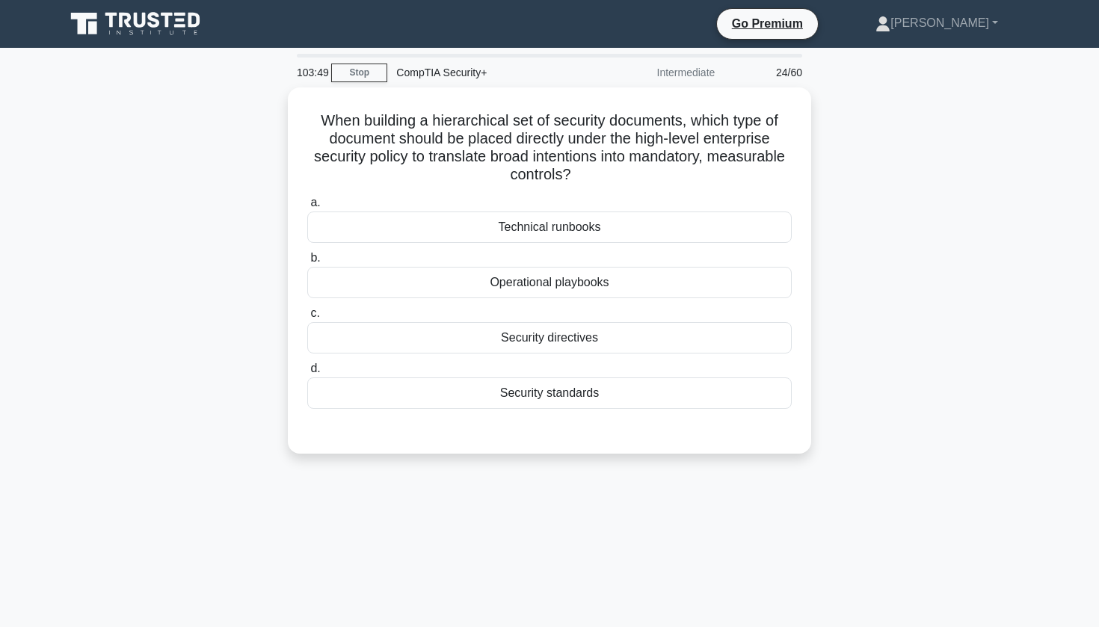
scroll to position [0, 0]
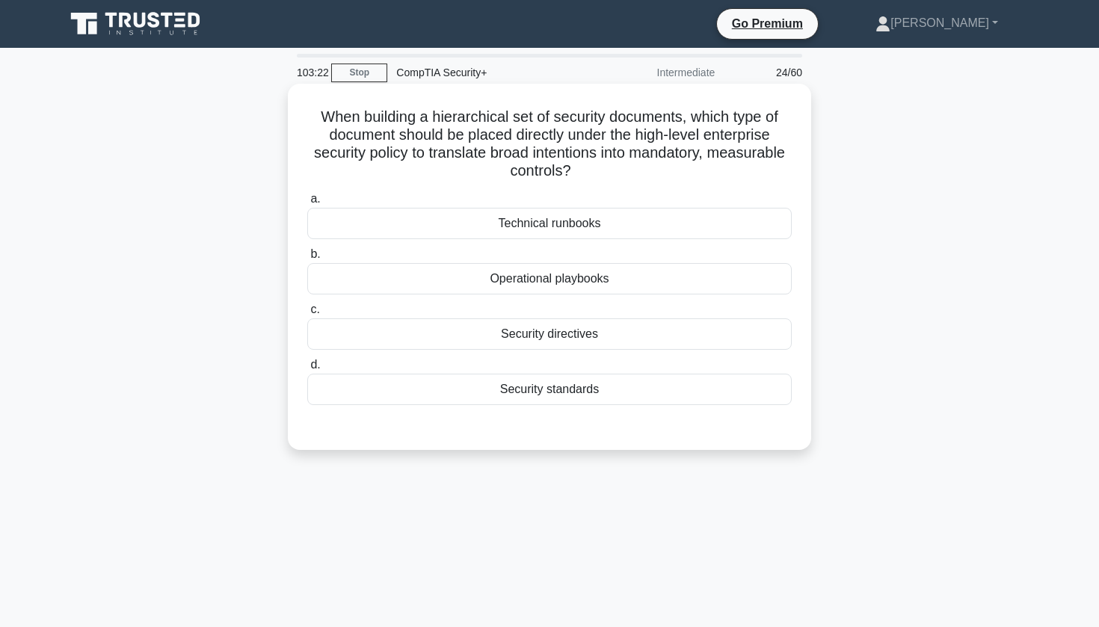
click at [532, 340] on div "Security directives" at bounding box center [549, 334] width 485 height 31
click at [307, 315] on input "c. Security directives" at bounding box center [307, 310] width 0 height 10
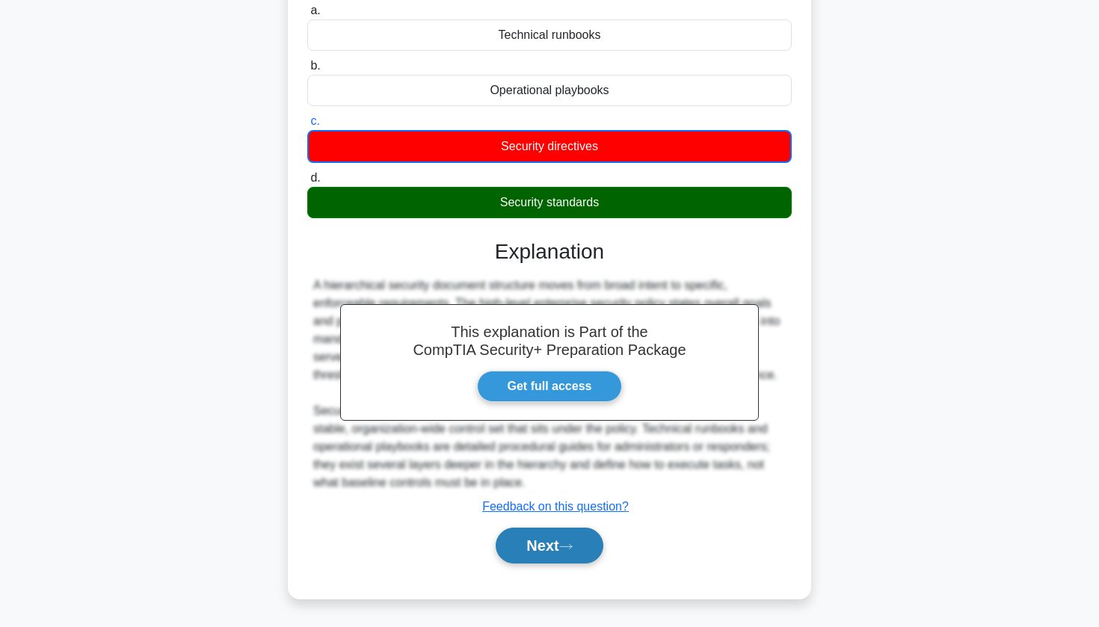
click at [522, 551] on button "Next" at bounding box center [549, 546] width 107 height 36
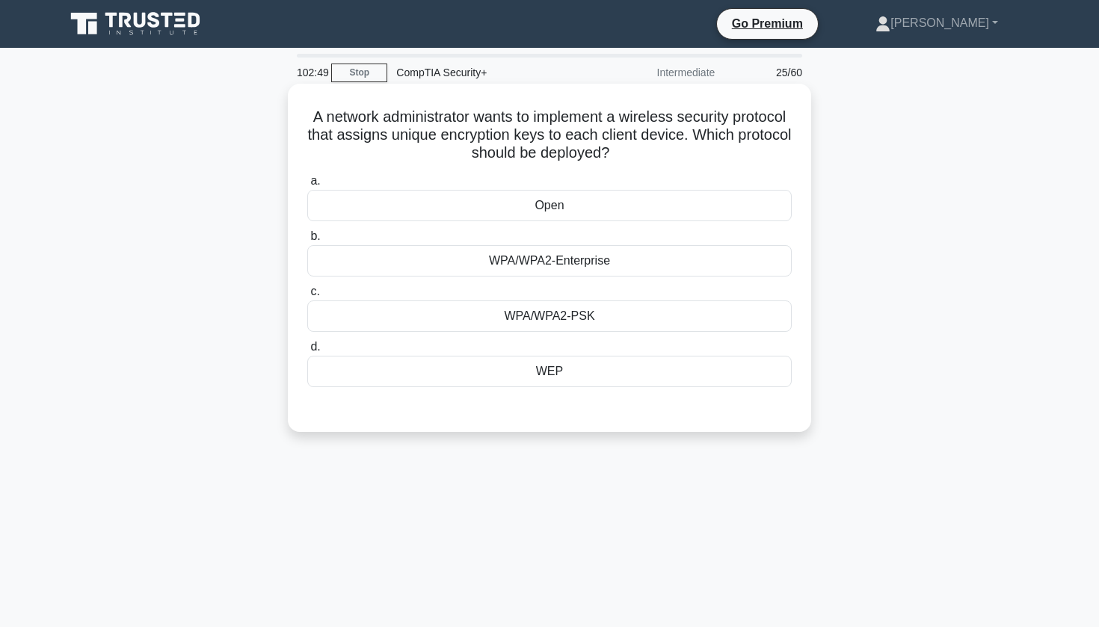
click at [667, 259] on div "WPA/WPA2-Enterprise" at bounding box center [549, 260] width 485 height 31
click at [307, 242] on input "b. WPA/WPA2-Enterprise" at bounding box center [307, 237] width 0 height 10
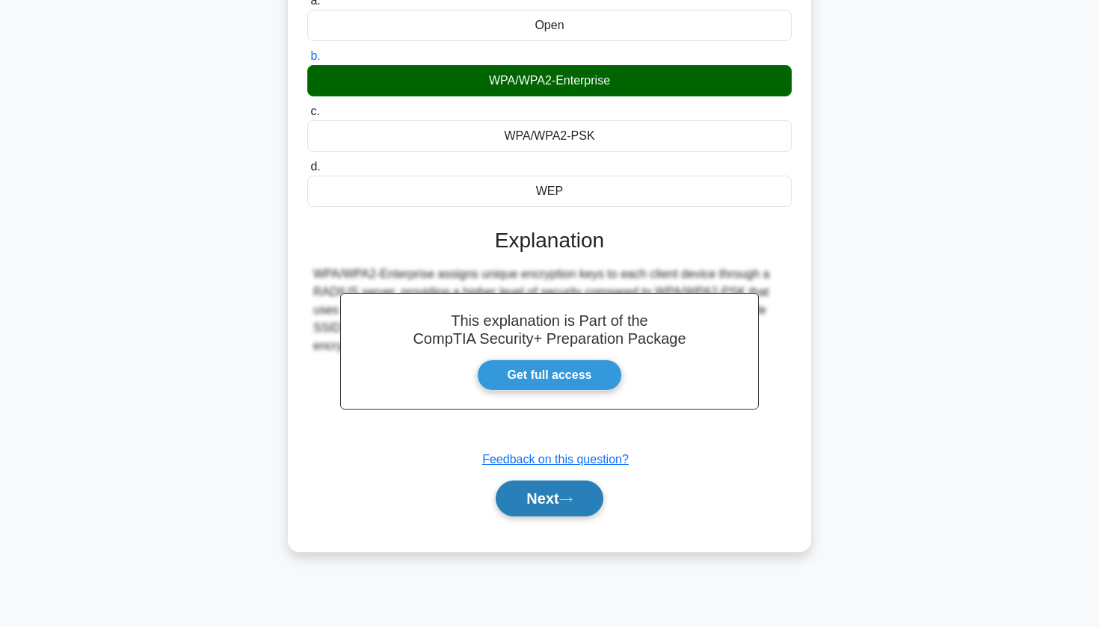
scroll to position [180, 0]
click at [552, 495] on button "Next" at bounding box center [549, 499] width 107 height 36
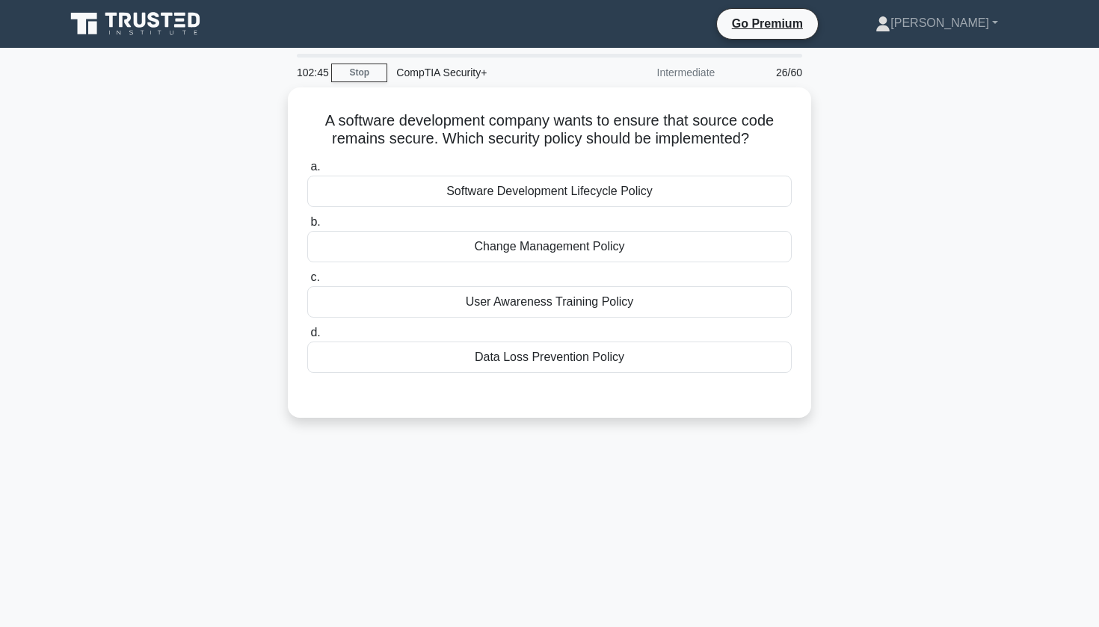
scroll to position [0, 0]
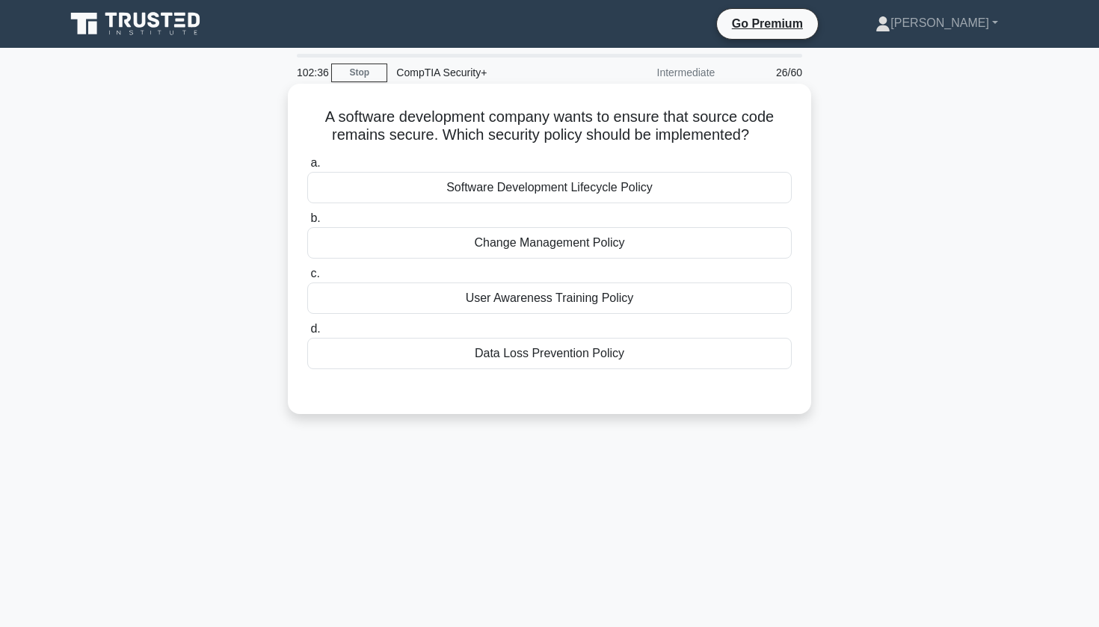
click at [571, 364] on div "Data Loss Prevention Policy" at bounding box center [549, 353] width 485 height 31
click at [307, 334] on input "d. Data Loss Prevention Policy" at bounding box center [307, 330] width 0 height 10
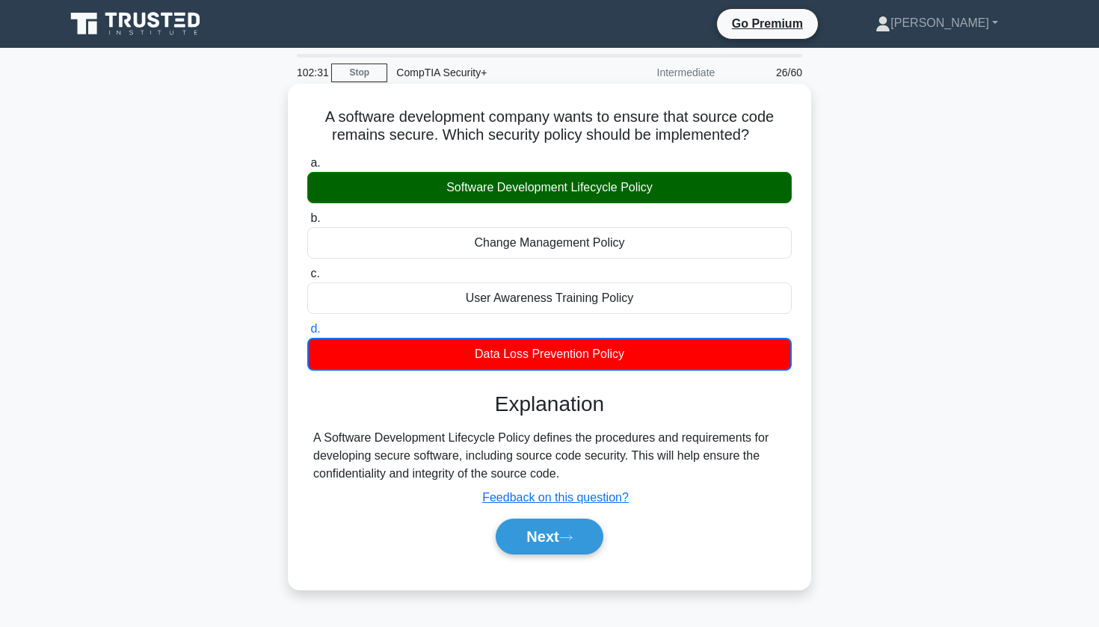
drag, startPoint x: 520, startPoint y: 441, endPoint x: 584, endPoint y: 467, distance: 68.7
click at [585, 469] on div "A Software Development Lifecycle Policy defines the procedures and requirements…" at bounding box center [549, 456] width 473 height 54
click at [791, 482] on div "A Software Development Lifecycle Policy defines the procedures and requirements…" at bounding box center [549, 456] width 485 height 54
click at [581, 549] on button "Next" at bounding box center [549, 537] width 107 height 36
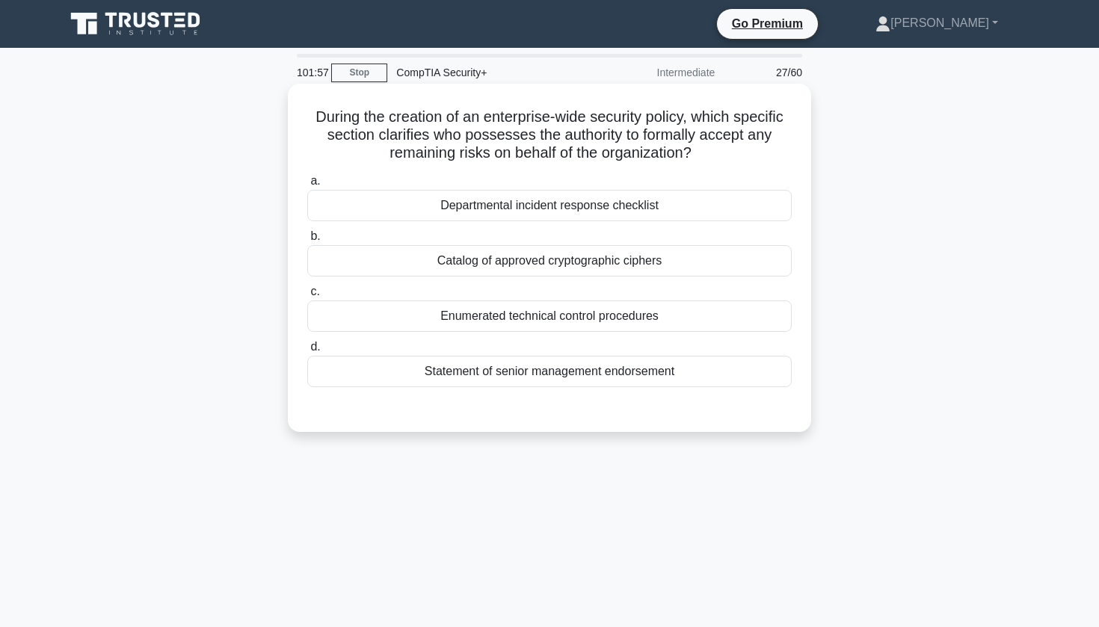
click at [584, 206] on div "Departmental incident response checklist" at bounding box center [549, 205] width 485 height 31
click at [307, 186] on input "a. Departmental incident response checklist" at bounding box center [307, 181] width 0 height 10
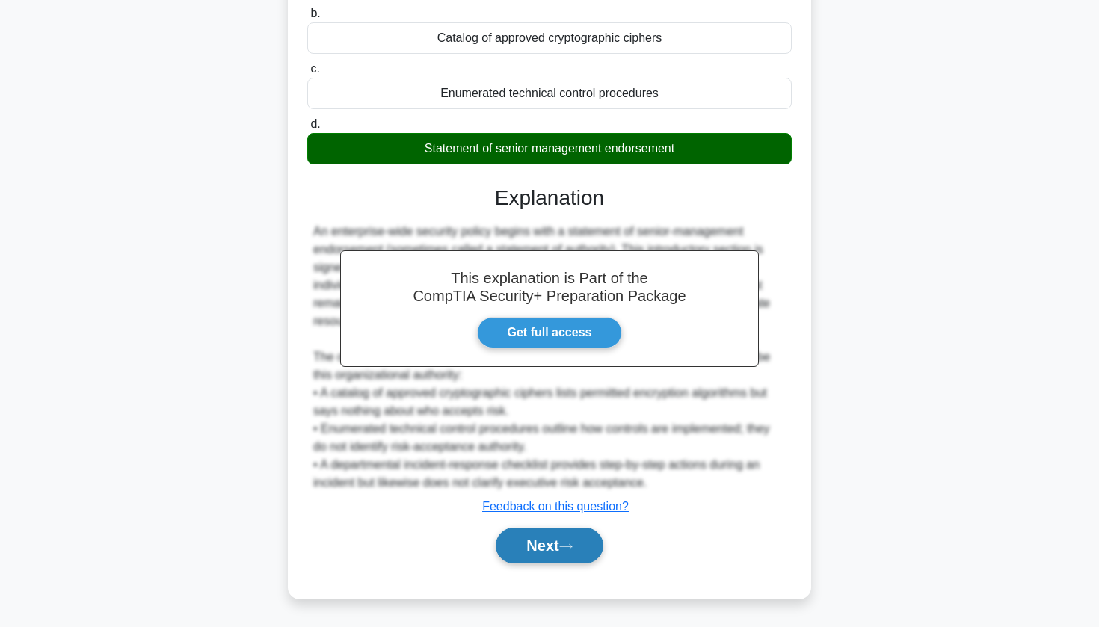
click at [514, 557] on button "Next" at bounding box center [549, 546] width 107 height 36
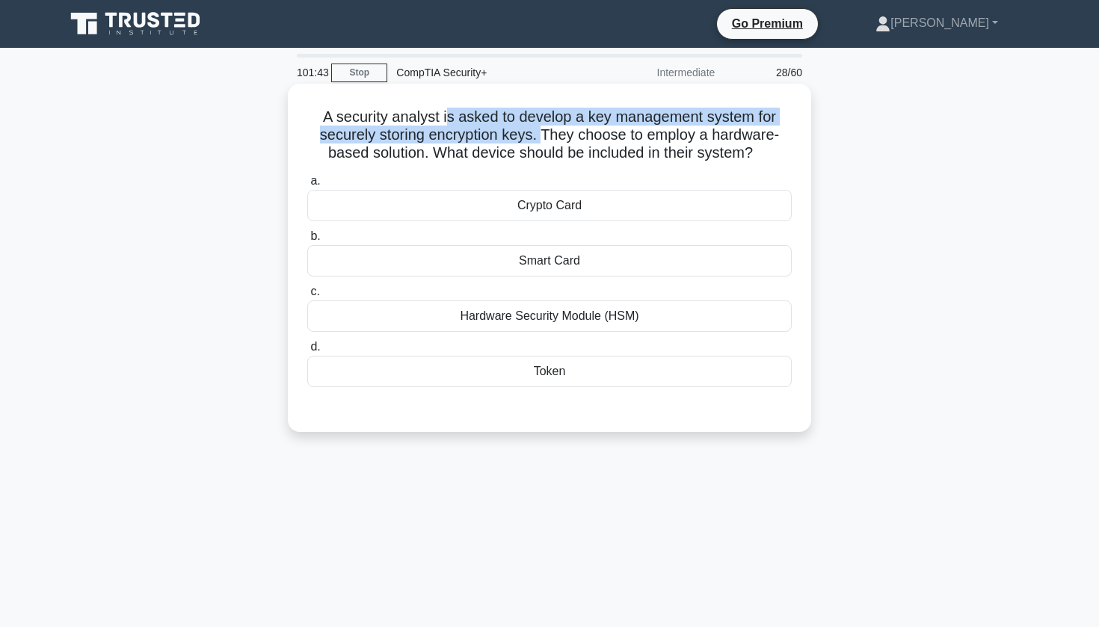
drag, startPoint x: 446, startPoint y: 123, endPoint x: 540, endPoint y: 135, distance: 94.1
click at [540, 135] on h5 "A security analyst is asked to develop a key management system for securely sto…" at bounding box center [550, 135] width 488 height 55
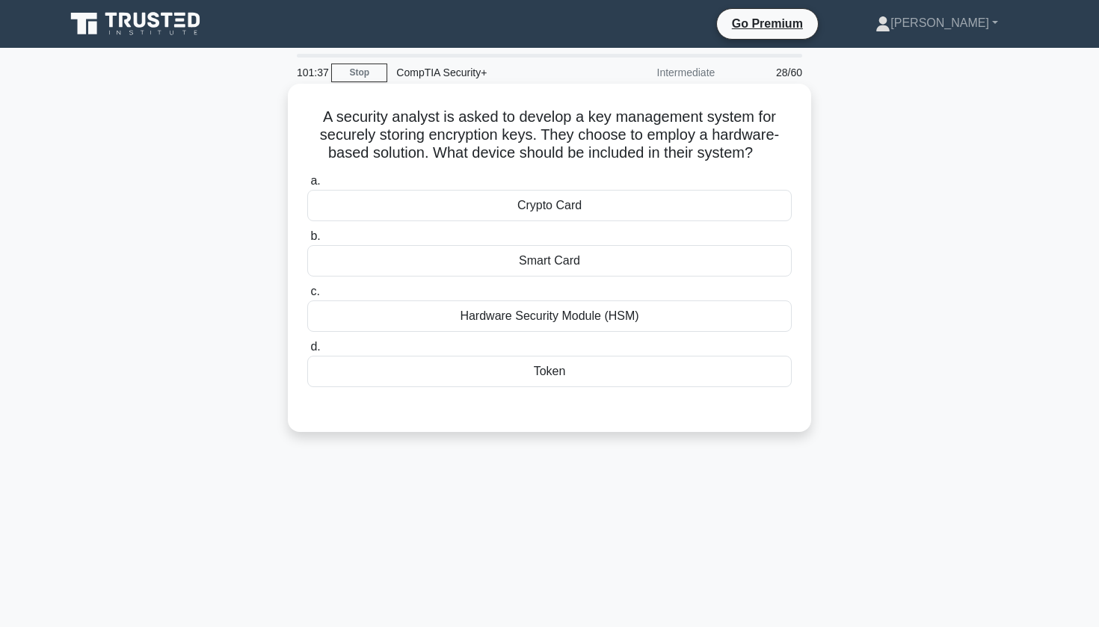
click at [535, 310] on div "Hardware Security Module (HSM)" at bounding box center [549, 316] width 485 height 31
click at [307, 297] on input "c. Hardware Security Module (HSM)" at bounding box center [307, 292] width 0 height 10
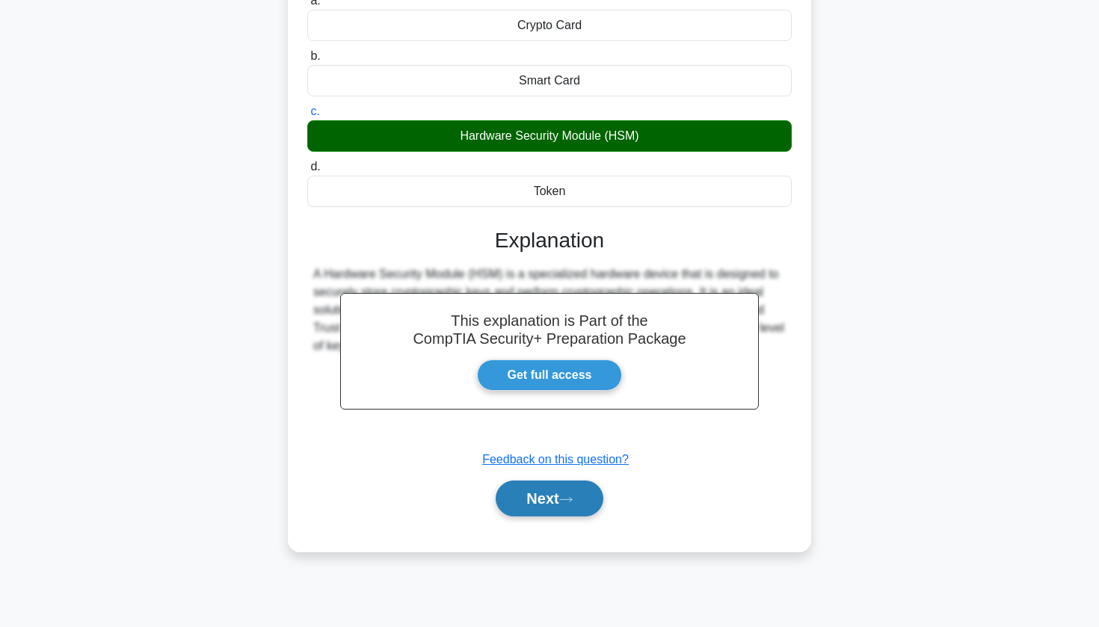
click at [532, 504] on button "Next" at bounding box center [549, 499] width 107 height 36
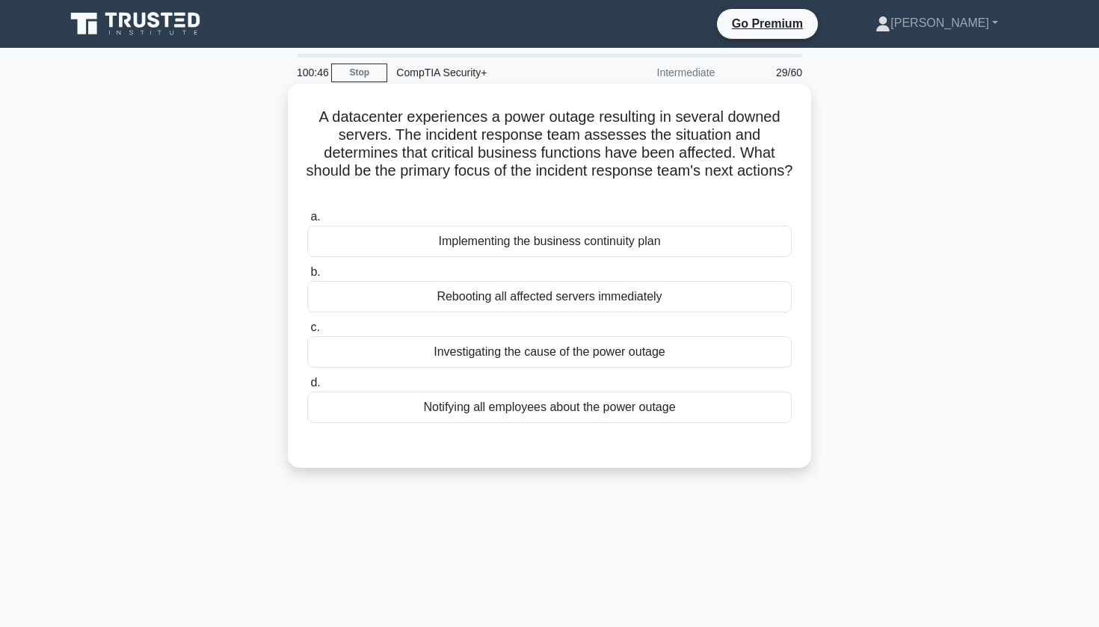
click at [523, 241] on div "Implementing the business continuity plan" at bounding box center [549, 241] width 485 height 31
click at [307, 222] on input "a. Implementing the business continuity plan" at bounding box center [307, 217] width 0 height 10
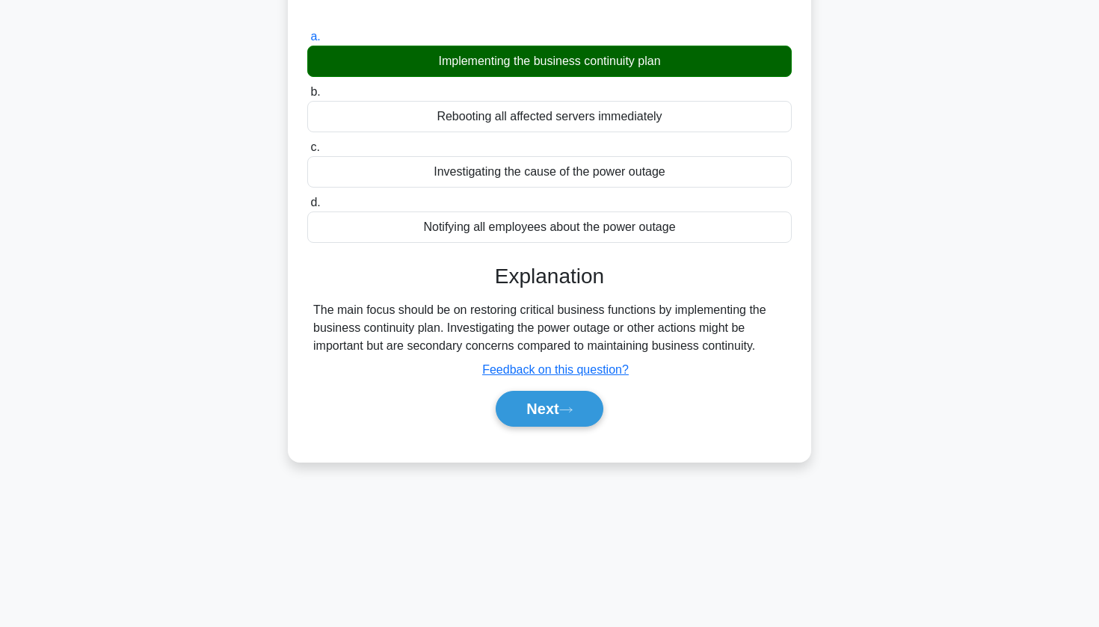
scroll to position [180, 0]
click at [565, 419] on button "Next" at bounding box center [549, 409] width 107 height 36
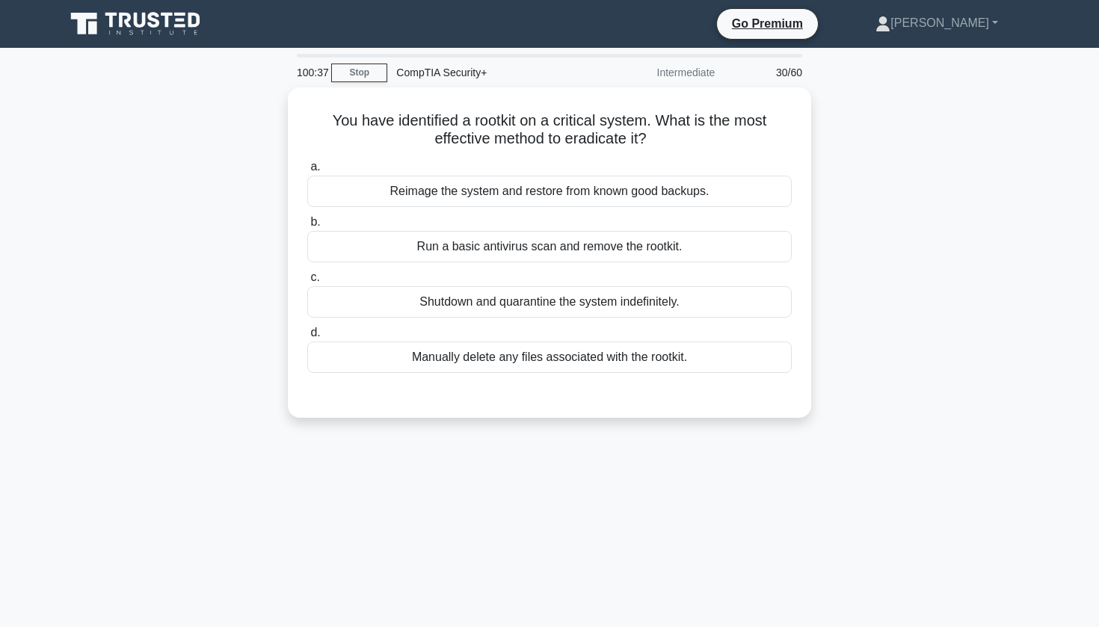
scroll to position [0, 0]
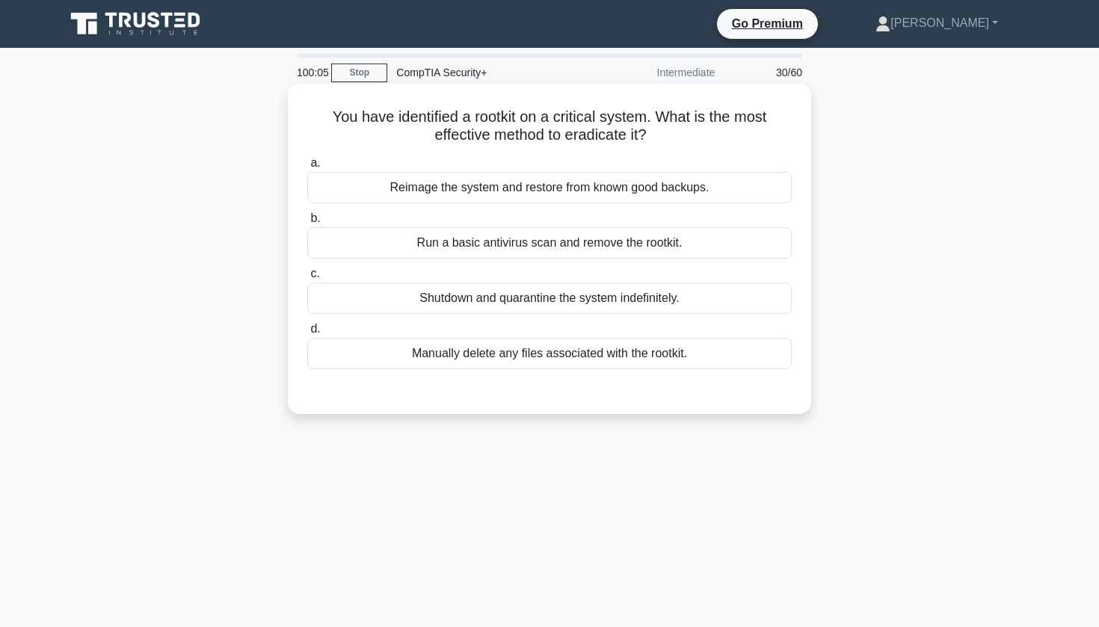
click at [559, 185] on div "Reimage the system and restore from known good backups." at bounding box center [549, 187] width 485 height 31
click at [307, 168] on input "a. Reimage the system and restore from known good backups." at bounding box center [307, 164] width 0 height 10
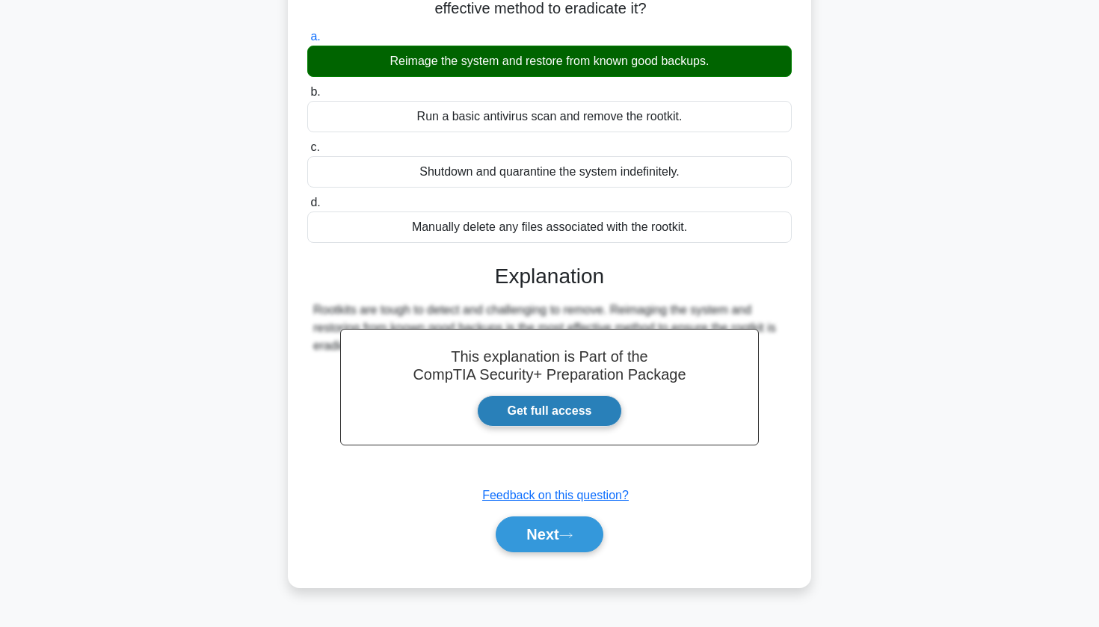
scroll to position [144, 0]
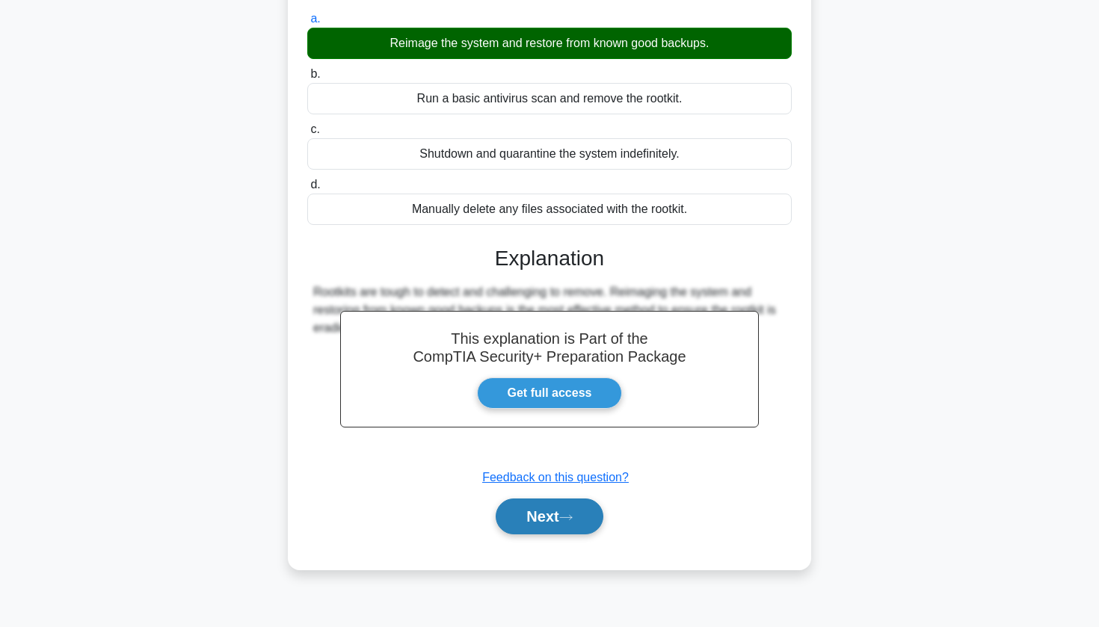
click at [526, 529] on button "Next" at bounding box center [549, 517] width 107 height 36
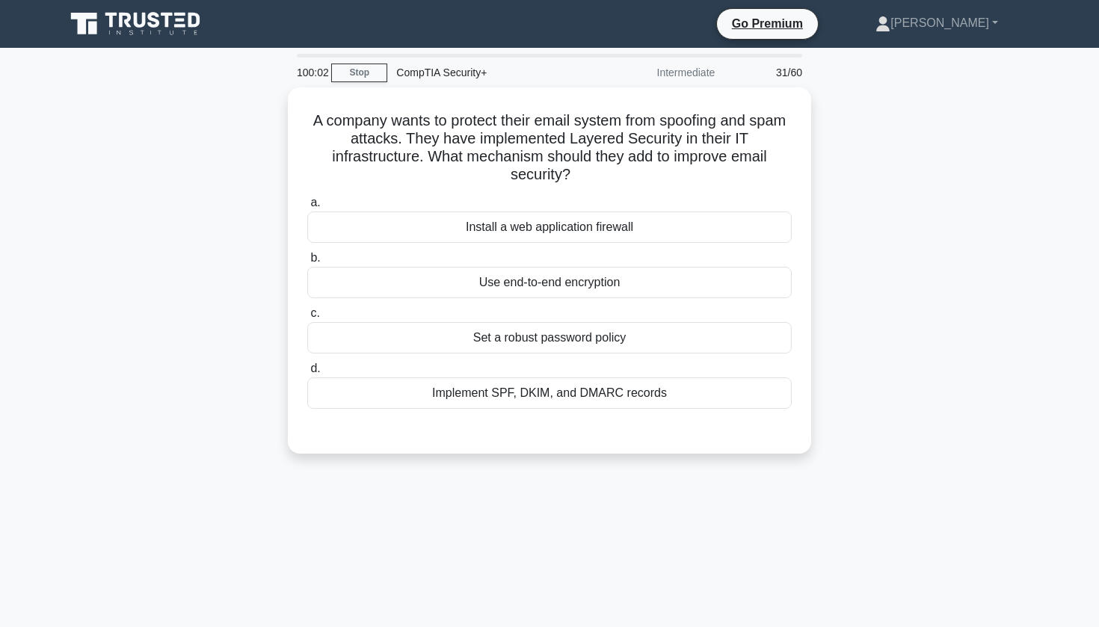
scroll to position [0, 0]
click at [196, 180] on div "A company wants to protect their email system from spoofing and spam attacks. T…" at bounding box center [549, 279] width 987 height 384
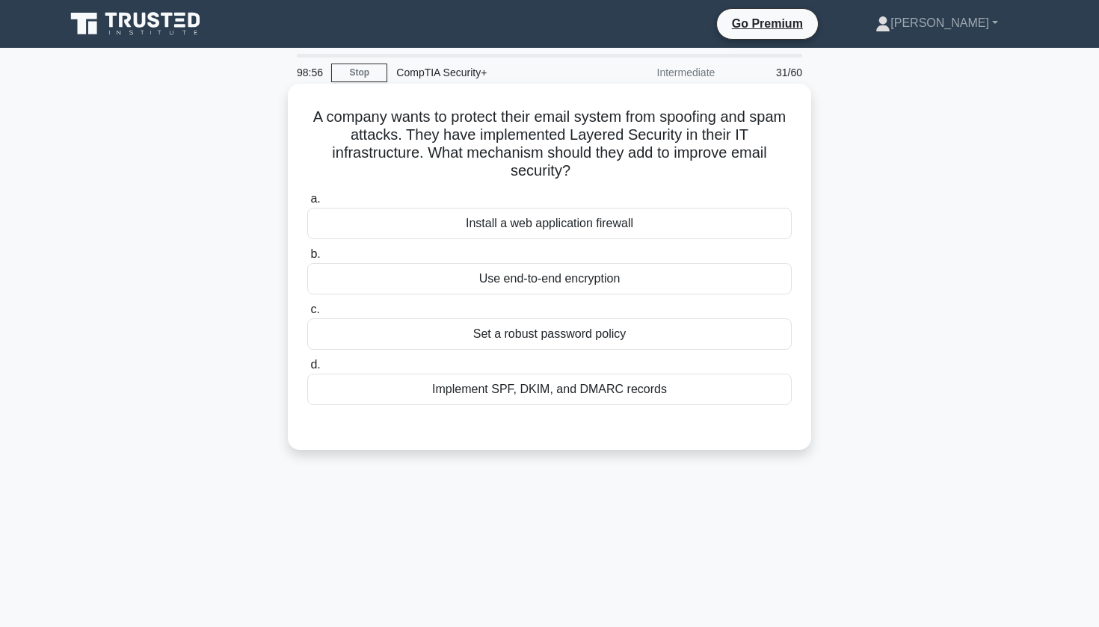
click at [528, 282] on div "Use end-to-end encryption" at bounding box center [549, 278] width 485 height 31
click at [307, 259] on input "b. Use end-to-end encryption" at bounding box center [307, 255] width 0 height 10
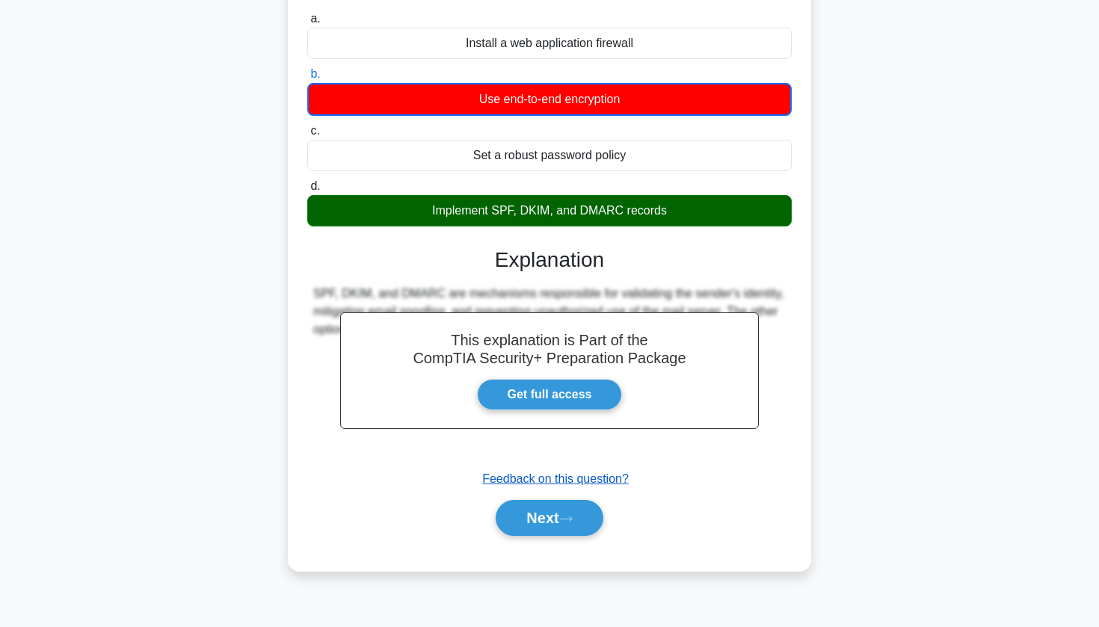
scroll to position [180, 0]
click at [535, 524] on button "Next" at bounding box center [549, 518] width 107 height 36
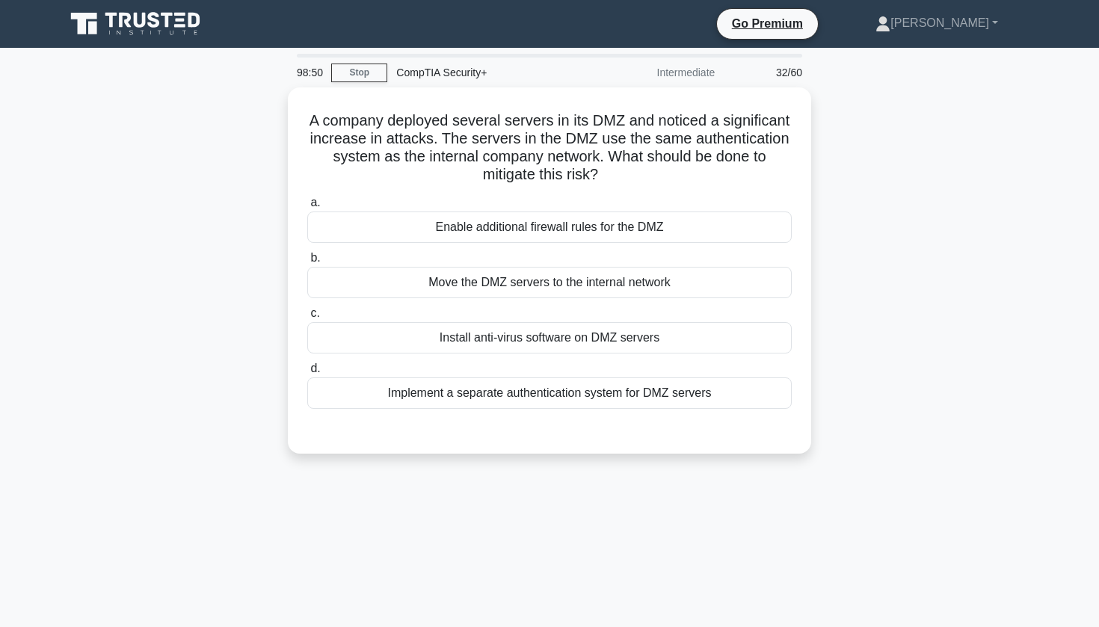
scroll to position [0, 0]
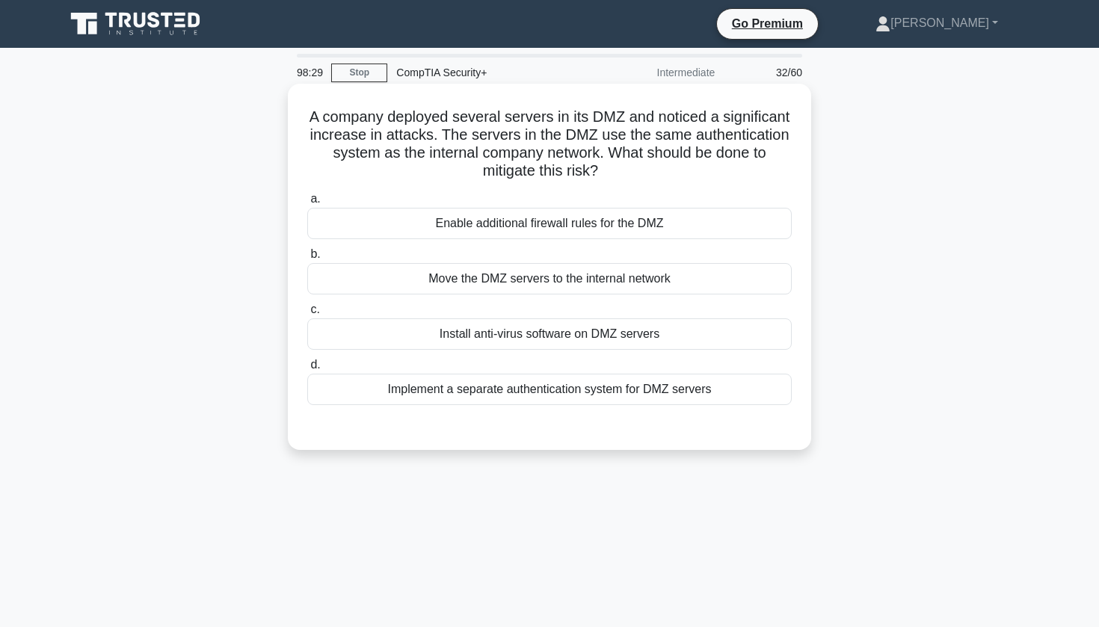
click at [532, 396] on div "Implement a separate authentication system for DMZ servers" at bounding box center [549, 389] width 485 height 31
click at [307, 370] on input "d. Implement a separate authentication system for DMZ servers" at bounding box center [307, 365] width 0 height 10
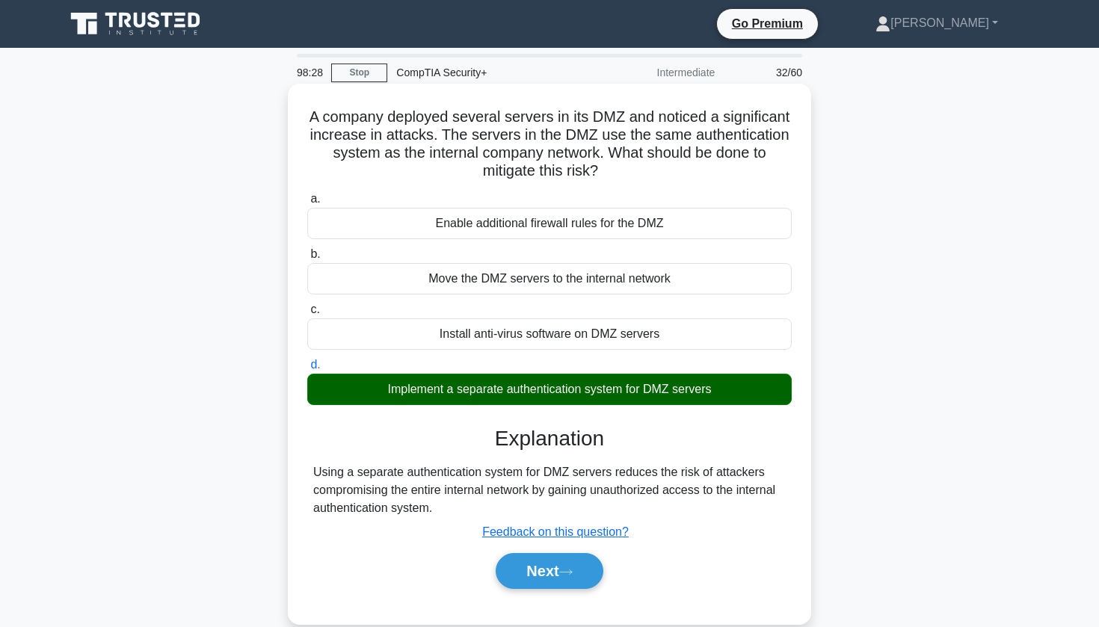
scroll to position [111, 0]
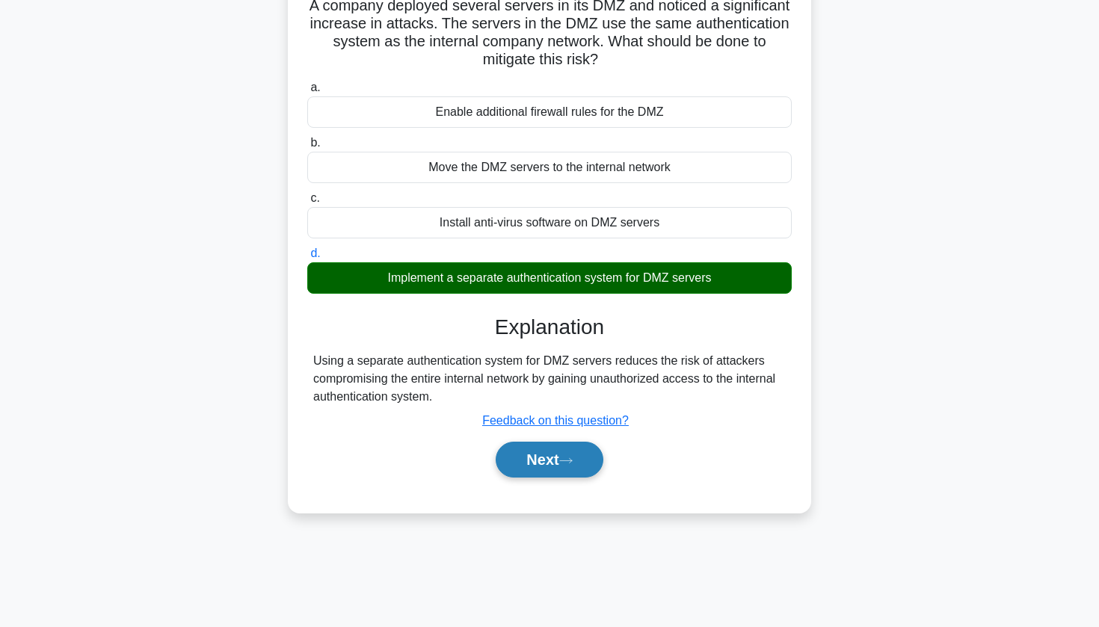
click at [526, 473] on button "Next" at bounding box center [549, 460] width 107 height 36
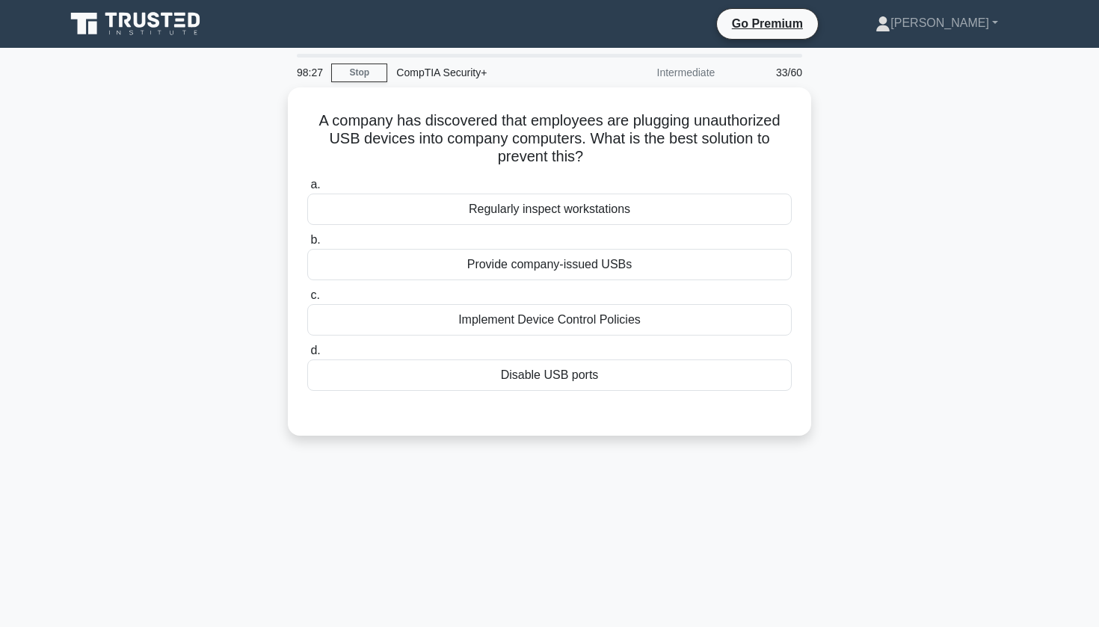
scroll to position [0, 0]
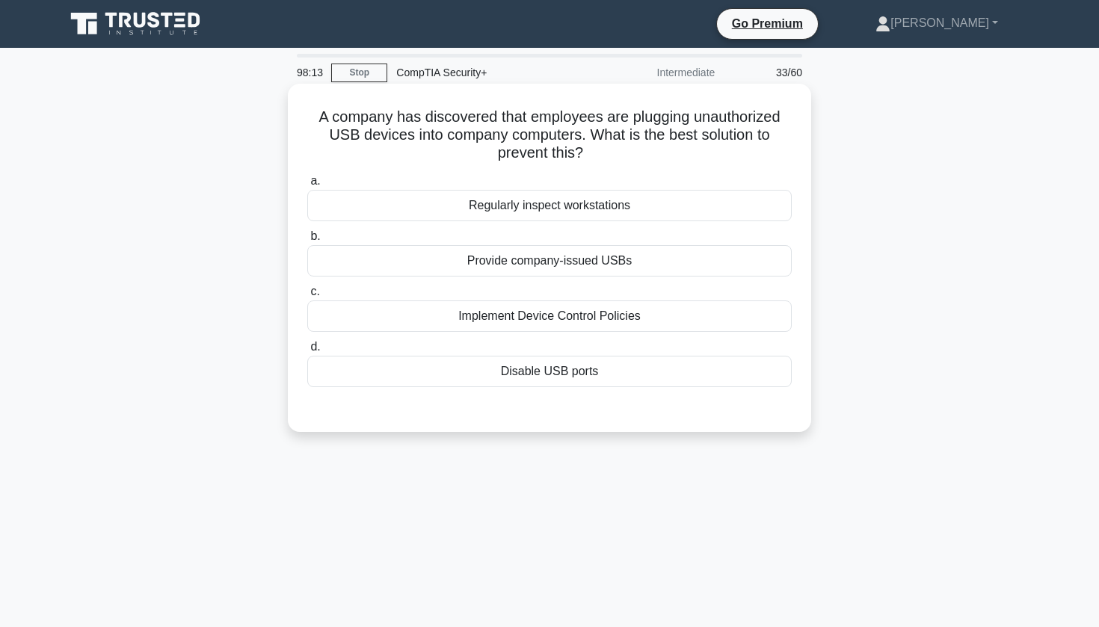
click at [528, 321] on div "Implement Device Control Policies" at bounding box center [549, 316] width 485 height 31
click at [307, 297] on input "c. Implement Device Control Policies" at bounding box center [307, 292] width 0 height 10
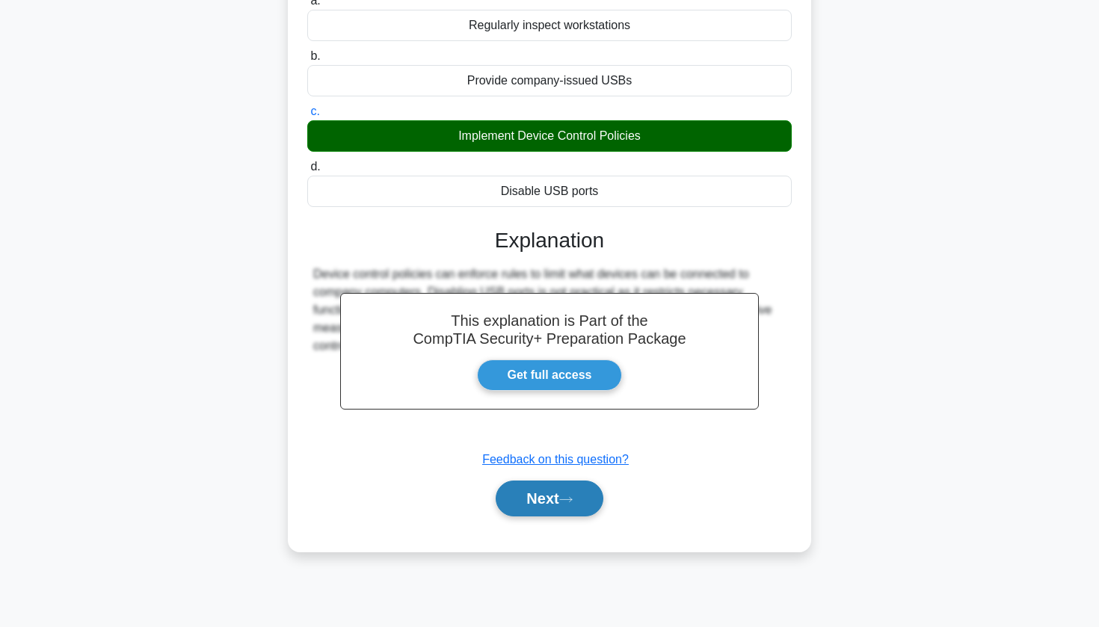
scroll to position [180, 0]
click at [537, 511] on button "Next" at bounding box center [549, 499] width 107 height 36
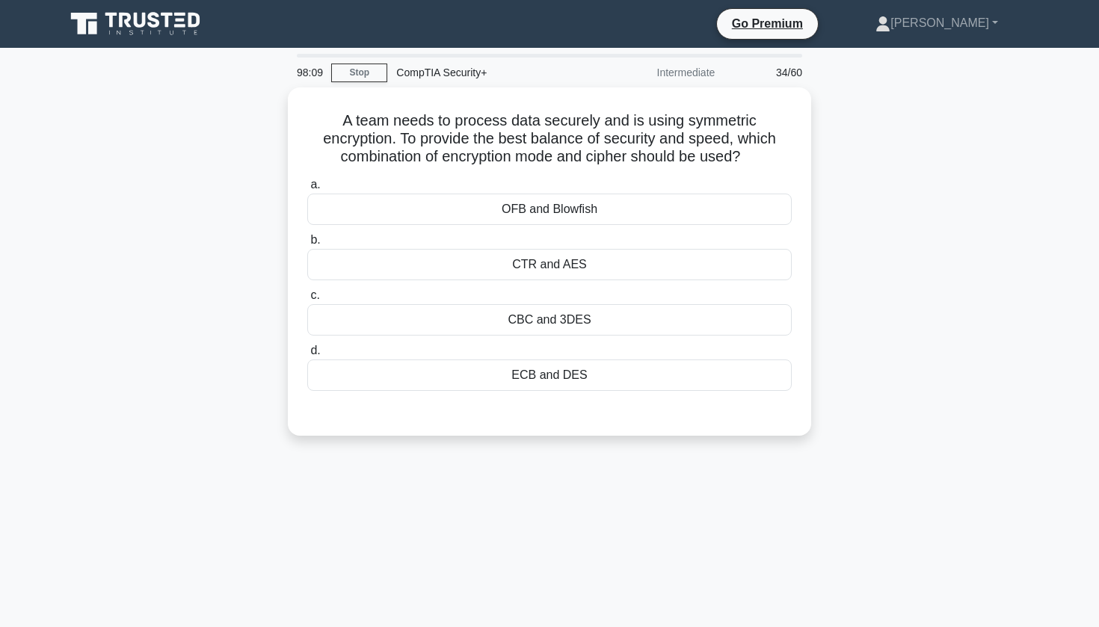
scroll to position [0, 0]
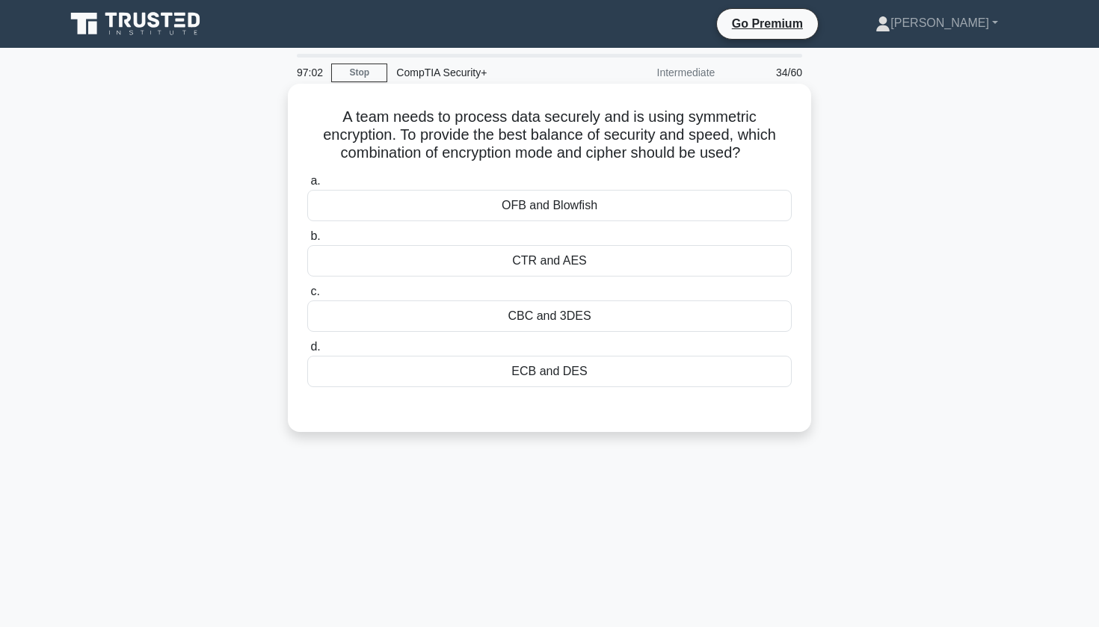
click at [556, 263] on div "CTR and AES" at bounding box center [549, 260] width 485 height 31
click at [307, 242] on input "b. CTR and AES" at bounding box center [307, 237] width 0 height 10
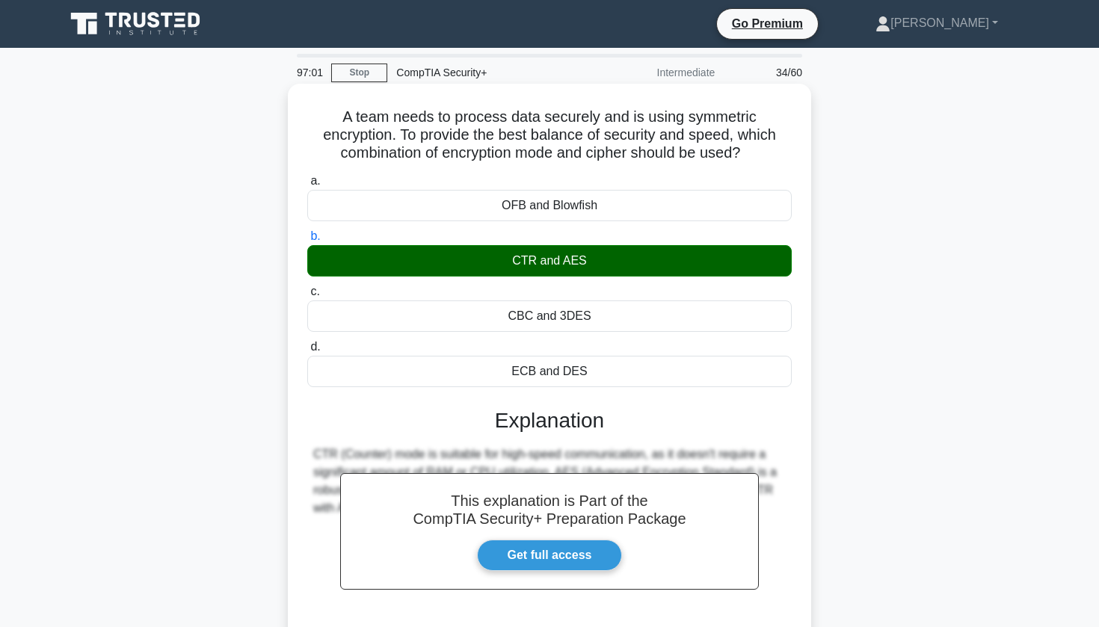
scroll to position [173, 0]
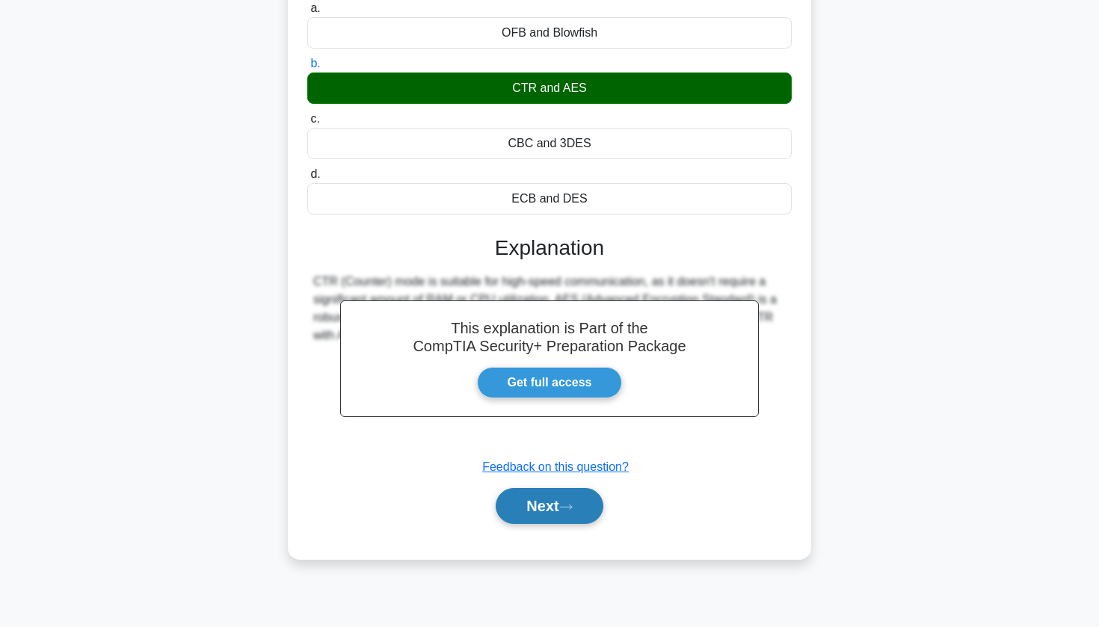
click at [573, 505] on icon at bounding box center [565, 507] width 13 height 8
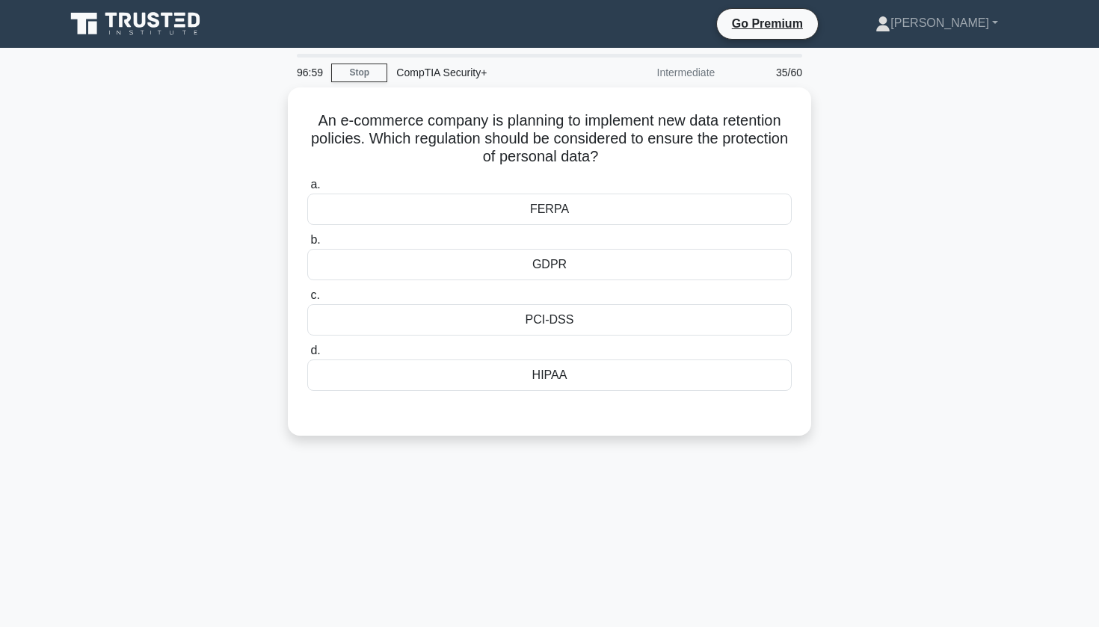
scroll to position [0, 0]
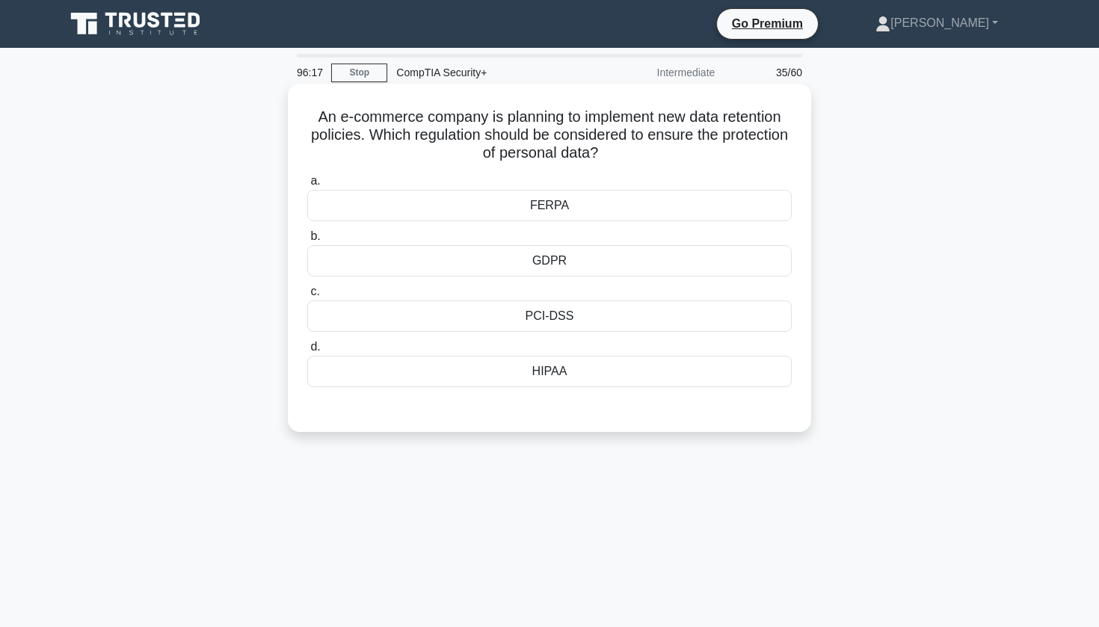
click at [553, 259] on div "GDPR" at bounding box center [549, 260] width 485 height 31
click at [307, 242] on input "b. GDPR" at bounding box center [307, 237] width 0 height 10
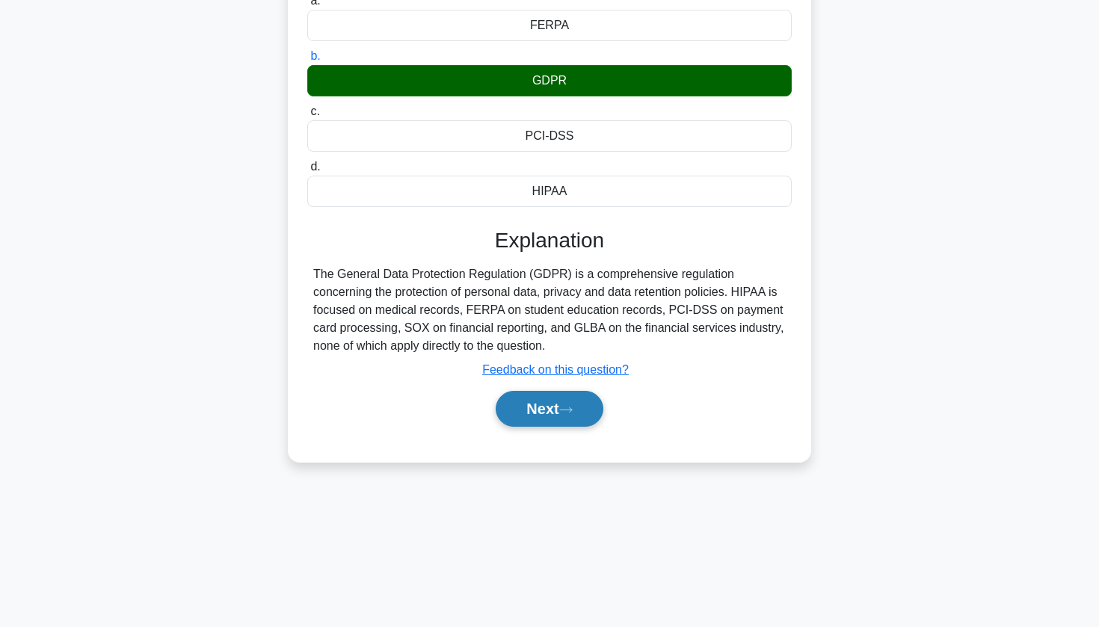
click at [541, 410] on button "Next" at bounding box center [549, 409] width 107 height 36
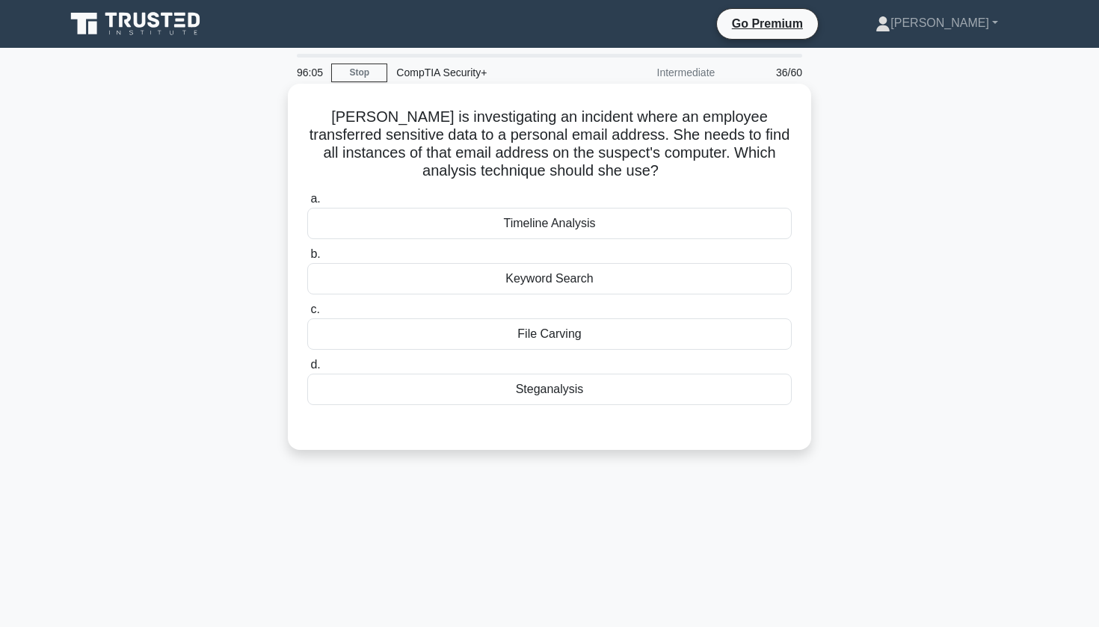
click at [609, 273] on div "Keyword Search" at bounding box center [549, 278] width 485 height 31
click at [307, 259] on input "b. Keyword Search" at bounding box center [307, 255] width 0 height 10
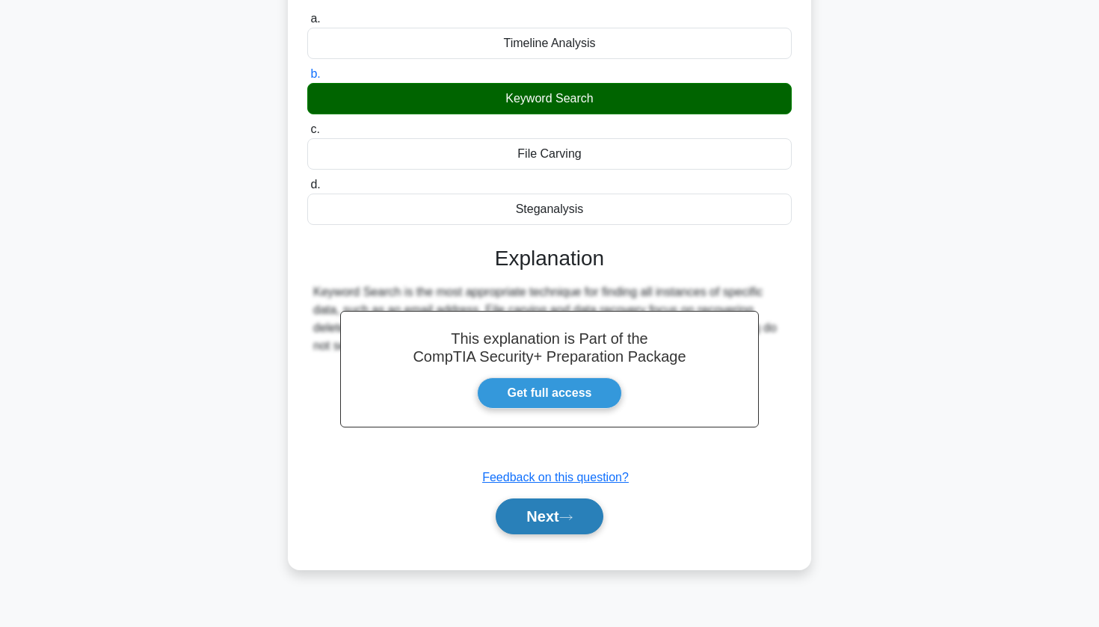
scroll to position [180, 0]
click at [541, 520] on button "Next" at bounding box center [549, 517] width 107 height 36
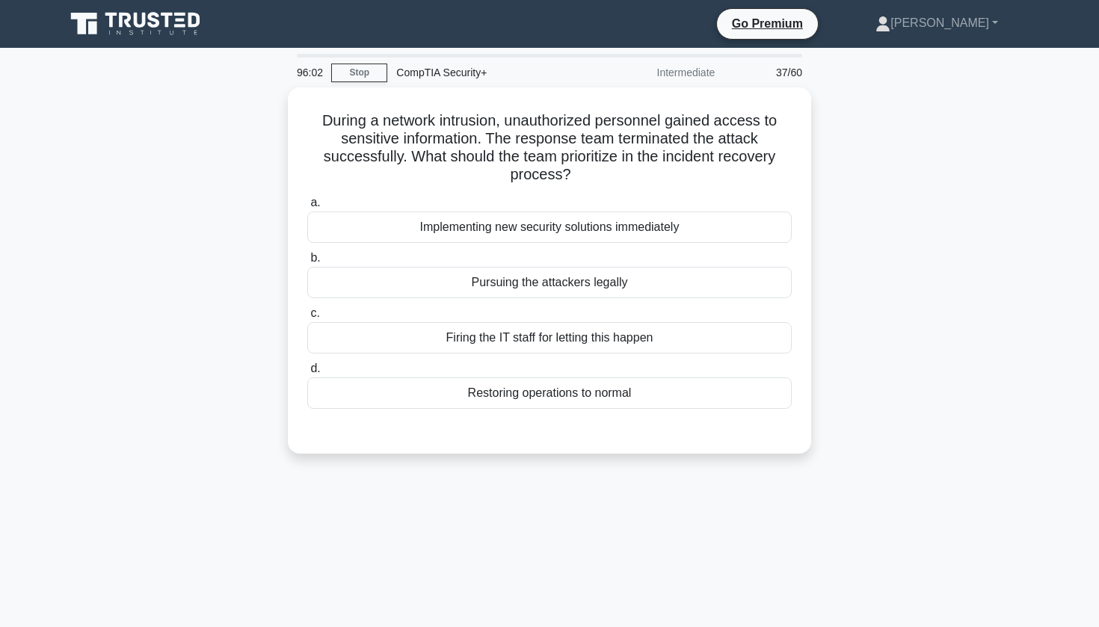
scroll to position [0, 0]
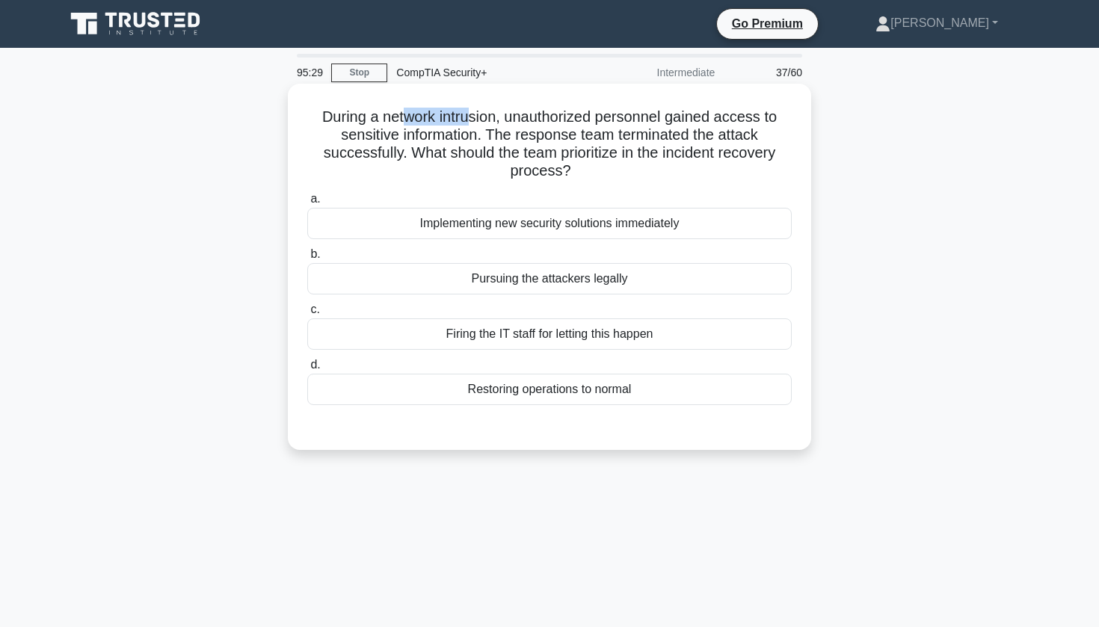
drag, startPoint x: 409, startPoint y: 111, endPoint x: 473, endPoint y: 121, distance: 65.2
click at [473, 121] on h5 "During a network intrusion, unauthorized personnel gained access to sensitive i…" at bounding box center [550, 144] width 488 height 73
click at [797, 139] on div "During a network intrusion, unauthorized personnel gained access to sensitive i…" at bounding box center [550, 267] width 512 height 354
click at [609, 232] on div "Implementing new security solutions immediately" at bounding box center [549, 223] width 485 height 31
click at [307, 204] on input "a. Implementing new security solutions immediately" at bounding box center [307, 199] width 0 height 10
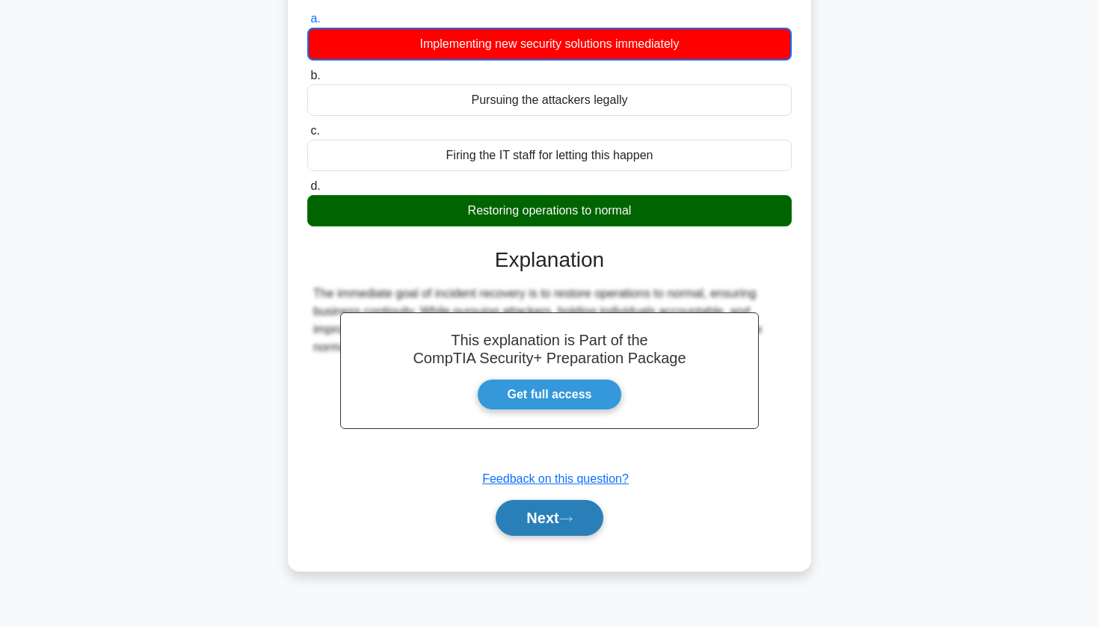
scroll to position [180, 0]
click at [532, 517] on button "Next" at bounding box center [549, 518] width 107 height 36
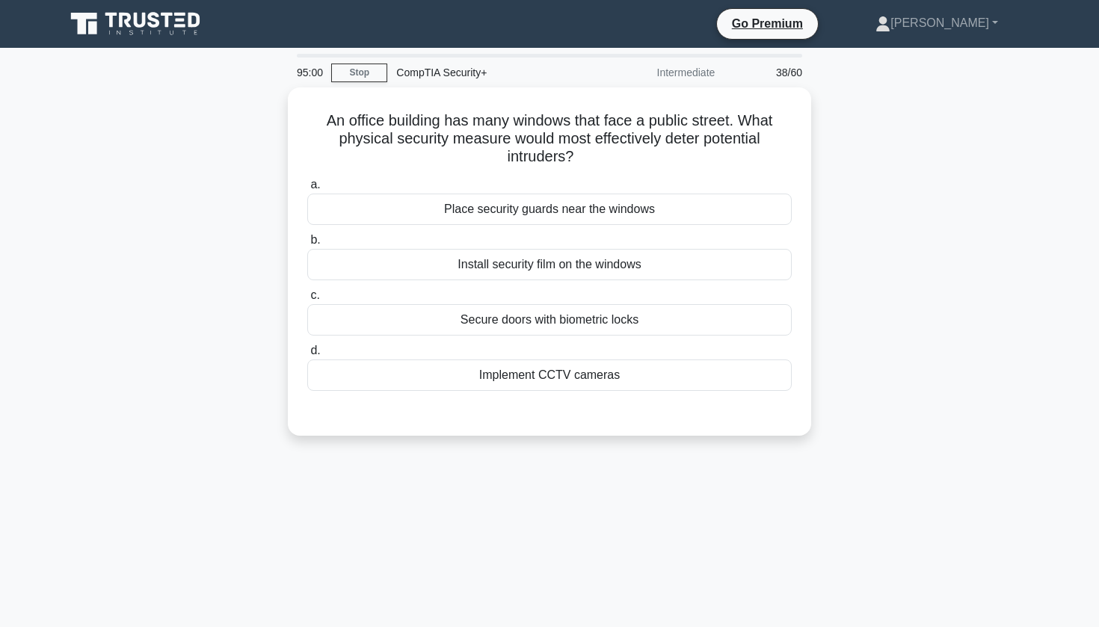
scroll to position [0, 0]
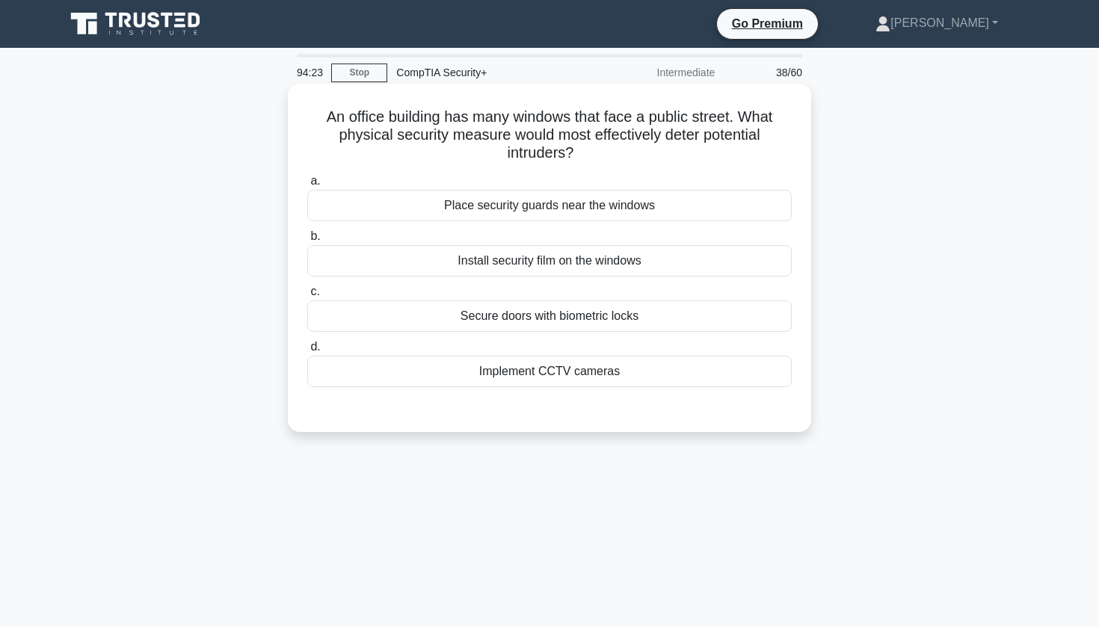
click at [594, 369] on div "Implement CCTV cameras" at bounding box center [549, 371] width 485 height 31
click at [307, 352] on input "d. Implement CCTV cameras" at bounding box center [307, 348] width 0 height 10
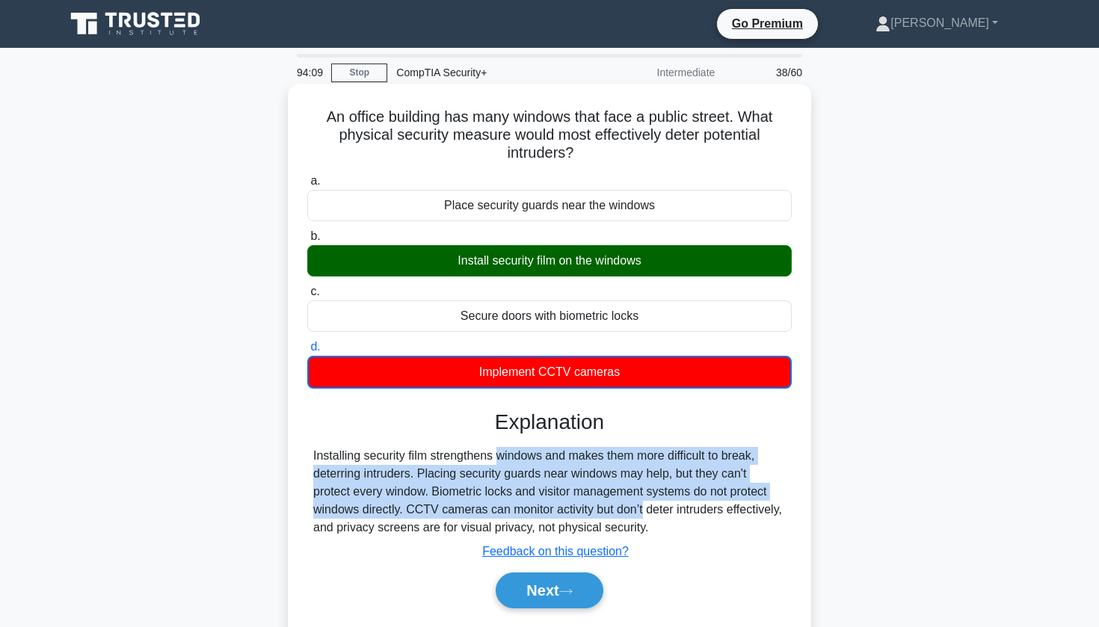
drag, startPoint x: 408, startPoint y: 457, endPoint x: 559, endPoint y: 509, distance: 159.2
click at [559, 509] on div "Installing security film strengthens windows and makes them more difficult to b…" at bounding box center [549, 492] width 473 height 90
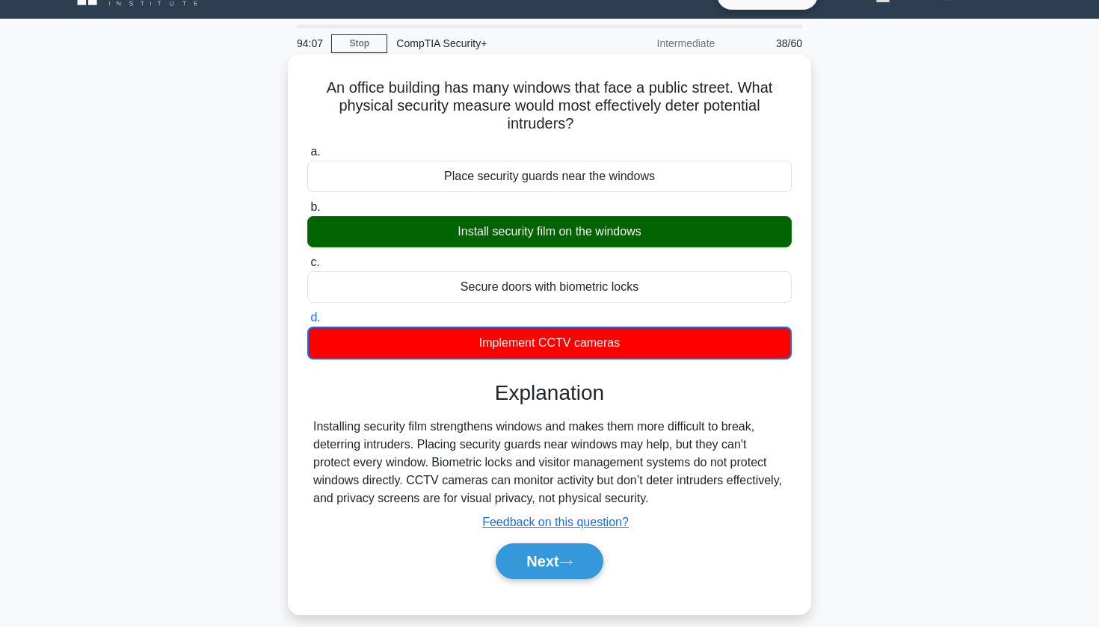
scroll to position [32, 0]
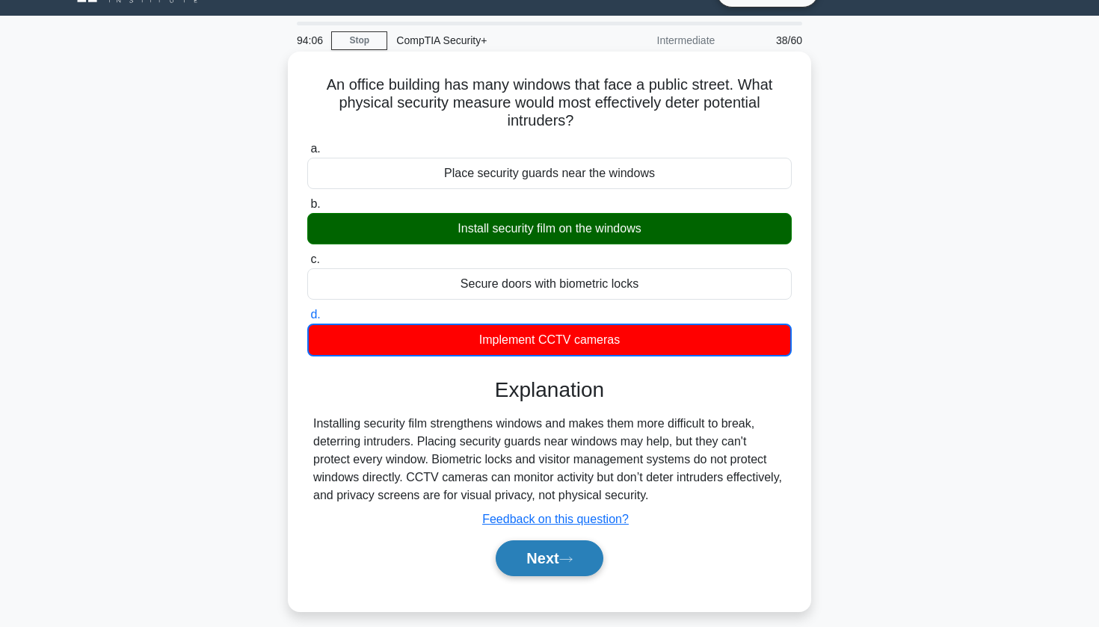
click at [534, 557] on button "Next" at bounding box center [549, 559] width 107 height 36
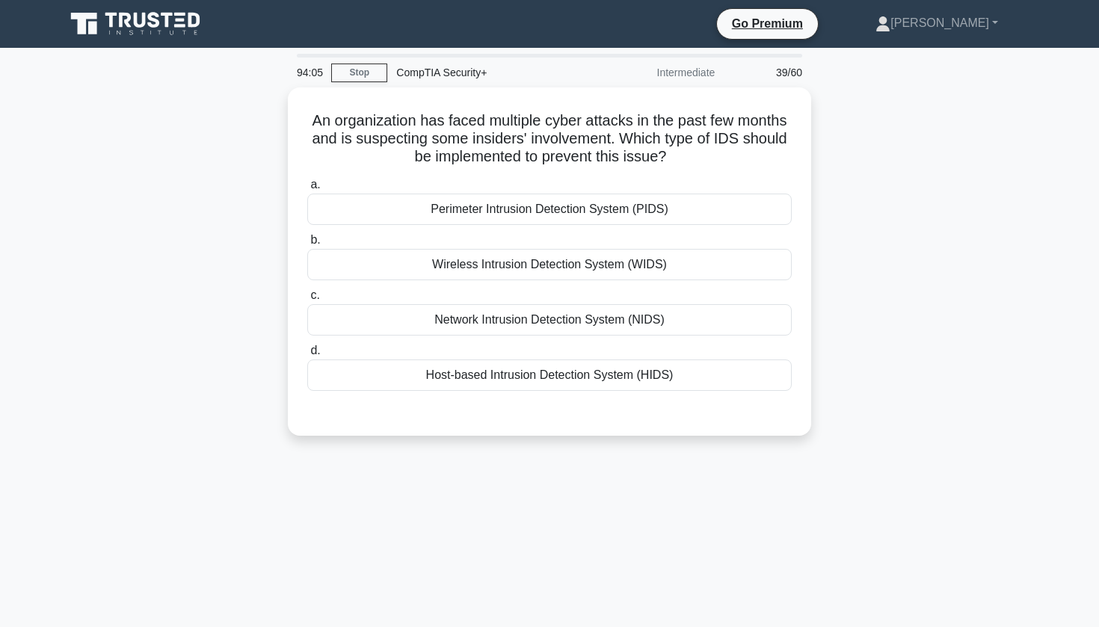
scroll to position [0, 0]
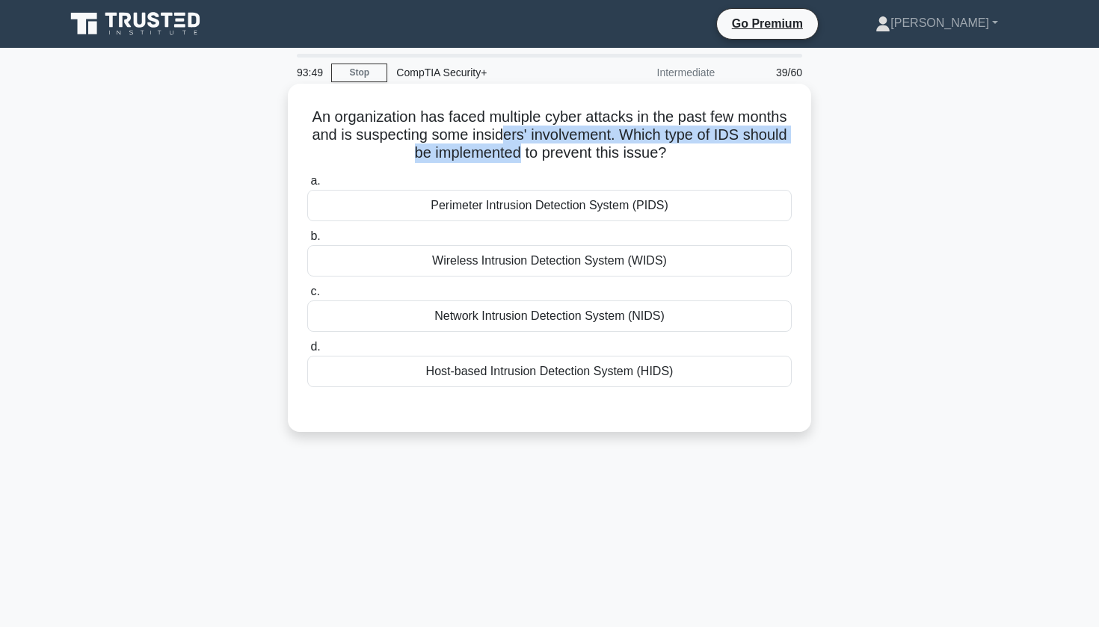
drag, startPoint x: 499, startPoint y: 135, endPoint x: 517, endPoint y: 150, distance: 23.9
click at [518, 152] on h5 "An organization has faced multiple cyber attacks in the past few months and is …" at bounding box center [550, 135] width 488 height 55
click at [517, 150] on h5 "An organization has faced multiple cyber attacks in the past few months and is …" at bounding box center [550, 135] width 488 height 55
click at [541, 366] on div "Host-based Intrusion Detection System (HIDS)" at bounding box center [549, 371] width 485 height 31
click at [307, 352] on input "d. Host-based Intrusion Detection System (HIDS)" at bounding box center [307, 348] width 0 height 10
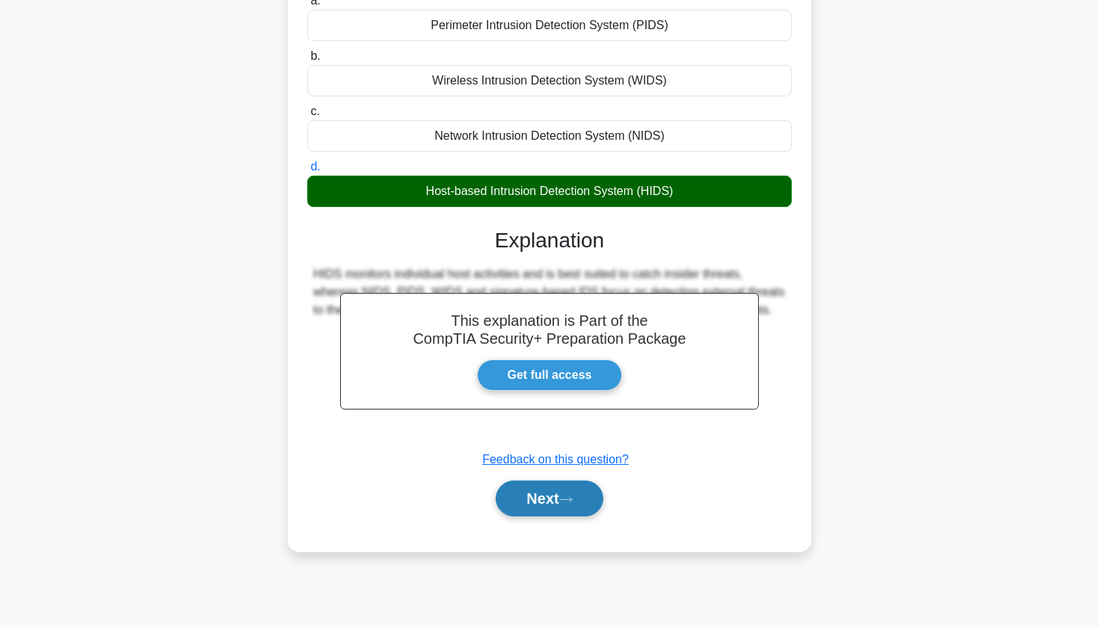
click at [522, 503] on button "Next" at bounding box center [549, 499] width 107 height 36
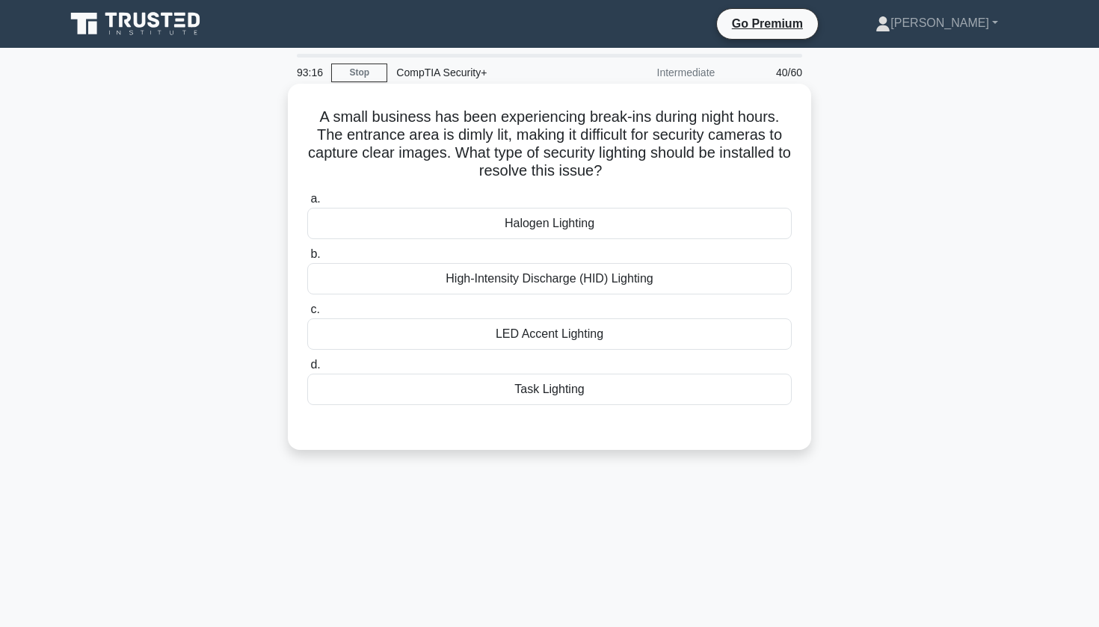
click at [520, 280] on div "High-Intensity Discharge (HID) Lighting" at bounding box center [549, 278] width 485 height 31
click at [307, 259] on input "b. High-Intensity Discharge (HID) Lighting" at bounding box center [307, 255] width 0 height 10
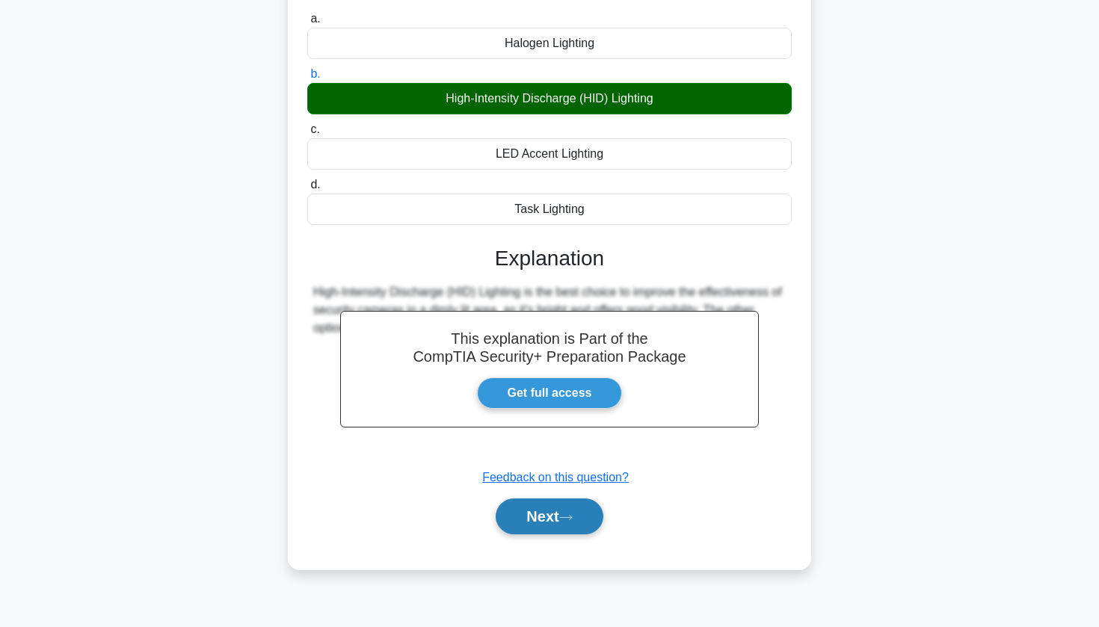
click at [537, 519] on button "Next" at bounding box center [549, 517] width 107 height 36
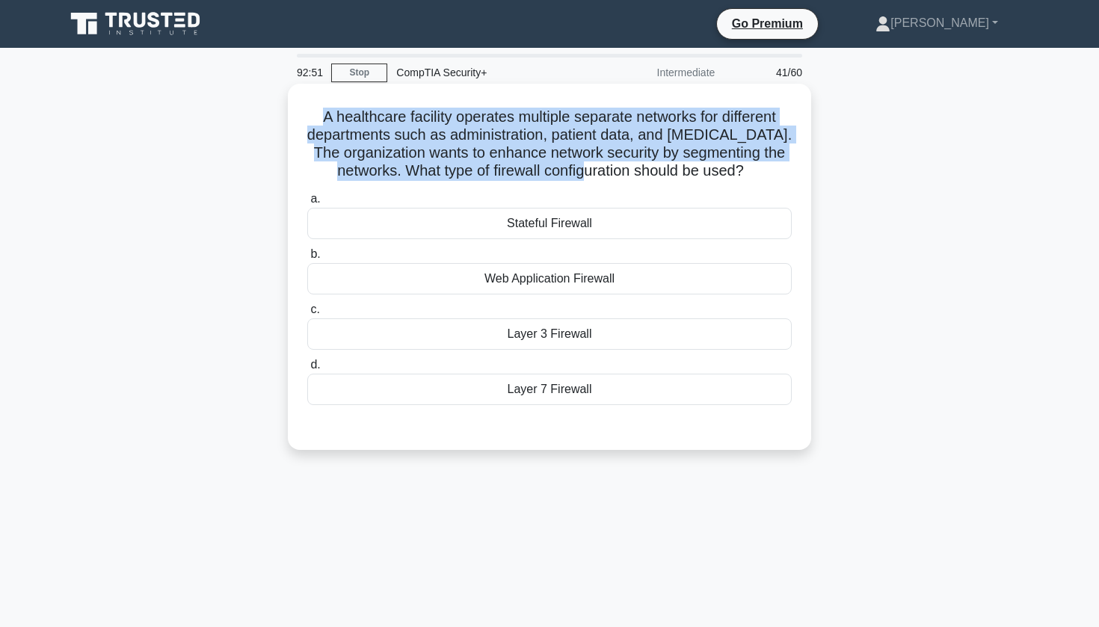
drag, startPoint x: 483, startPoint y: 105, endPoint x: 618, endPoint y: 164, distance: 147.0
click at [618, 164] on div "A healthcare facility operates multiple separate networks for different departm…" at bounding box center [550, 267] width 512 height 354
click at [618, 164] on h5 "A healthcare facility operates multiple separate networks for different departm…" at bounding box center [550, 144] width 488 height 73
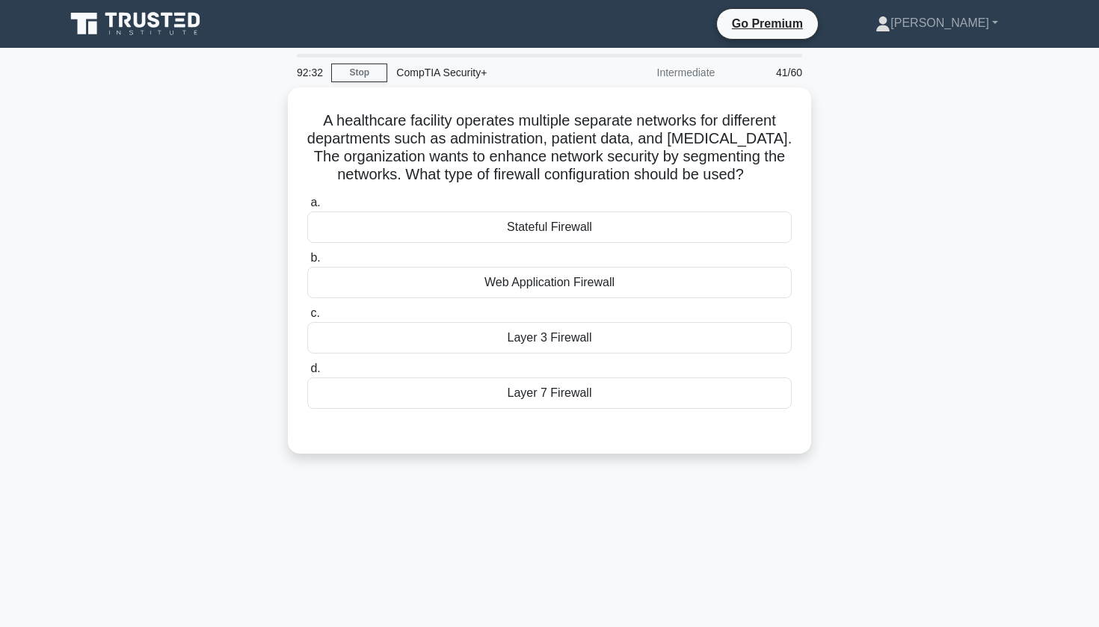
click at [646, 1] on nav "Go Premium Christopher Profile" at bounding box center [549, 24] width 1099 height 48
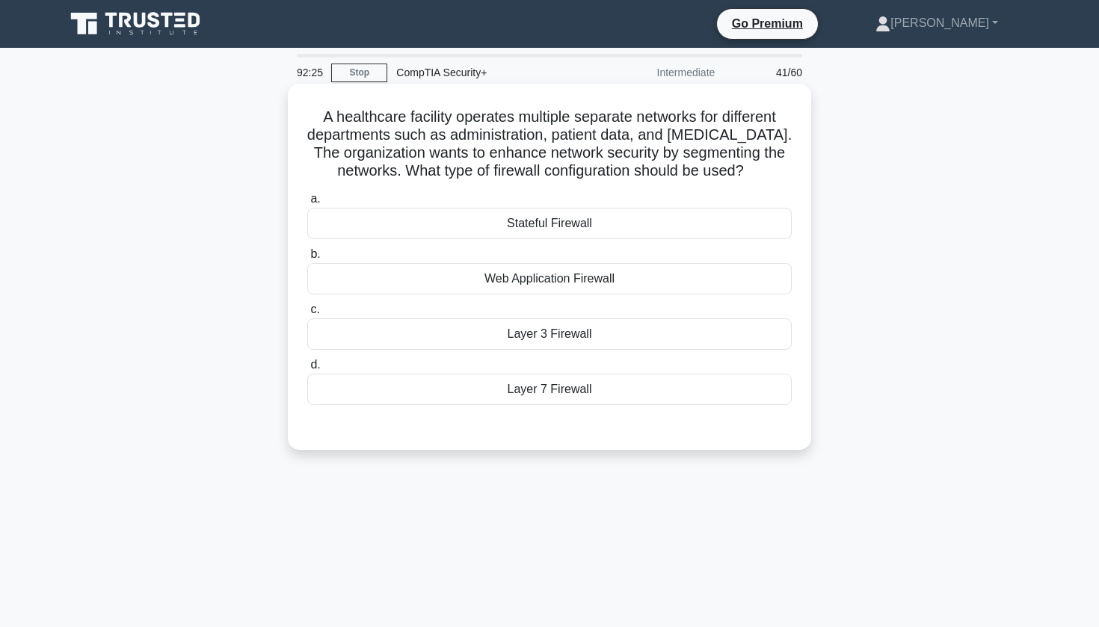
click at [544, 393] on div "Layer 7 Firewall" at bounding box center [549, 389] width 485 height 31
click at [307, 370] on input "d. Layer 7 Firewall" at bounding box center [307, 365] width 0 height 10
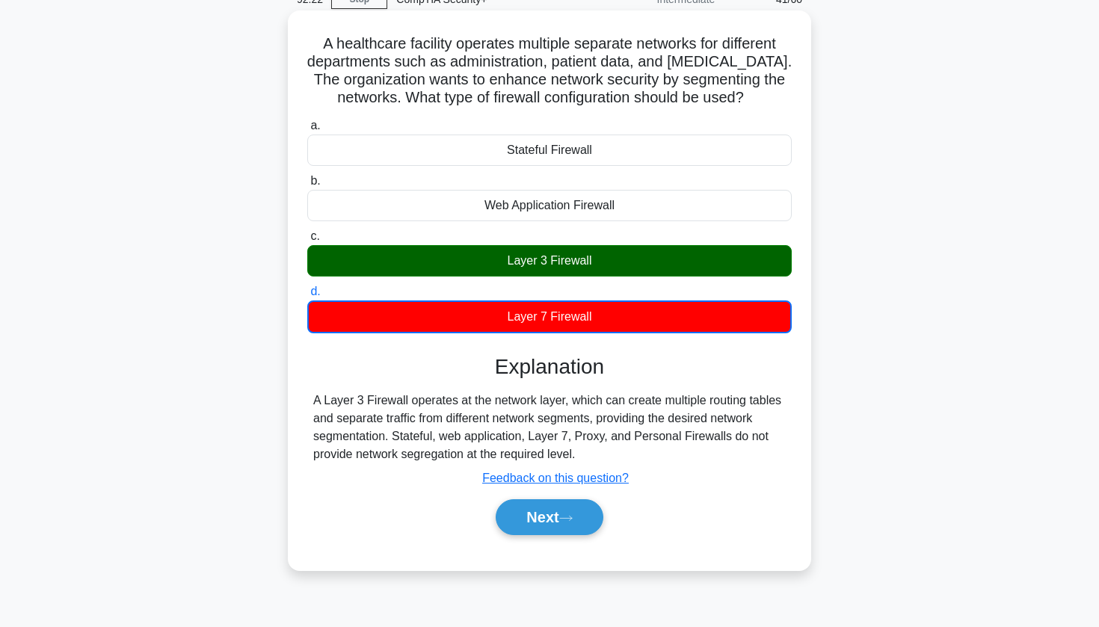
scroll to position [75, 0]
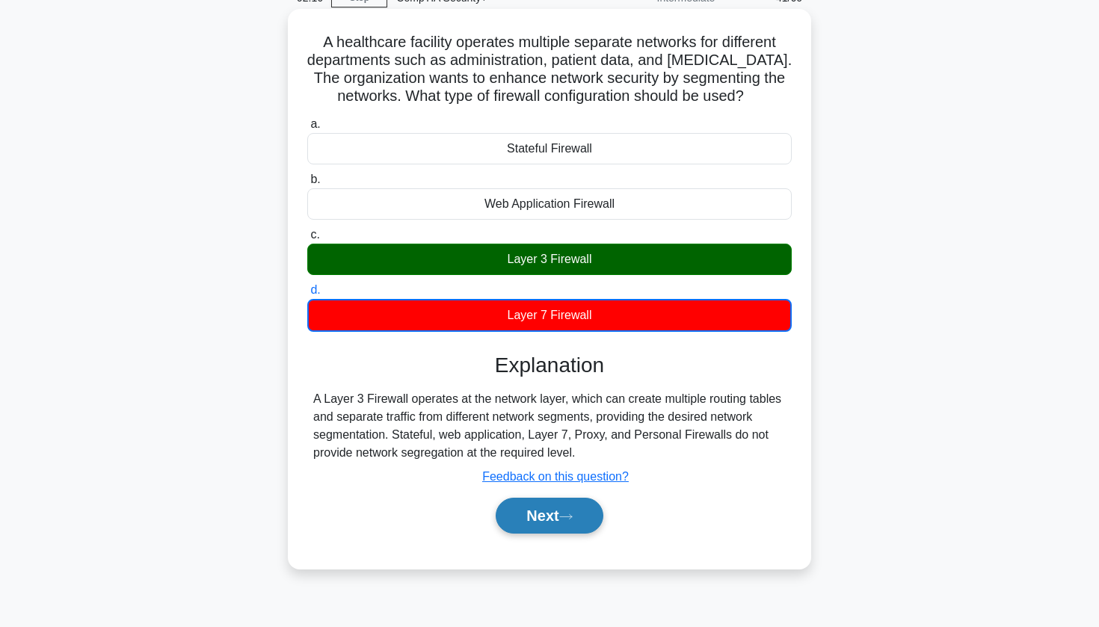
click at [535, 515] on button "Next" at bounding box center [549, 516] width 107 height 36
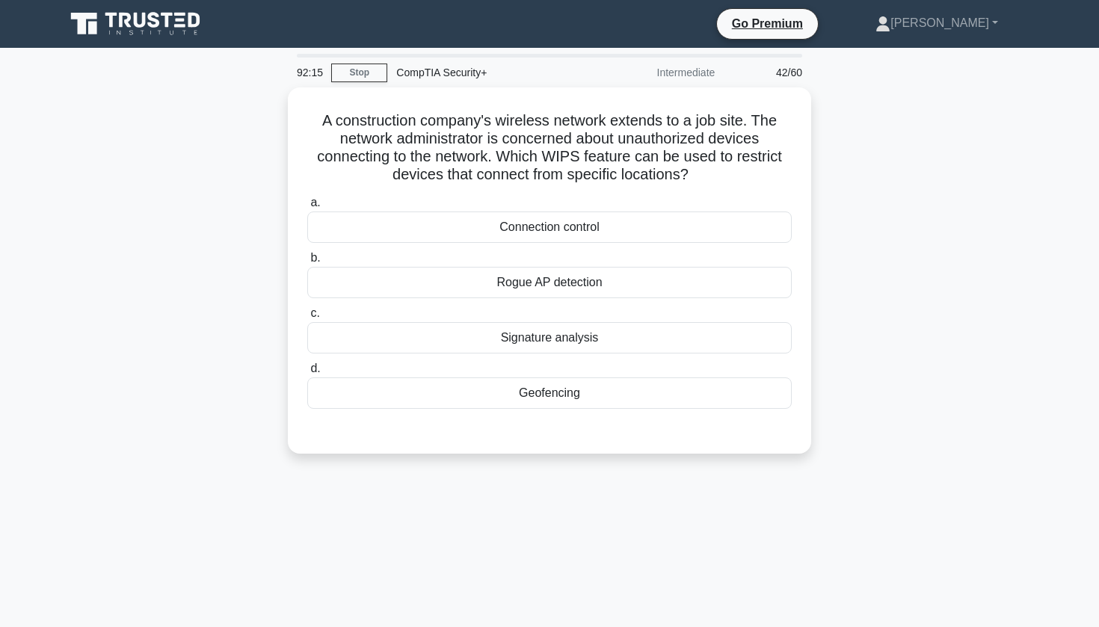
scroll to position [0, 0]
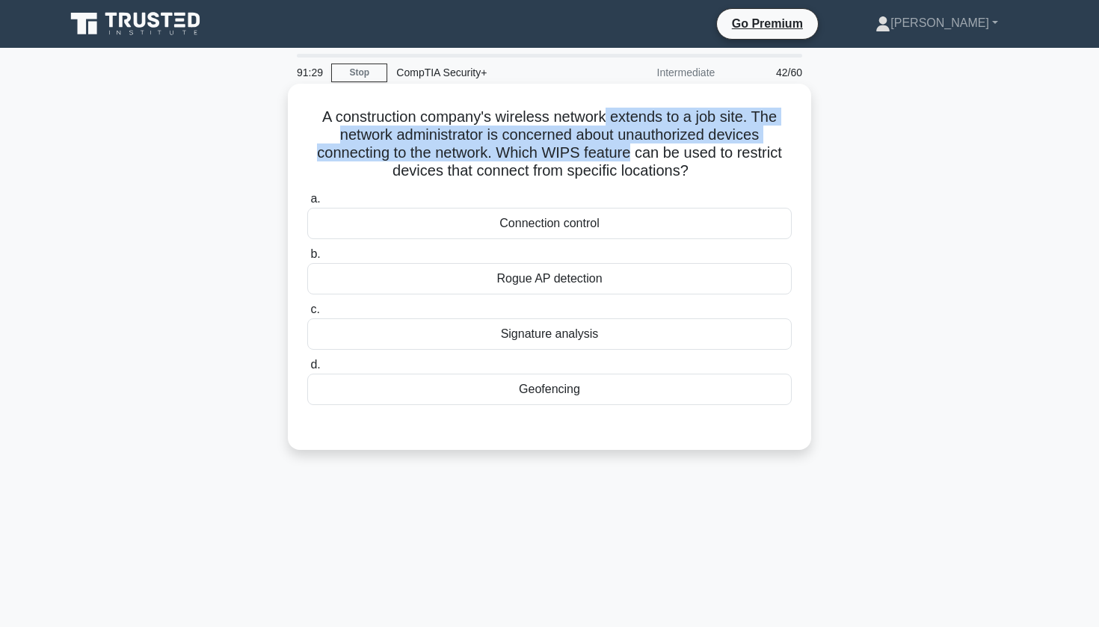
drag, startPoint x: 606, startPoint y: 125, endPoint x: 632, endPoint y: 147, distance: 33.9
click at [632, 147] on h5 "A construction company's wireless network extends to a job site. The network ad…" at bounding box center [550, 144] width 488 height 73
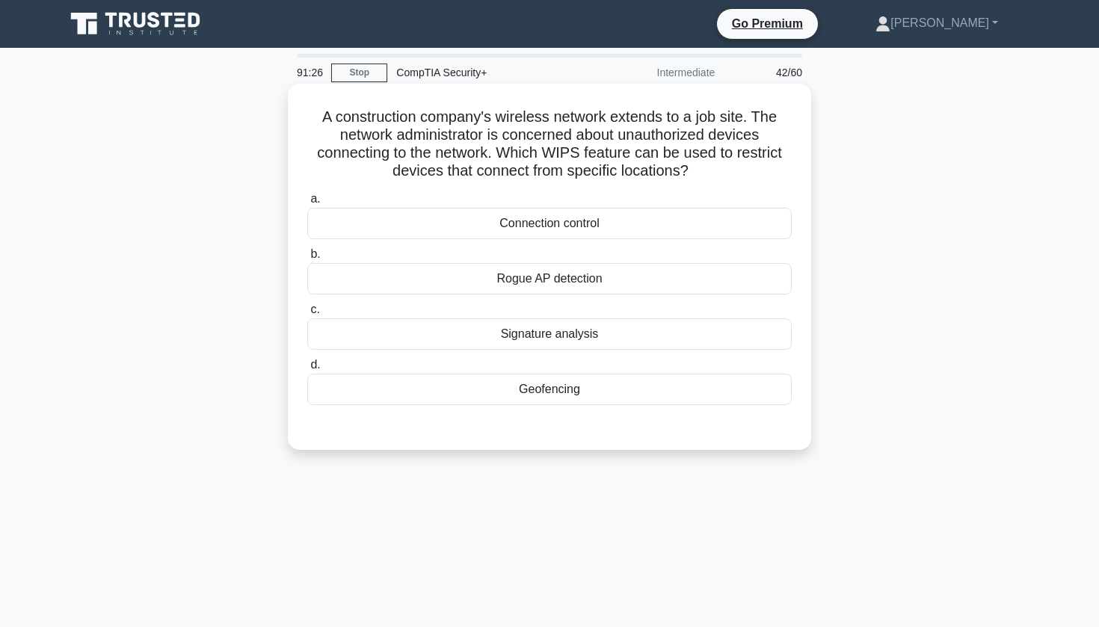
click at [547, 387] on div "Geofencing" at bounding box center [549, 389] width 485 height 31
click at [307, 370] on input "d. Geofencing" at bounding box center [307, 365] width 0 height 10
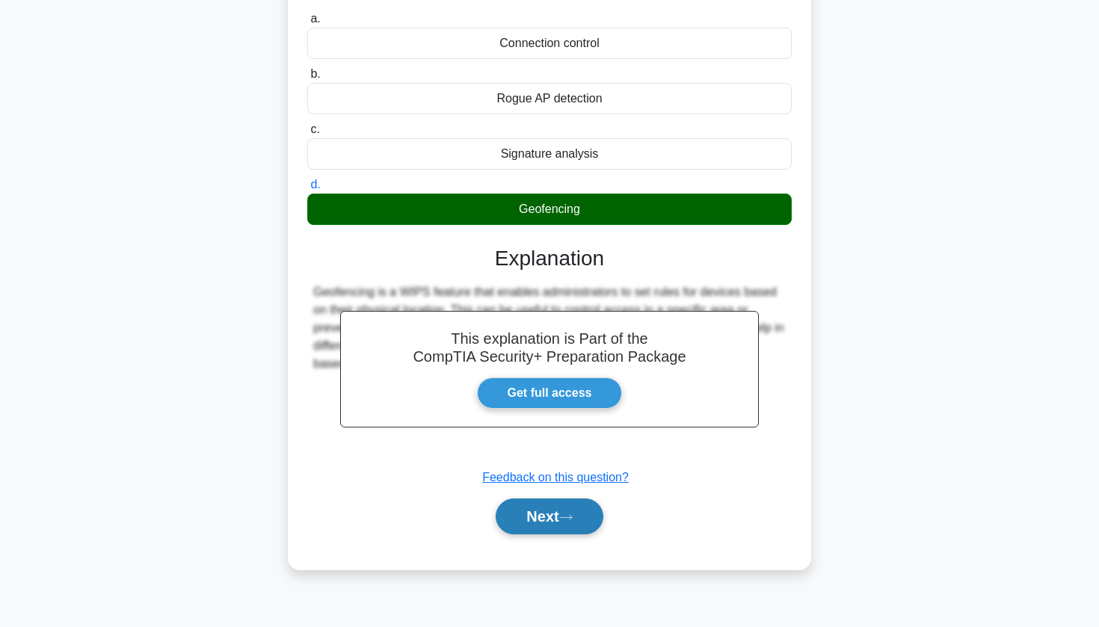
click at [553, 526] on button "Next" at bounding box center [549, 517] width 107 height 36
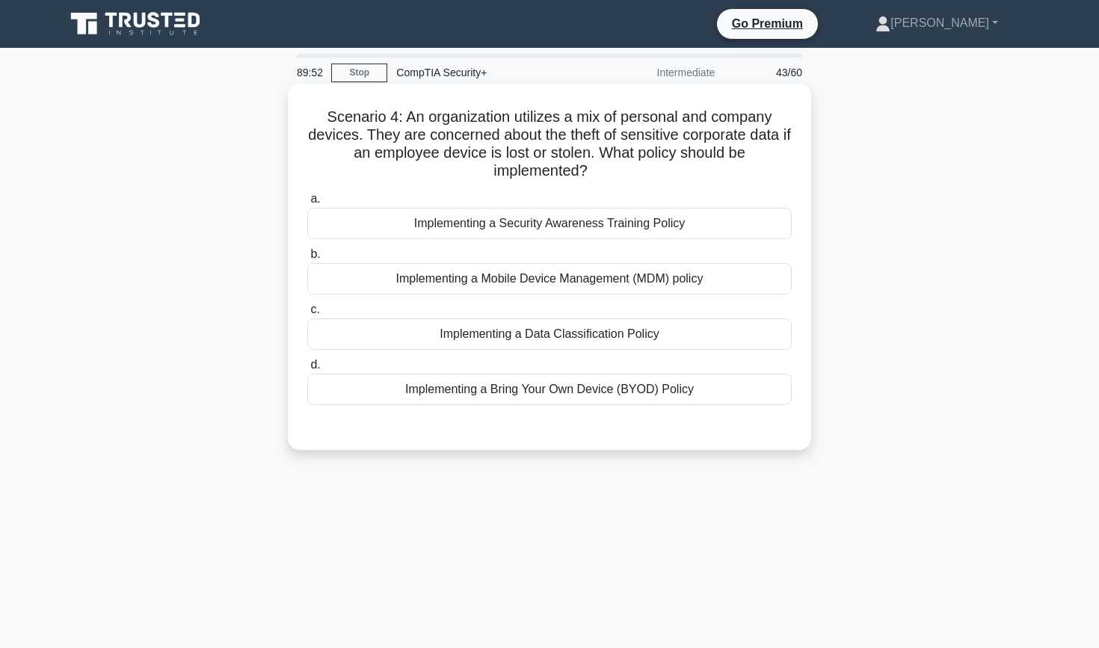
click at [716, 289] on div "Implementing a Mobile Device Management (MDM) policy" at bounding box center [549, 278] width 485 height 31
click at [307, 259] on input "b. Implementing a Mobile Device Management (MDM) policy" at bounding box center [307, 255] width 0 height 10
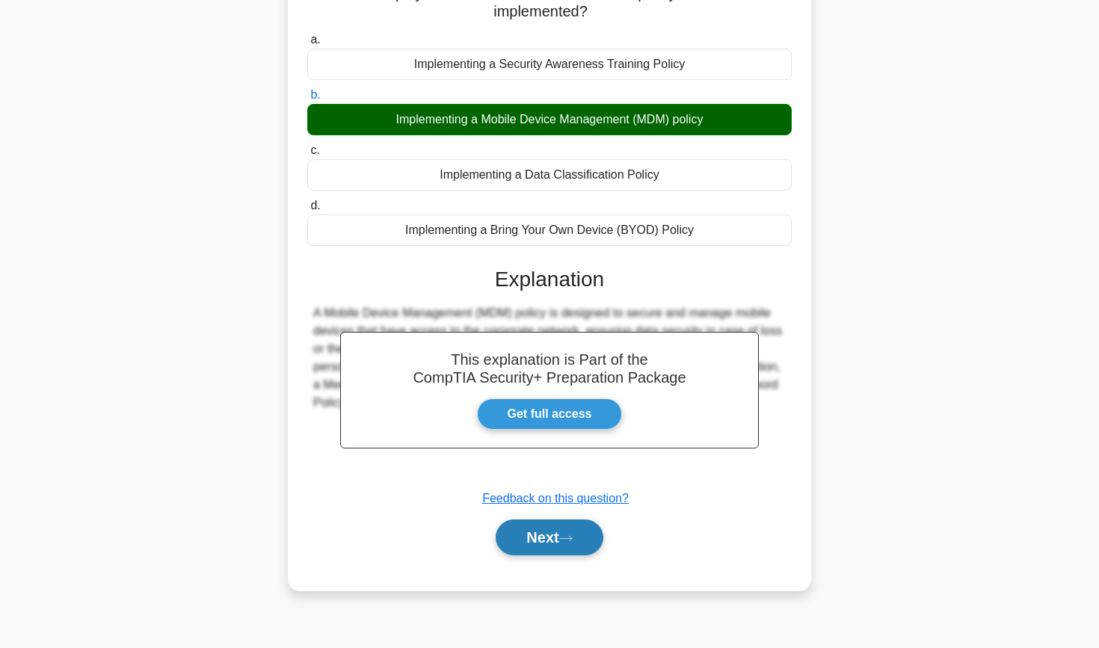
click at [535, 556] on button "Next" at bounding box center [549, 538] width 107 height 36
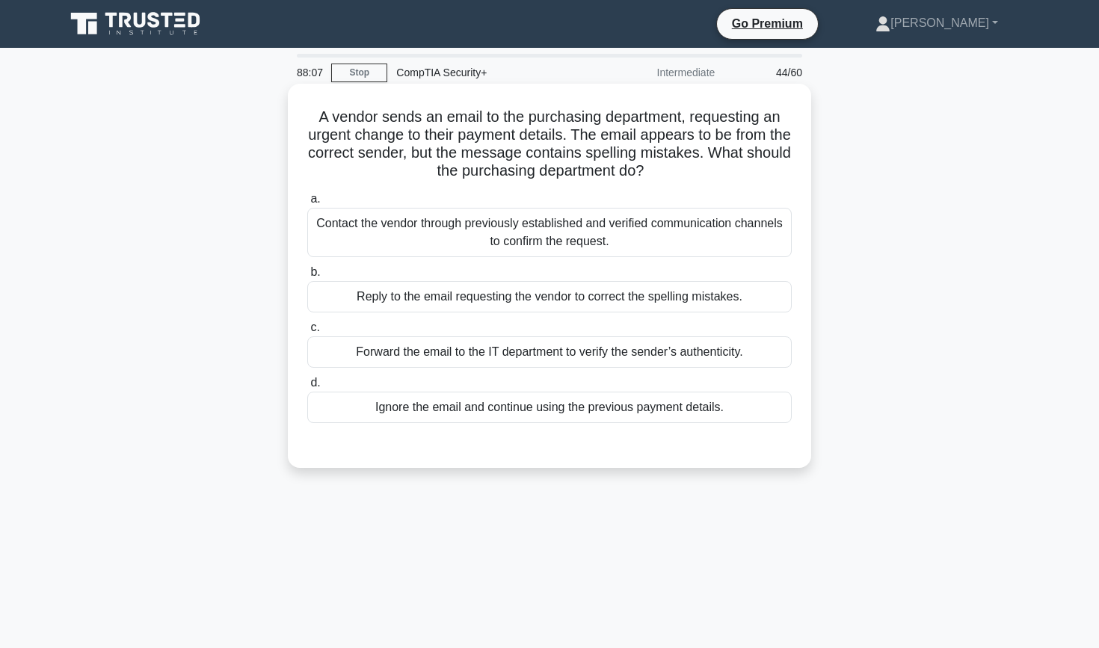
click at [458, 239] on div "Contact the vendor through previously established and verified communication ch…" at bounding box center [549, 232] width 485 height 49
click at [307, 204] on input "a. Contact the vendor through previously established and verified communication…" at bounding box center [307, 199] width 0 height 10
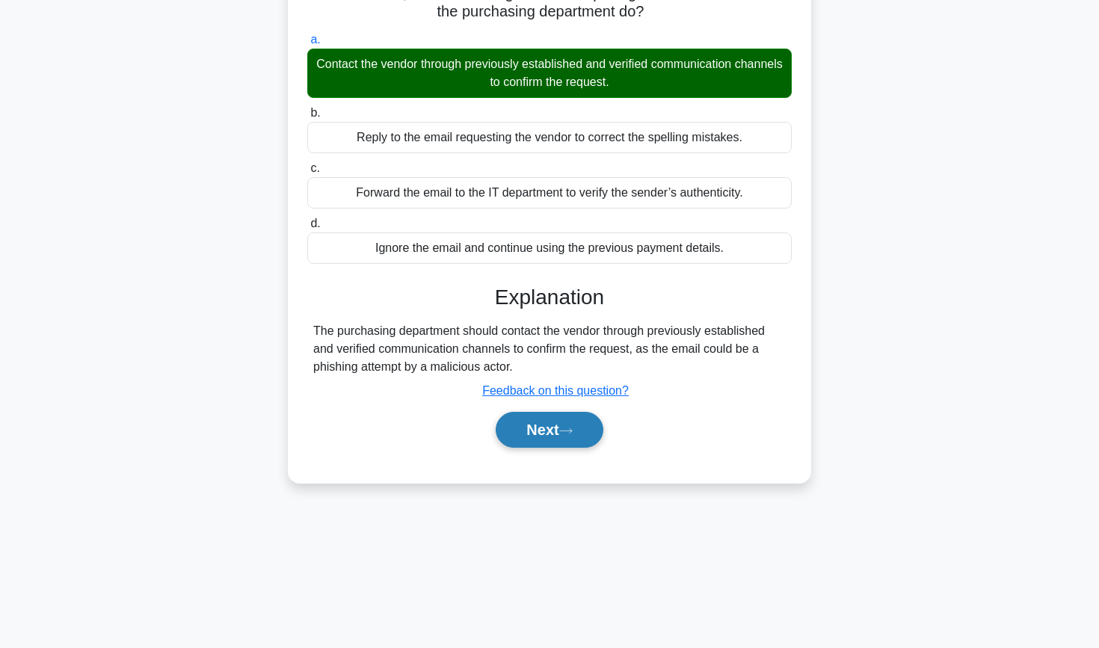
click at [575, 426] on button "Next" at bounding box center [549, 430] width 107 height 36
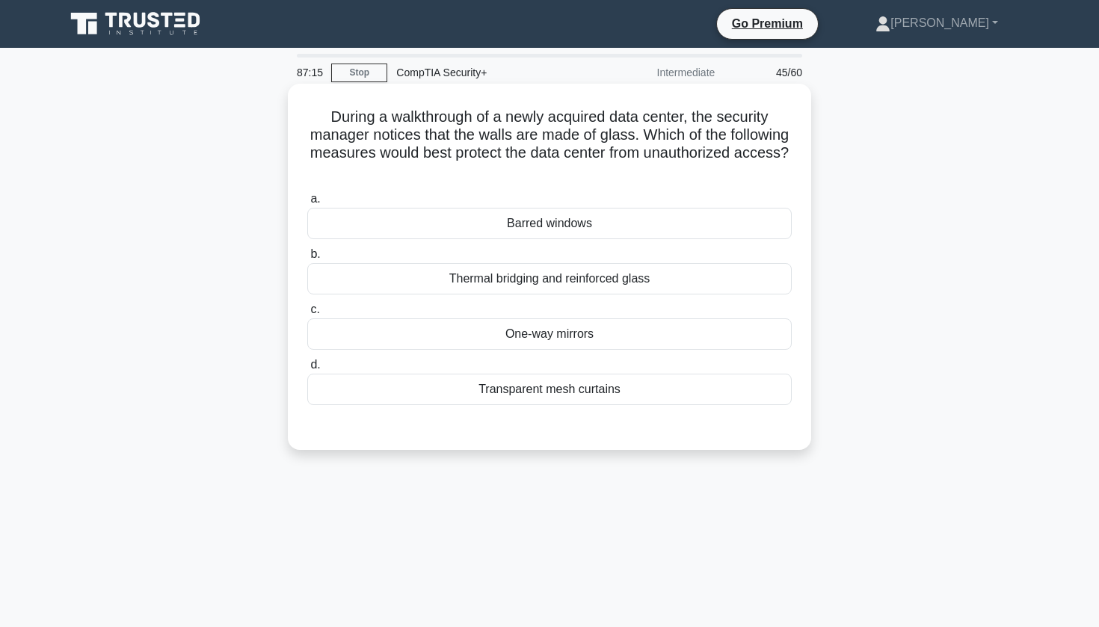
click at [517, 224] on div "Barred windows" at bounding box center [549, 223] width 485 height 31
click at [307, 204] on input "a. Barred windows" at bounding box center [307, 199] width 0 height 10
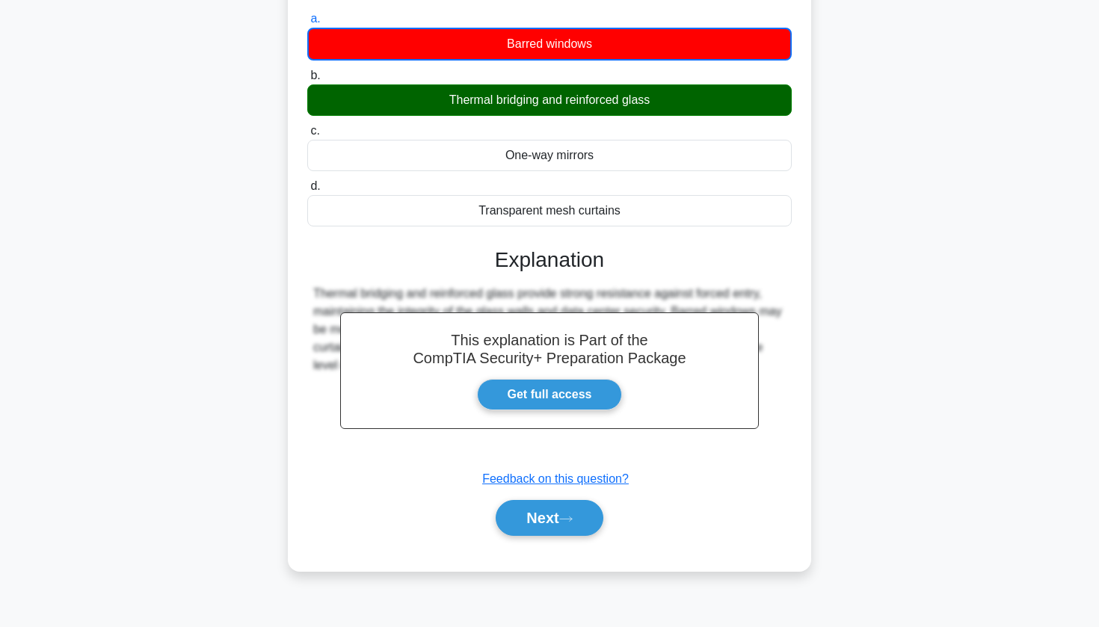
scroll to position [180, 0]
click at [547, 519] on button "Next" at bounding box center [549, 518] width 107 height 36
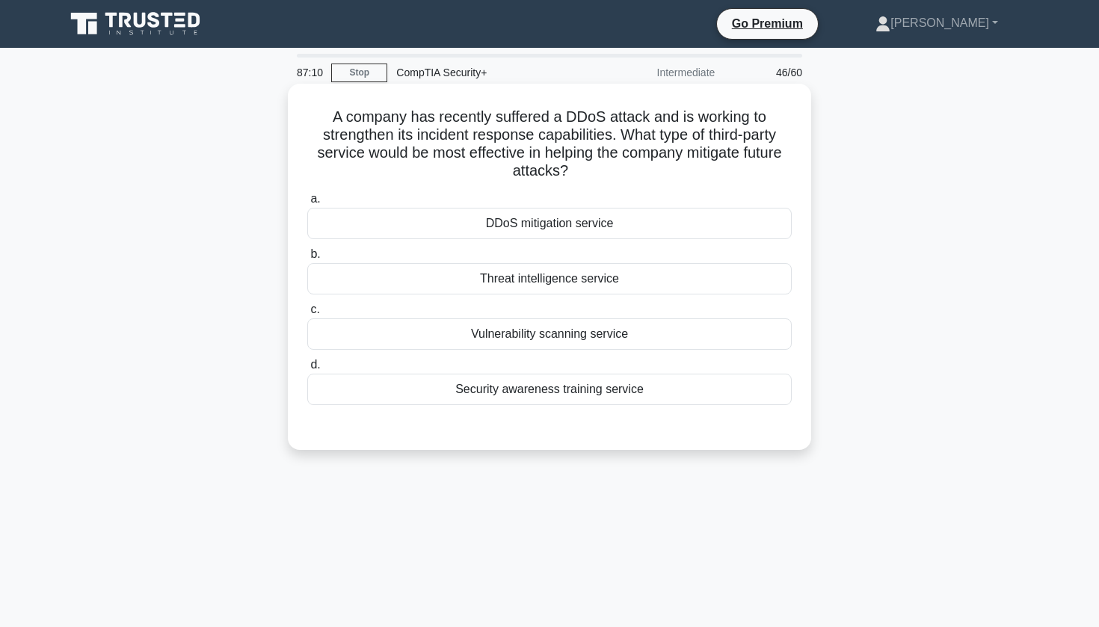
scroll to position [0, 0]
click at [627, 337] on div "Vulnerability scanning service" at bounding box center [549, 334] width 485 height 31
click at [307, 315] on input "c. Vulnerability scanning service" at bounding box center [307, 310] width 0 height 10
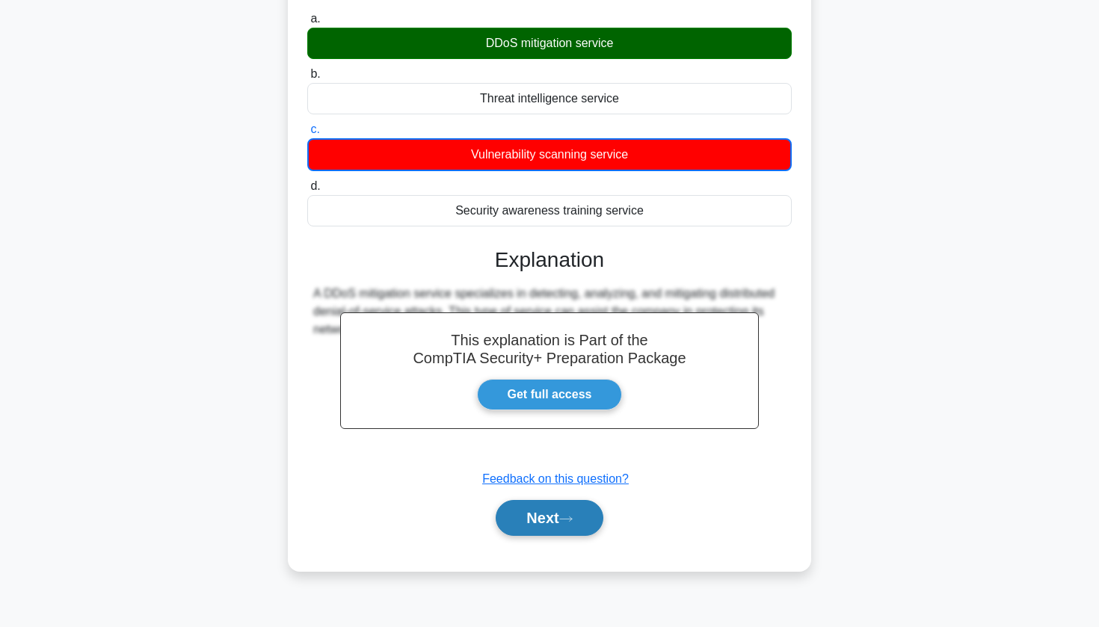
click at [541, 509] on button "Next" at bounding box center [549, 518] width 107 height 36
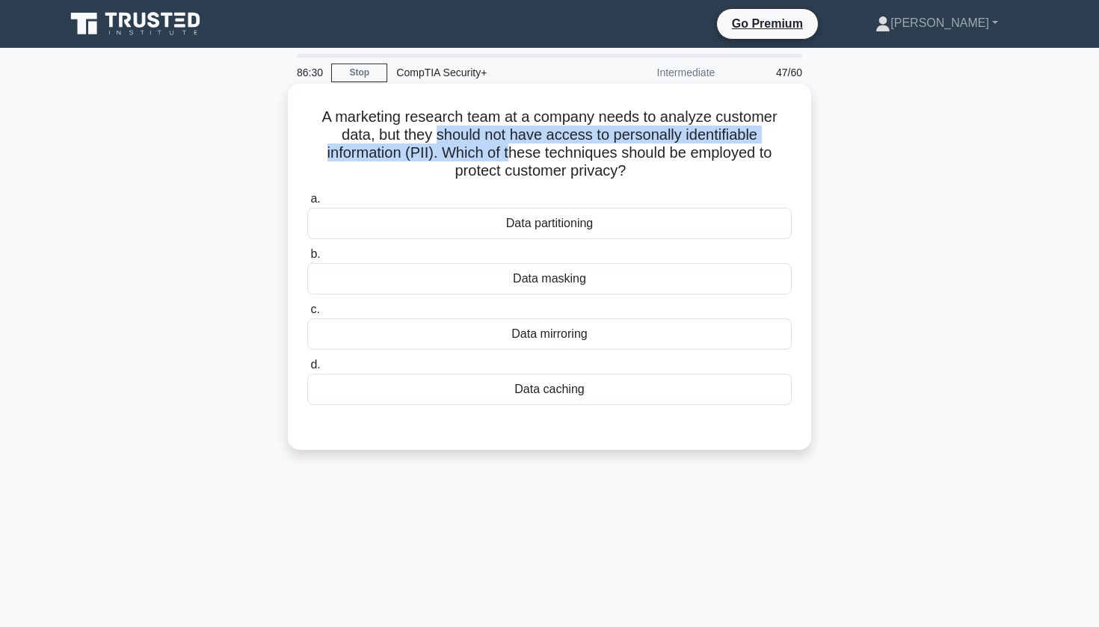
drag, startPoint x: 439, startPoint y: 137, endPoint x: 510, endPoint y: 149, distance: 72.0
click at [510, 149] on h5 "A marketing research team at a company needs to analyze customer data, but they…" at bounding box center [550, 144] width 488 height 73
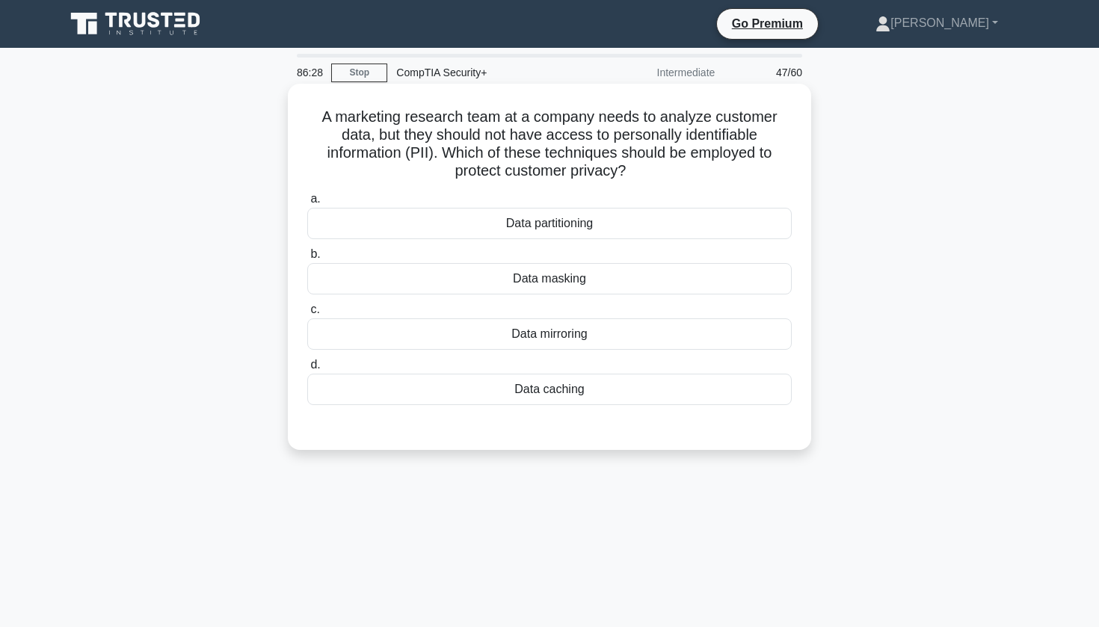
click at [517, 277] on div "Data masking" at bounding box center [549, 278] width 485 height 31
click at [307, 259] on input "b. Data masking" at bounding box center [307, 255] width 0 height 10
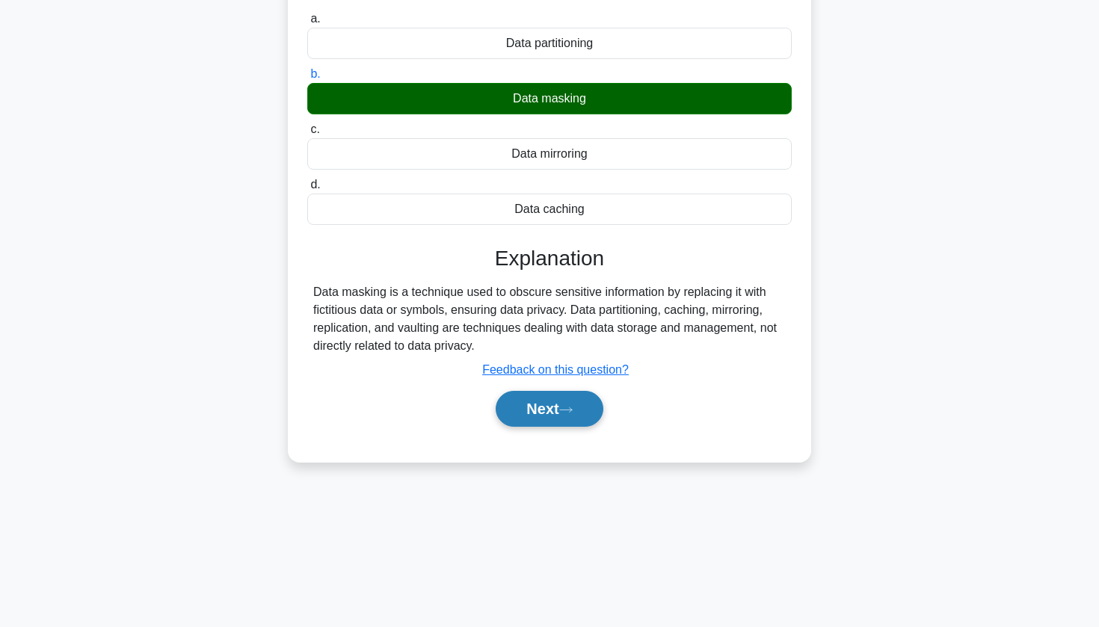
scroll to position [180, 0]
click at [512, 394] on button "Next" at bounding box center [549, 409] width 107 height 36
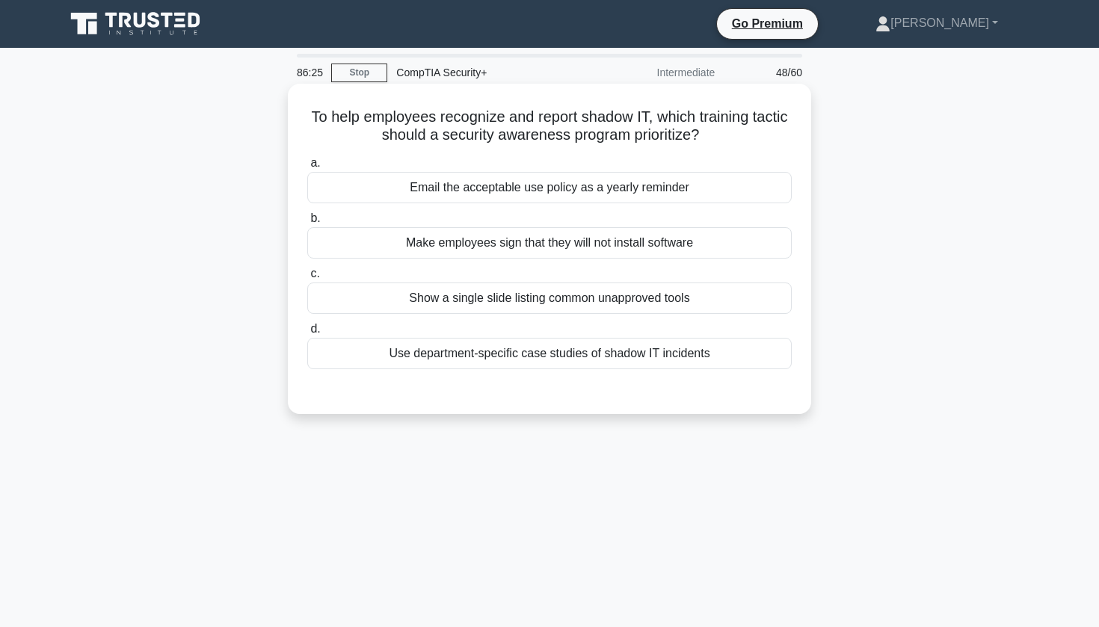
scroll to position [0, 0]
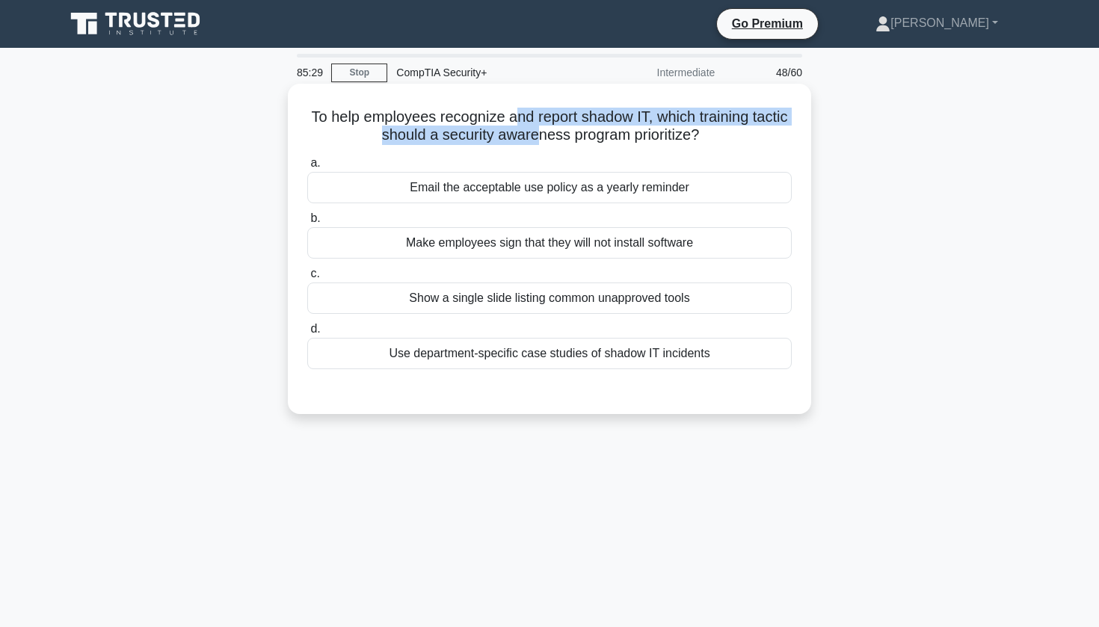
drag, startPoint x: 510, startPoint y: 118, endPoint x: 540, endPoint y: 127, distance: 31.2
click at [540, 127] on h5 "To help employees recognize and report shadow IT, which training tactic should …" at bounding box center [550, 126] width 488 height 37
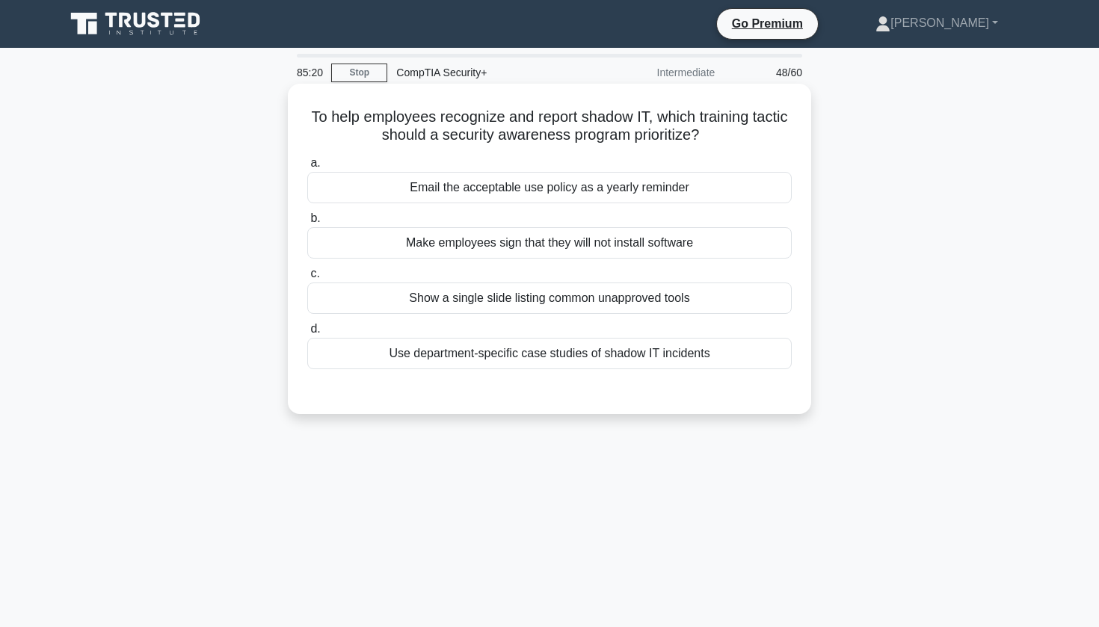
click at [533, 351] on div "Use department-specific case studies of shadow IT incidents" at bounding box center [549, 353] width 485 height 31
click at [307, 334] on input "d. Use department-specific case studies of shadow IT incidents" at bounding box center [307, 330] width 0 height 10
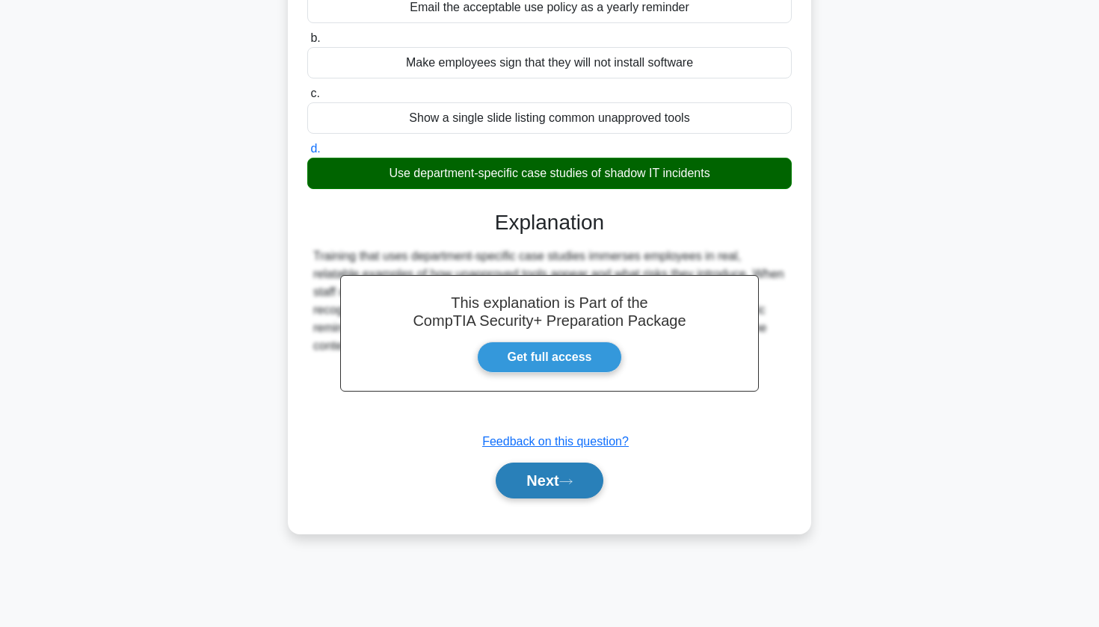
click at [527, 473] on button "Next" at bounding box center [549, 481] width 107 height 36
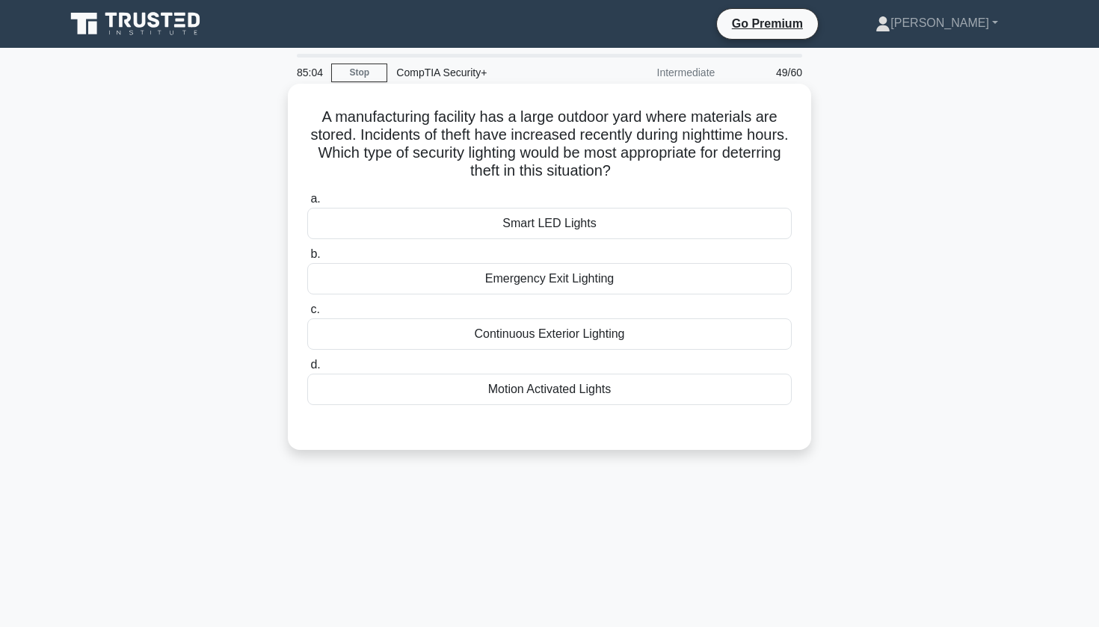
click at [488, 394] on div "Motion Activated Lights" at bounding box center [549, 389] width 485 height 31
click at [307, 370] on input "d. Motion Activated Lights" at bounding box center [307, 365] width 0 height 10
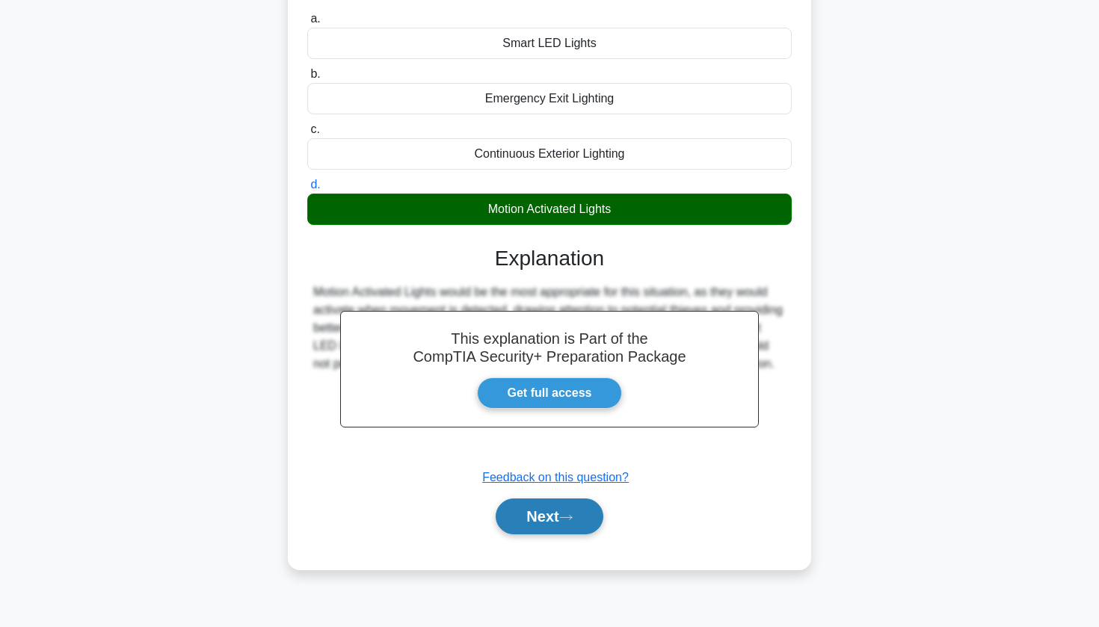
click at [510, 517] on button "Next" at bounding box center [549, 517] width 107 height 36
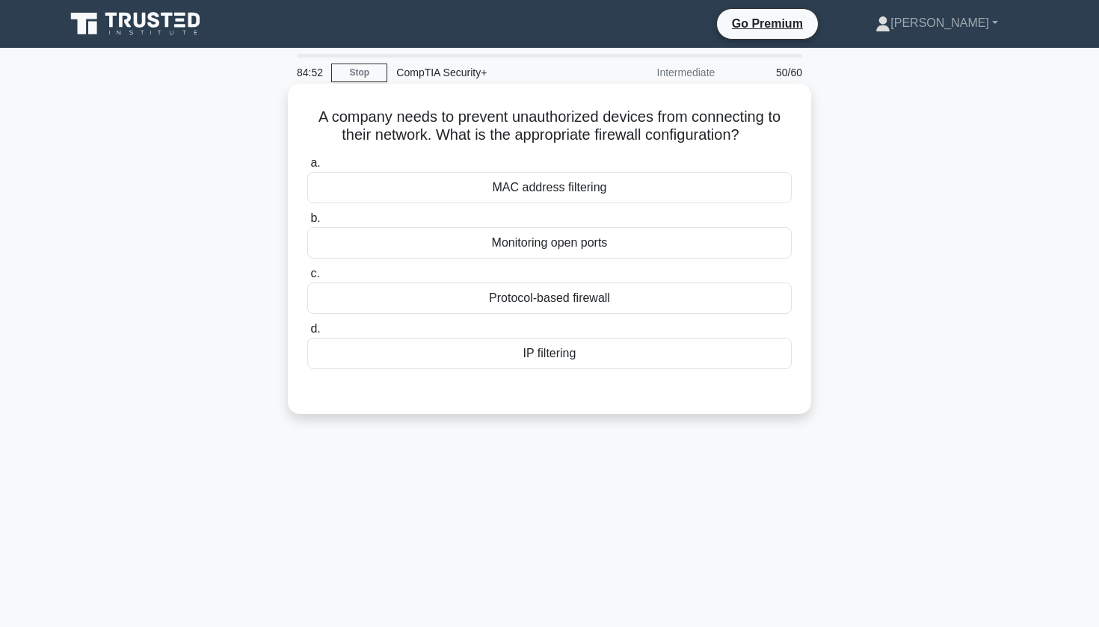
click at [517, 359] on div "IP filtering" at bounding box center [549, 353] width 485 height 31
click at [307, 334] on input "d. IP filtering" at bounding box center [307, 330] width 0 height 10
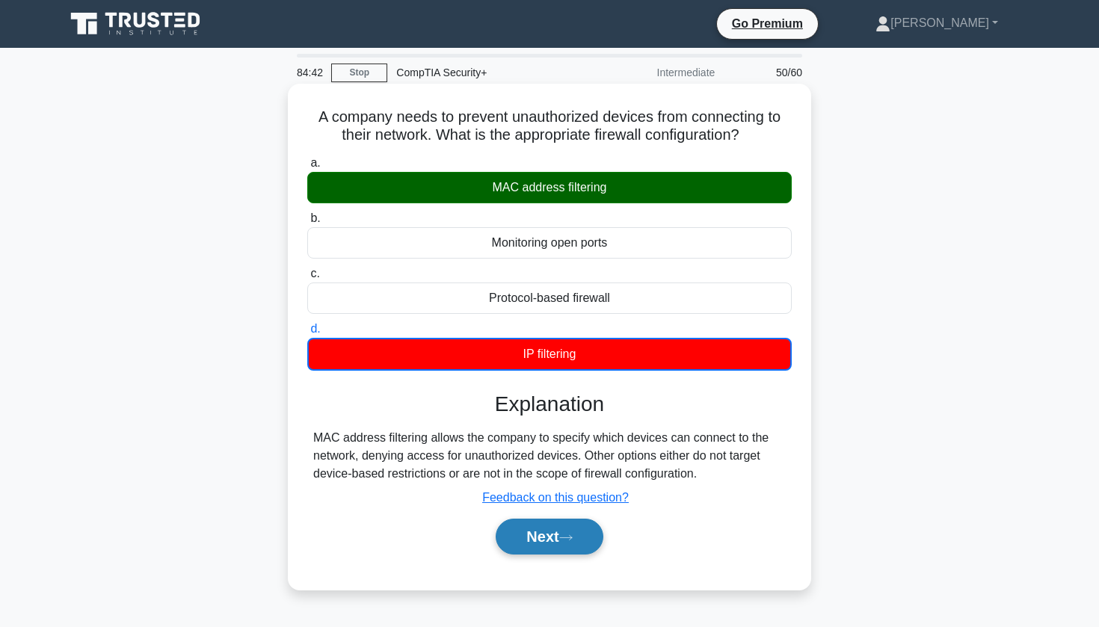
click at [550, 532] on button "Next" at bounding box center [549, 537] width 107 height 36
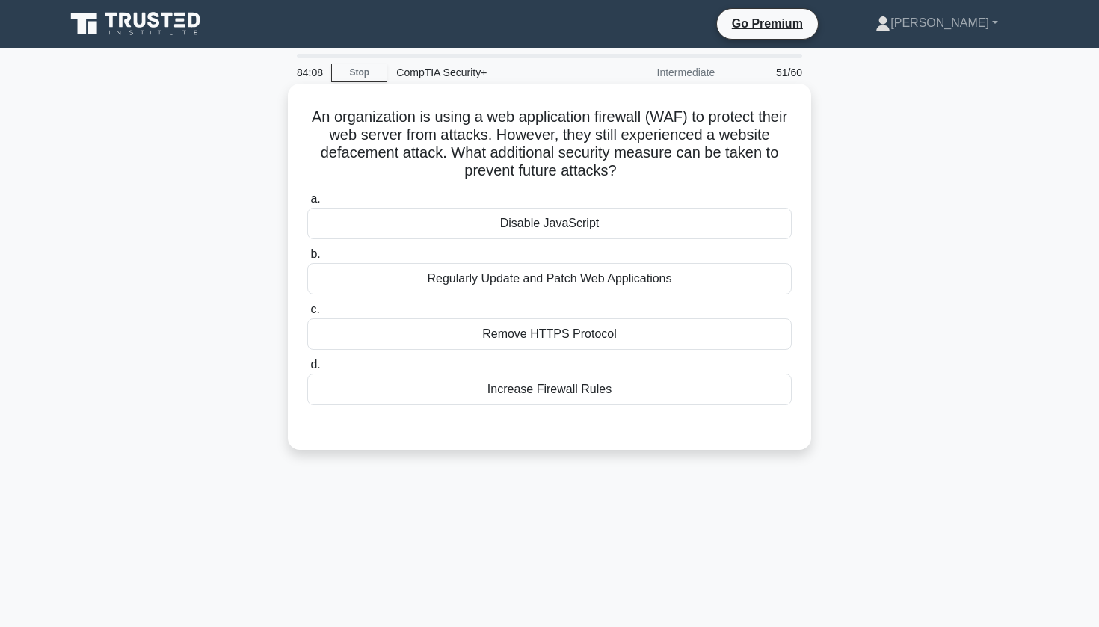
click at [775, 278] on div "Regularly Update and Patch Web Applications" at bounding box center [549, 278] width 485 height 31
click at [307, 259] on input "b. Regularly Update and Patch Web Applications" at bounding box center [307, 255] width 0 height 10
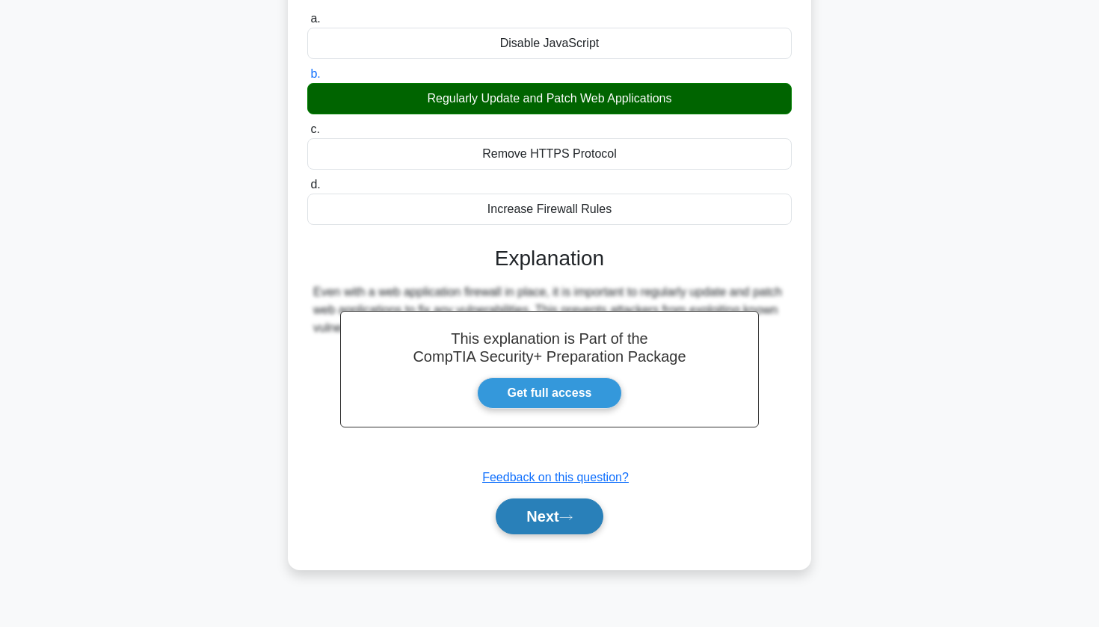
click at [563, 500] on button "Next" at bounding box center [549, 517] width 107 height 36
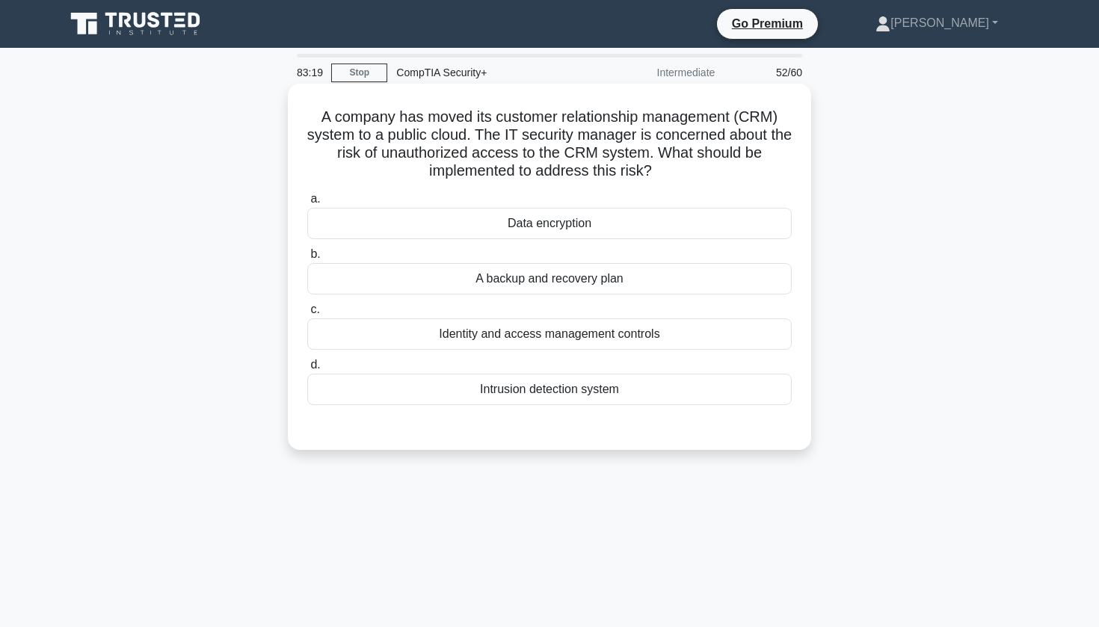
click at [547, 338] on div "Identity and access management controls" at bounding box center [549, 334] width 485 height 31
click at [307, 315] on input "c. Identity and access management controls" at bounding box center [307, 310] width 0 height 10
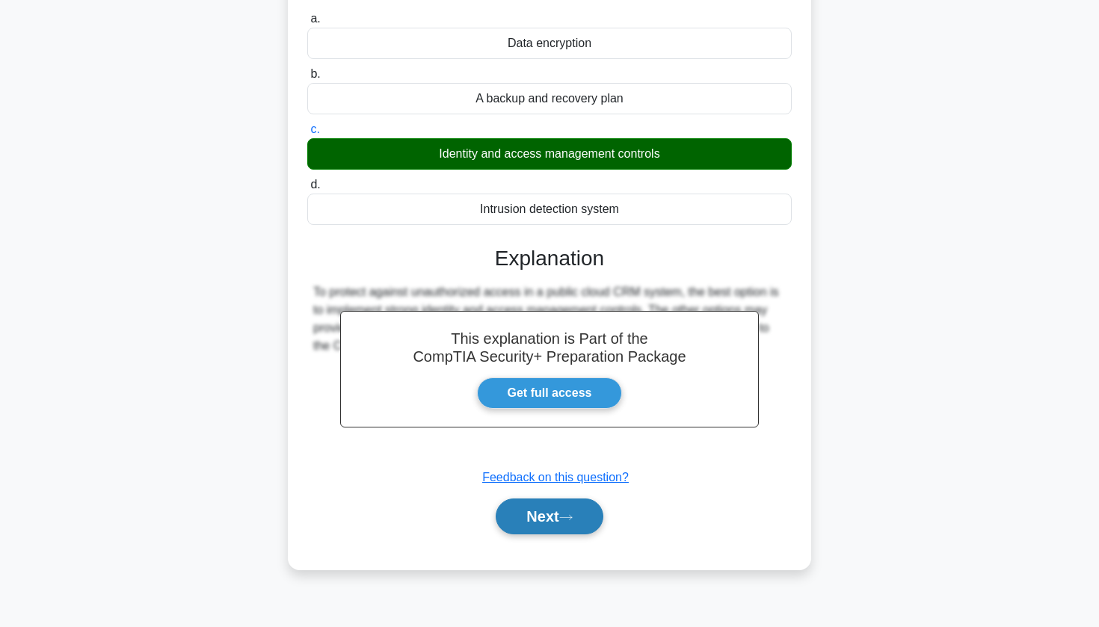
click at [528, 518] on button "Next" at bounding box center [549, 517] width 107 height 36
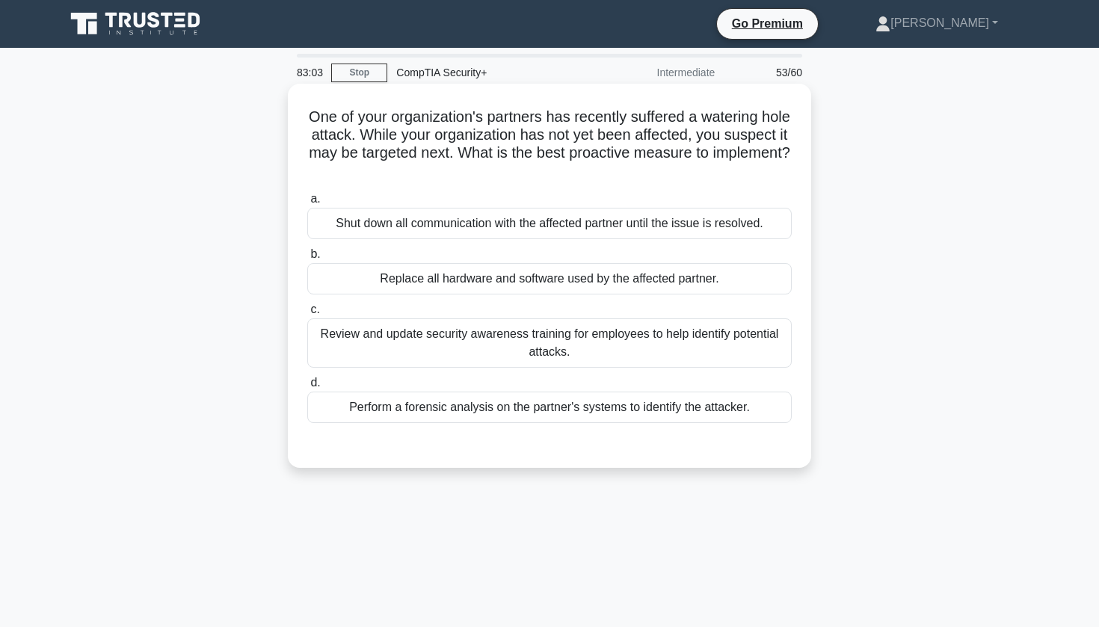
click at [484, 346] on div "Review and update security awareness training for employees to help identify po…" at bounding box center [549, 343] width 485 height 49
click at [307, 315] on input "c. Review and update security awareness training for employees to help identify…" at bounding box center [307, 310] width 0 height 10
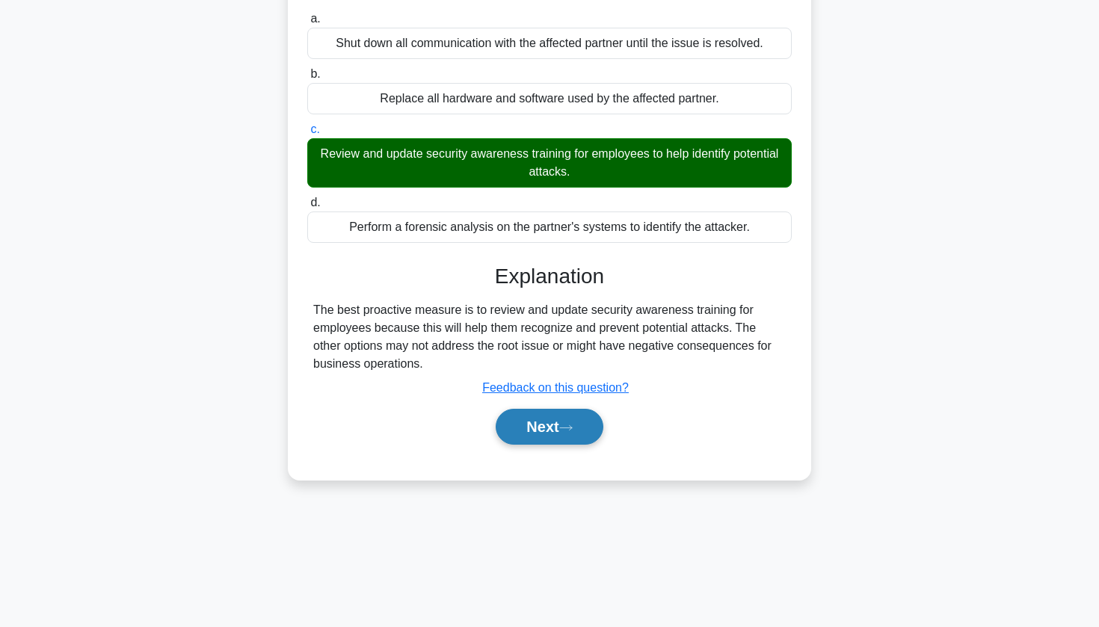
scroll to position [180, 0]
click at [529, 426] on button "Next" at bounding box center [549, 427] width 107 height 36
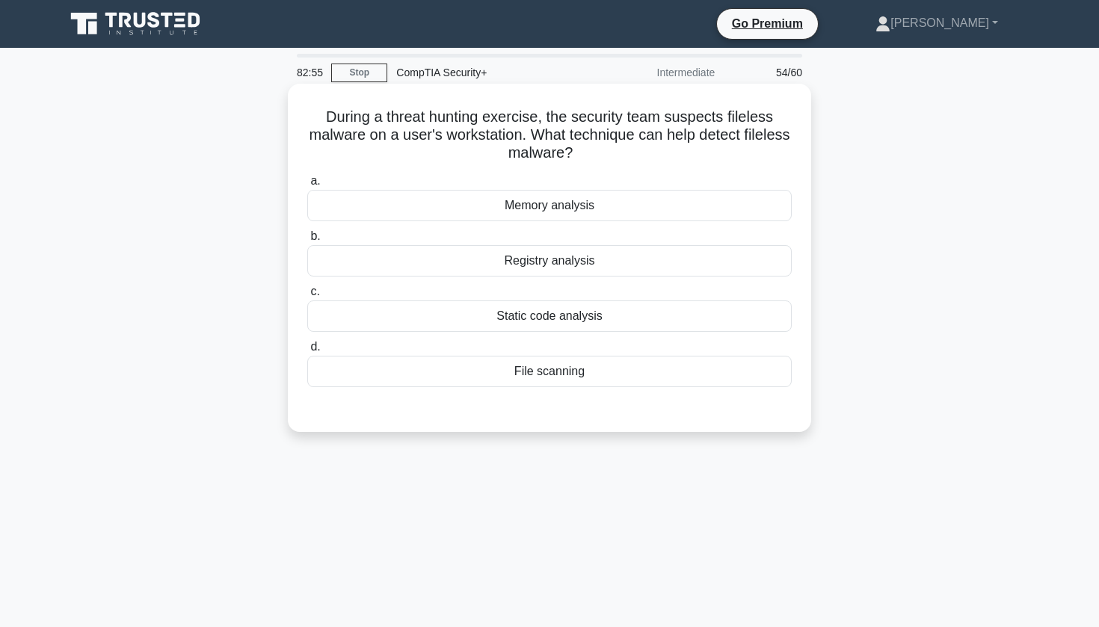
scroll to position [0, 0]
click at [509, 309] on div "Static code analysis" at bounding box center [549, 316] width 485 height 31
click at [307, 297] on input "c. Static code analysis" at bounding box center [307, 292] width 0 height 10
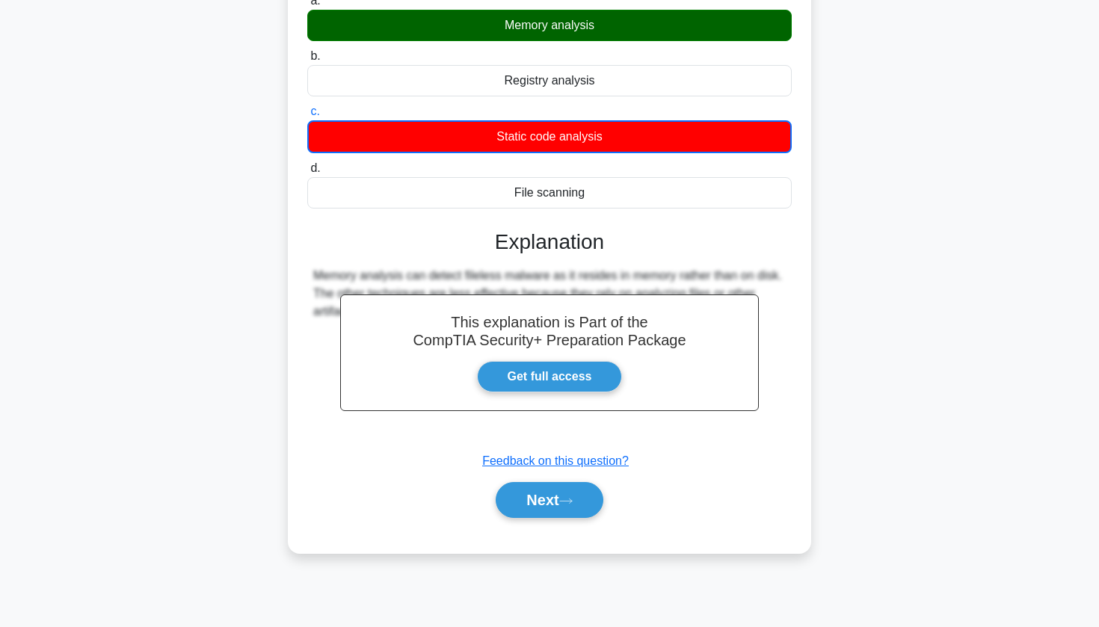
scroll to position [180, 0]
click at [576, 492] on button "Next" at bounding box center [549, 500] width 107 height 36
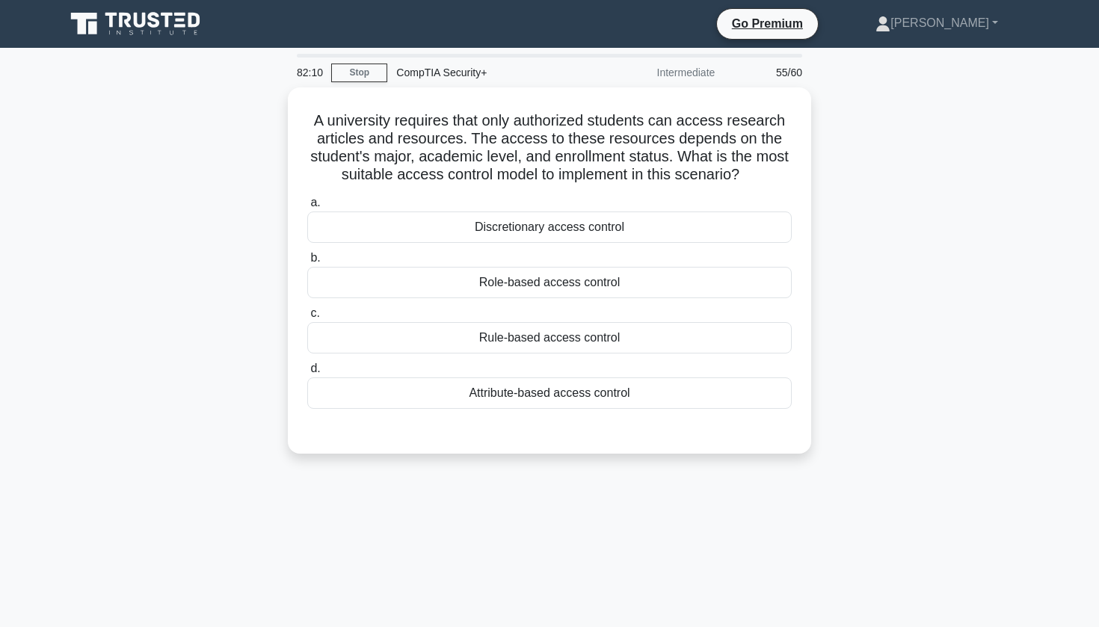
scroll to position [0, 0]
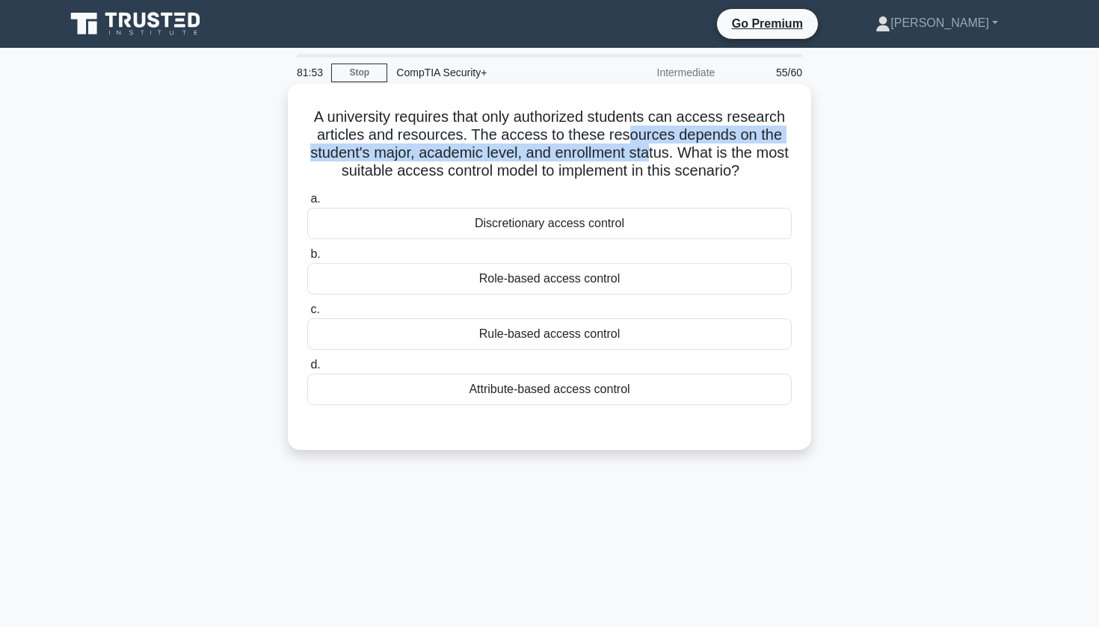
drag, startPoint x: 630, startPoint y: 143, endPoint x: 649, endPoint y: 156, distance: 23.6
click at [649, 156] on h5 "A university requires that only authorized students can access research article…" at bounding box center [550, 144] width 488 height 73
click at [645, 155] on h5 "A university requires that only authorized students can access research article…" at bounding box center [550, 144] width 488 height 73
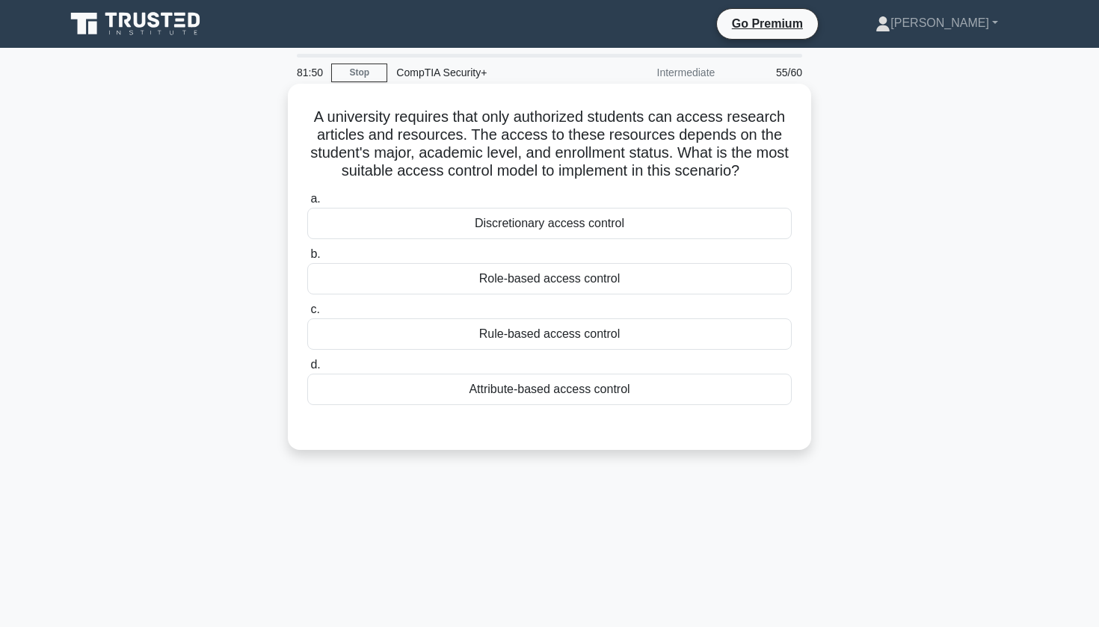
click at [556, 279] on div "Role-based access control" at bounding box center [549, 278] width 485 height 31
click at [307, 259] on input "b. Role-based access control" at bounding box center [307, 255] width 0 height 10
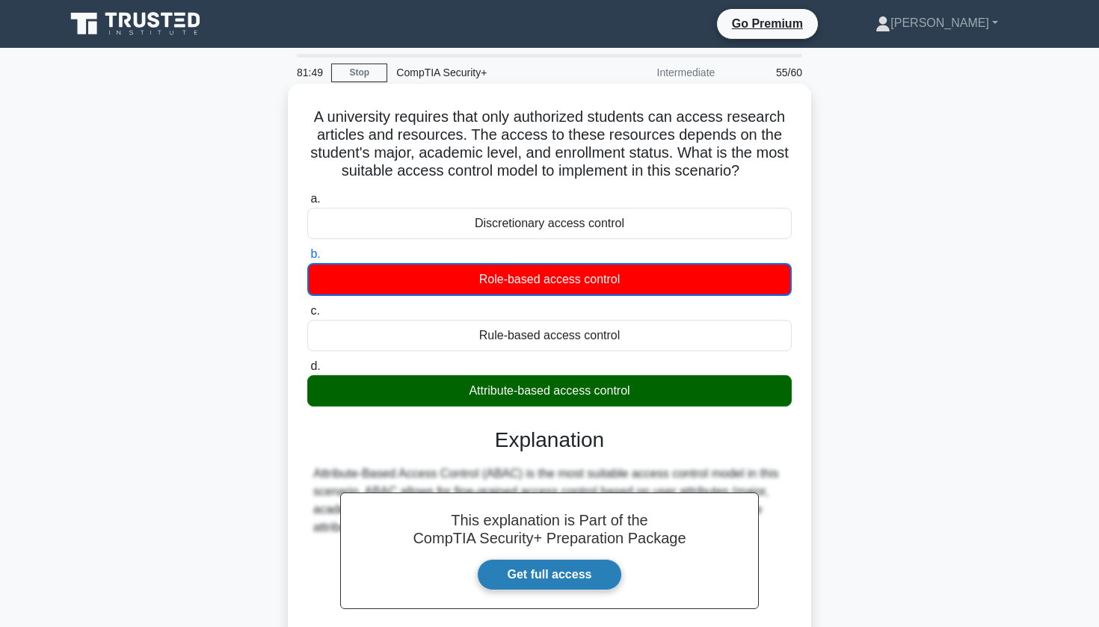
scroll to position [161, 0]
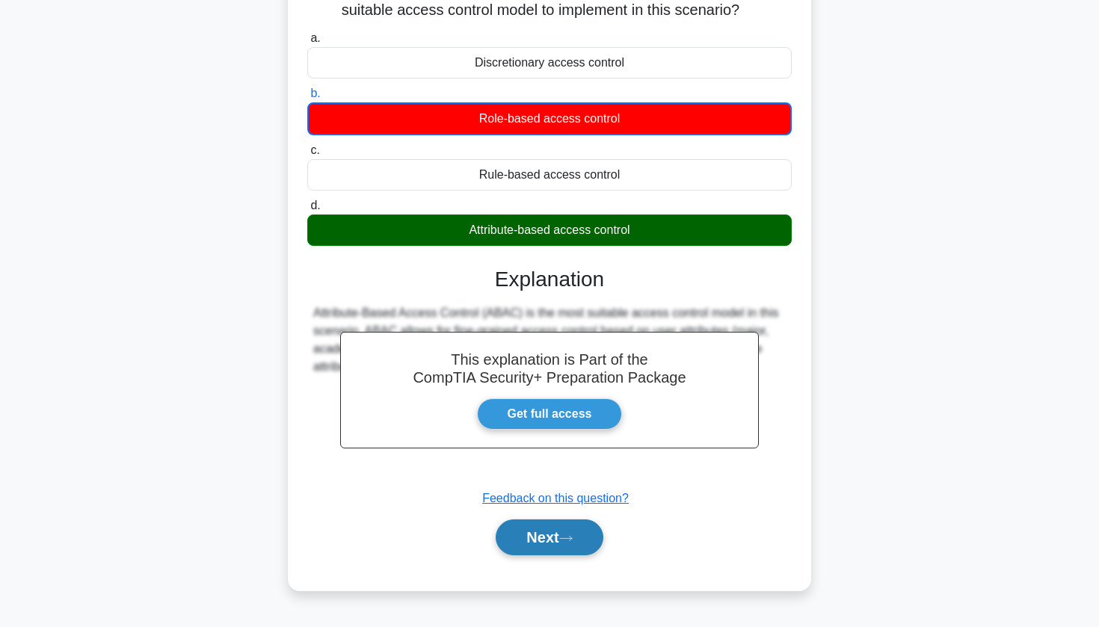
click at [538, 531] on button "Next" at bounding box center [549, 538] width 107 height 36
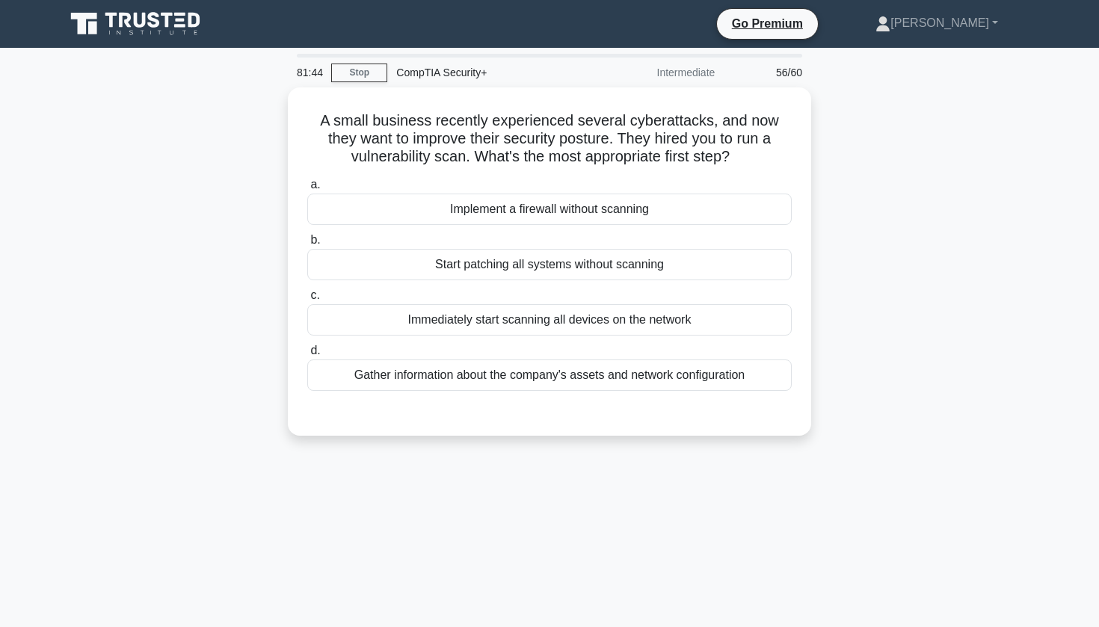
scroll to position [0, 0]
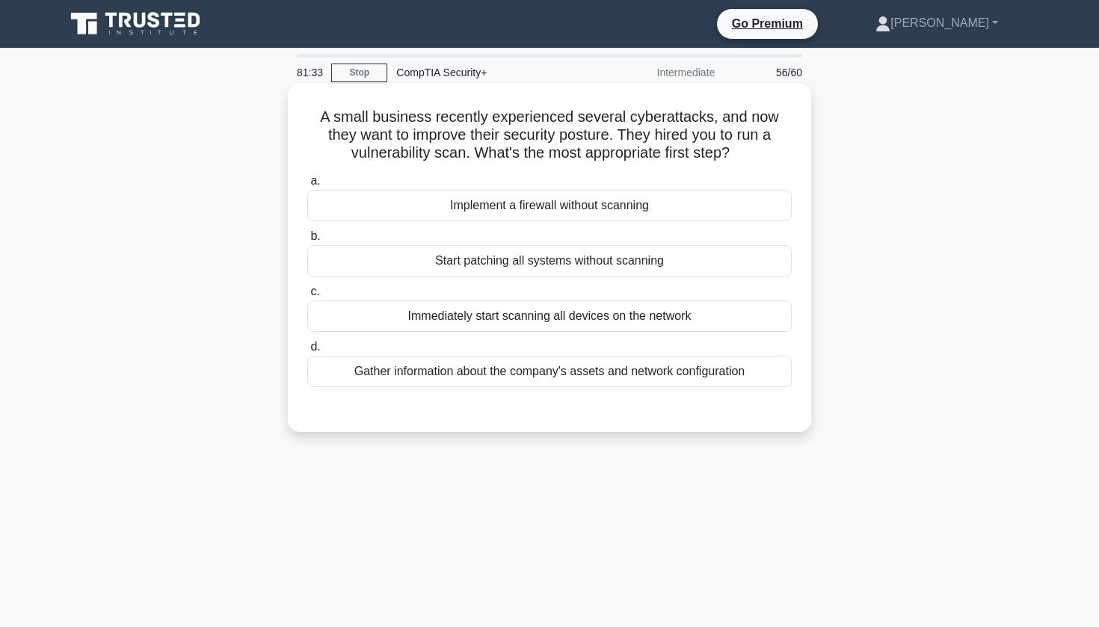
click at [509, 381] on div "Gather information about the company's assets and network configuration" at bounding box center [549, 371] width 485 height 31
click at [307, 352] on input "d. Gather information about the company's assets and network configuration" at bounding box center [307, 348] width 0 height 10
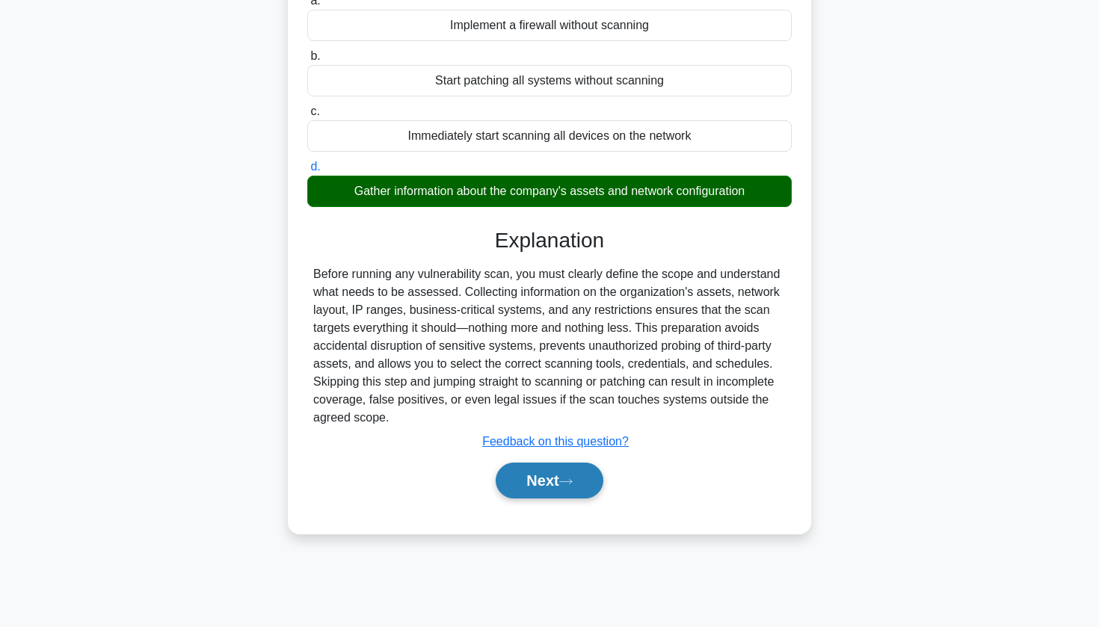
click at [515, 467] on button "Next" at bounding box center [549, 481] width 107 height 36
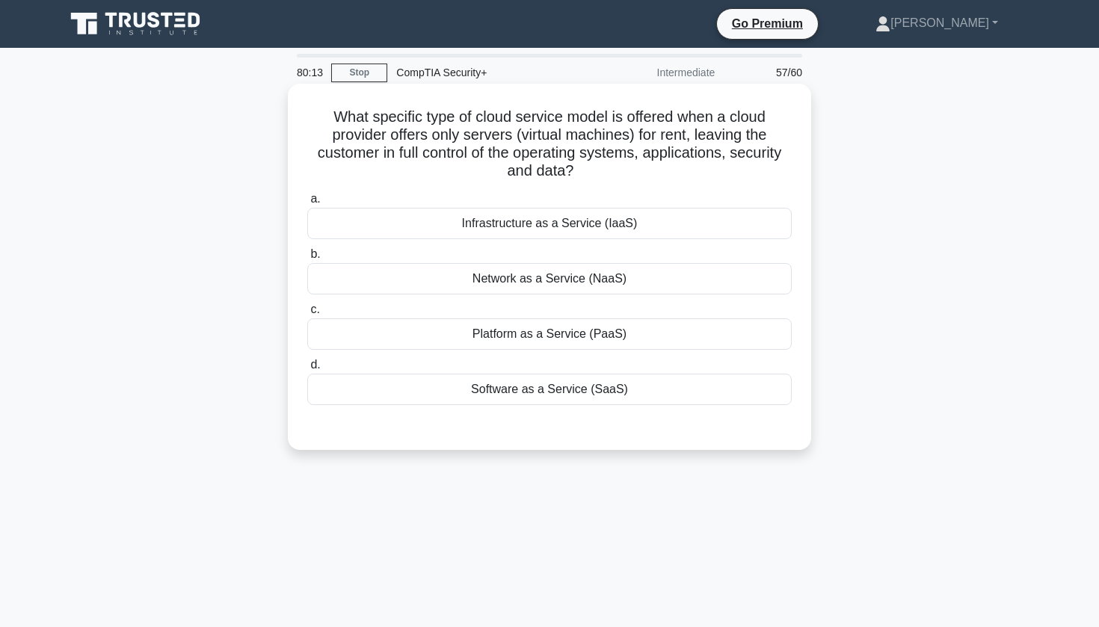
click at [548, 233] on div "Infrastructure as a Service (IaaS)" at bounding box center [549, 223] width 485 height 31
click at [307, 204] on input "a. Infrastructure as a Service (IaaS)" at bounding box center [307, 199] width 0 height 10
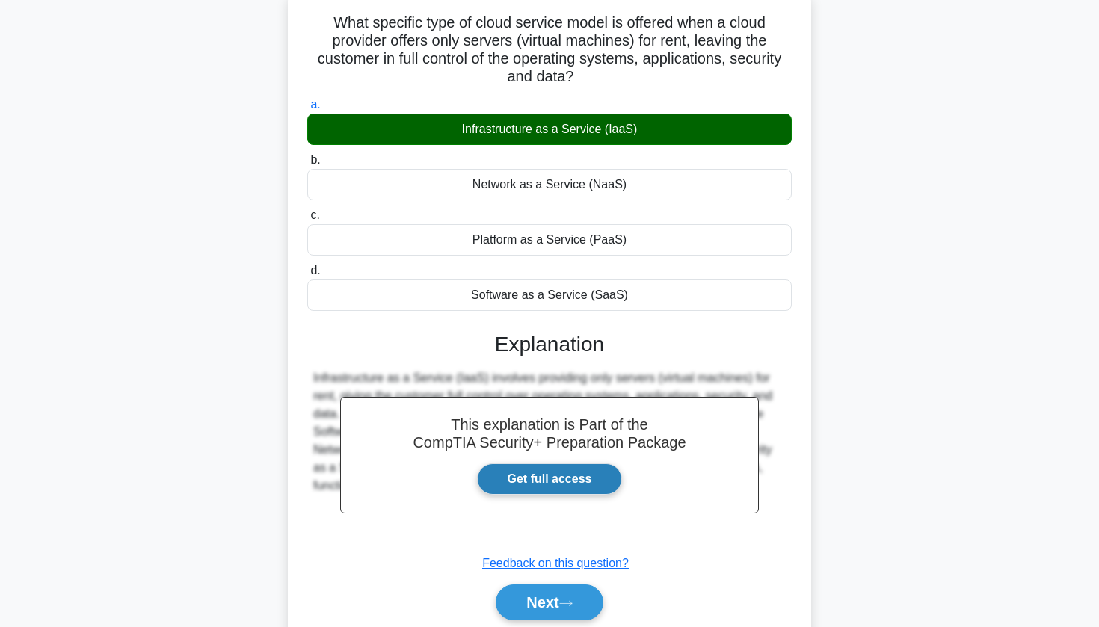
scroll to position [120, 0]
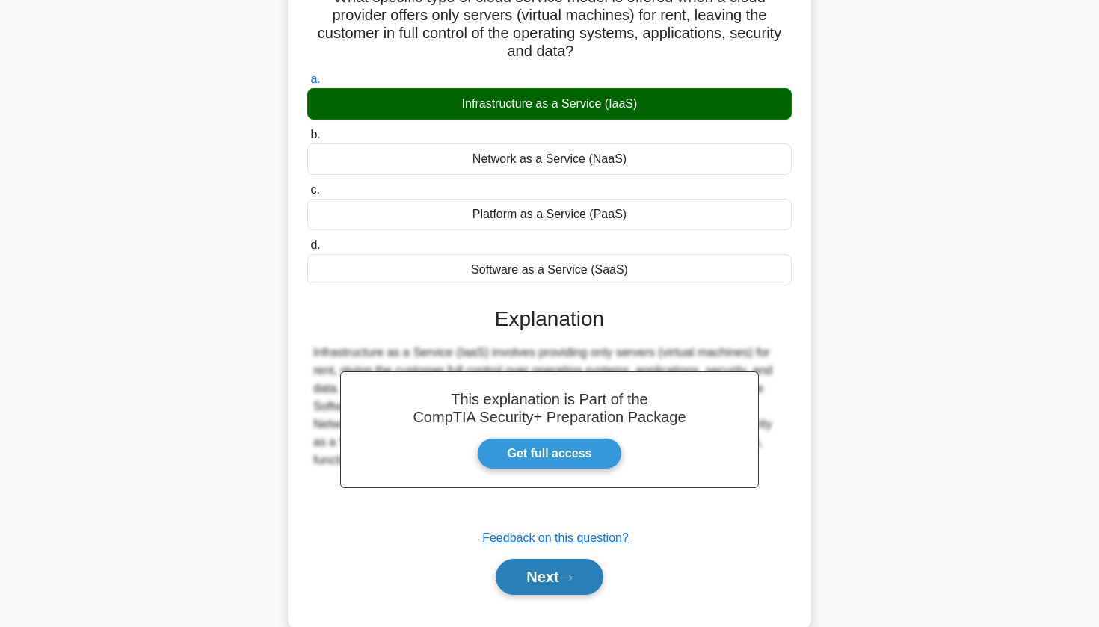
click at [518, 586] on button "Next" at bounding box center [549, 577] width 107 height 36
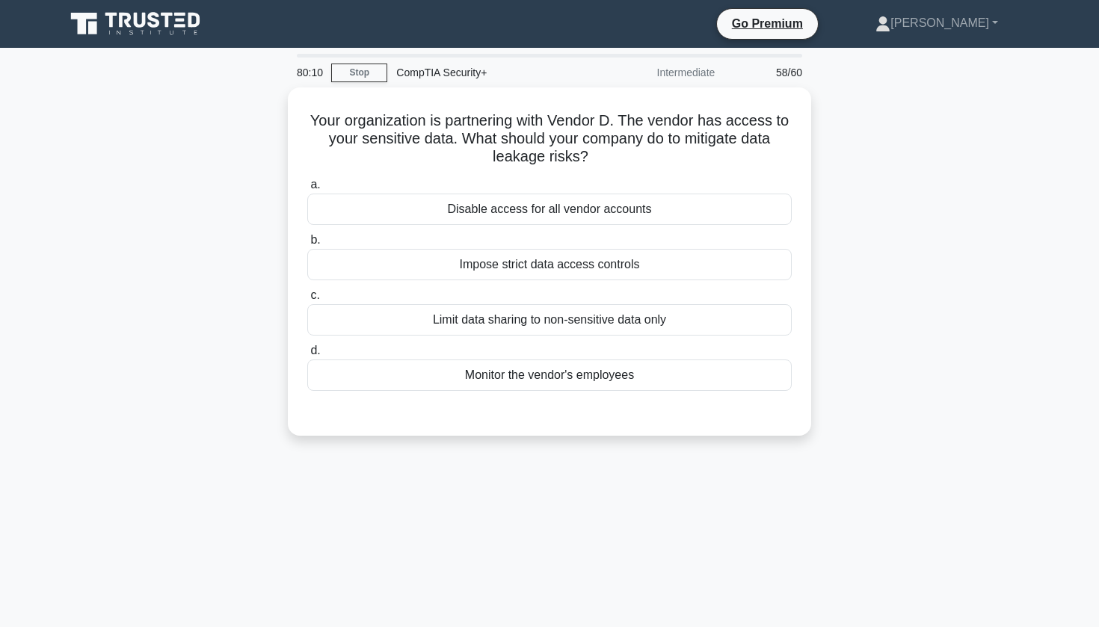
scroll to position [0, 0]
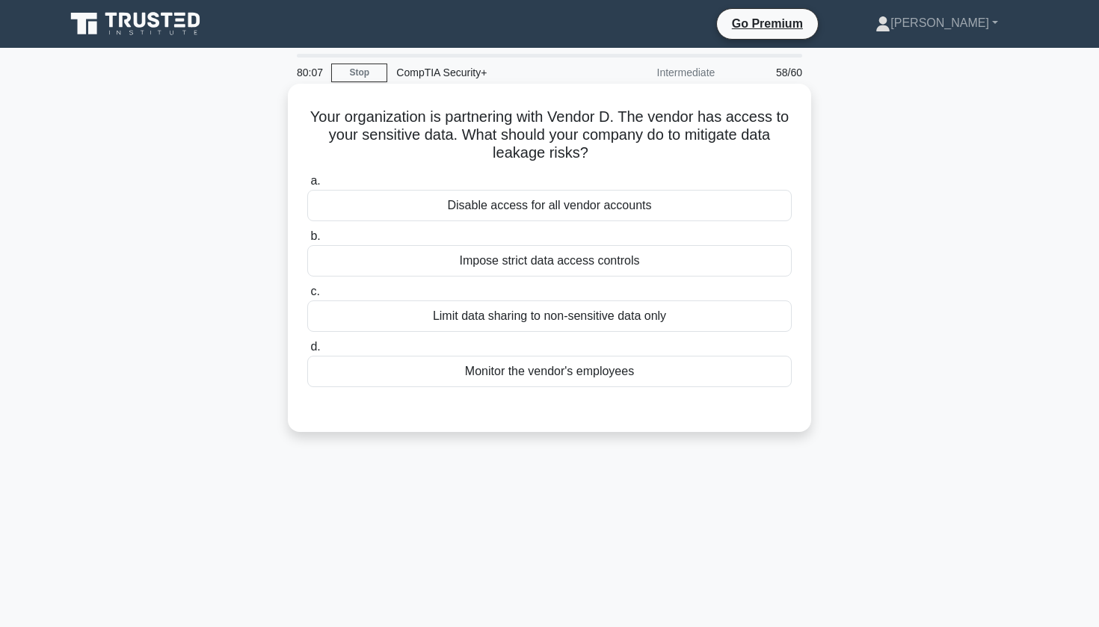
drag, startPoint x: 416, startPoint y: 119, endPoint x: 466, endPoint y: 124, distance: 50.4
click at [422, 120] on h5 "Your organization is partnering with Vendor D. The vendor has access to your se…" at bounding box center [550, 135] width 488 height 55
click at [467, 124] on h5 "Your organization is partnering with Vendor D. The vendor has access to your se…" at bounding box center [550, 135] width 488 height 55
click at [574, 257] on div "Impose strict data access controls" at bounding box center [549, 260] width 485 height 31
click at [307, 242] on input "b. Impose strict data access controls" at bounding box center [307, 237] width 0 height 10
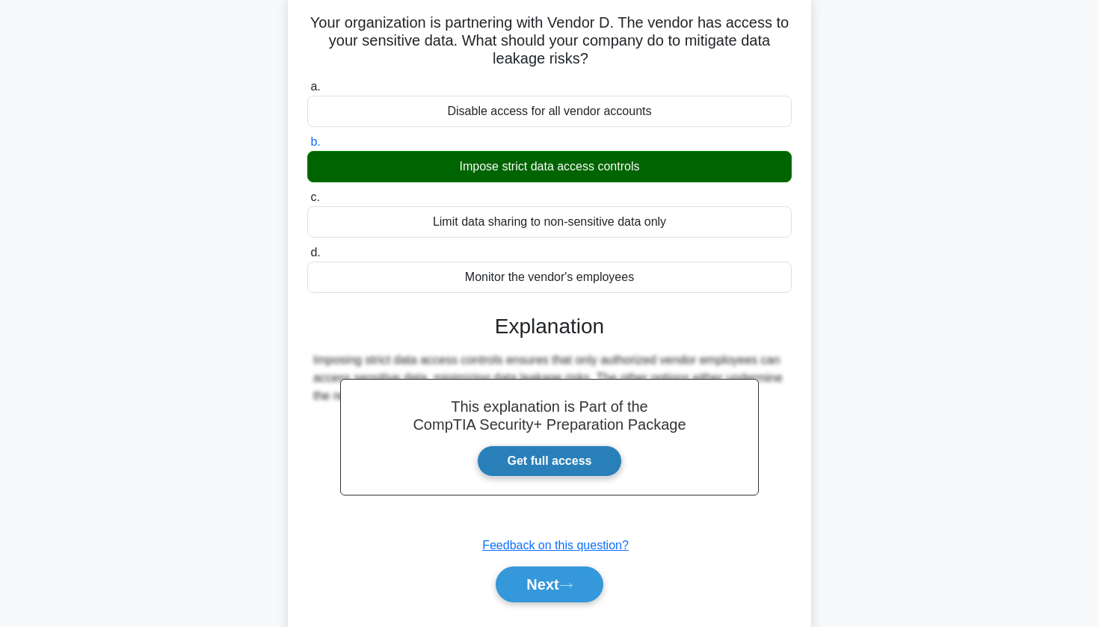
scroll to position [108, 0]
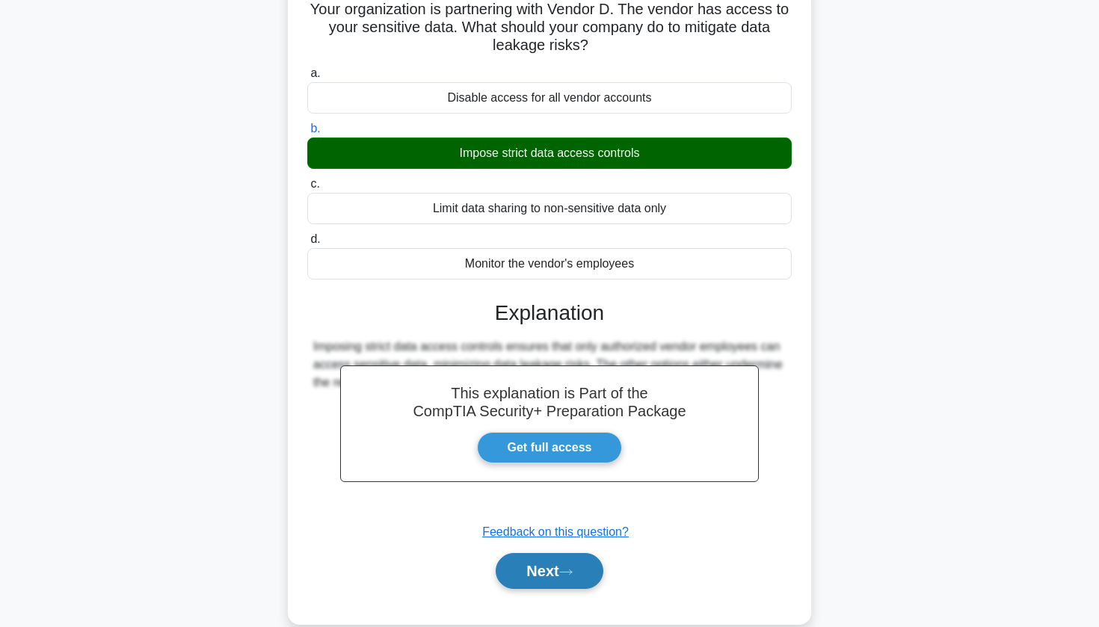
click at [552, 564] on button "Next" at bounding box center [549, 571] width 107 height 36
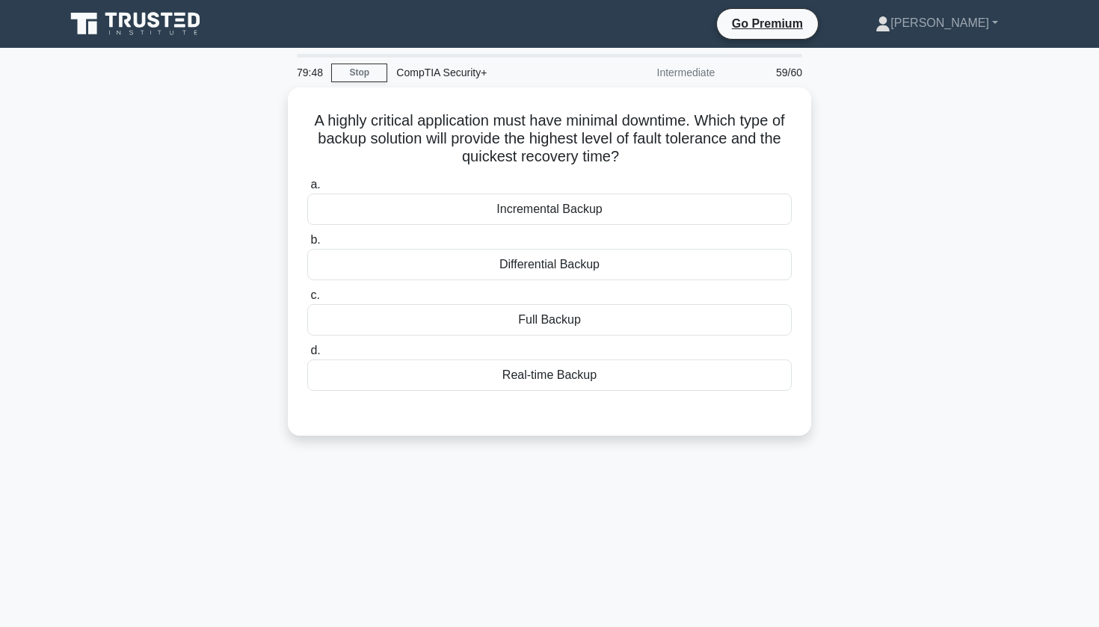
scroll to position [0, 0]
click at [633, 4] on nav "Go Premium Christopher Profile" at bounding box center [549, 24] width 1099 height 48
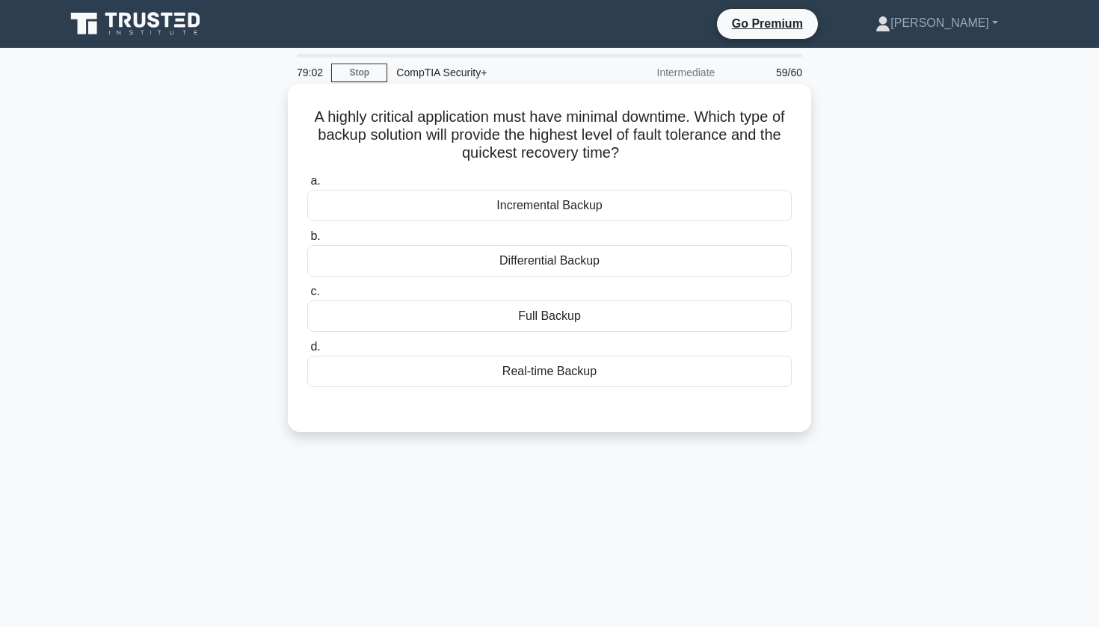
click at [518, 206] on div "Incremental Backup" at bounding box center [549, 205] width 485 height 31
click at [307, 186] on input "a. Incremental Backup" at bounding box center [307, 181] width 0 height 10
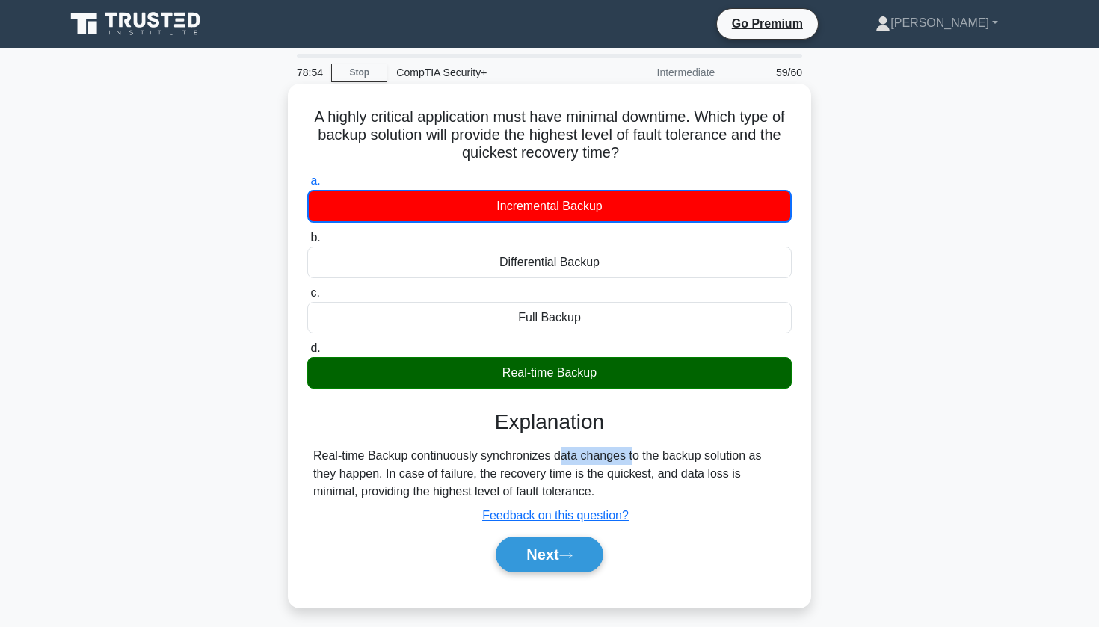
drag, startPoint x: 466, startPoint y: 453, endPoint x: 532, endPoint y: 458, distance: 66.7
click at [532, 458] on div "Real-time Backup continuously synchronizes data changes to the backup solution …" at bounding box center [549, 474] width 473 height 54
click at [534, 553] on button "Next" at bounding box center [549, 555] width 107 height 36
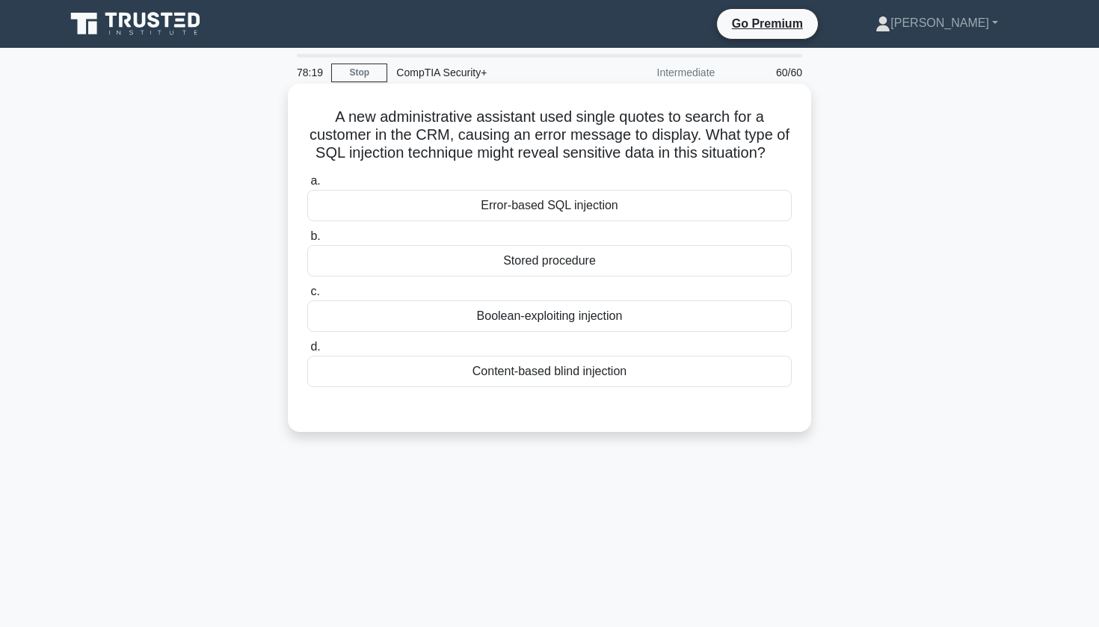
click at [556, 325] on div "Boolean-exploiting injection" at bounding box center [549, 316] width 485 height 31
click at [307, 297] on input "c. Boolean-exploiting injection" at bounding box center [307, 292] width 0 height 10
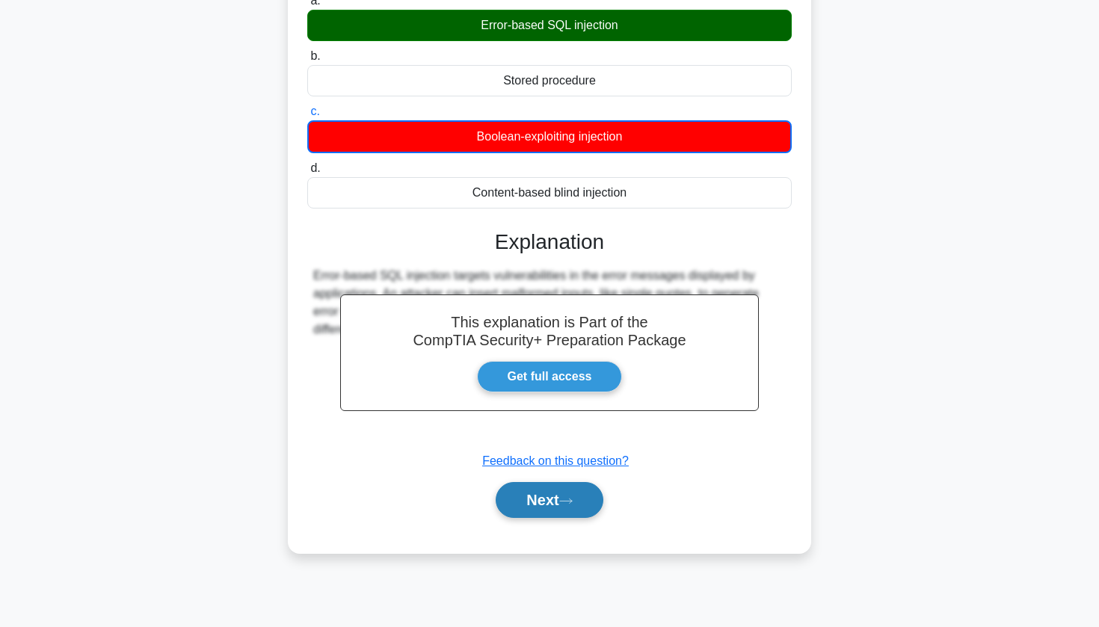
scroll to position [181, 0]
click at [544, 513] on button "Next" at bounding box center [549, 500] width 107 height 36
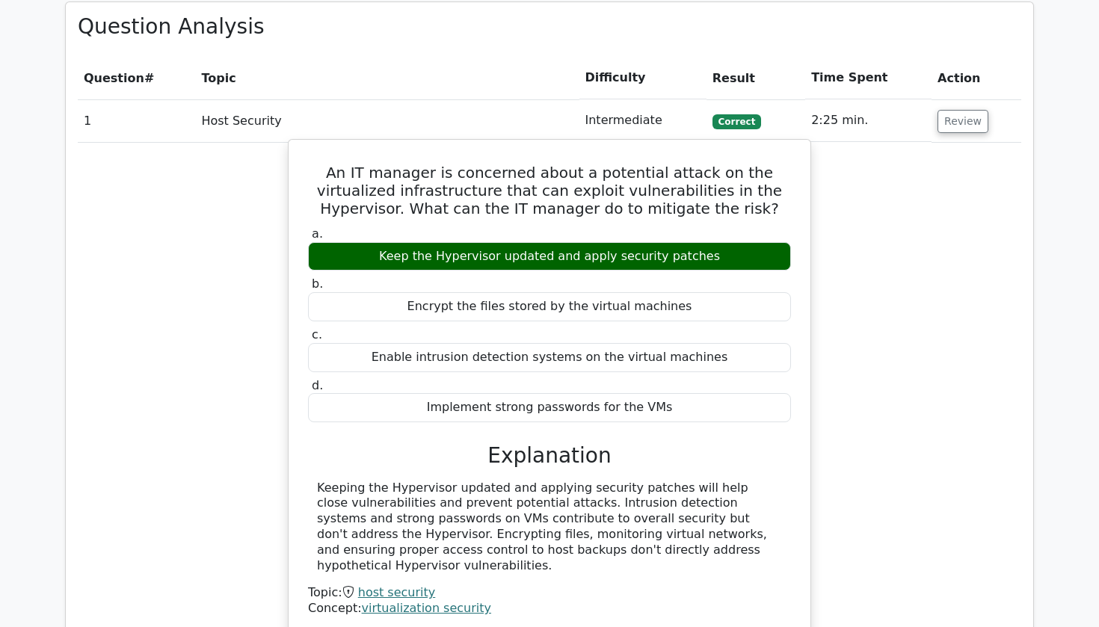
scroll to position [1730, 0]
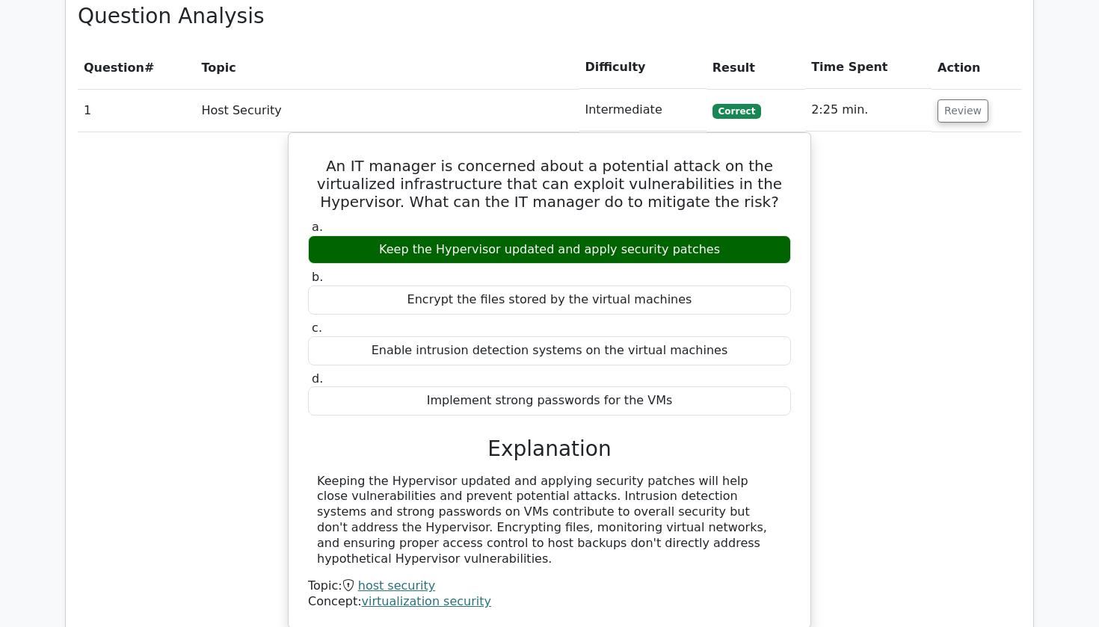
click at [949, 89] on td "Review" at bounding box center [977, 110] width 90 height 43
click at [951, 99] on button "Review" at bounding box center [963, 110] width 51 height 23
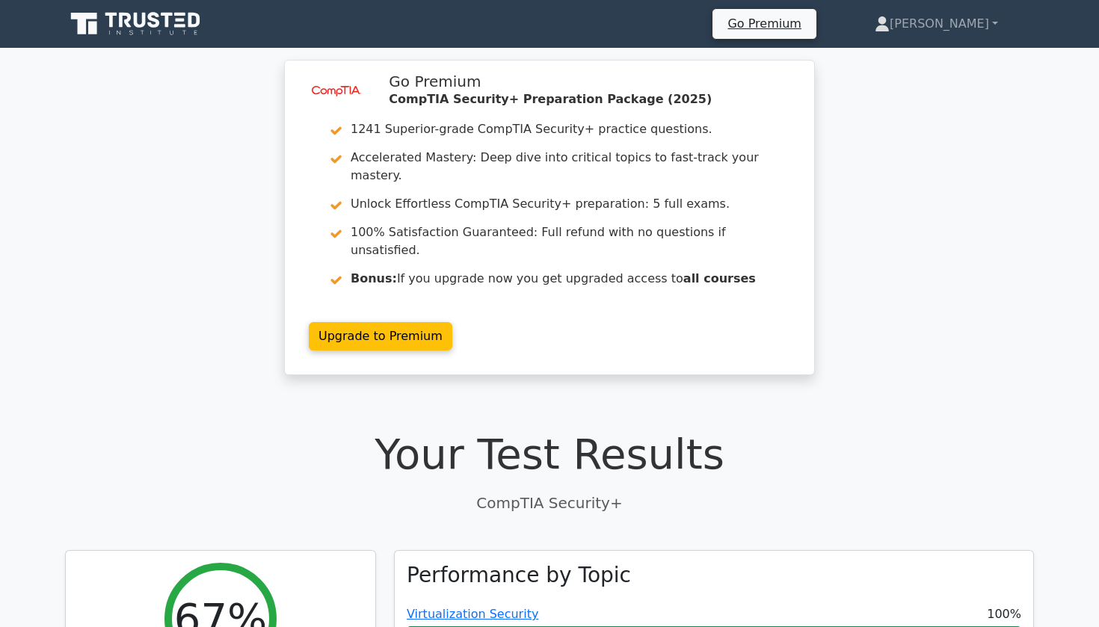
scroll to position [0, 0]
